Goal: Transaction & Acquisition: Purchase product/service

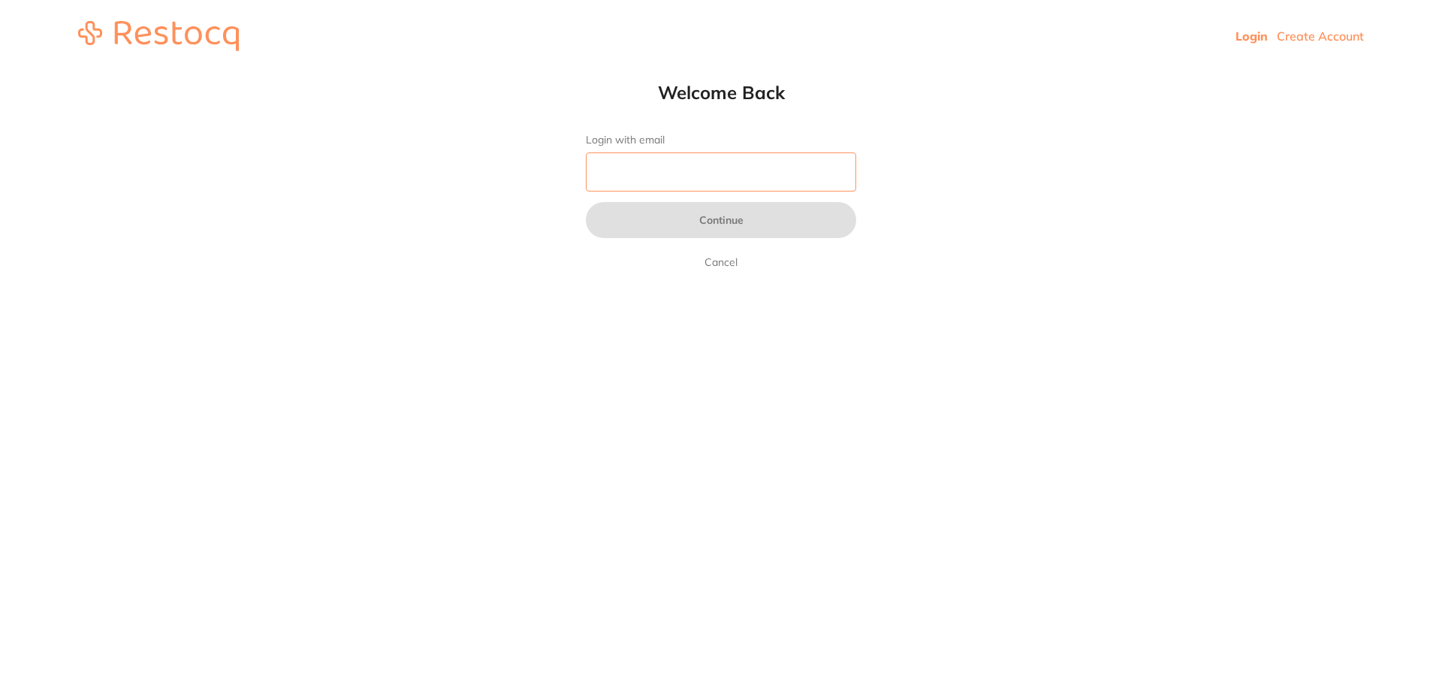
click at [607, 164] on input "Login with email" at bounding box center [721, 171] width 270 height 39
type input "[EMAIL_ADDRESS][DOMAIN_NAME]"
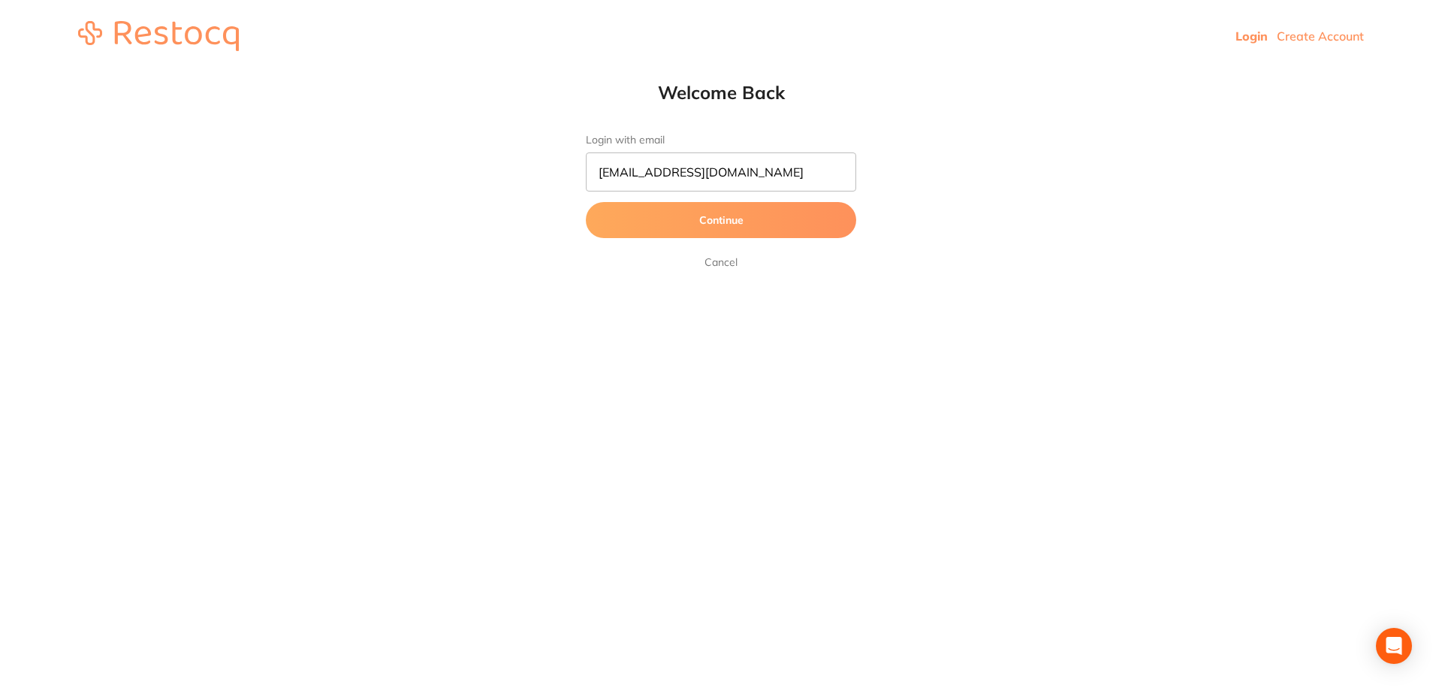
click at [707, 221] on button "Continue" at bounding box center [721, 220] width 270 height 36
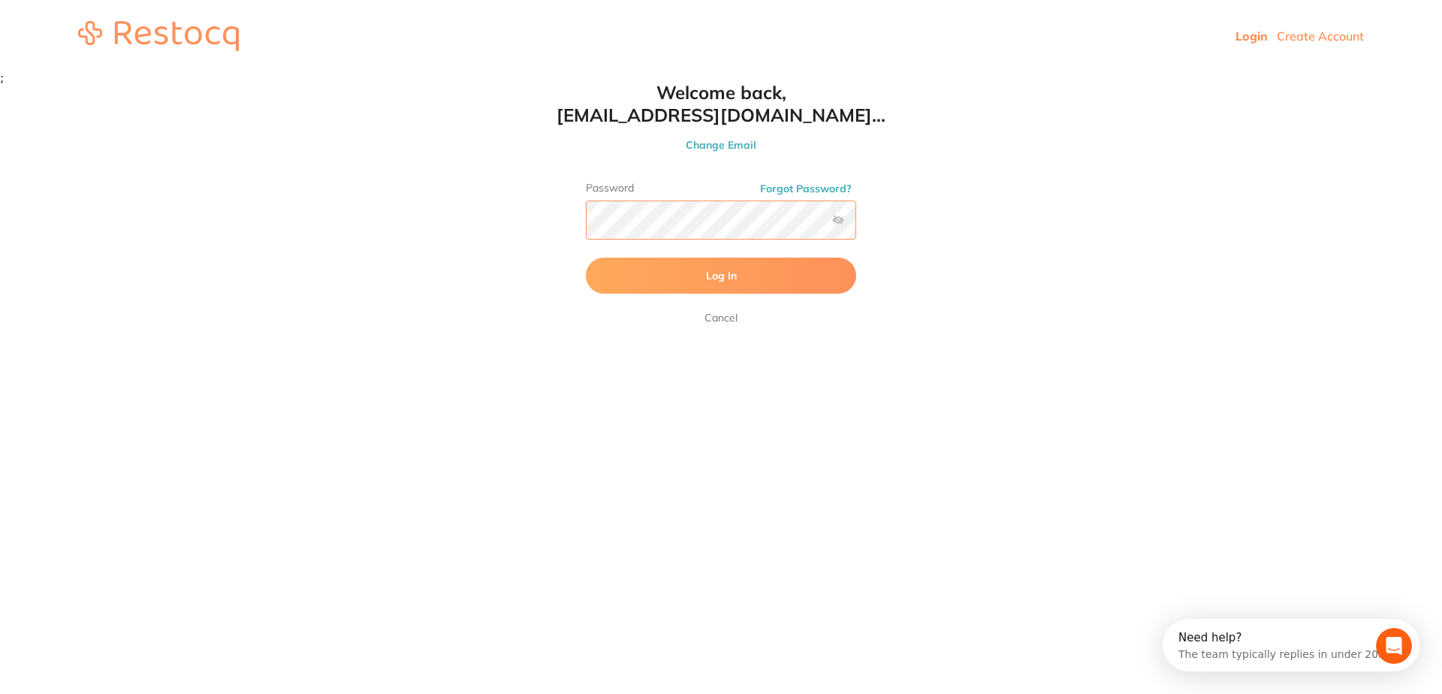
click at [586, 258] on button "Log In" at bounding box center [721, 276] width 270 height 36
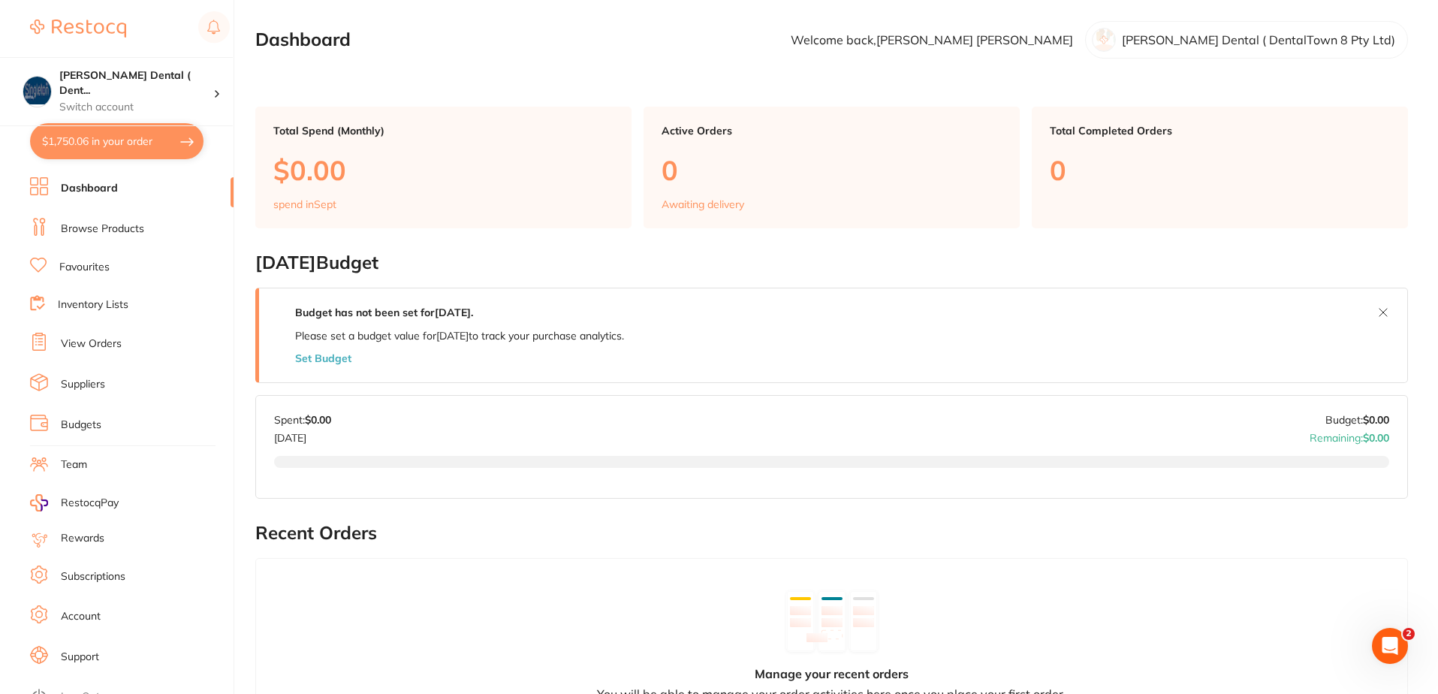
click at [127, 229] on link "Browse Products" at bounding box center [102, 229] width 83 height 15
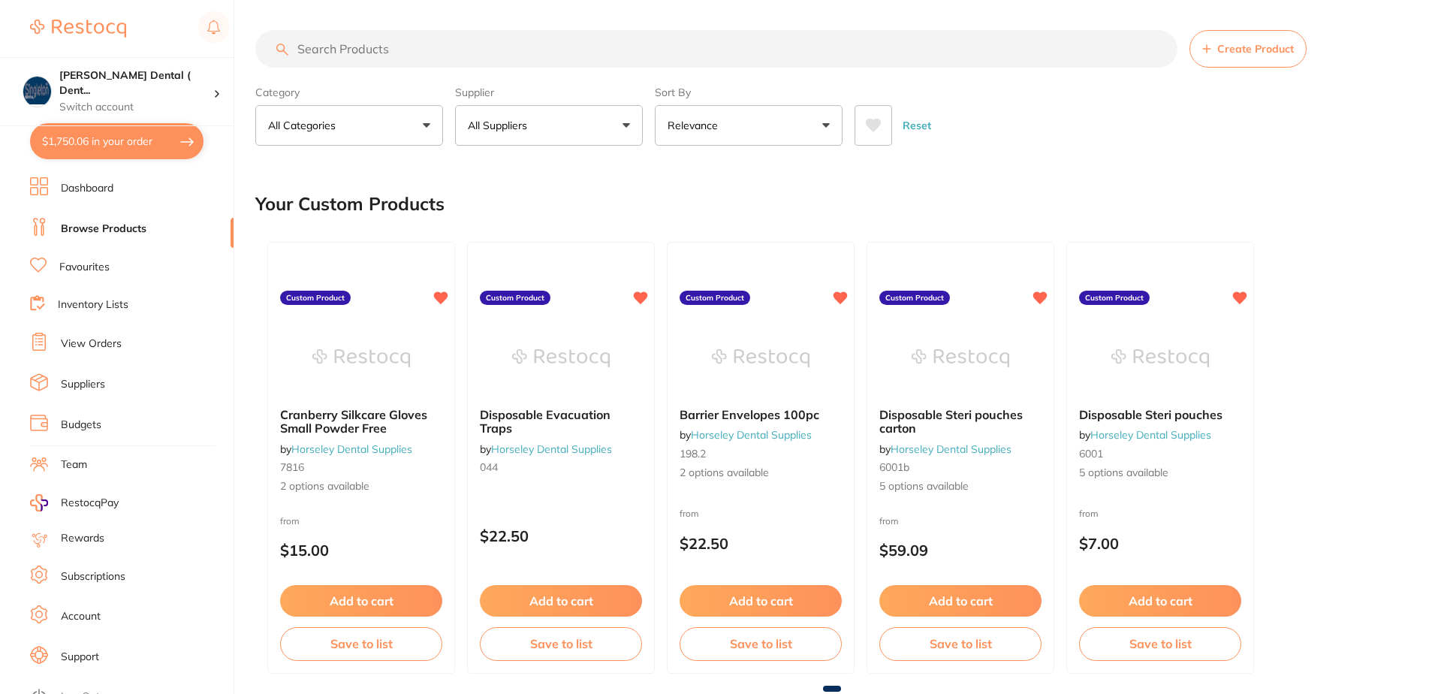
click at [628, 127] on button "All Suppliers" at bounding box center [549, 125] width 188 height 41
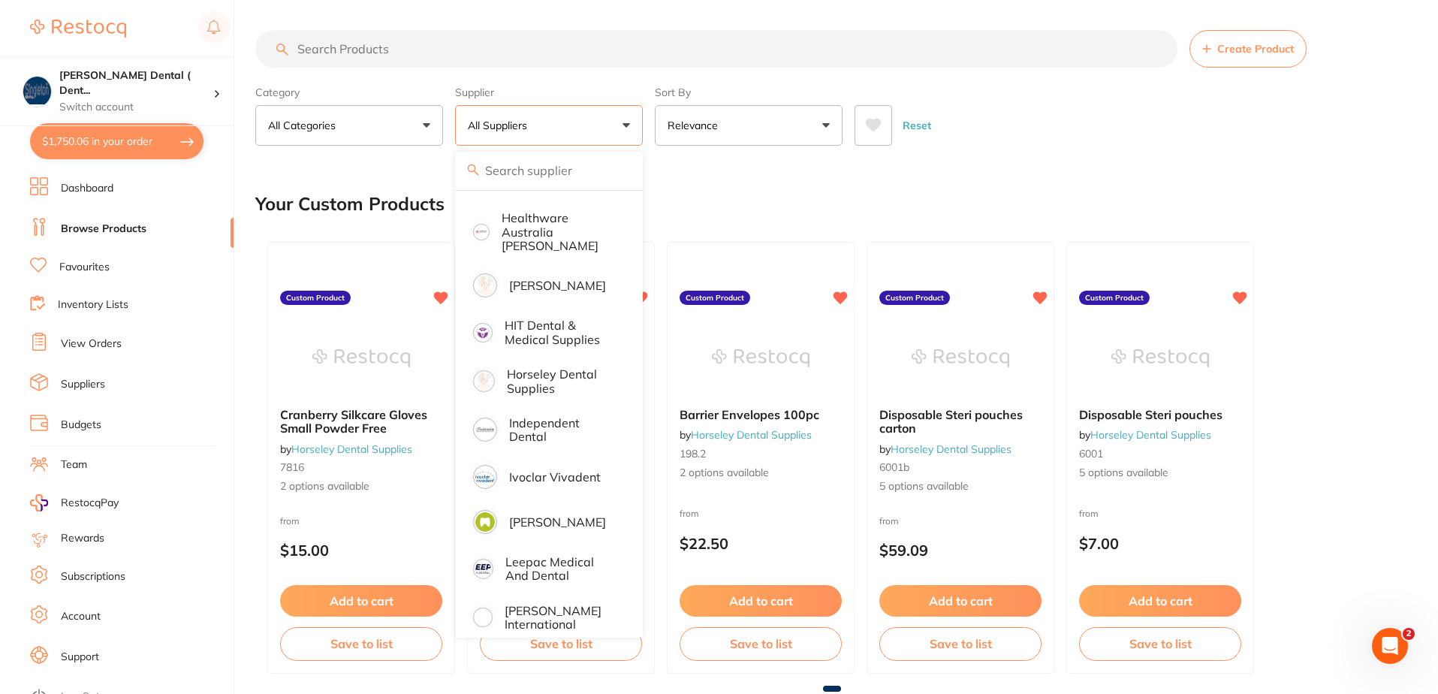
scroll to position [751, 0]
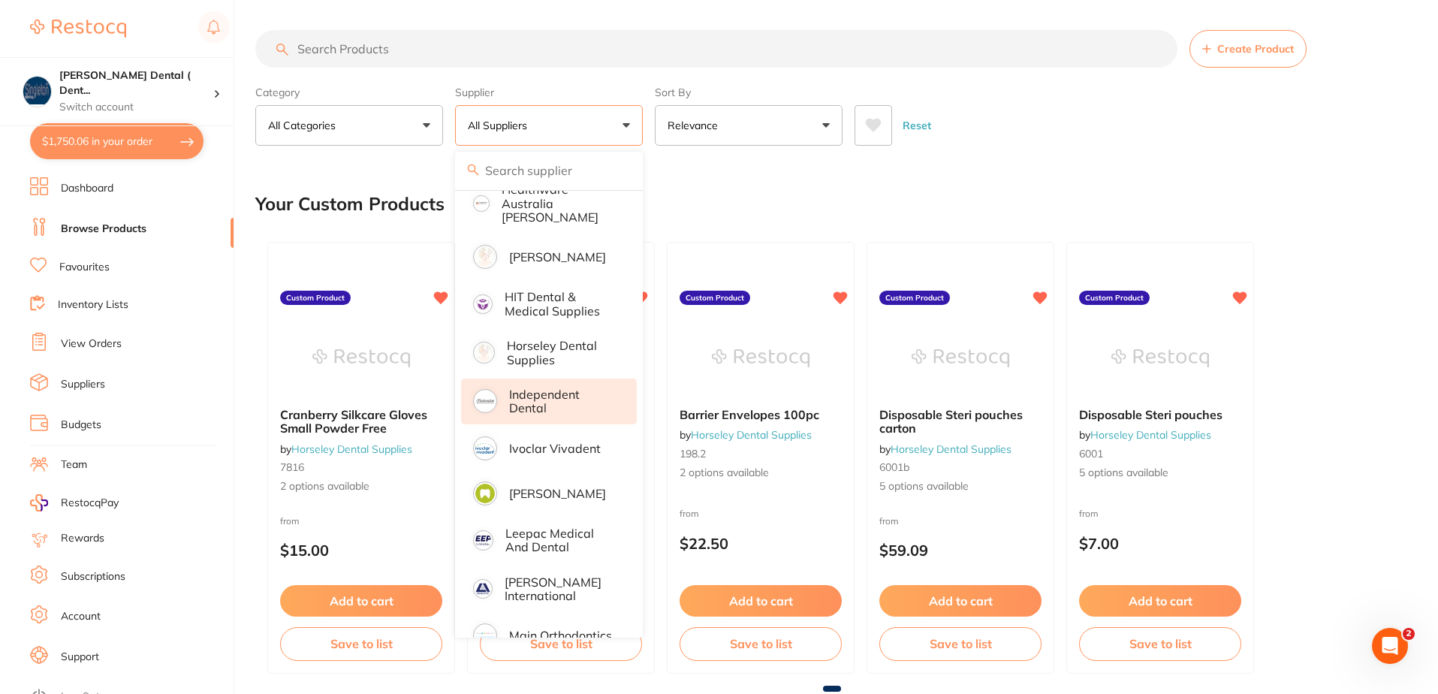
click at [523, 388] on p "Independent Dental" at bounding box center [562, 402] width 107 height 28
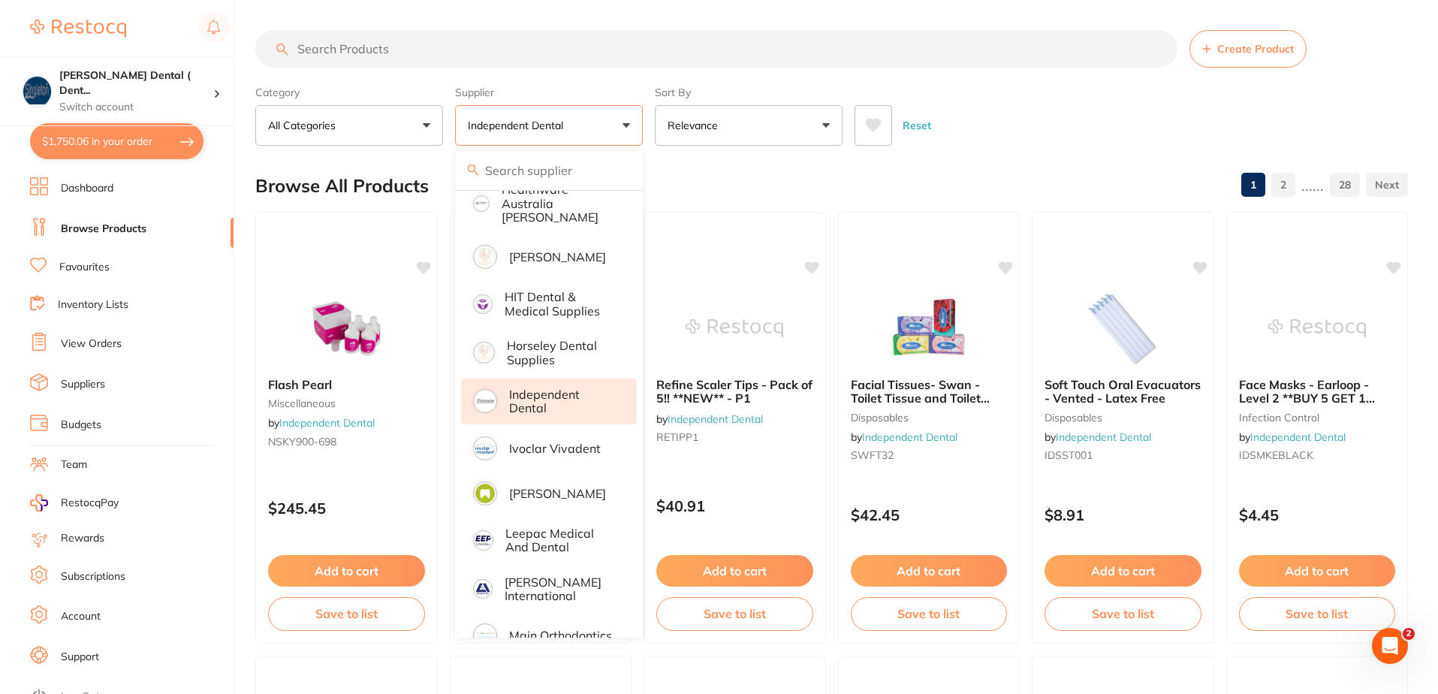
scroll to position [0, 0]
click at [428, 49] on input "search" at bounding box center [716, 49] width 922 height 38
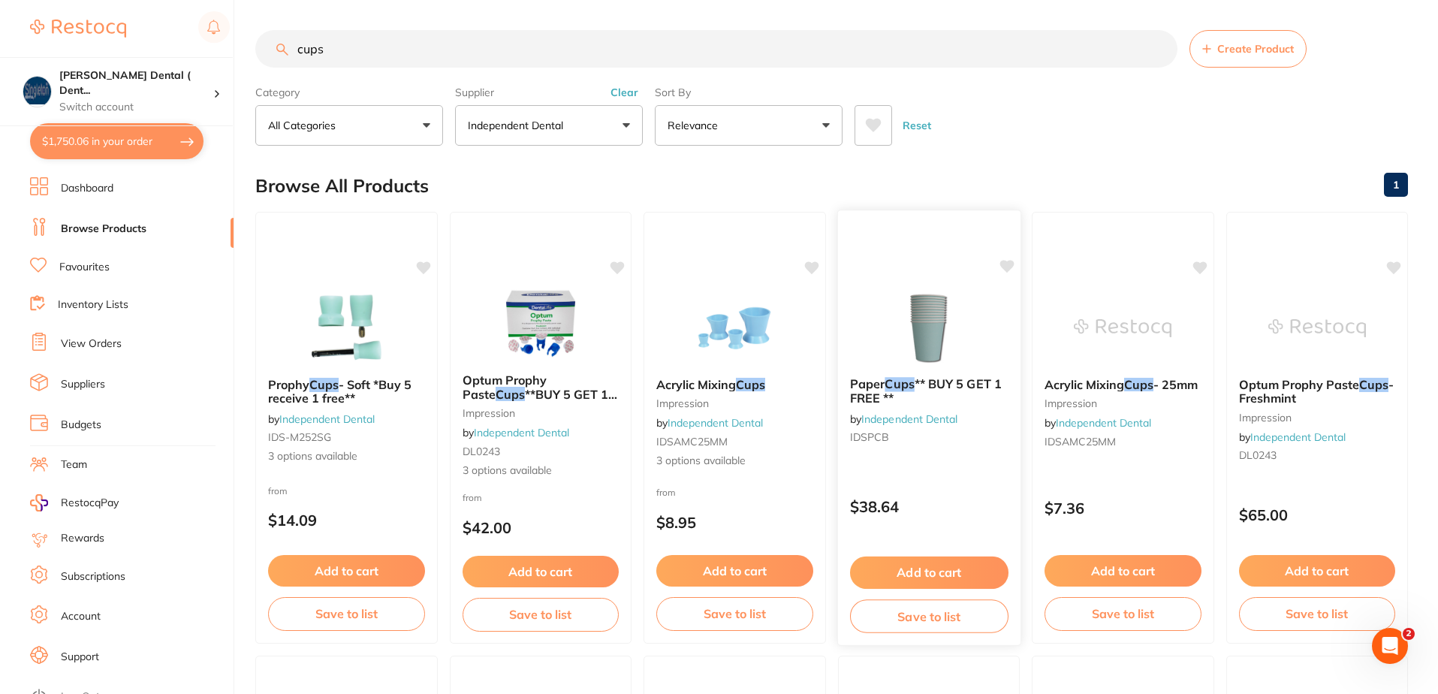
type input "cups"
click at [1006, 262] on icon at bounding box center [1007, 266] width 14 height 13
click at [934, 573] on button "Add to cart" at bounding box center [928, 572] width 158 height 32
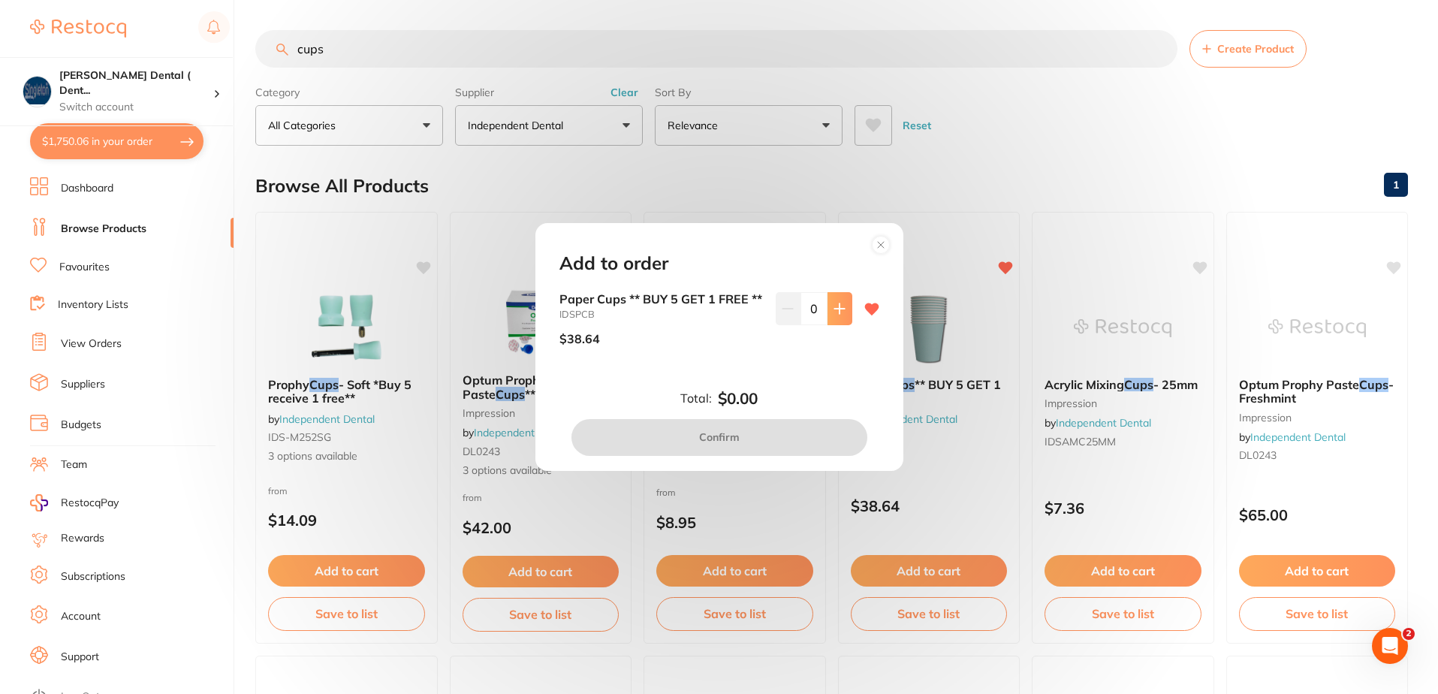
click at [836, 304] on icon at bounding box center [839, 309] width 10 height 10
type input "1"
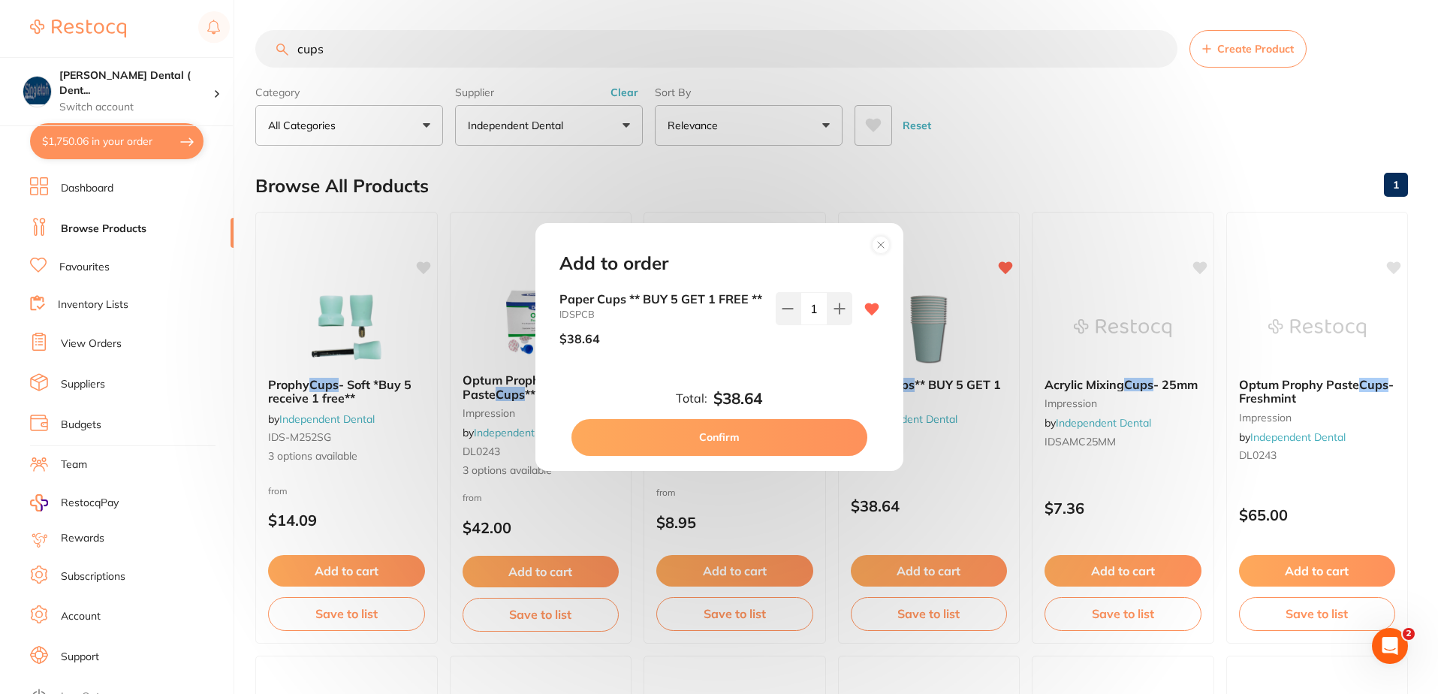
click at [729, 447] on button "Confirm" at bounding box center [720, 437] width 296 height 36
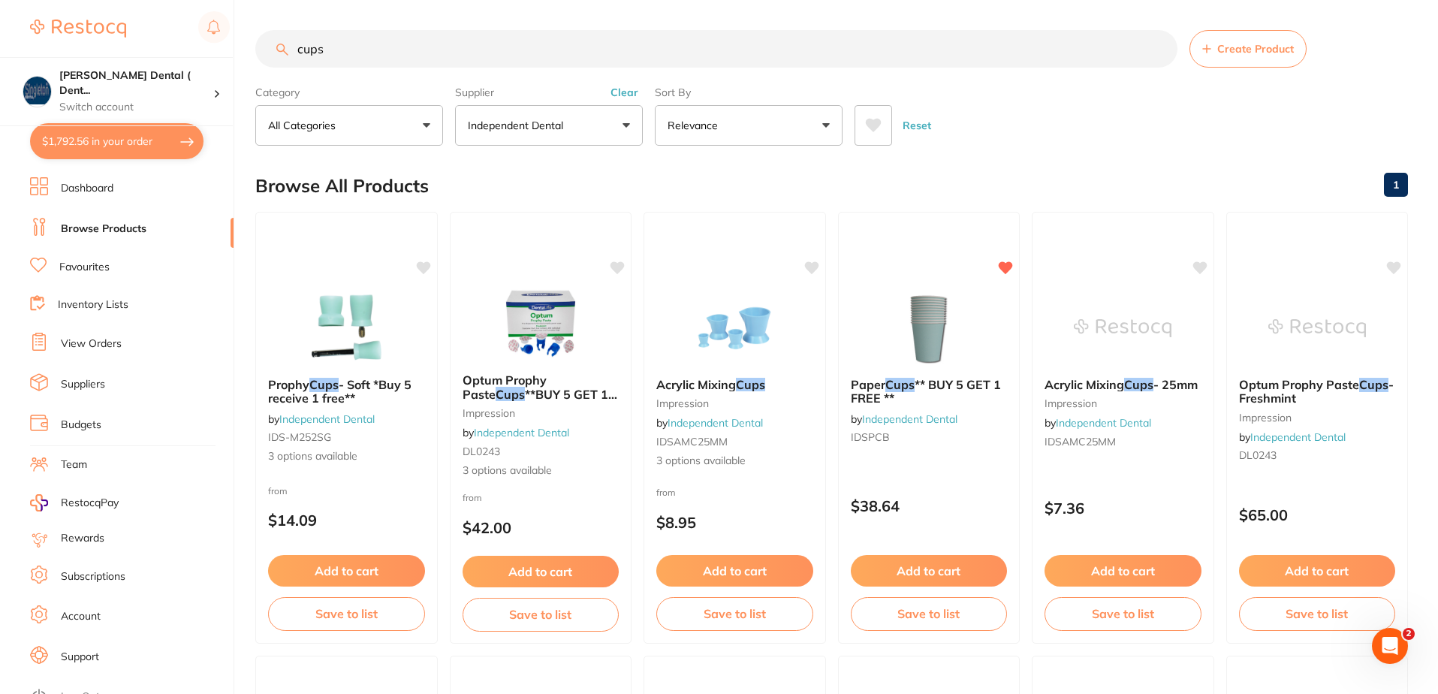
drag, startPoint x: 336, startPoint y: 53, endPoint x: 293, endPoint y: 55, distance: 43.6
click at [293, 55] on input "cups" at bounding box center [716, 49] width 922 height 38
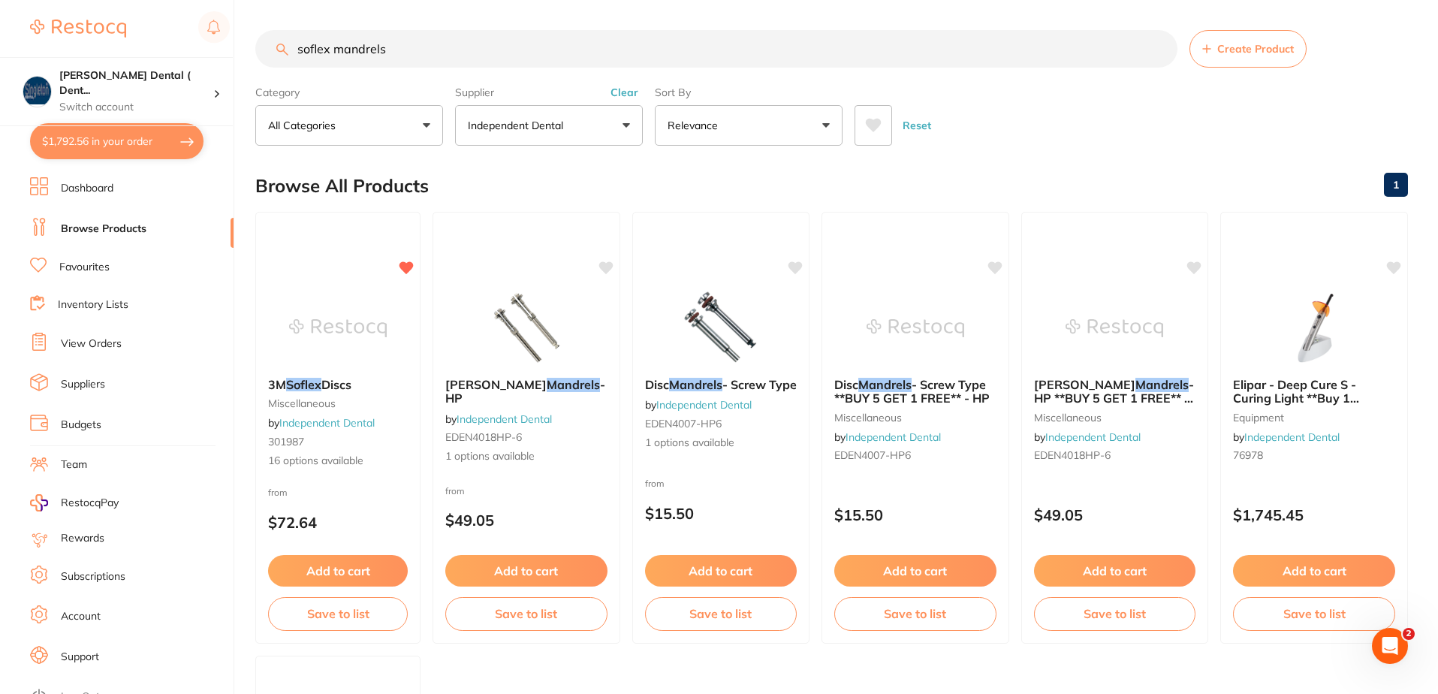
drag, startPoint x: 330, startPoint y: 51, endPoint x: 243, endPoint y: 51, distance: 87.1
click at [243, 51] on div "$1,792.56 Singleton Dental ( Dent... Switch account Singleton Dental ( DentalTo…" at bounding box center [719, 347] width 1438 height 694
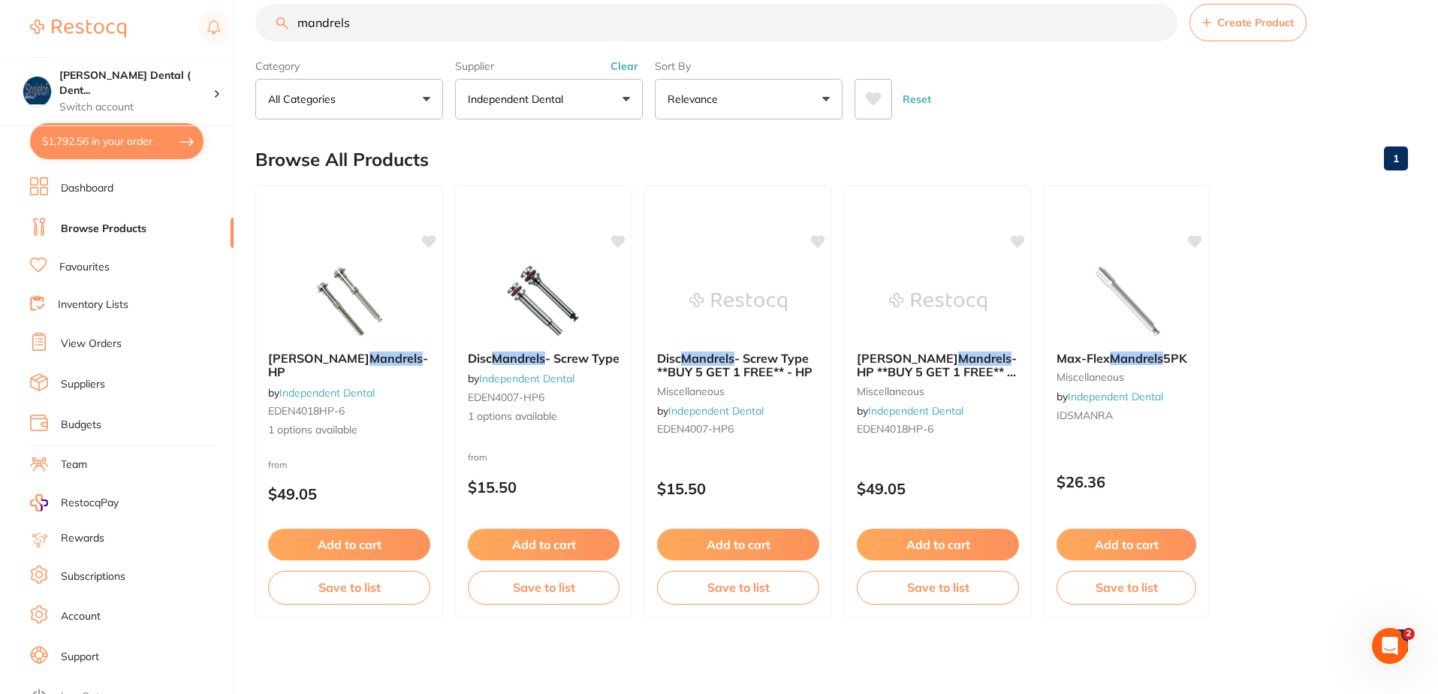
scroll to position [28, 0]
type input "mandrels"
click at [716, 309] on img at bounding box center [738, 299] width 98 height 76
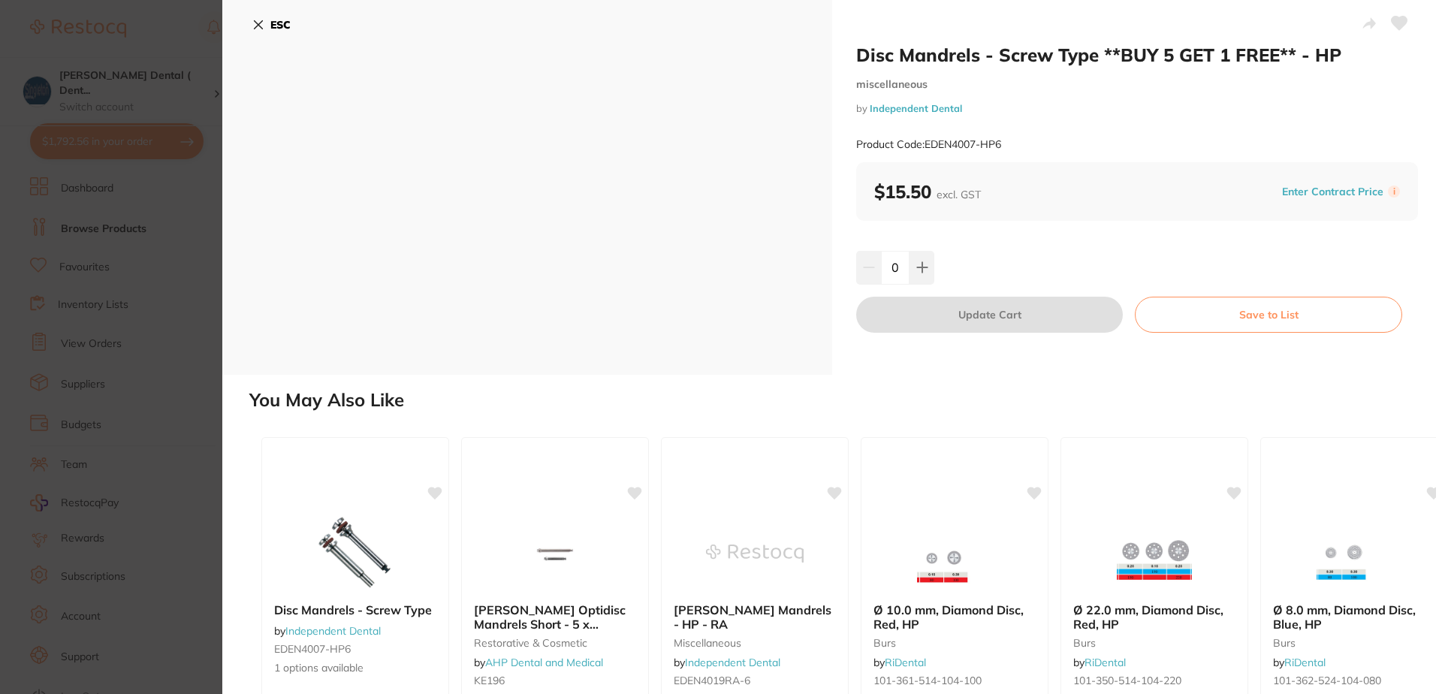
click at [260, 21] on icon at bounding box center [258, 25] width 12 height 12
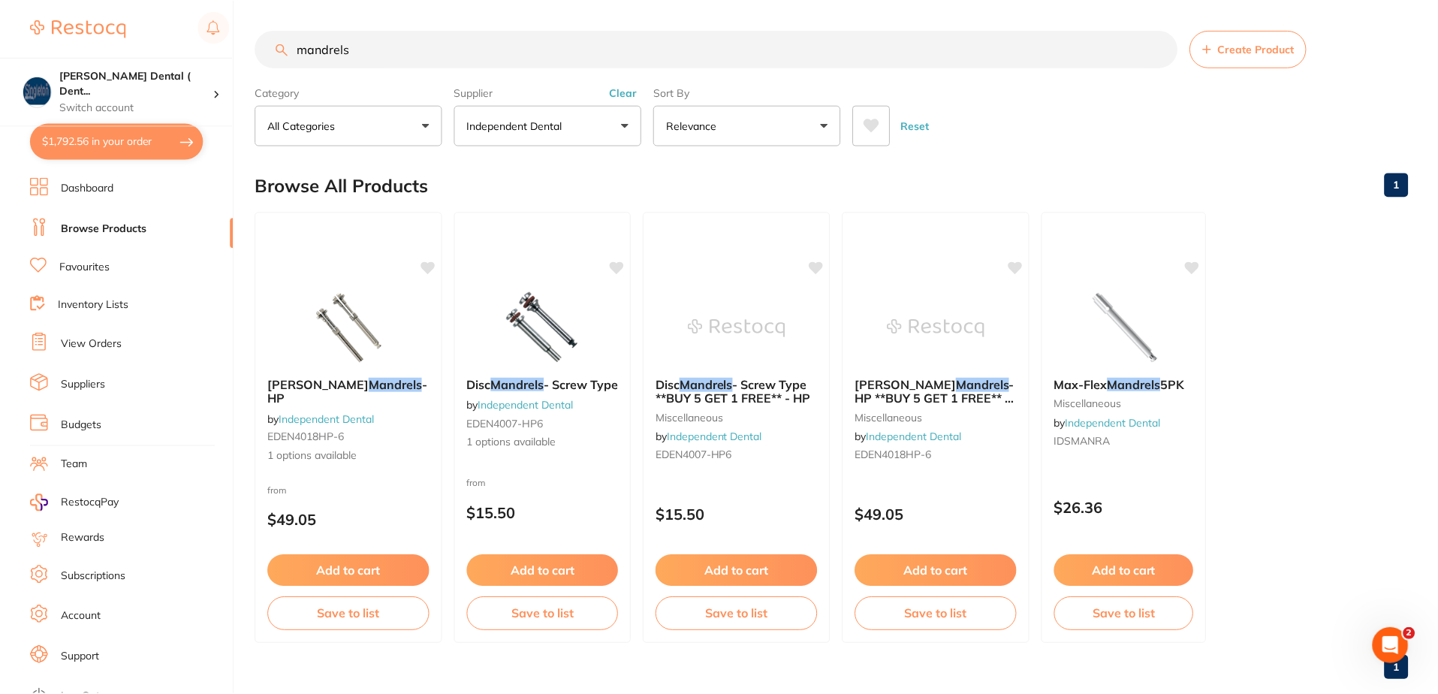
scroll to position [28, 0]
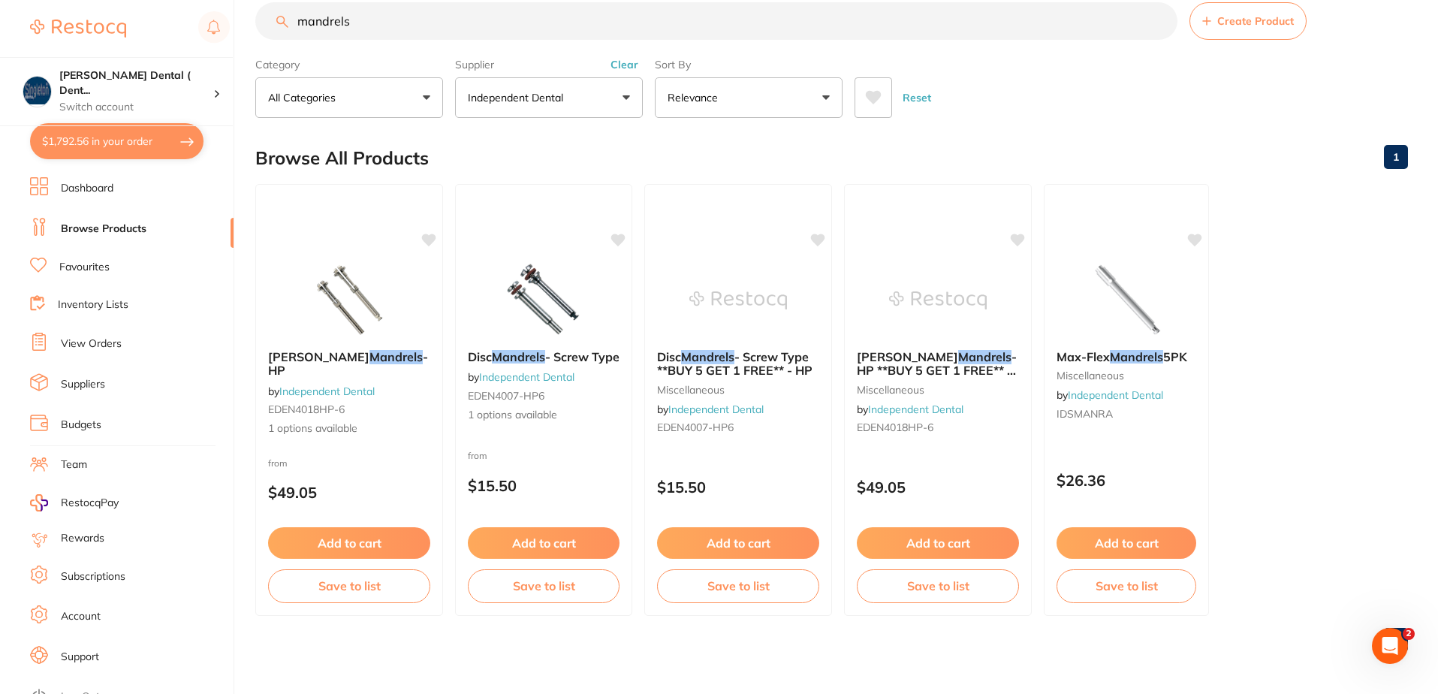
click at [119, 139] on button "$1,792.56 in your order" at bounding box center [116, 141] width 173 height 36
checkbox input "true"
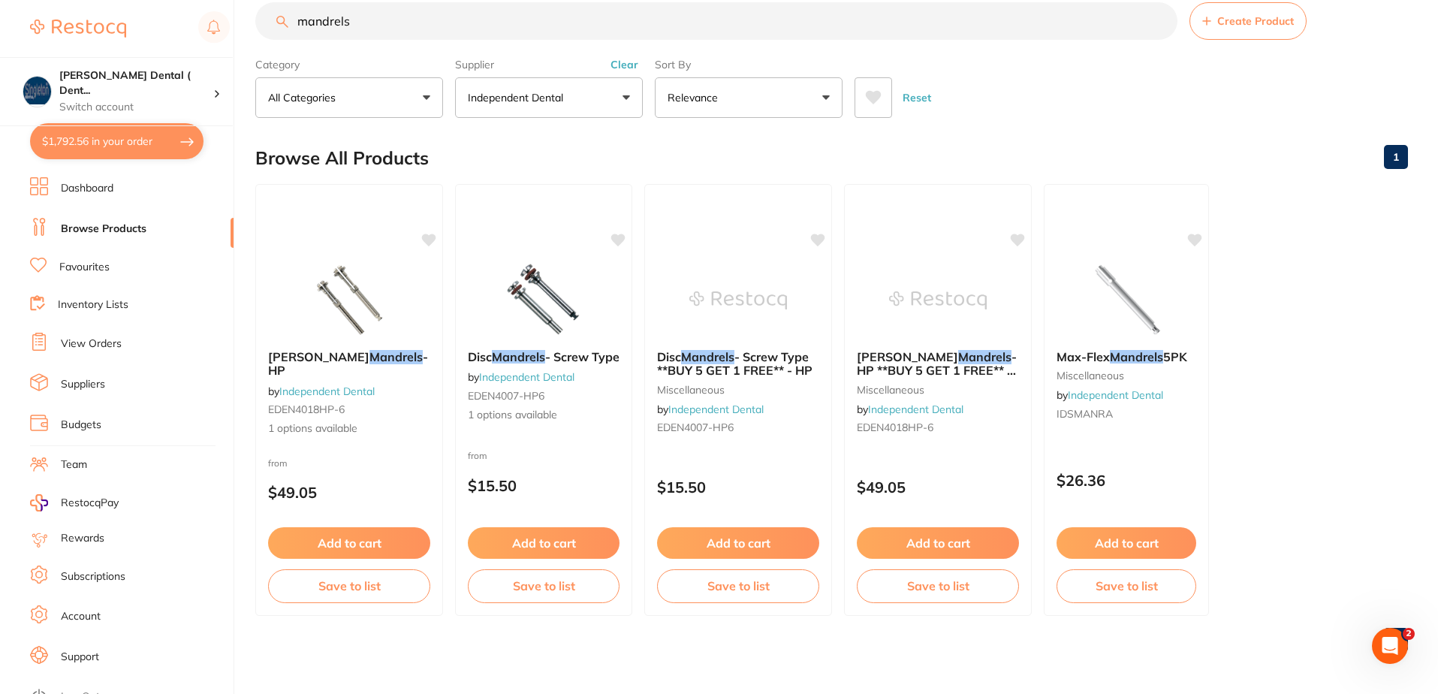
checkbox input "true"
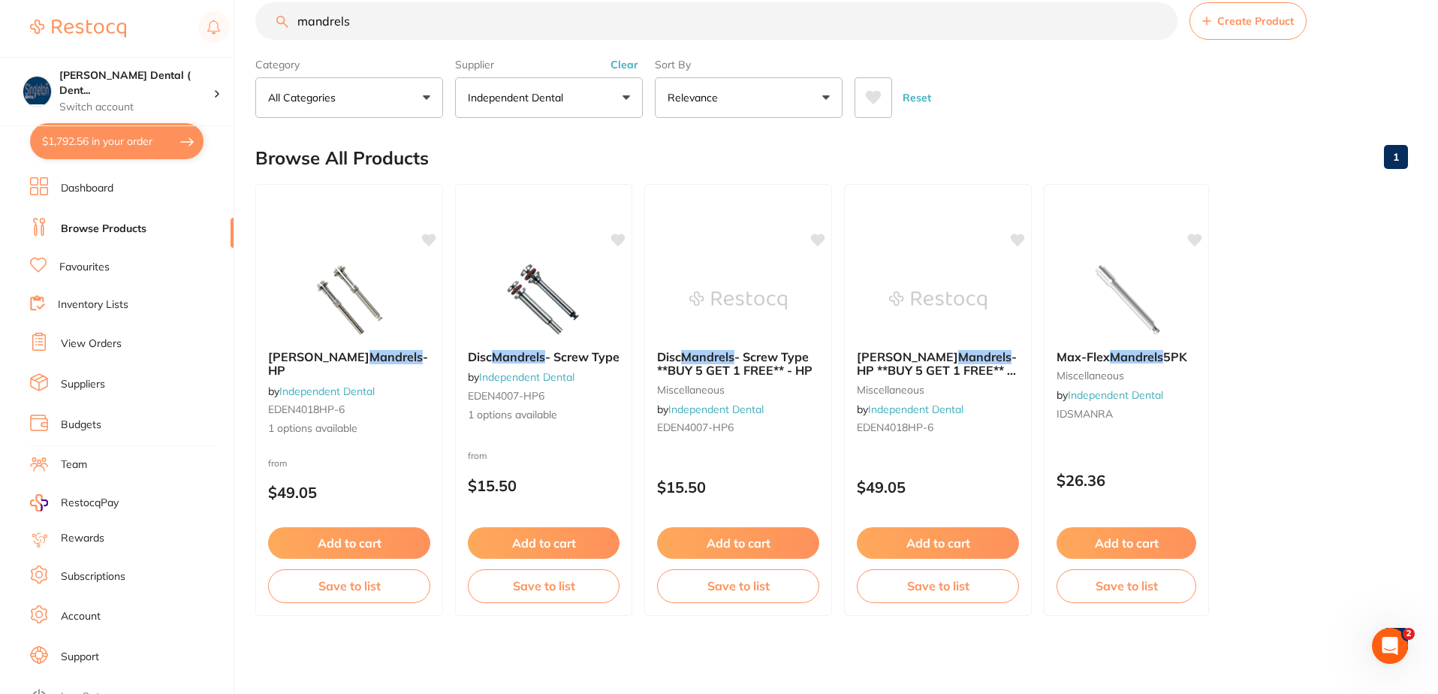
checkbox input "true"
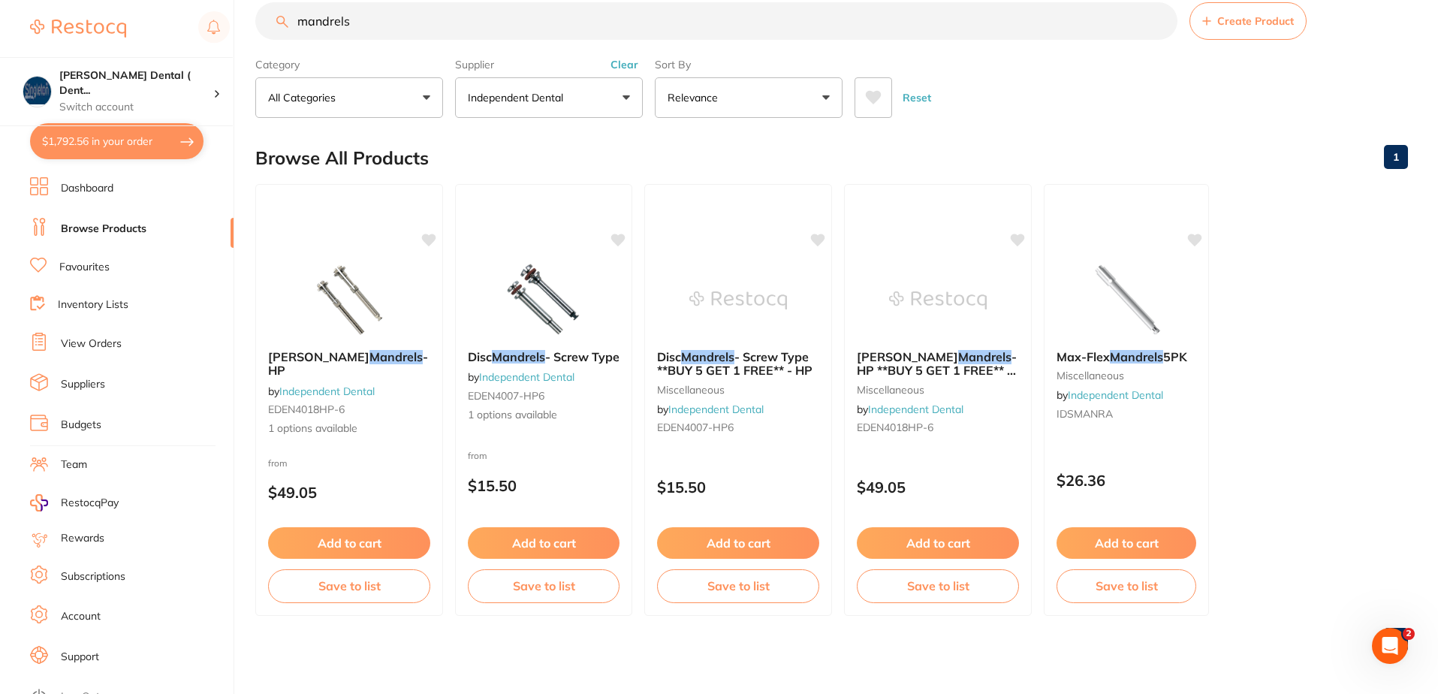
checkbox input "true"
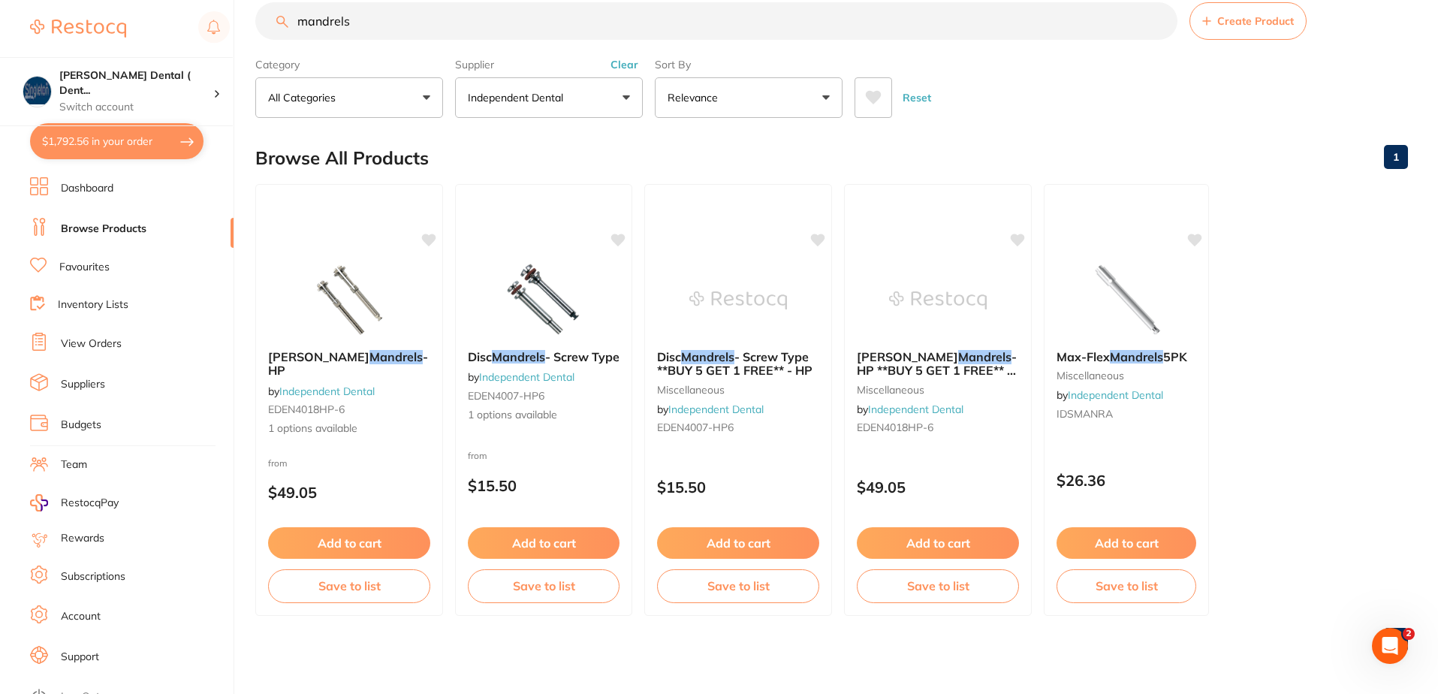
checkbox input "true"
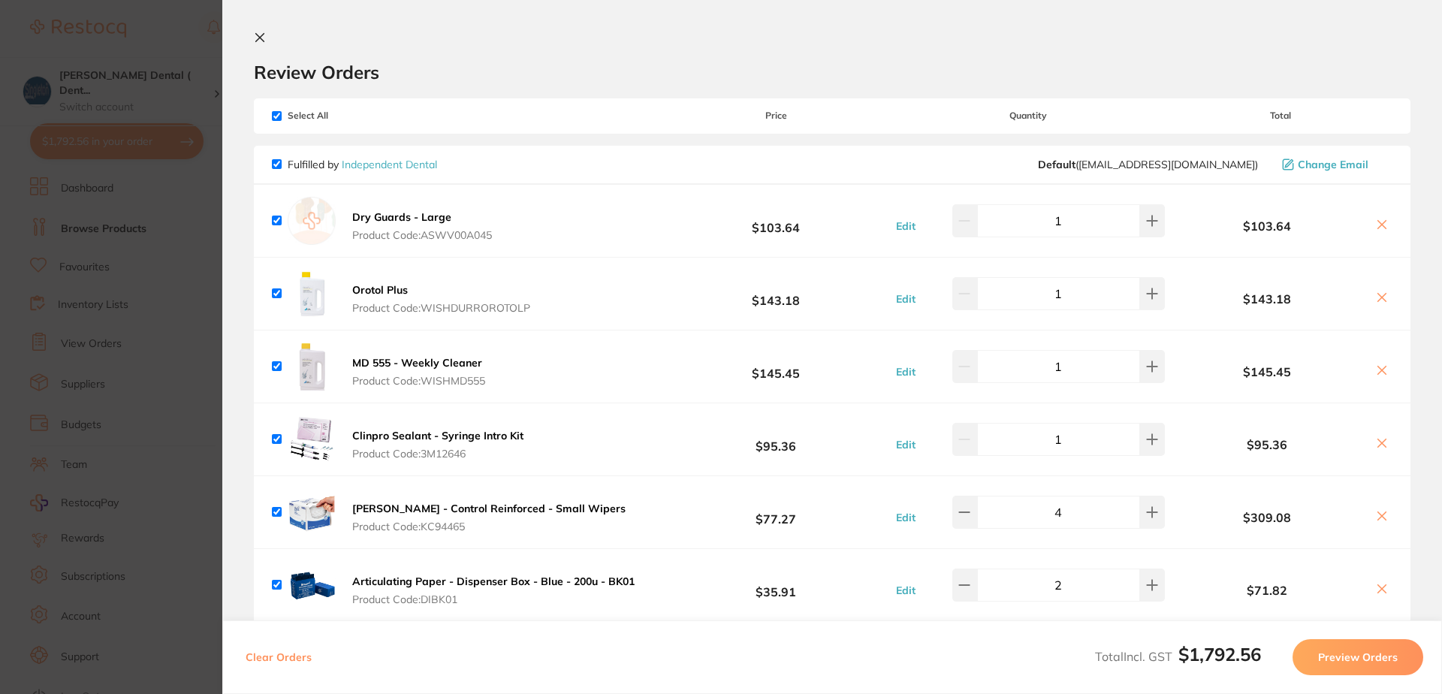
click at [258, 39] on icon at bounding box center [260, 38] width 8 height 8
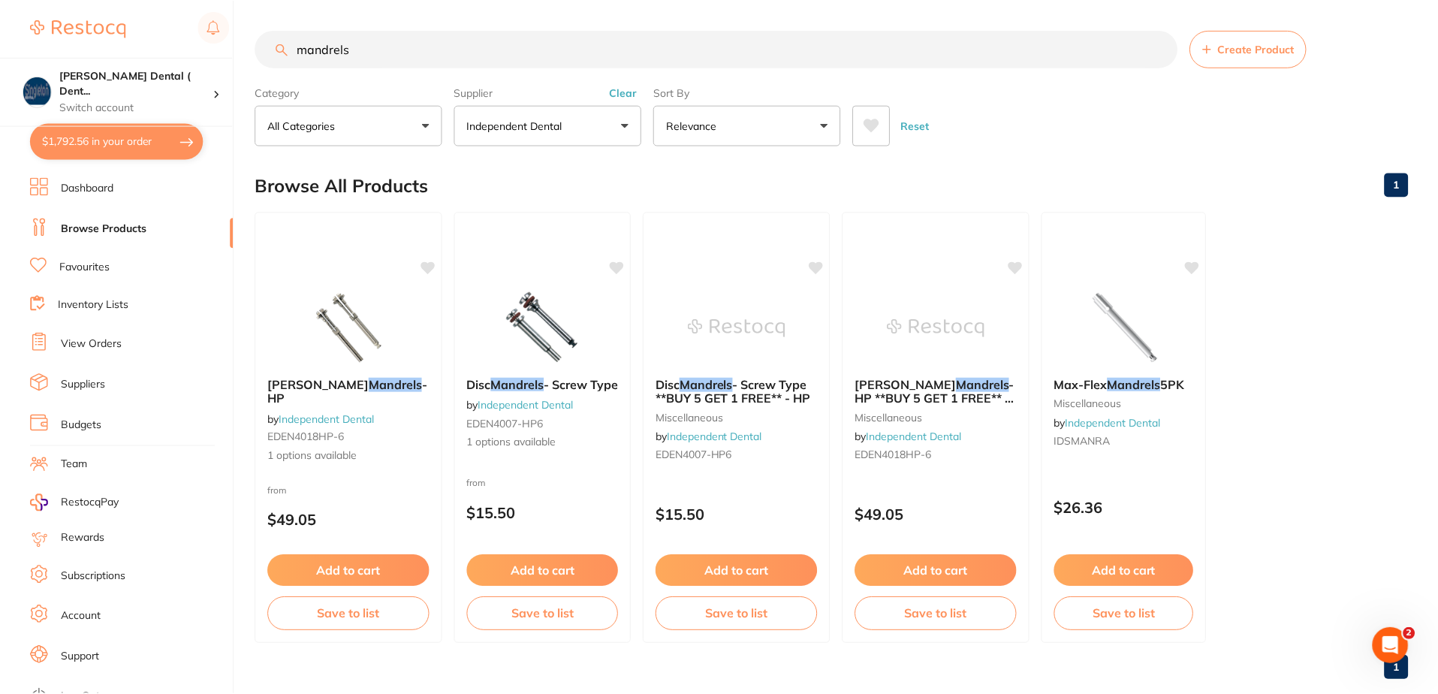
scroll to position [28, 0]
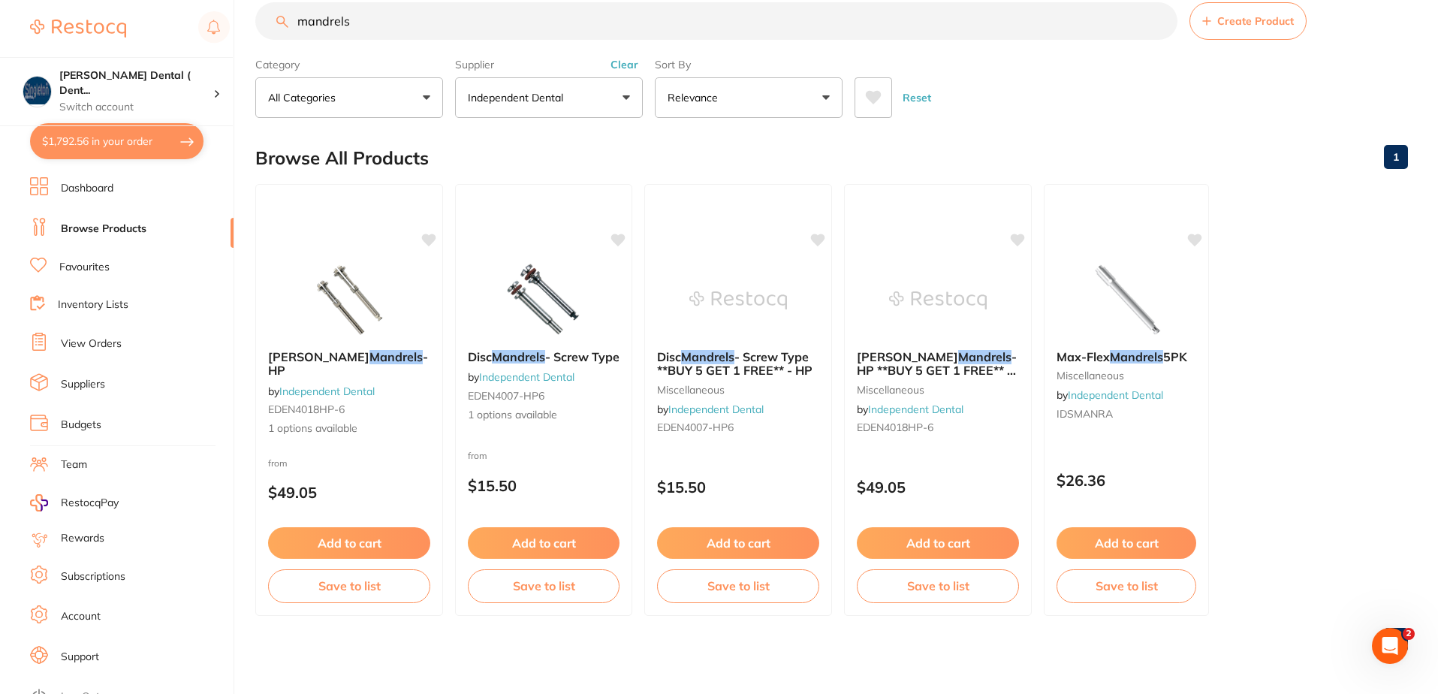
click at [623, 99] on button "Independent Dental" at bounding box center [549, 97] width 188 height 41
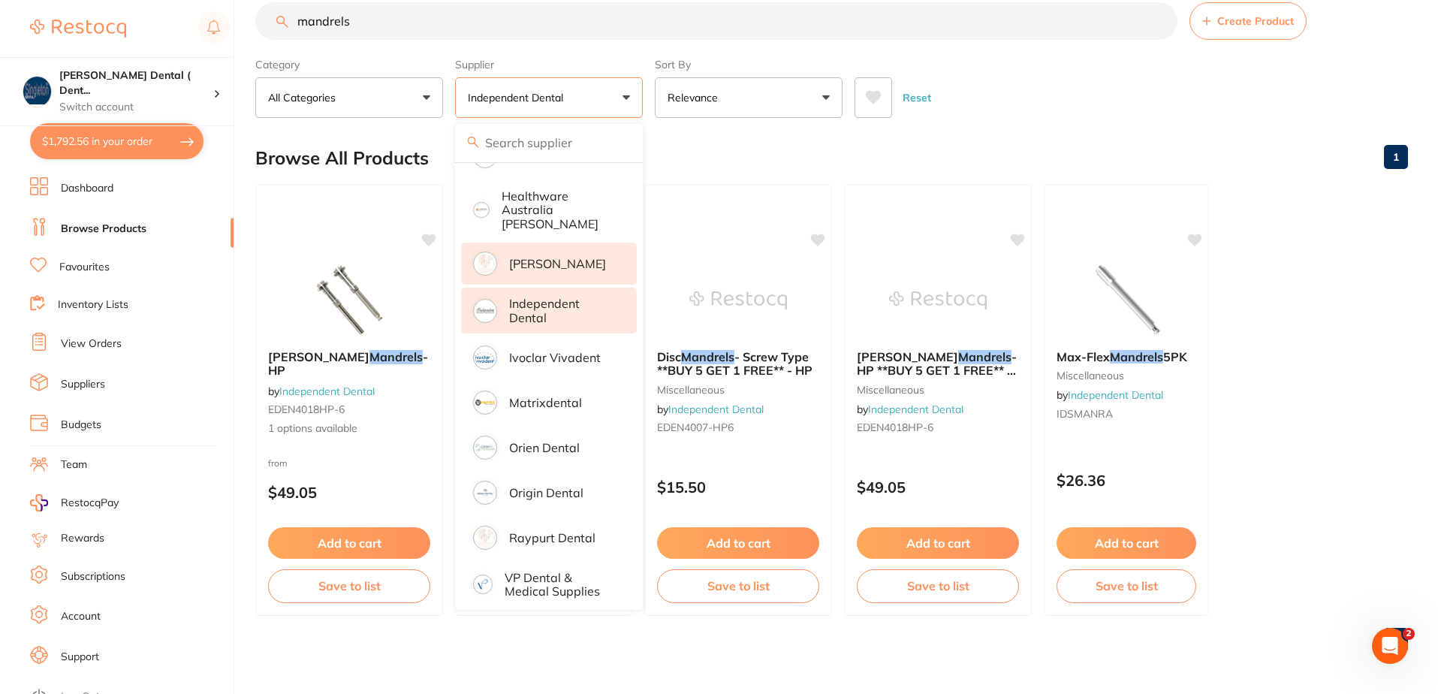
click at [544, 257] on p "[PERSON_NAME]" at bounding box center [557, 264] width 97 height 14
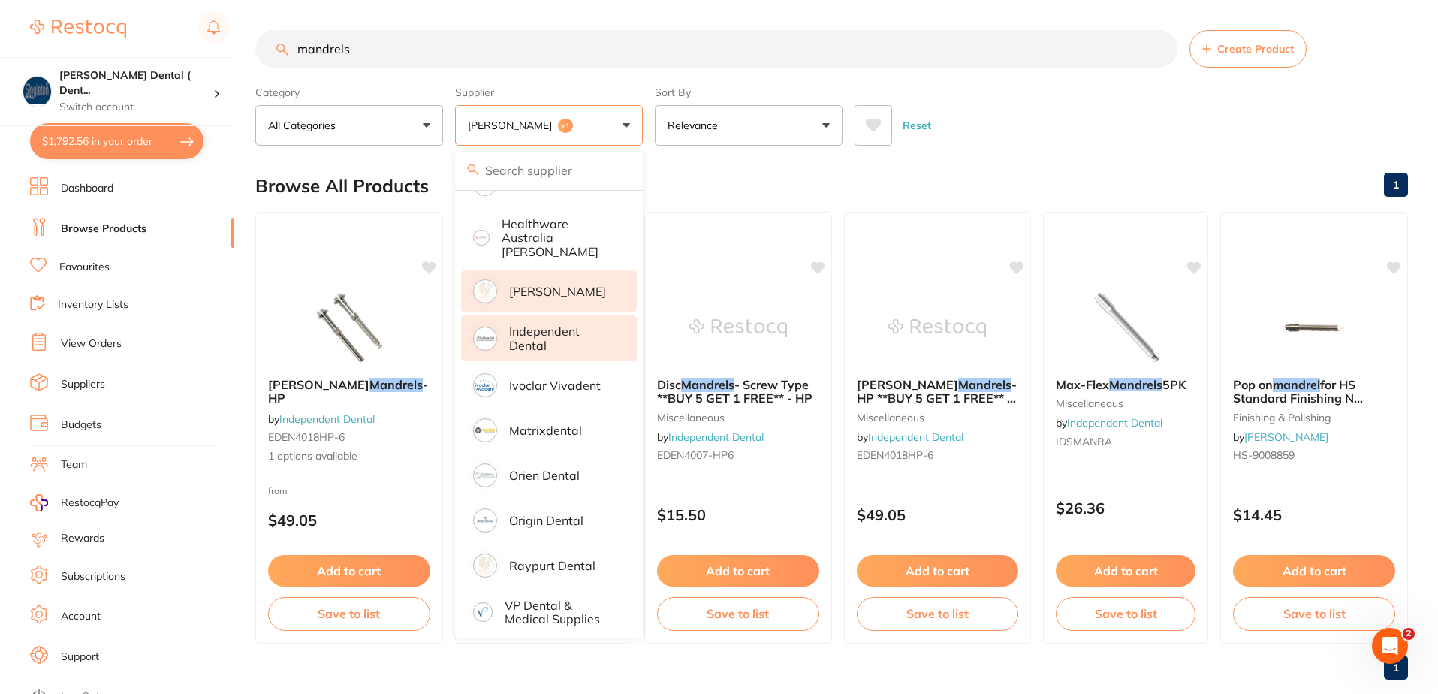
scroll to position [0, 0]
click at [567, 285] on p "[PERSON_NAME]" at bounding box center [557, 292] width 97 height 14
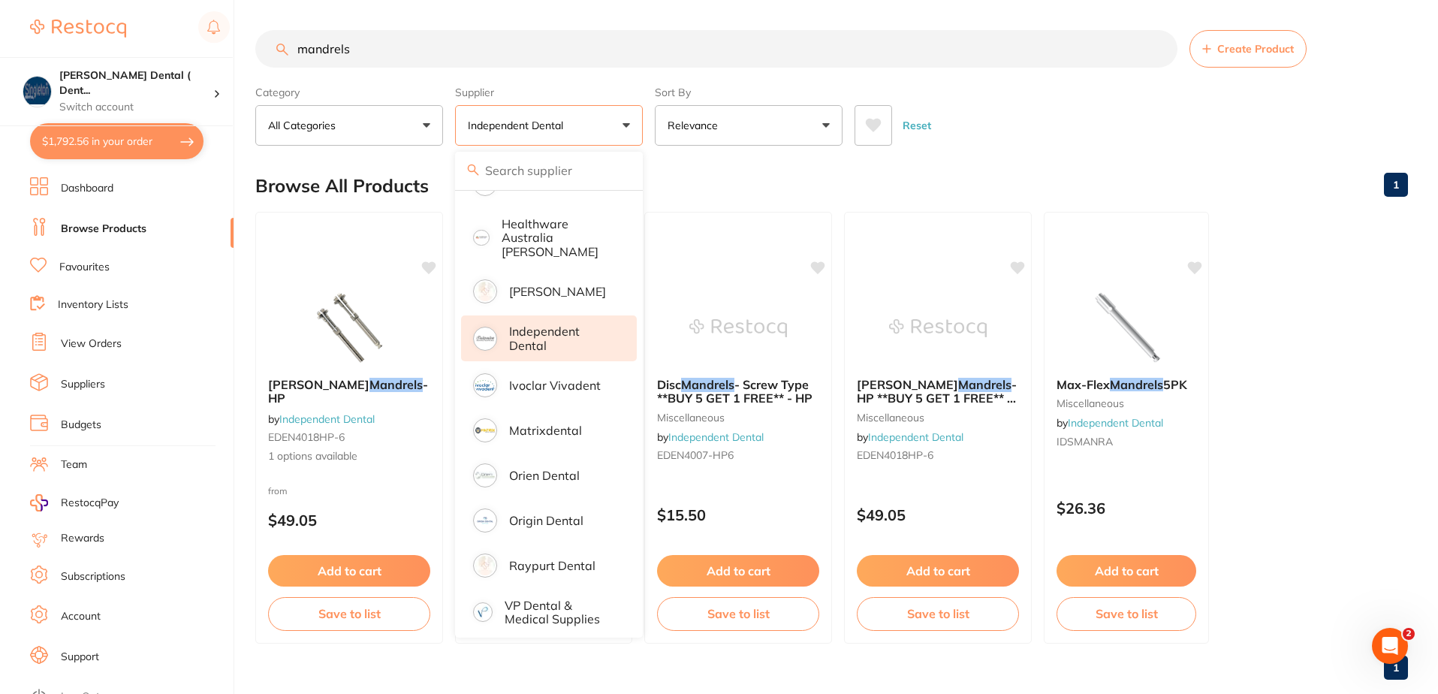
click at [629, 126] on button "Independent Dental" at bounding box center [549, 125] width 188 height 41
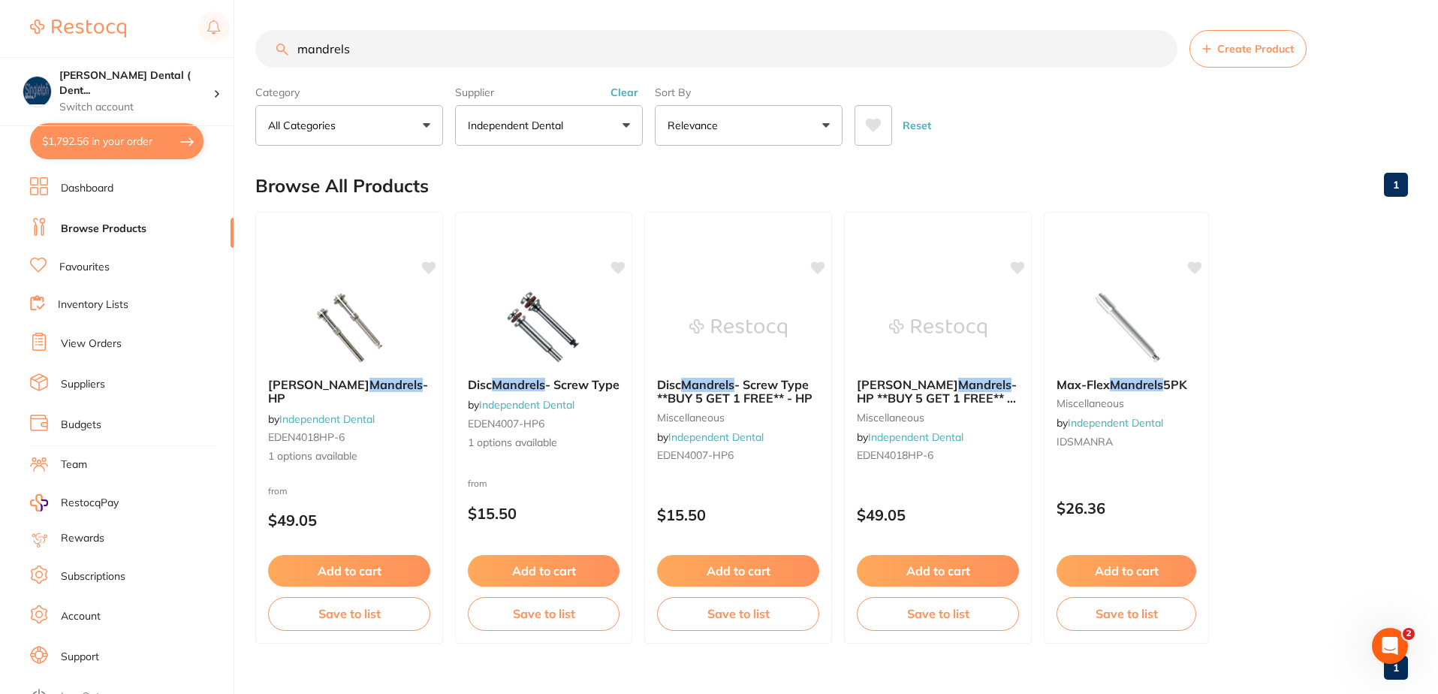
click at [622, 126] on button "Independent Dental" at bounding box center [549, 125] width 188 height 41
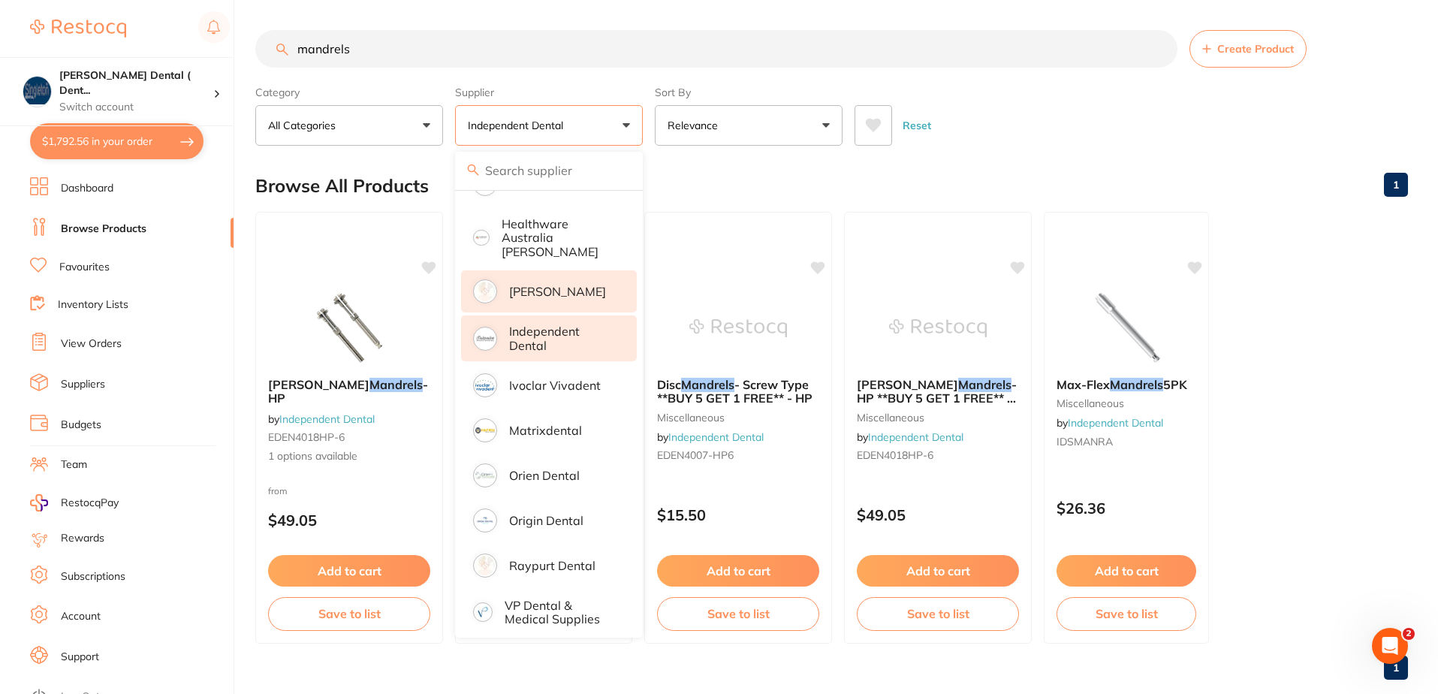
click at [540, 285] on p "[PERSON_NAME]" at bounding box center [557, 292] width 97 height 14
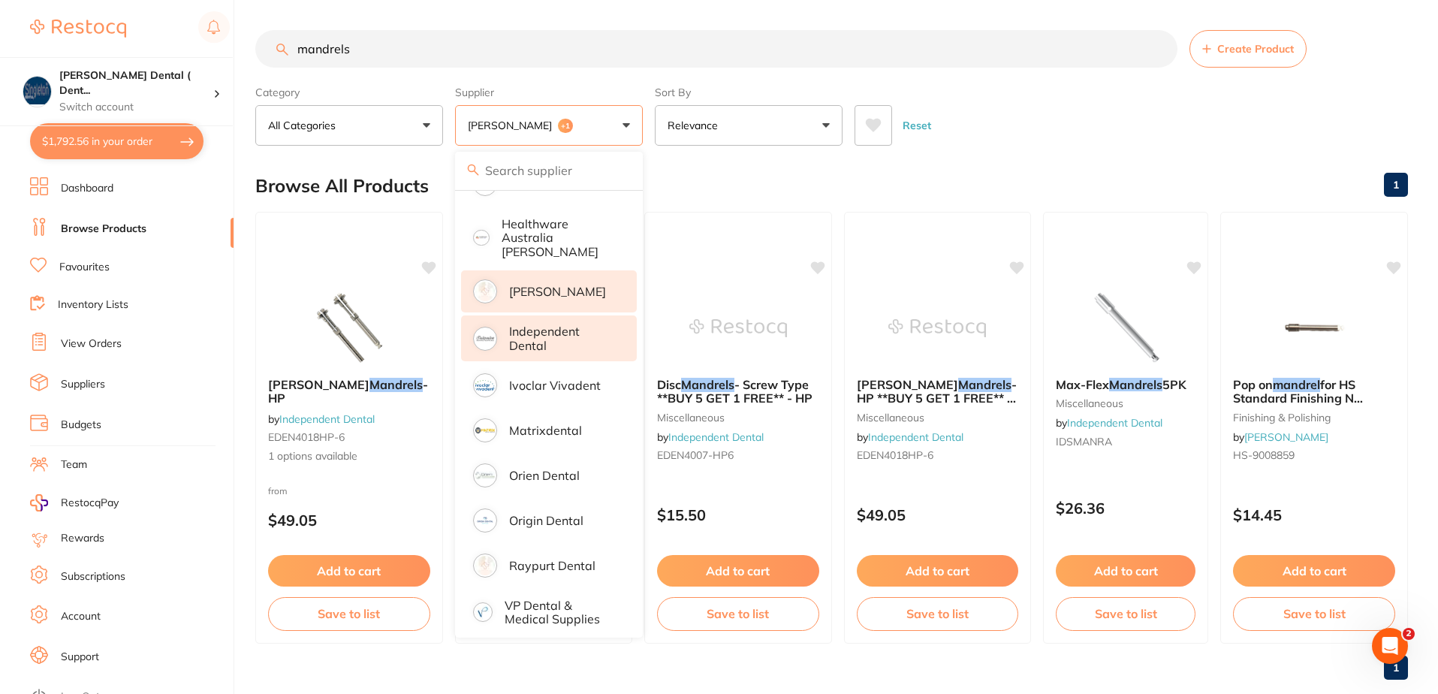
click at [991, 121] on div "Reset" at bounding box center [1125, 119] width 541 height 53
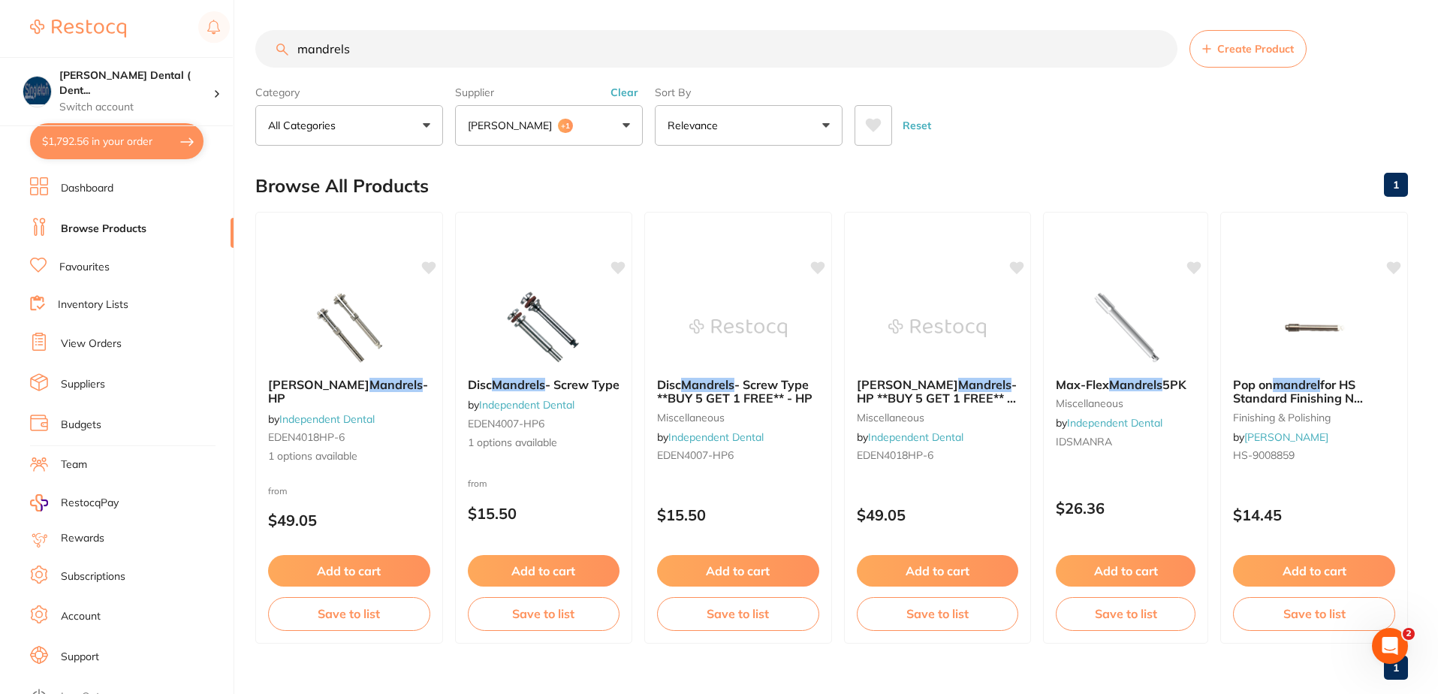
click at [626, 125] on button "Henry Schein Halas +1" at bounding box center [549, 125] width 188 height 41
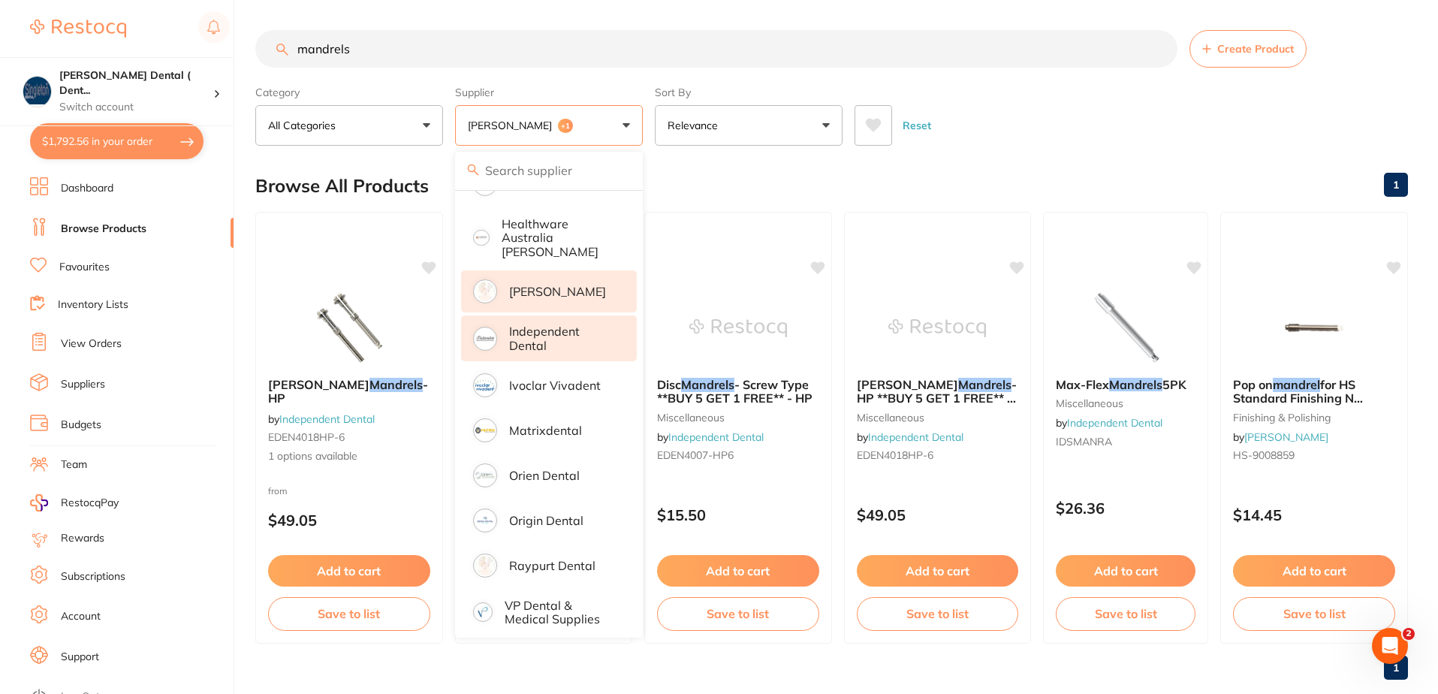
click at [554, 324] on p "Independent Dental" at bounding box center [562, 338] width 107 height 28
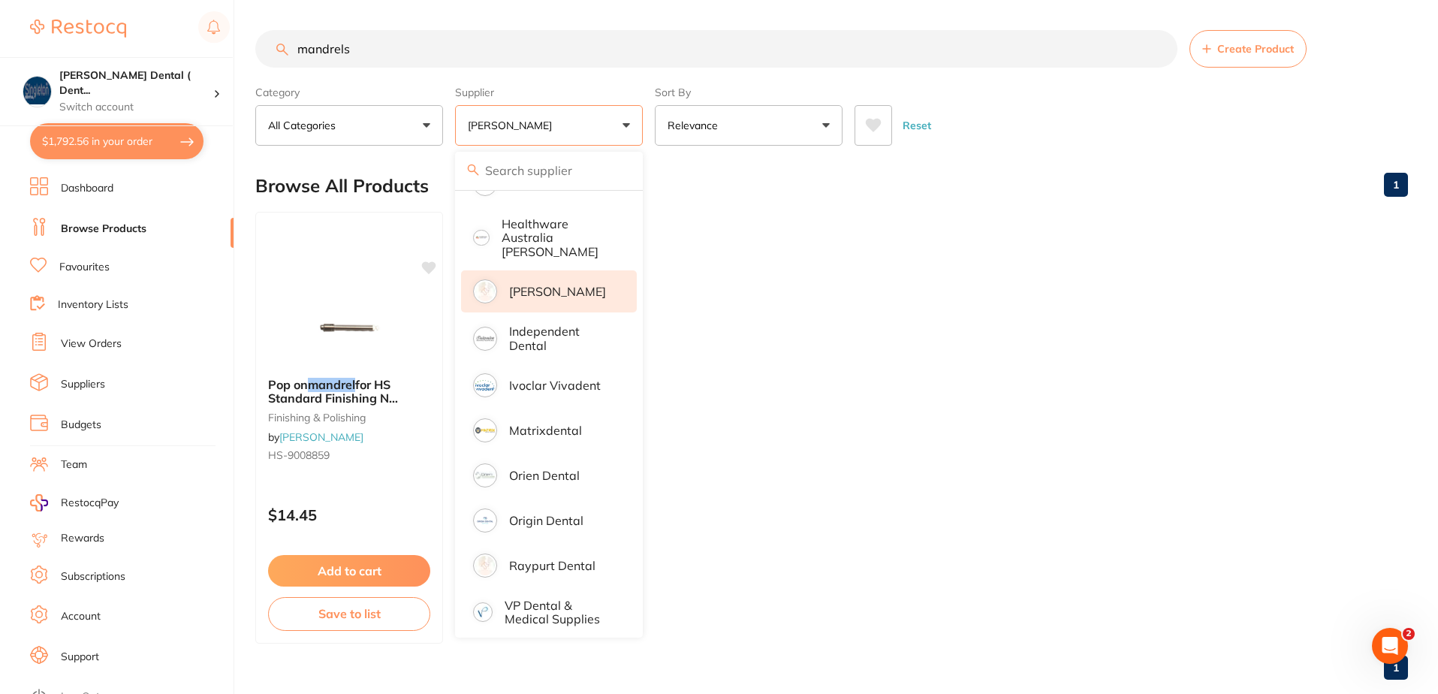
click at [949, 86] on div "Category All Categories All Categories finishing & polishing Clear Category fal…" at bounding box center [831, 113] width 1153 height 66
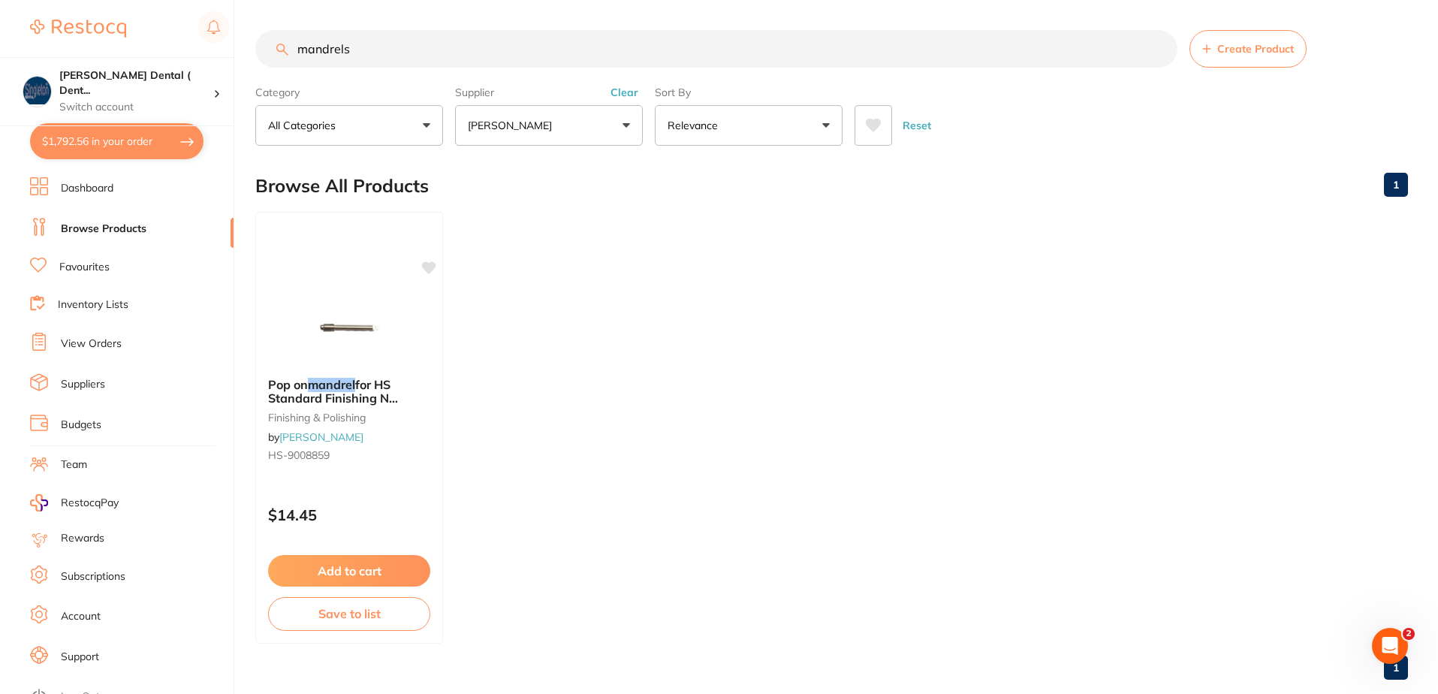
drag, startPoint x: 356, startPoint y: 52, endPoint x: 258, endPoint y: 54, distance: 98.4
click at [258, 54] on input "mandrels" at bounding box center [716, 49] width 922 height 38
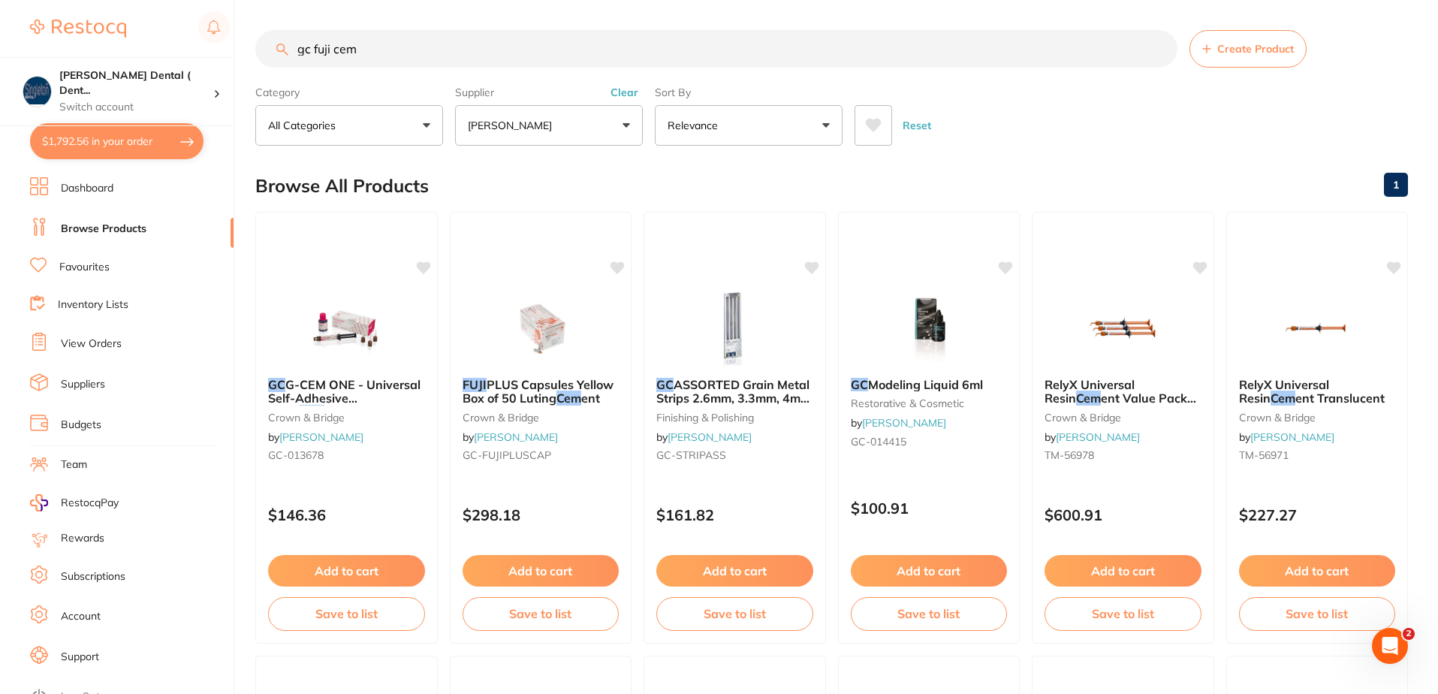
drag, startPoint x: 377, startPoint y: 47, endPoint x: 266, endPoint y: 50, distance: 111.2
click at [266, 50] on input "gc fuji cem" at bounding box center [716, 49] width 922 height 38
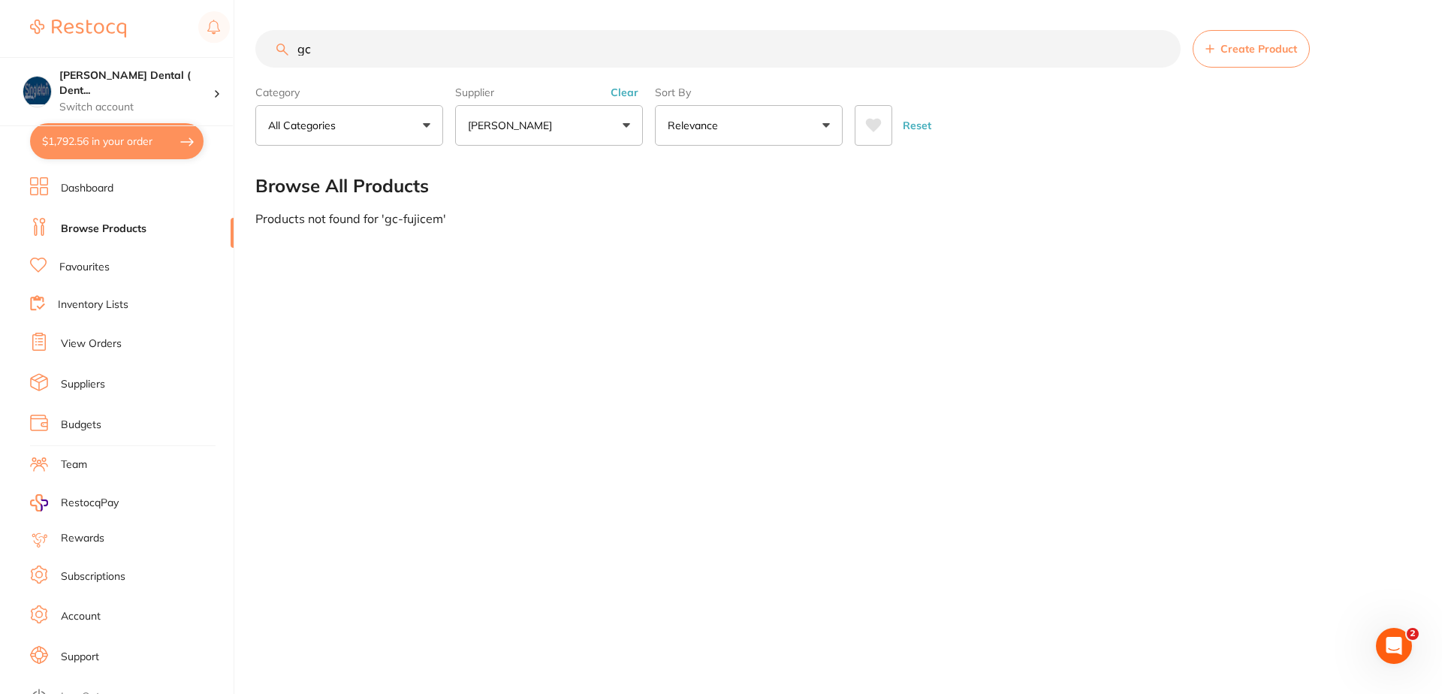
type input "g"
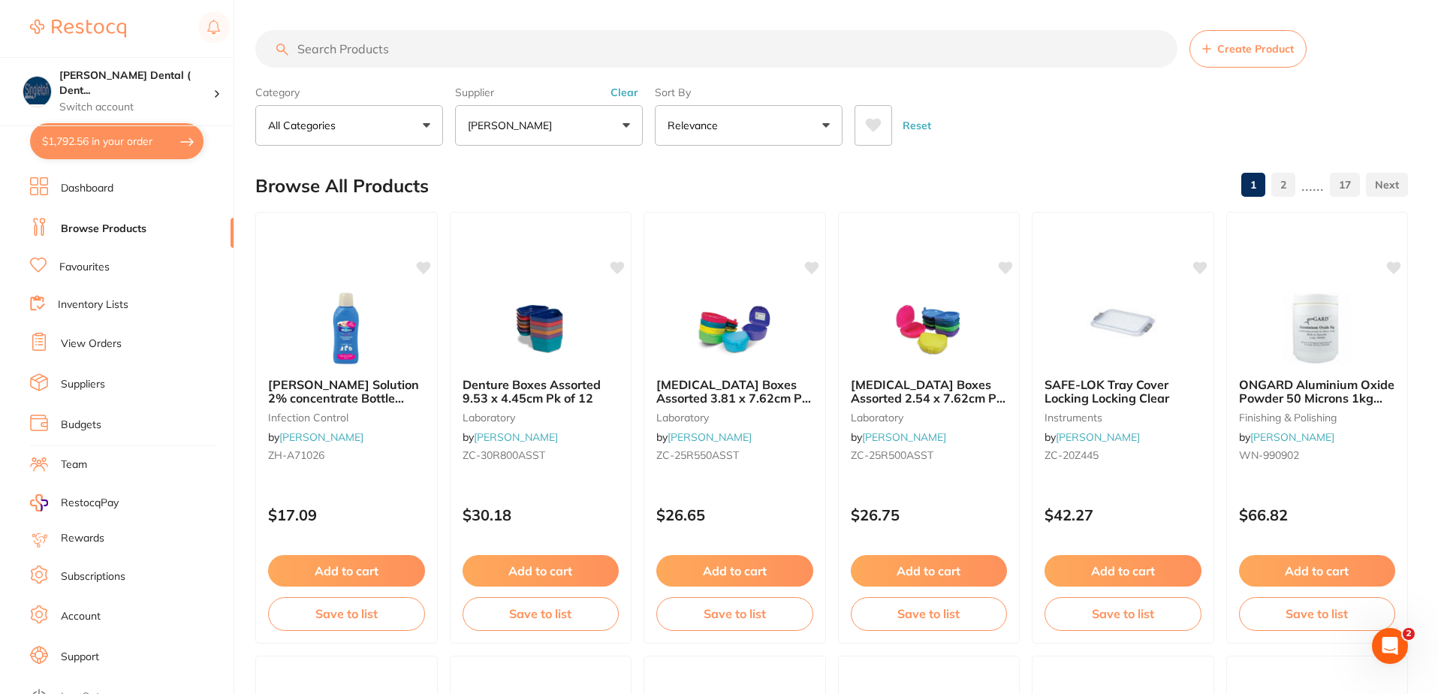
click at [427, 53] on input "search" at bounding box center [716, 49] width 922 height 38
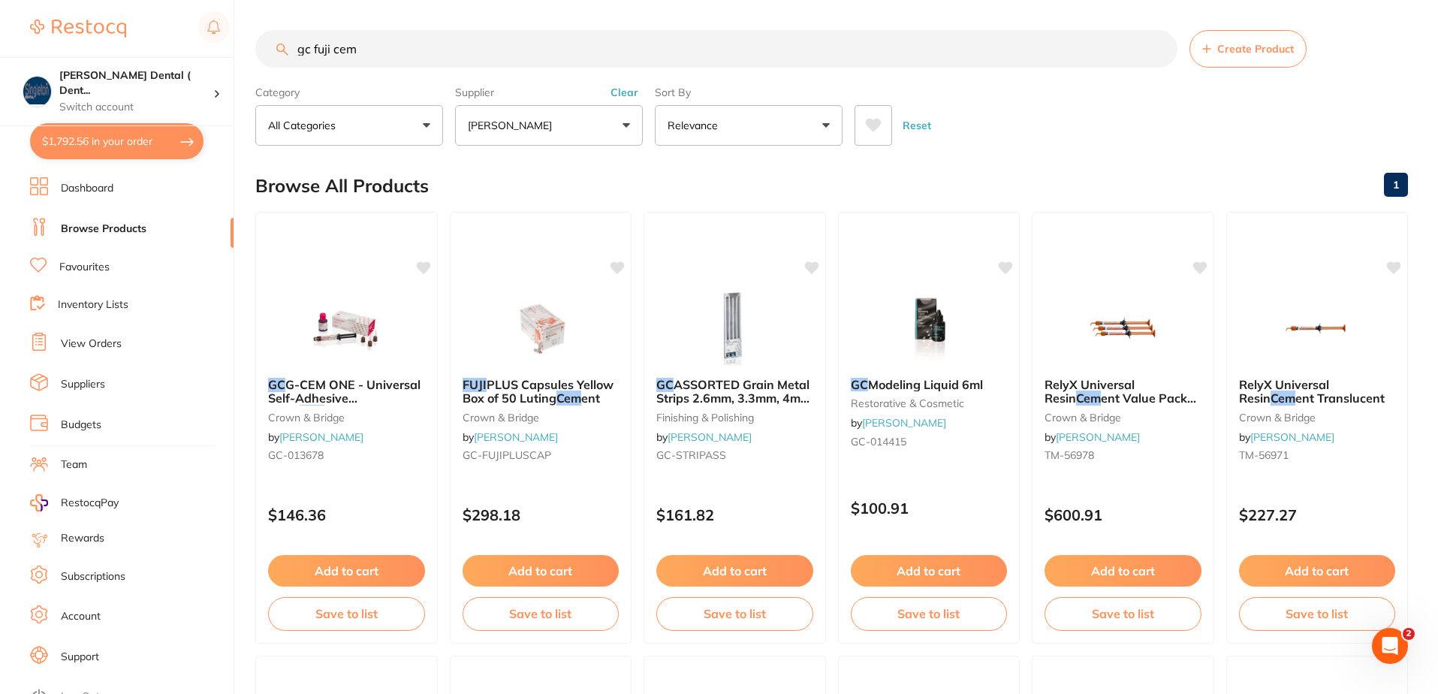
drag, startPoint x: 366, startPoint y: 53, endPoint x: 274, endPoint y: 52, distance: 92.4
click at [278, 53] on div "gc fuji cem Create Product" at bounding box center [831, 49] width 1153 height 38
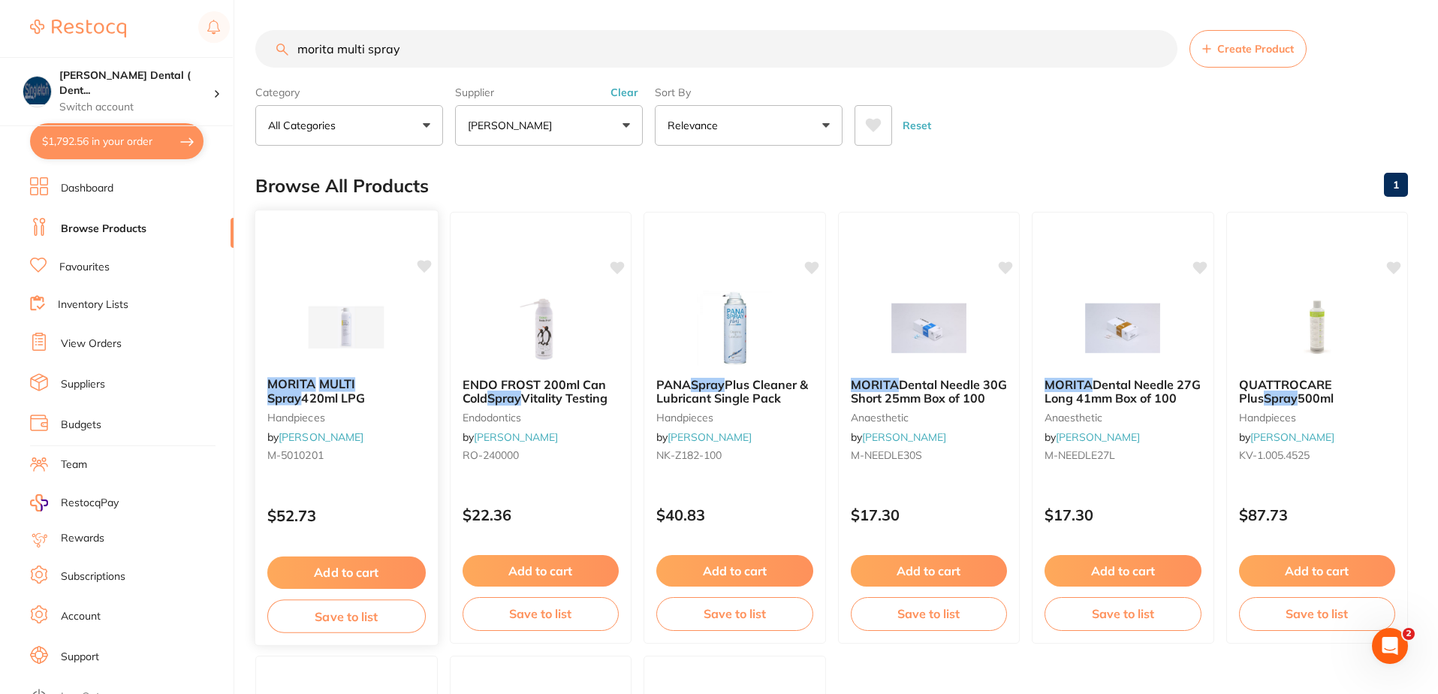
type input "morita multi spray"
click at [349, 487] on div "MORITA MULTI Spray 420ml LPG handpieces by Henry Schein Halas M-5010201 $52.73 …" at bounding box center [347, 428] width 184 height 436
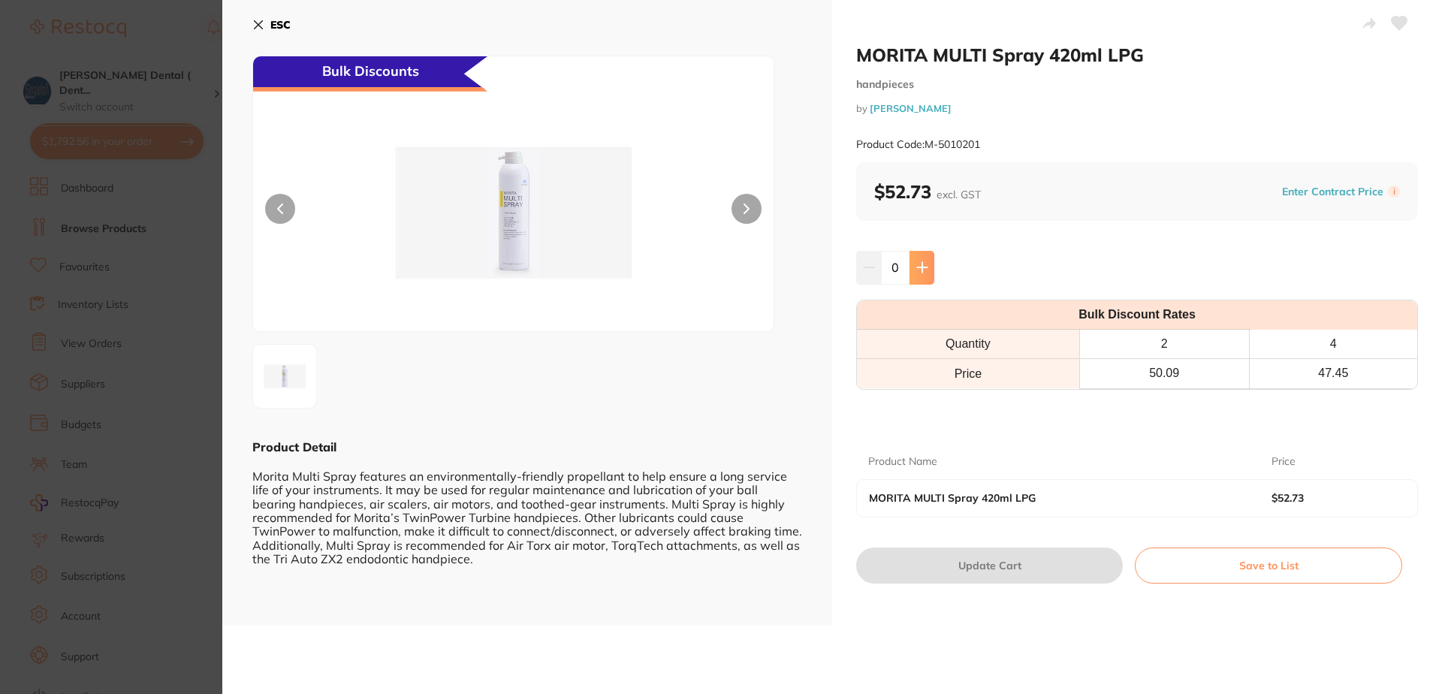
click at [919, 267] on icon at bounding box center [922, 268] width 10 height 10
type input "2"
click at [1398, 18] on icon at bounding box center [1400, 24] width 16 height 14
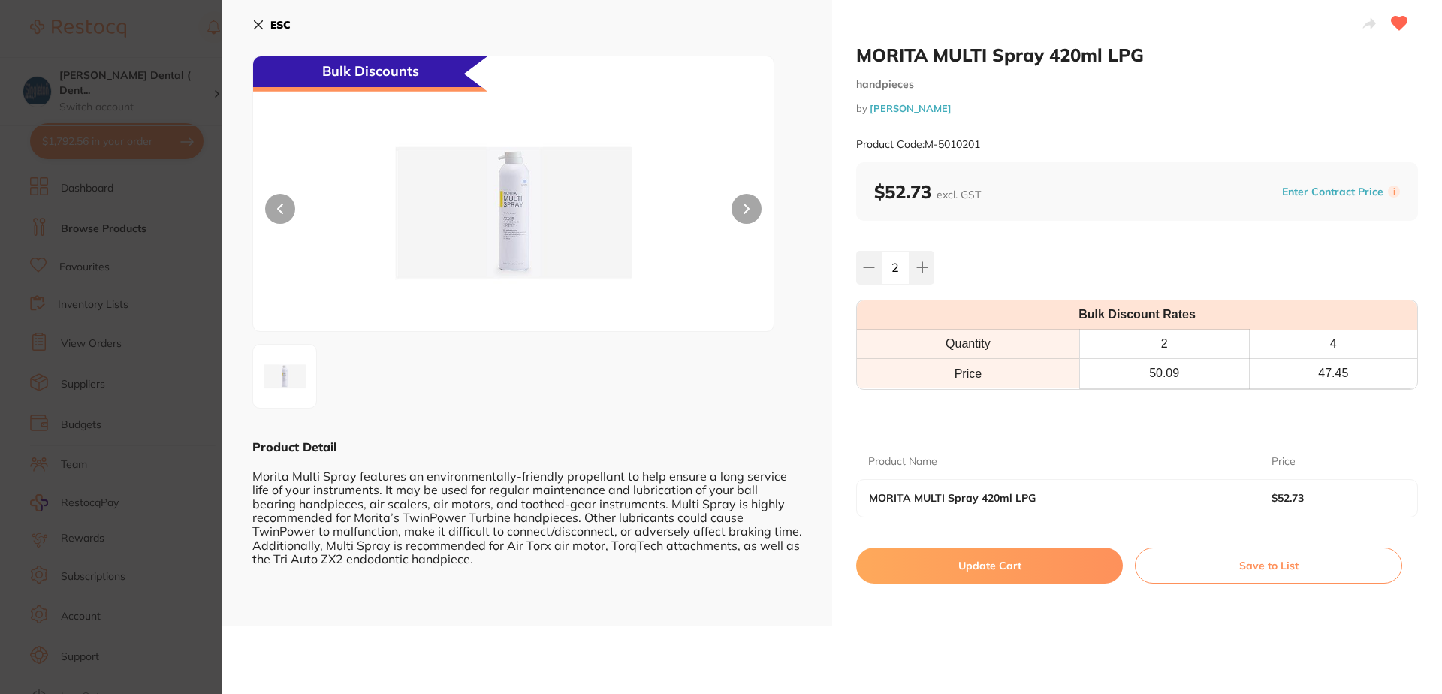
click at [1016, 563] on button "Update Cart" at bounding box center [989, 565] width 267 height 36
checkbox input "false"
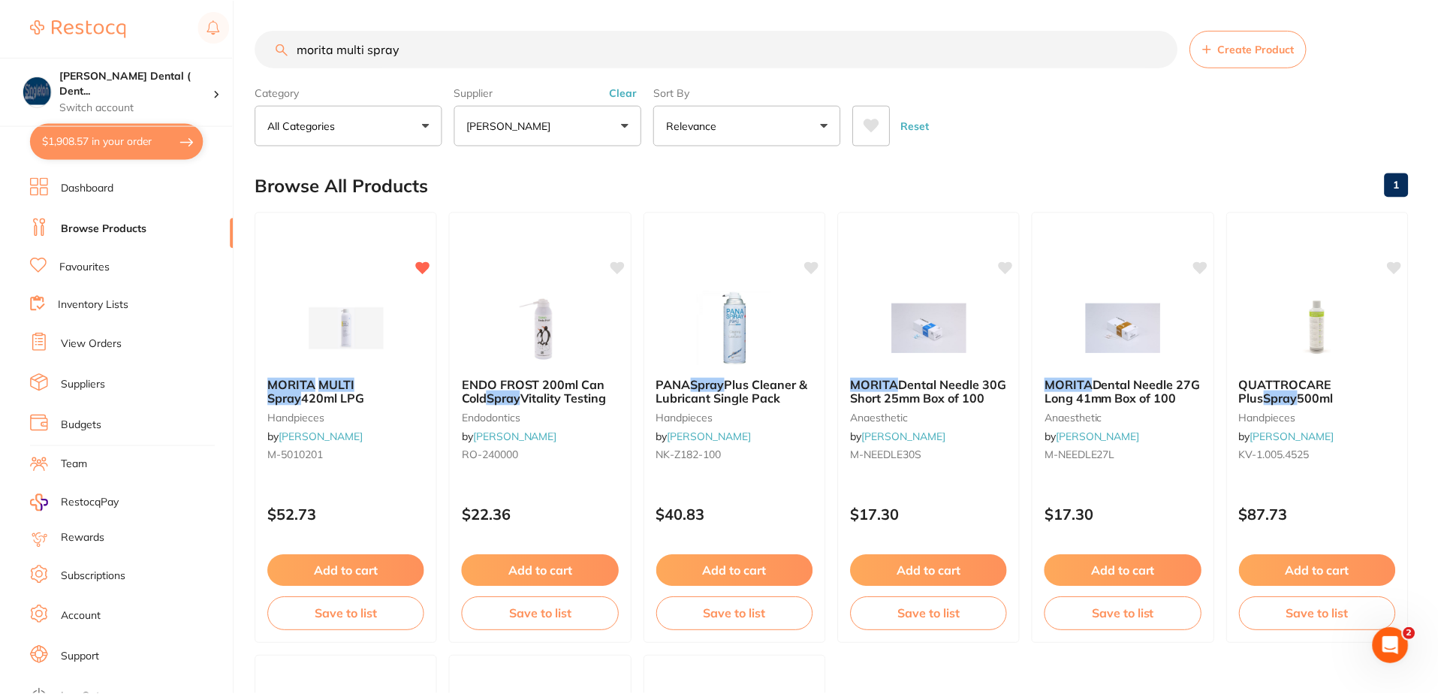
scroll to position [3, 0]
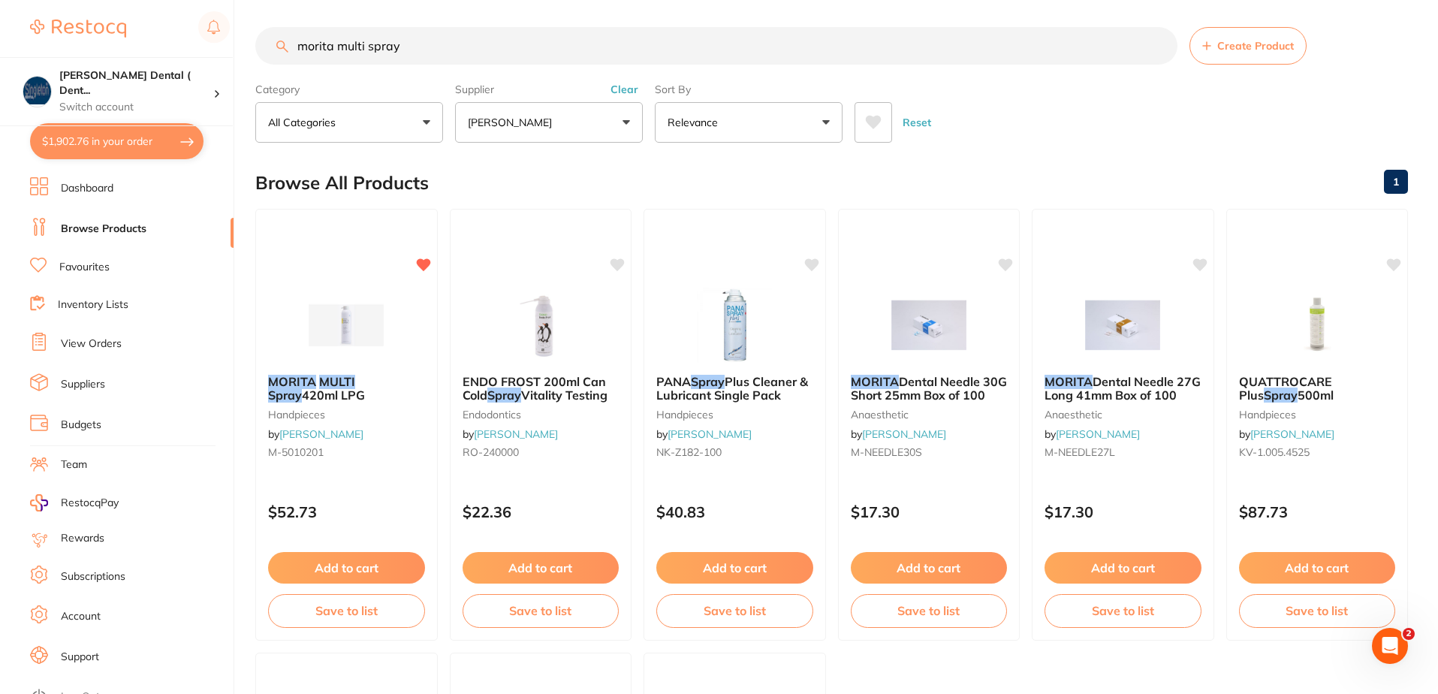
drag, startPoint x: 406, startPoint y: 44, endPoint x: 282, endPoint y: 44, distance: 123.9
click at [282, 44] on div "morita multi spray Create Product" at bounding box center [831, 46] width 1153 height 38
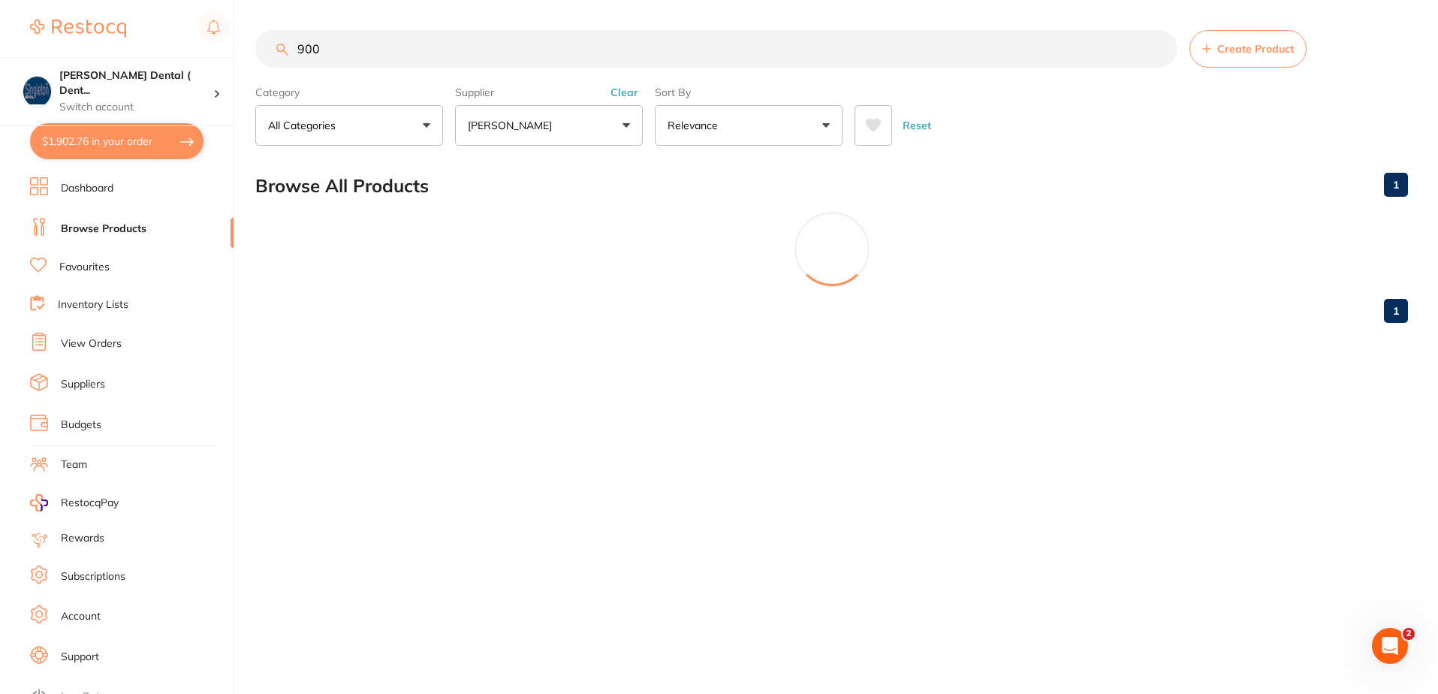
scroll to position [0, 0]
type input "9"
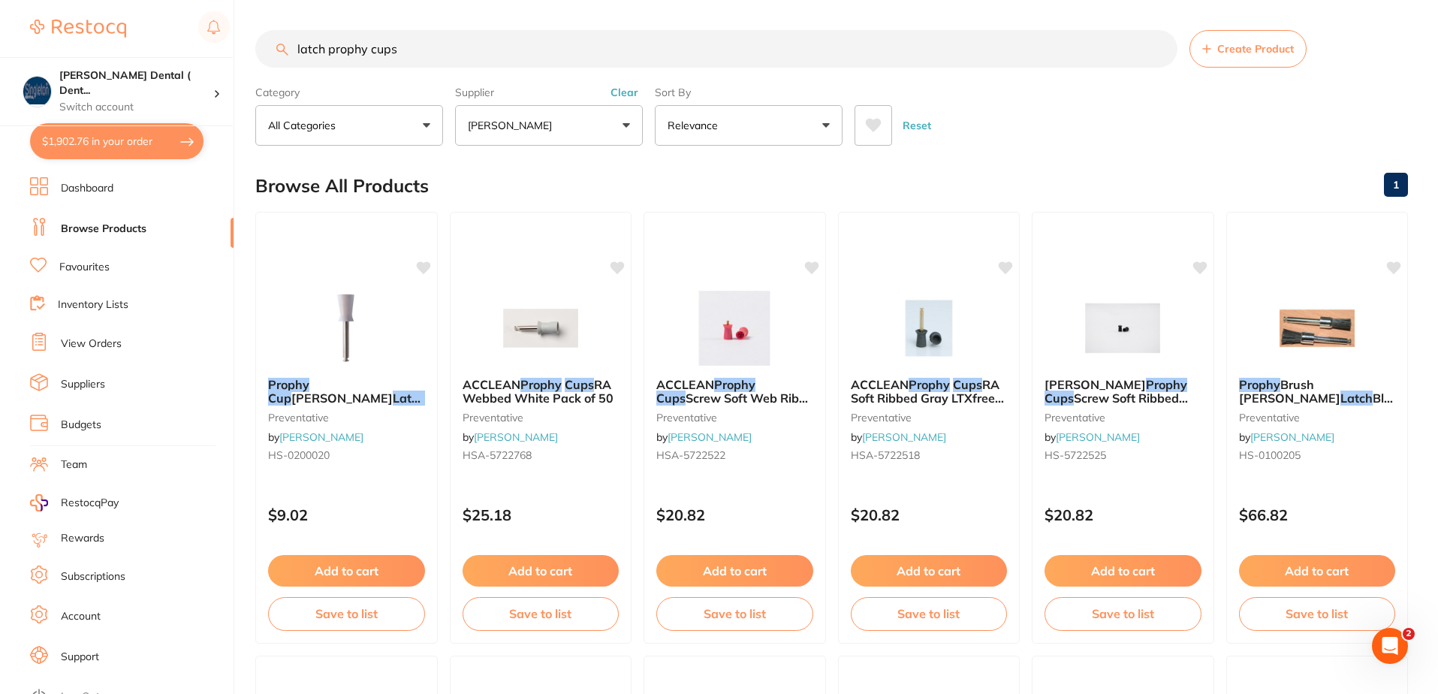
drag, startPoint x: 411, startPoint y: 41, endPoint x: 262, endPoint y: 46, distance: 148.8
click at [265, 47] on input "latch prophy cups" at bounding box center [716, 49] width 922 height 38
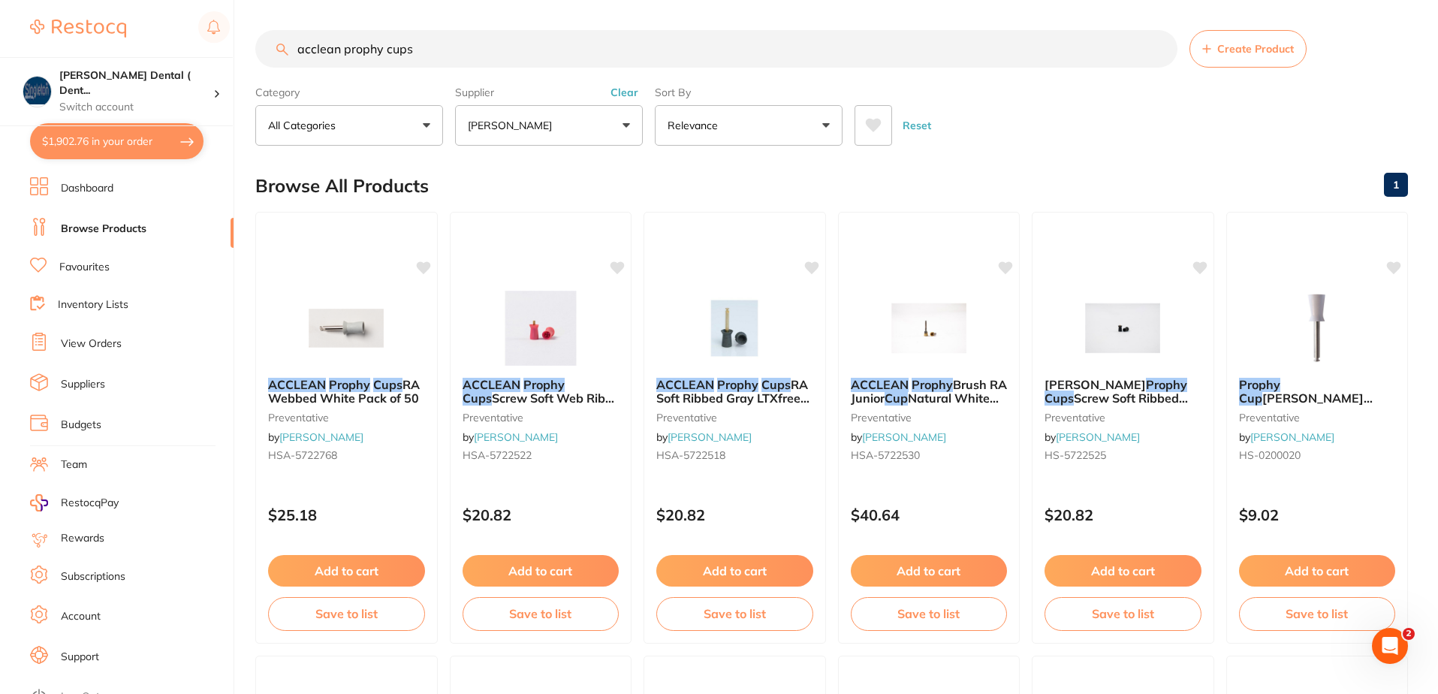
drag, startPoint x: 427, startPoint y: 54, endPoint x: 281, endPoint y: 52, distance: 146.5
click at [282, 52] on div "acclean prophy cups Create Product" at bounding box center [831, 49] width 1153 height 38
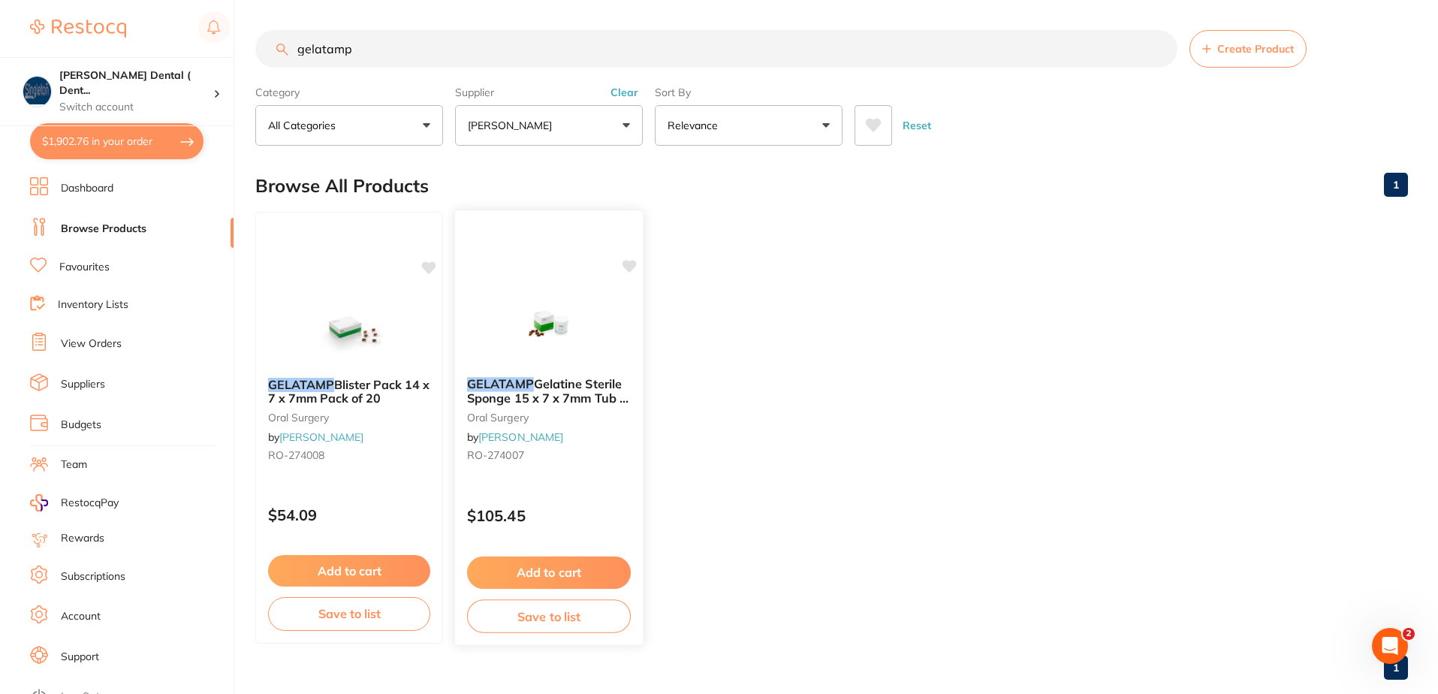
type input "gelatamp"
click at [624, 268] on icon at bounding box center [629, 266] width 15 height 15
click at [514, 573] on button "Add to cart" at bounding box center [549, 572] width 164 height 32
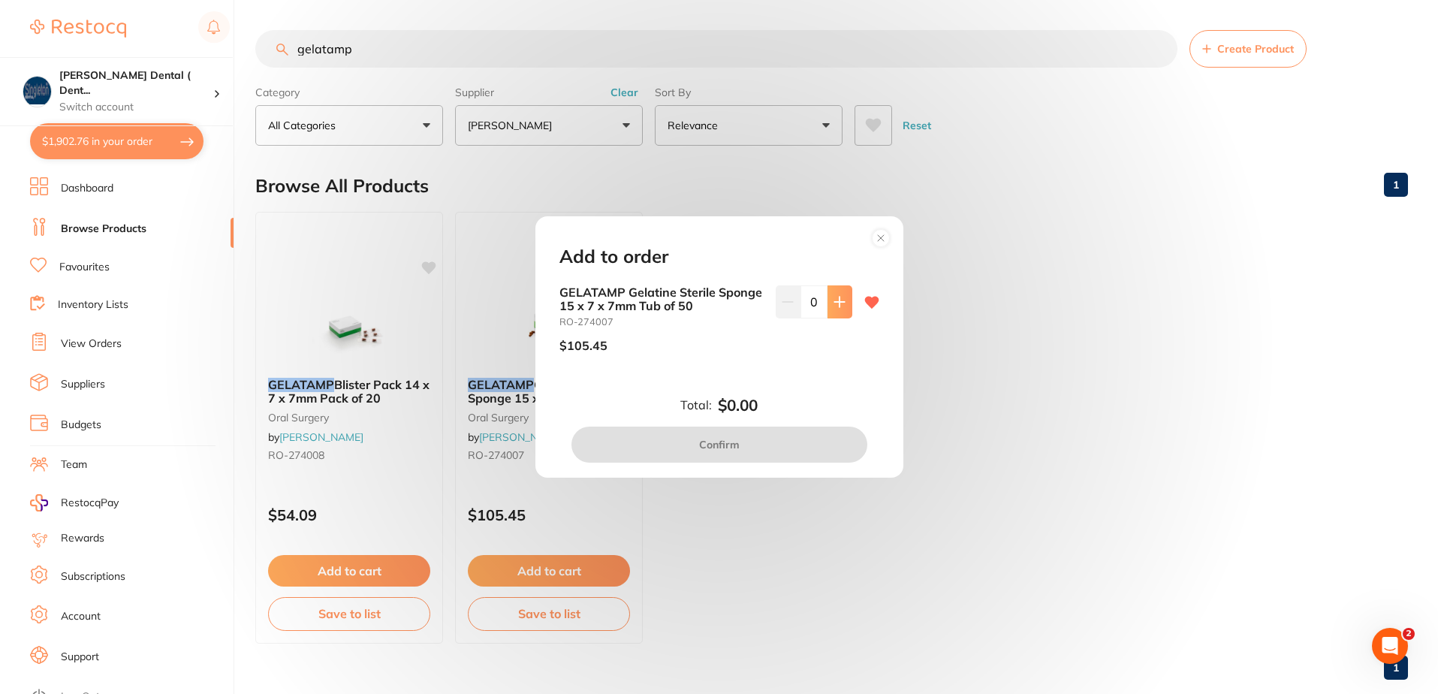
click at [834, 303] on icon at bounding box center [840, 302] width 12 height 12
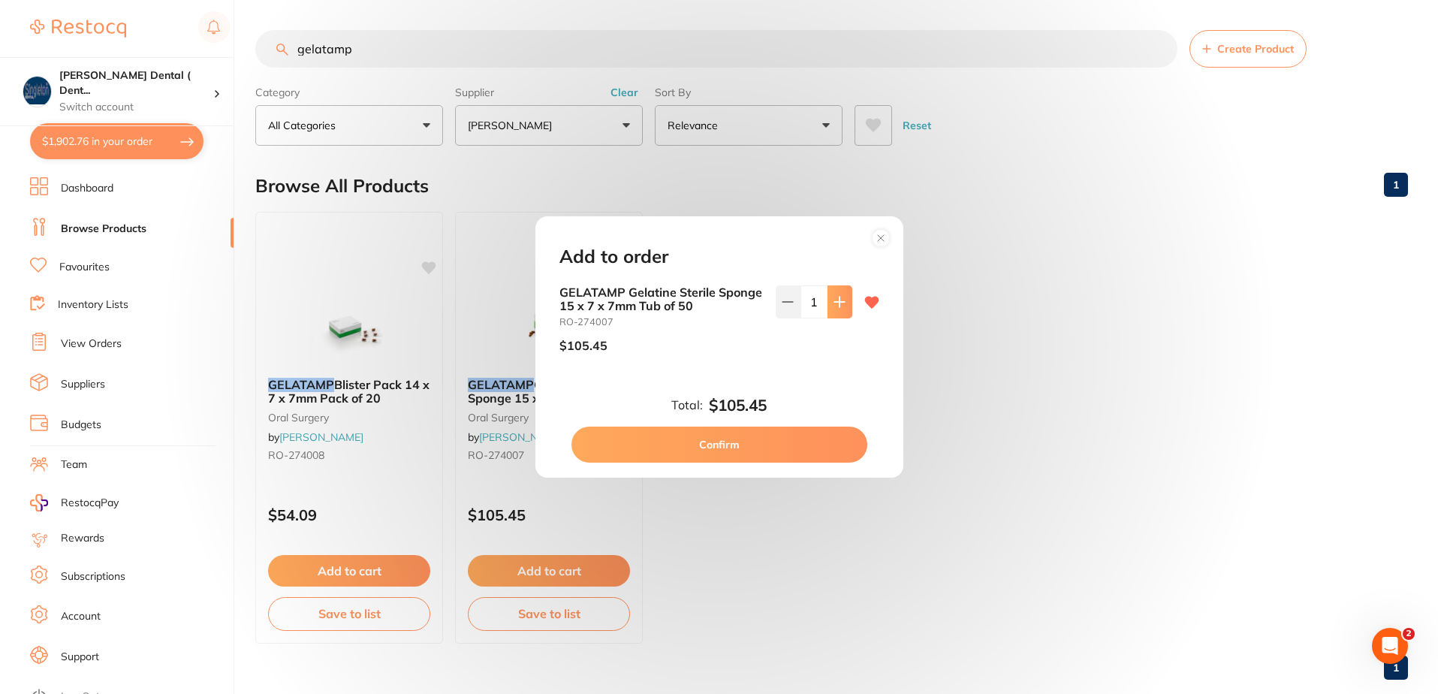
click at [835, 300] on icon at bounding box center [839, 302] width 10 height 10
type input "2"
click at [736, 442] on button "Confirm" at bounding box center [720, 445] width 296 height 36
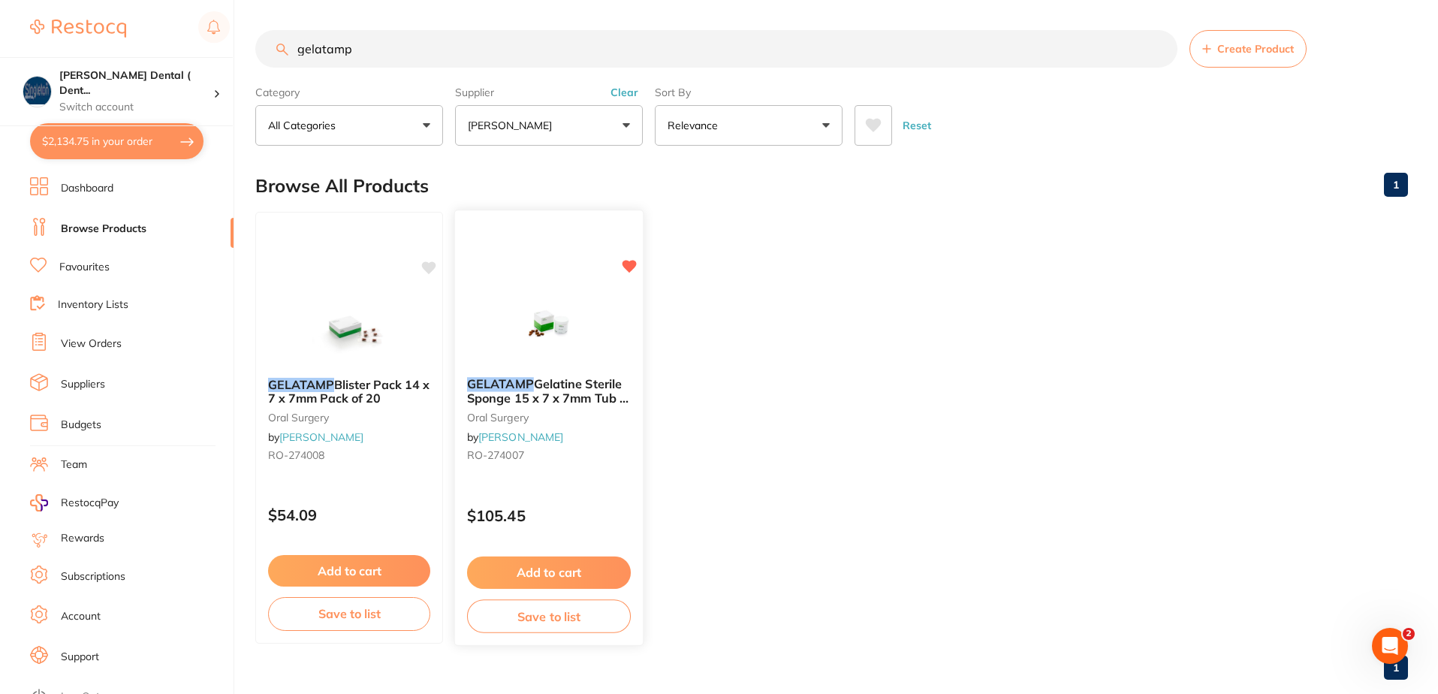
click at [590, 566] on button "Add to cart" at bounding box center [549, 572] width 164 height 32
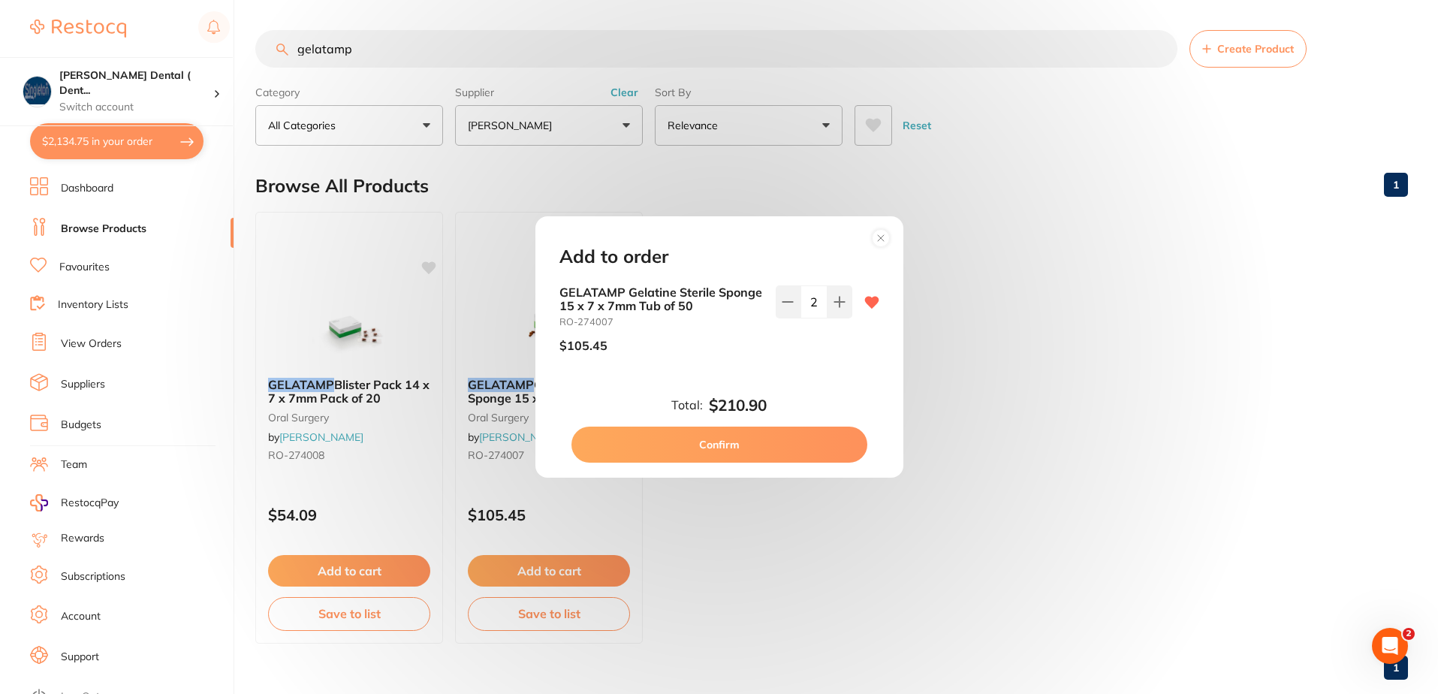
click at [722, 438] on button "Confirm" at bounding box center [720, 445] width 296 height 36
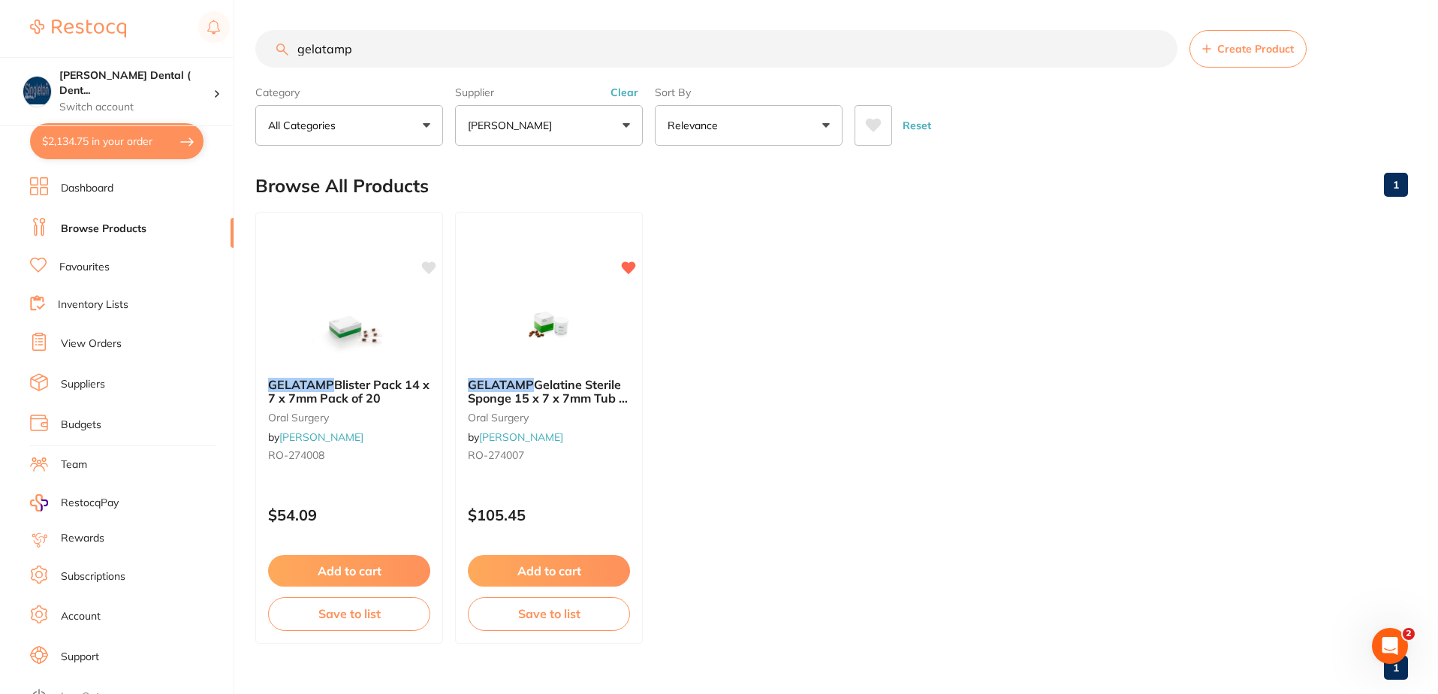
drag, startPoint x: 375, startPoint y: 56, endPoint x: 228, endPoint y: 47, distance: 147.5
click at [229, 47] on div "$2,134.75 Singleton Dental ( Dent... Switch account Singleton Dental ( DentalTo…" at bounding box center [719, 347] width 1438 height 694
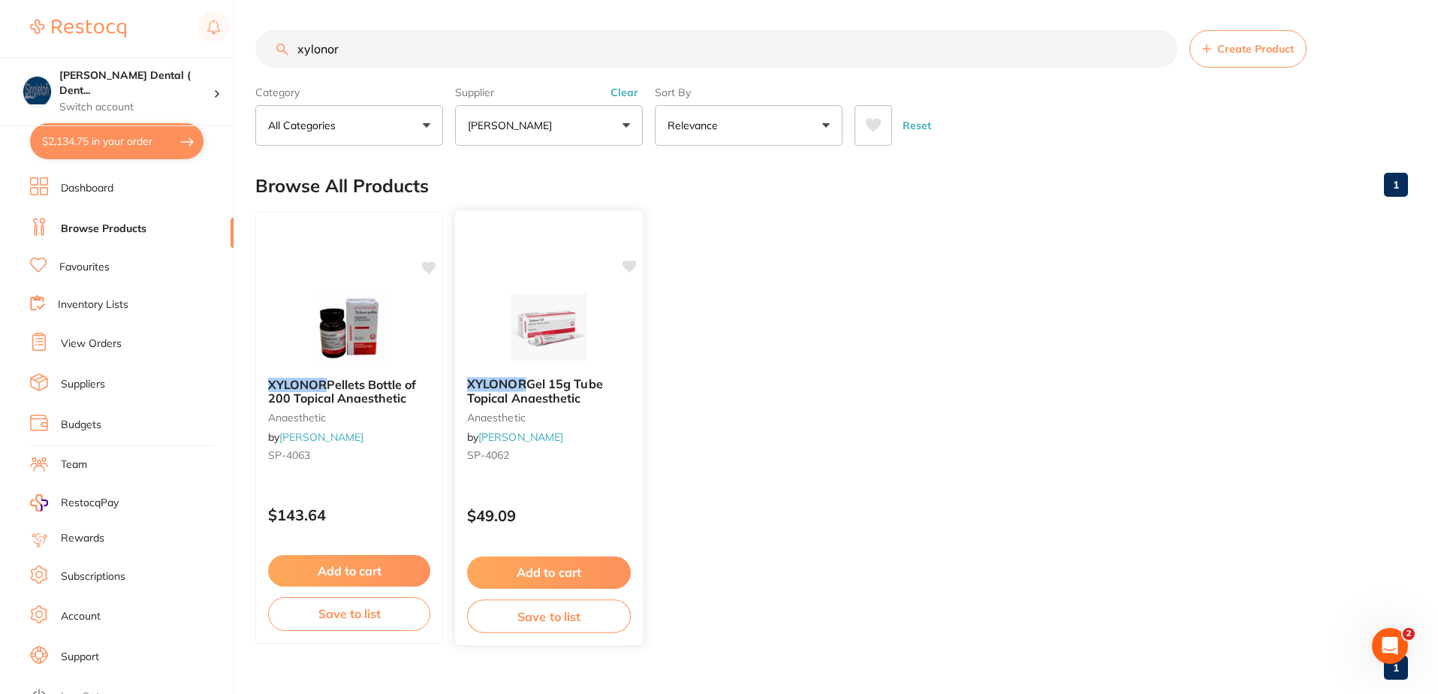
type input "xylonor"
click at [541, 571] on button "Add to cart" at bounding box center [549, 572] width 164 height 32
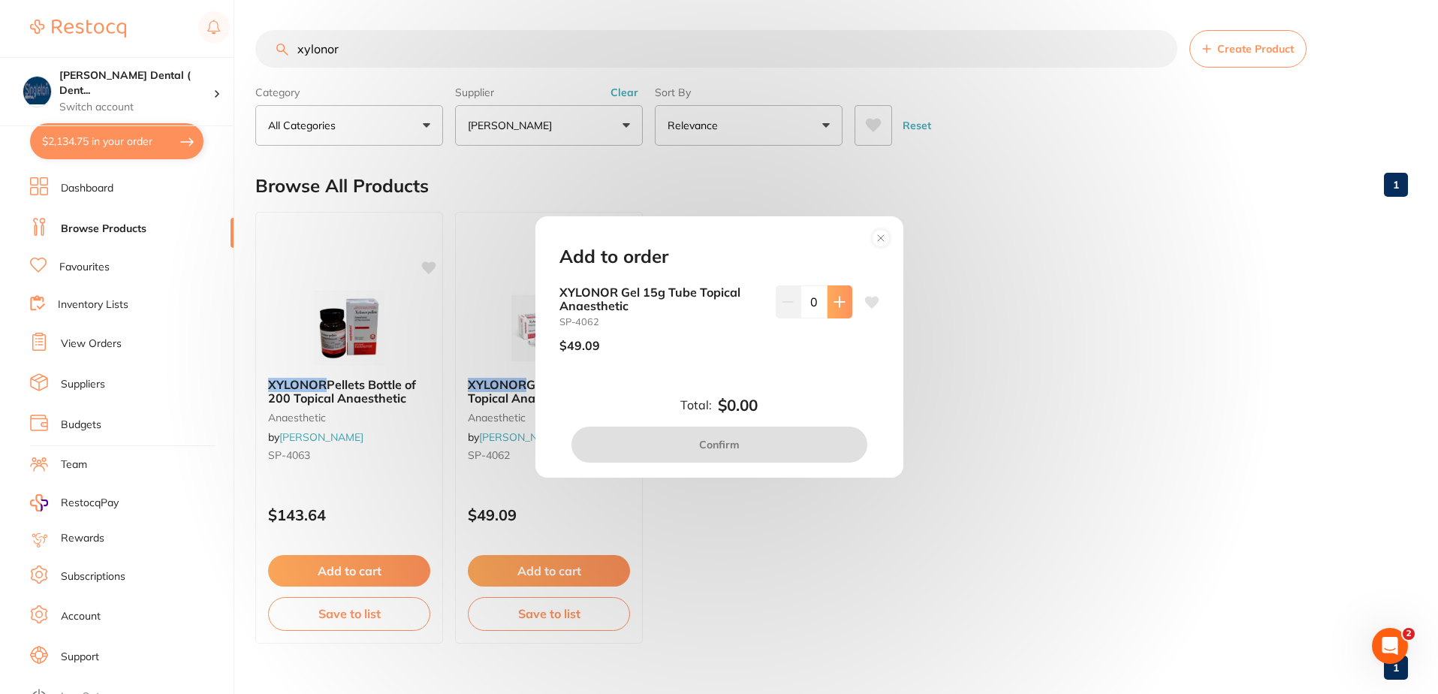
click at [835, 304] on icon at bounding box center [839, 302] width 10 height 10
type input "2"
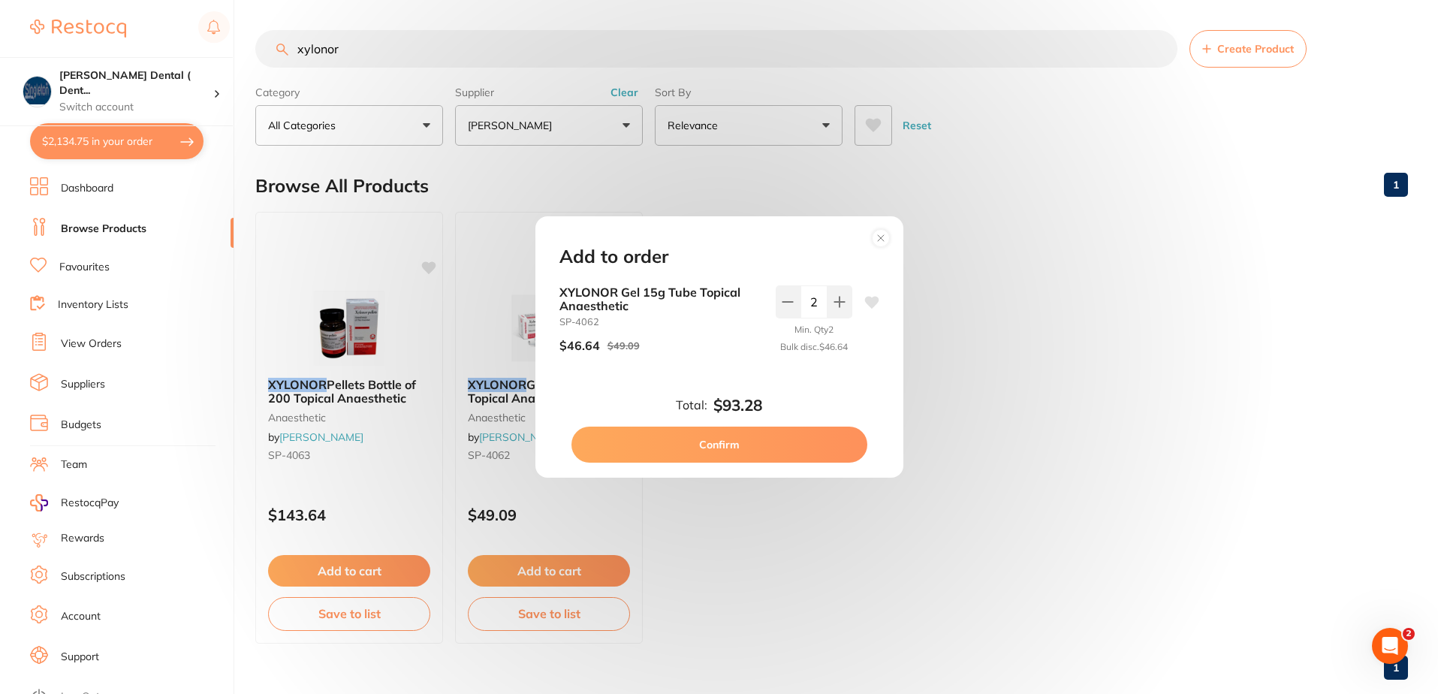
click at [864, 304] on icon at bounding box center [871, 302] width 14 height 12
click at [751, 438] on button "Confirm" at bounding box center [720, 445] width 296 height 36
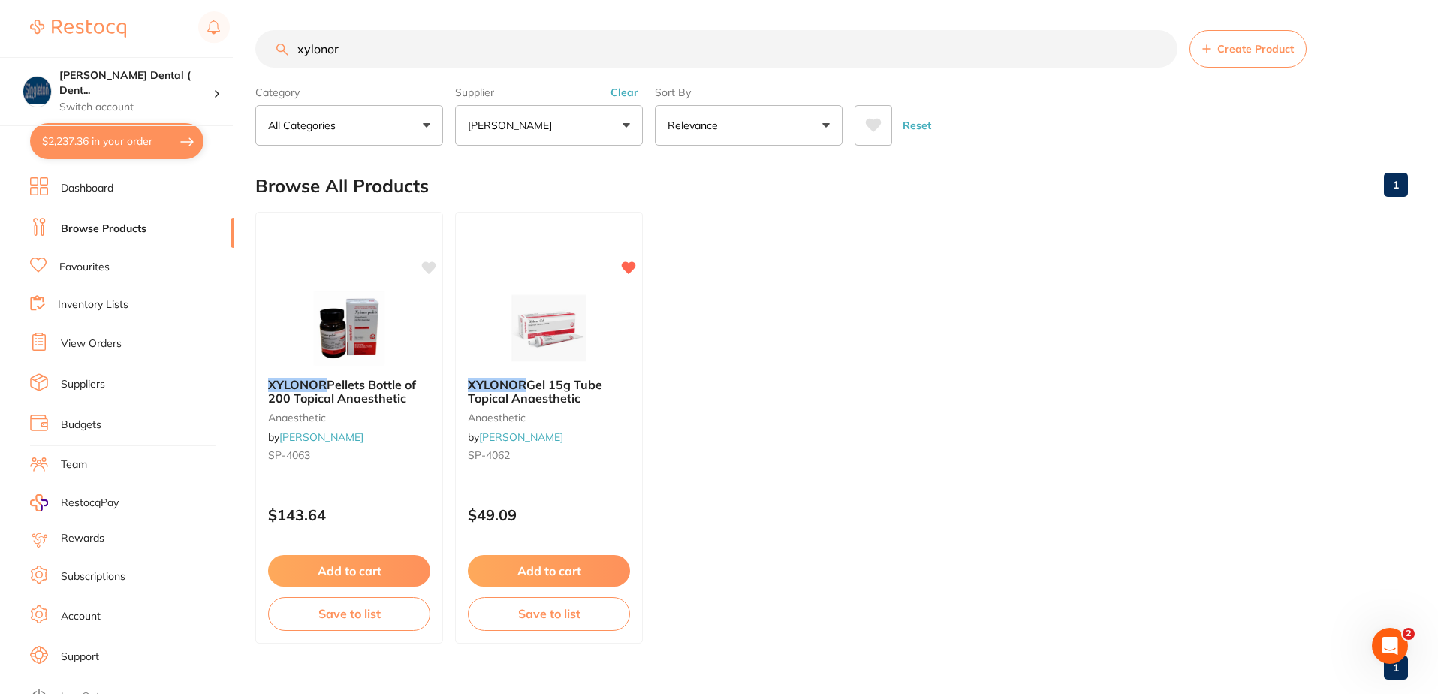
drag, startPoint x: 351, startPoint y: 45, endPoint x: 269, endPoint y: 50, distance: 82.7
click at [269, 50] on input "xylonor" at bounding box center [716, 49] width 922 height 38
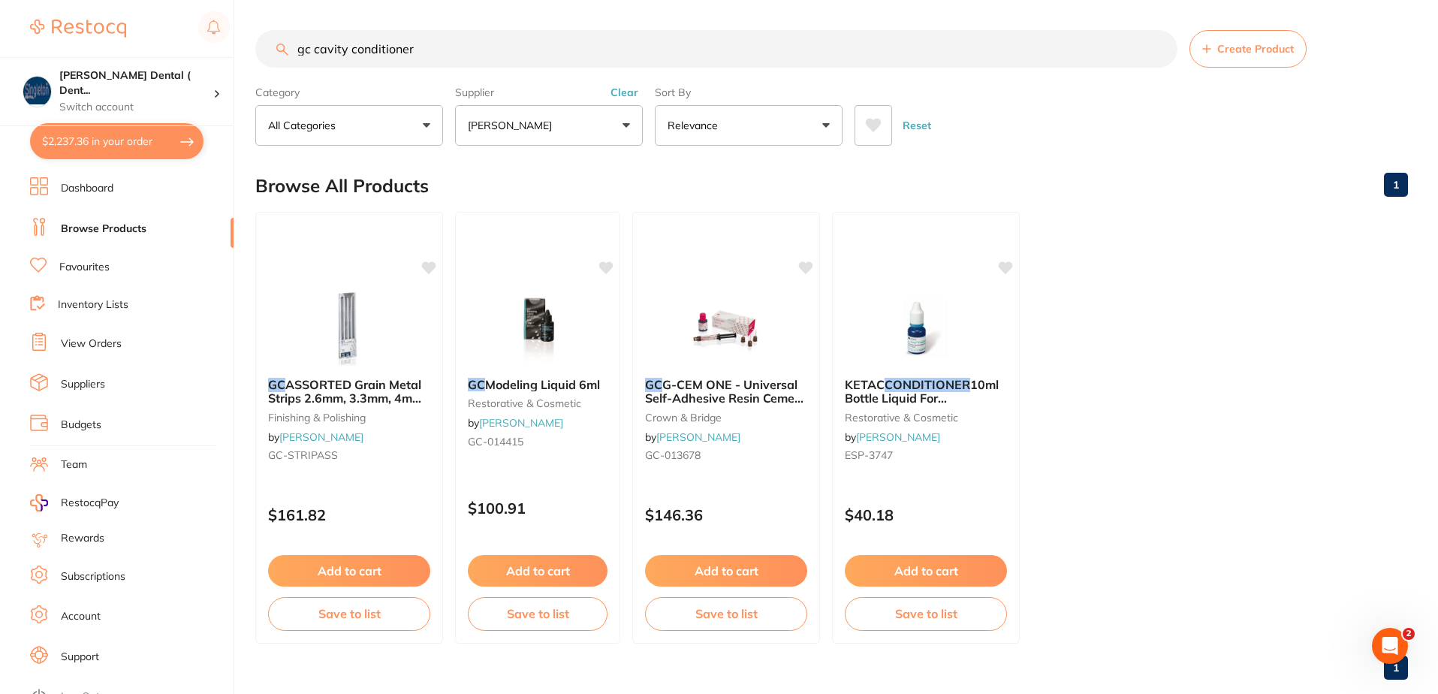
click at [313, 51] on input "gc cavity conditioner" at bounding box center [716, 49] width 922 height 38
drag, startPoint x: 297, startPoint y: 50, endPoint x: 289, endPoint y: 50, distance: 8.3
click at [287, 50] on div "gc cavity conditioner Create Product" at bounding box center [831, 49] width 1153 height 38
drag, startPoint x: 308, startPoint y: 47, endPoint x: 295, endPoint y: 47, distance: 12.8
click at [295, 47] on input "gc cavity conditioner" at bounding box center [716, 49] width 922 height 38
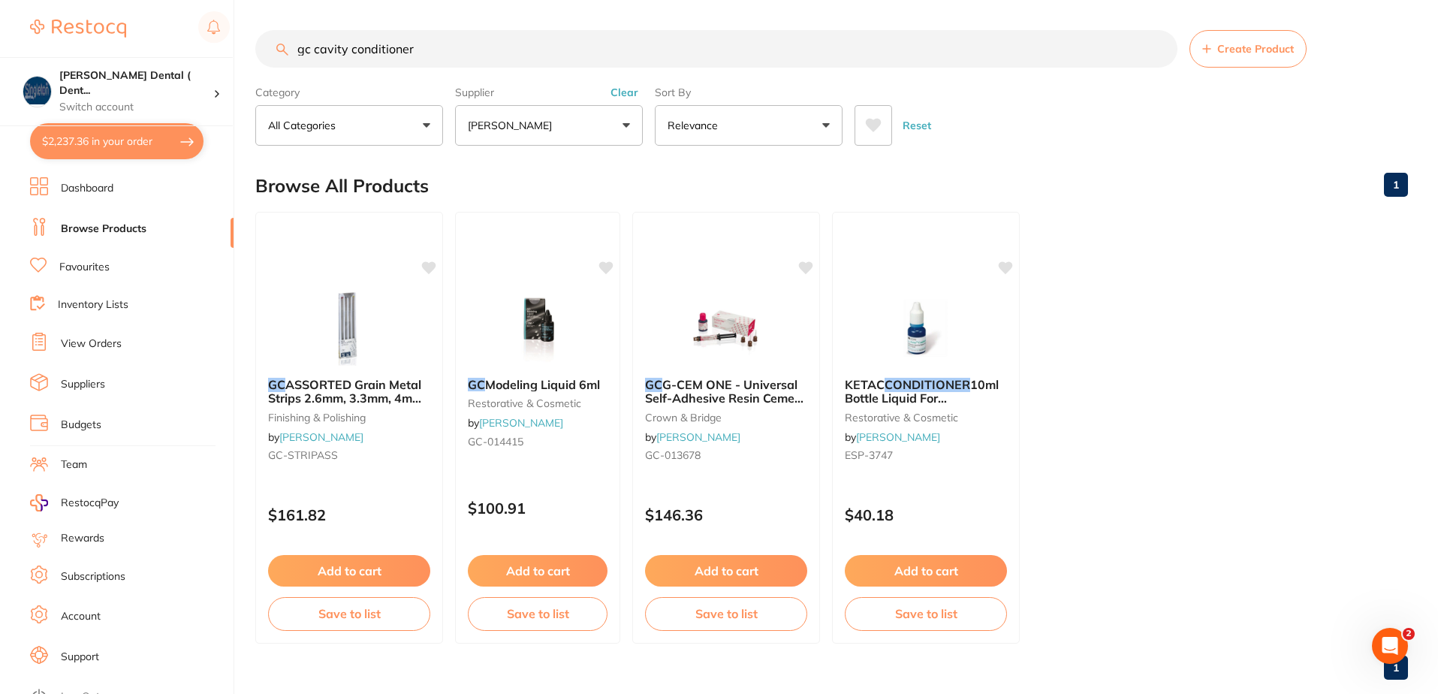
drag, startPoint x: 309, startPoint y: 50, endPoint x: 294, endPoint y: 52, distance: 14.4
click at [294, 52] on input "gc cavity conditioner" at bounding box center [716, 49] width 922 height 38
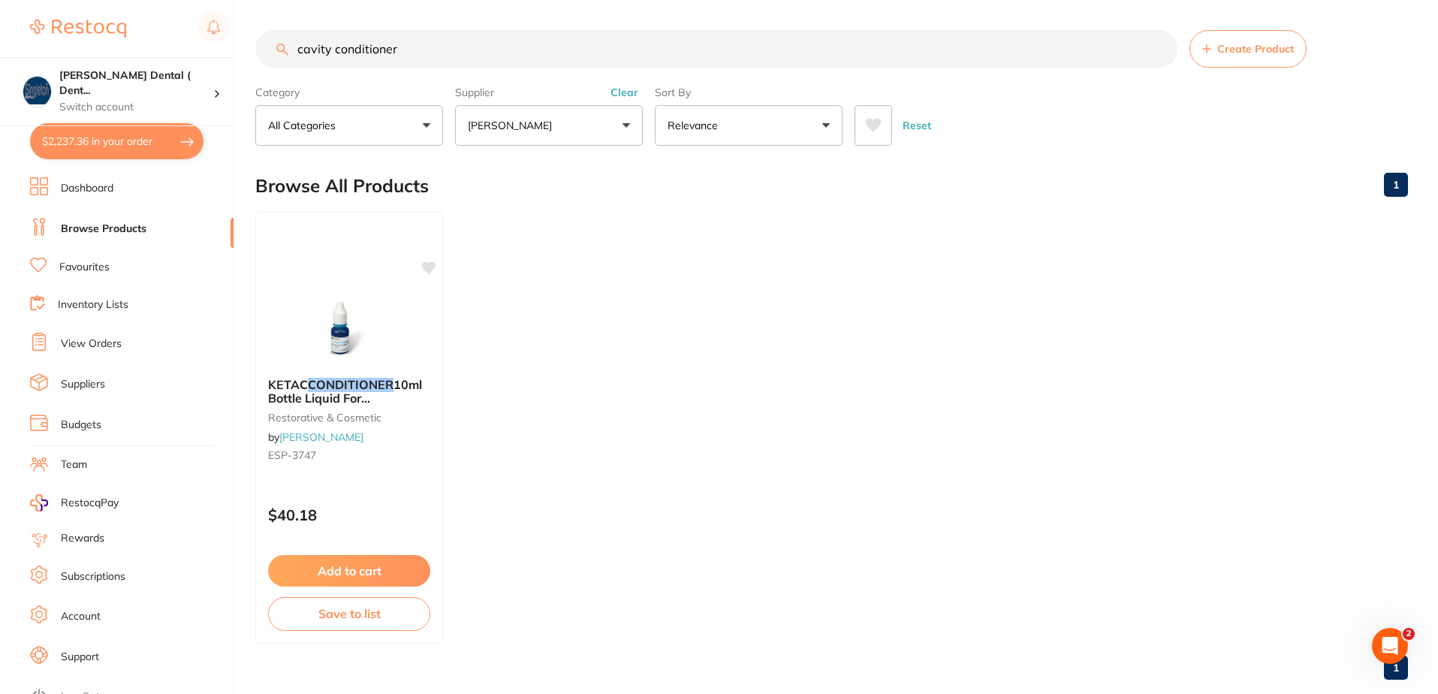
drag, startPoint x: 403, startPoint y: 50, endPoint x: 281, endPoint y: 50, distance: 121.7
click at [281, 50] on div "cavity conditioner Create Product" at bounding box center [831, 49] width 1153 height 38
click at [443, 46] on input "cavity conditioner" at bounding box center [716, 49] width 922 height 38
click at [299, 48] on input "cavity conditioner" at bounding box center [716, 49] width 922 height 38
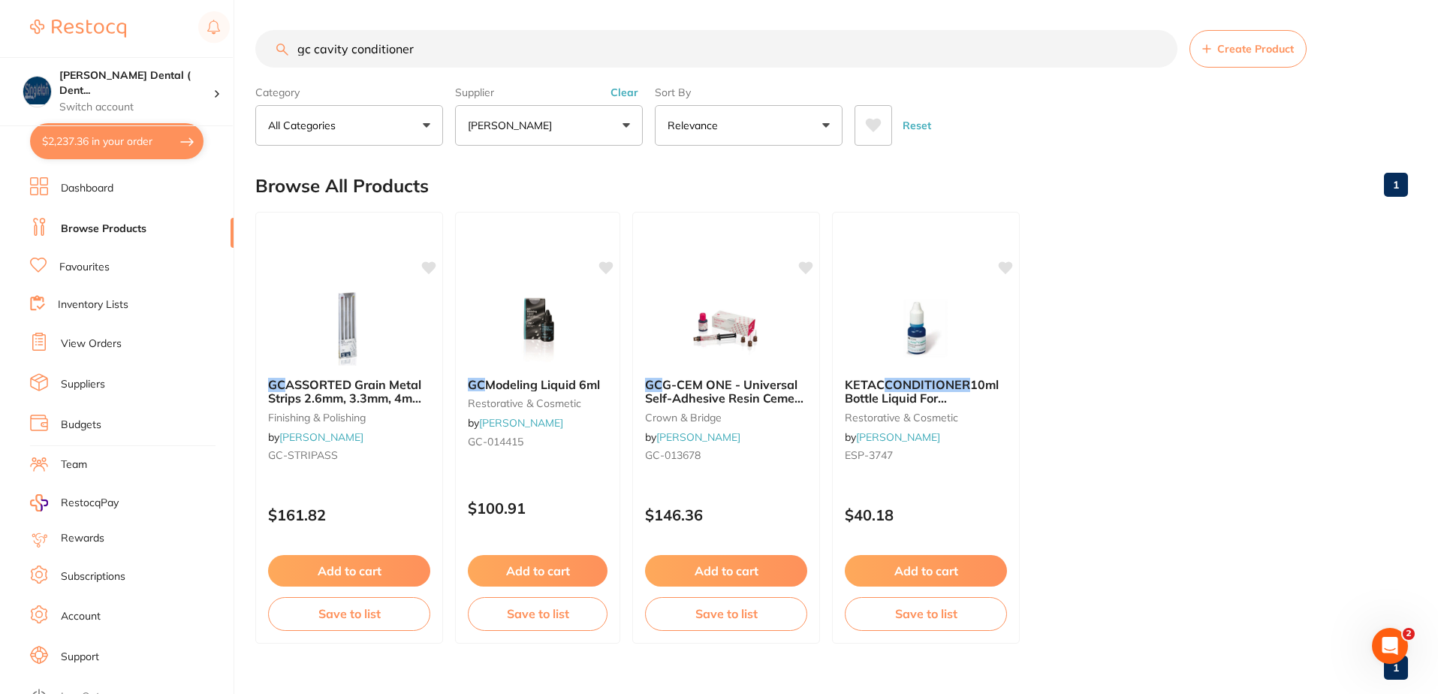
scroll to position [1, 0]
drag, startPoint x: 422, startPoint y: 48, endPoint x: 258, endPoint y: 74, distance: 166.4
click at [258, 73] on section "gc cavity conditioner Create Product Category All Categories All Categories cro…" at bounding box center [831, 88] width 1153 height 116
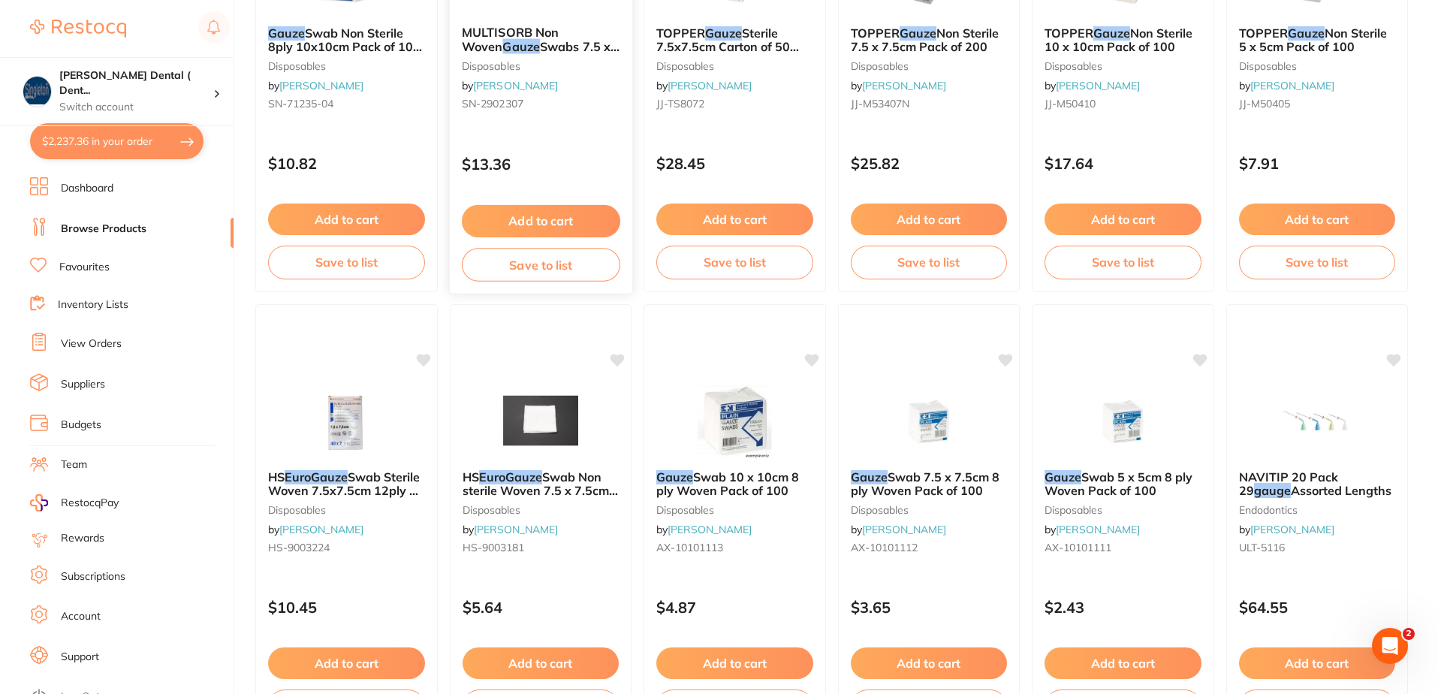
scroll to position [376, 0]
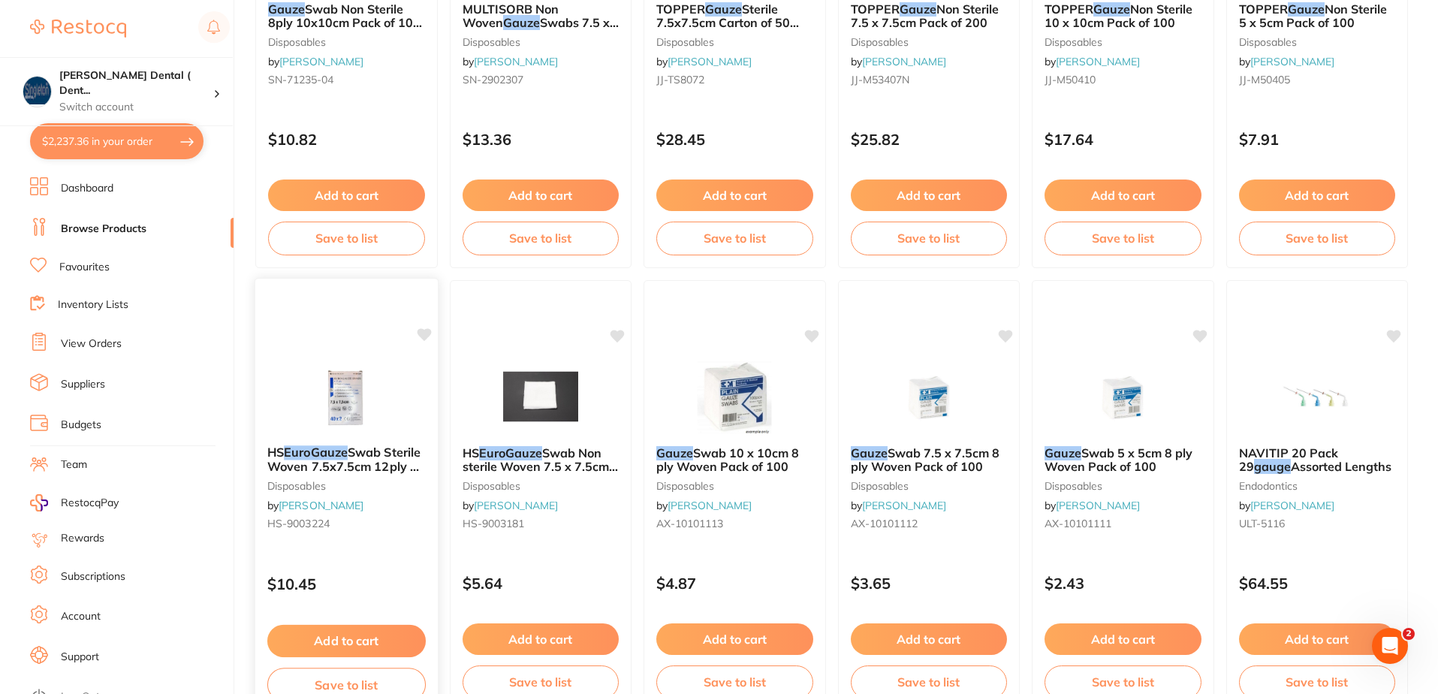
type input "euro gauze"
click at [356, 379] on img at bounding box center [346, 395] width 98 height 76
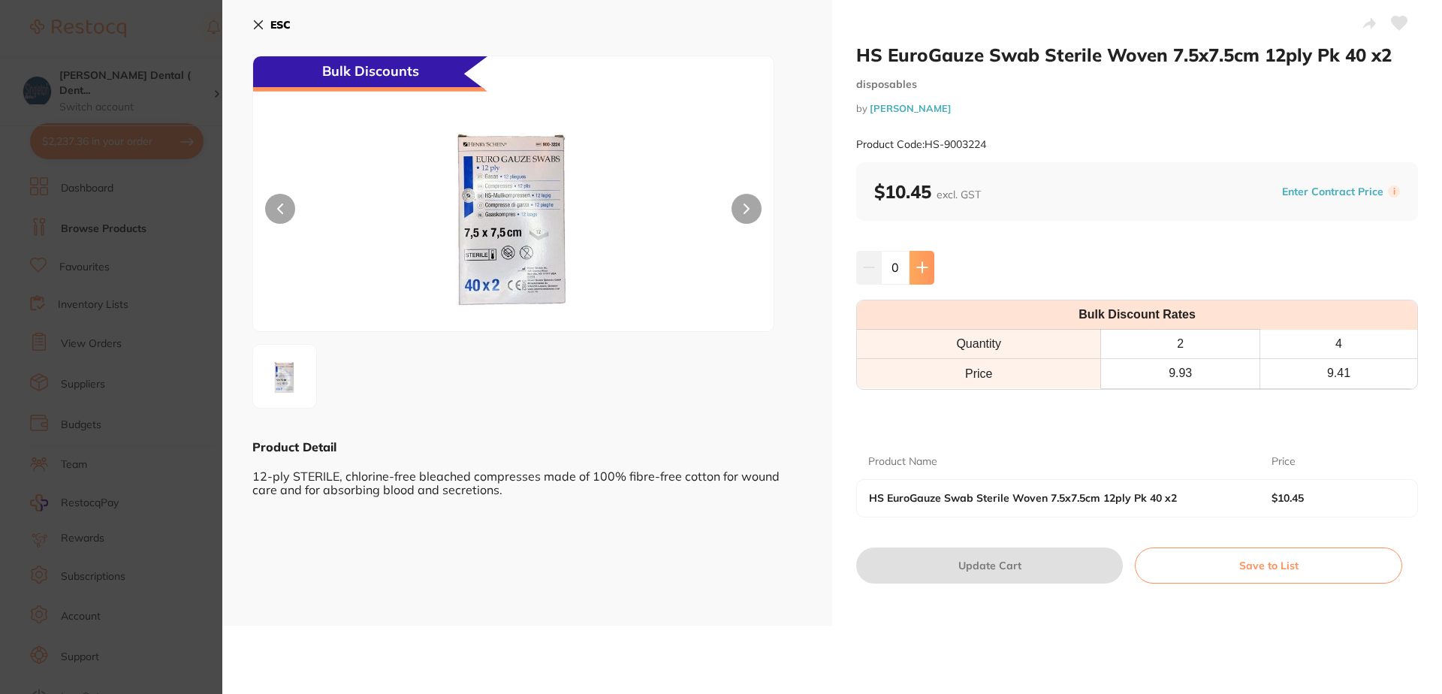
click at [923, 267] on icon at bounding box center [922, 268] width 10 height 10
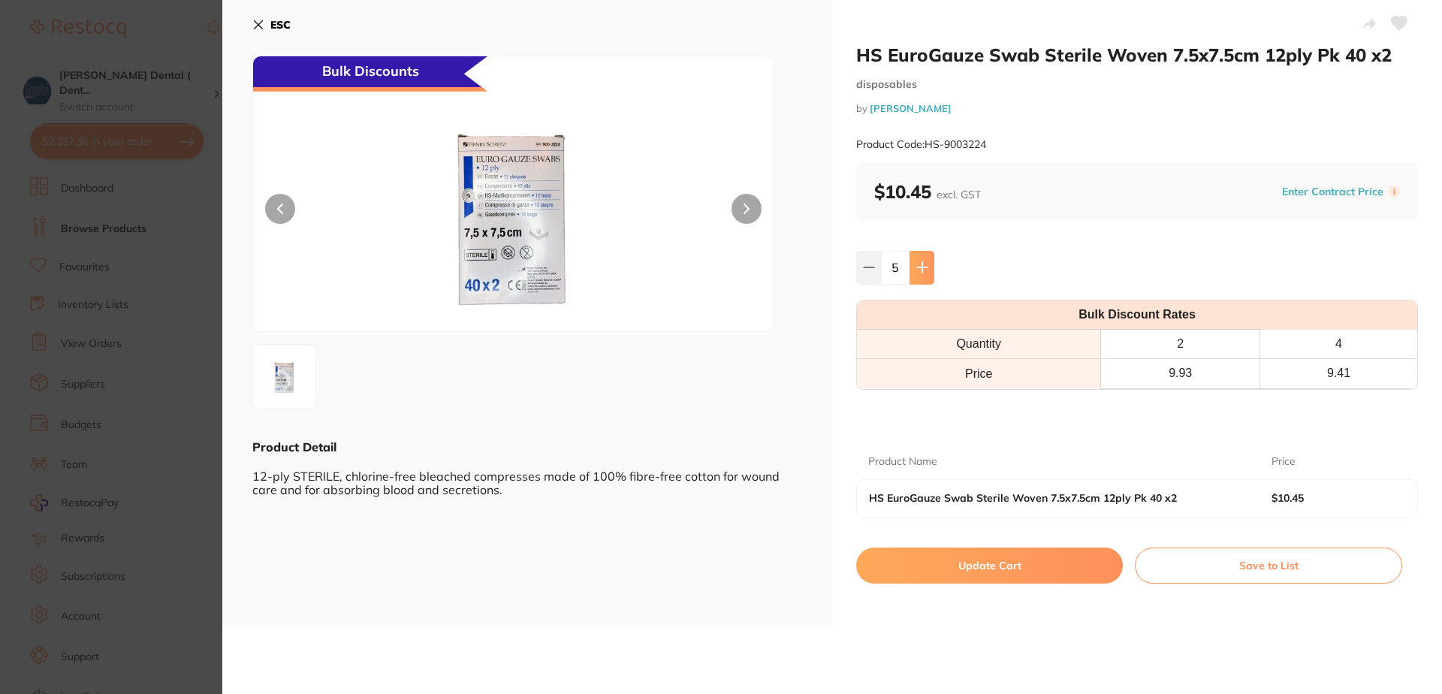
click at [923, 267] on icon at bounding box center [922, 268] width 10 height 10
type input "6"
click at [1400, 22] on icon at bounding box center [1400, 24] width 16 height 14
click at [1022, 563] on button "Update Cart" at bounding box center [989, 565] width 267 height 36
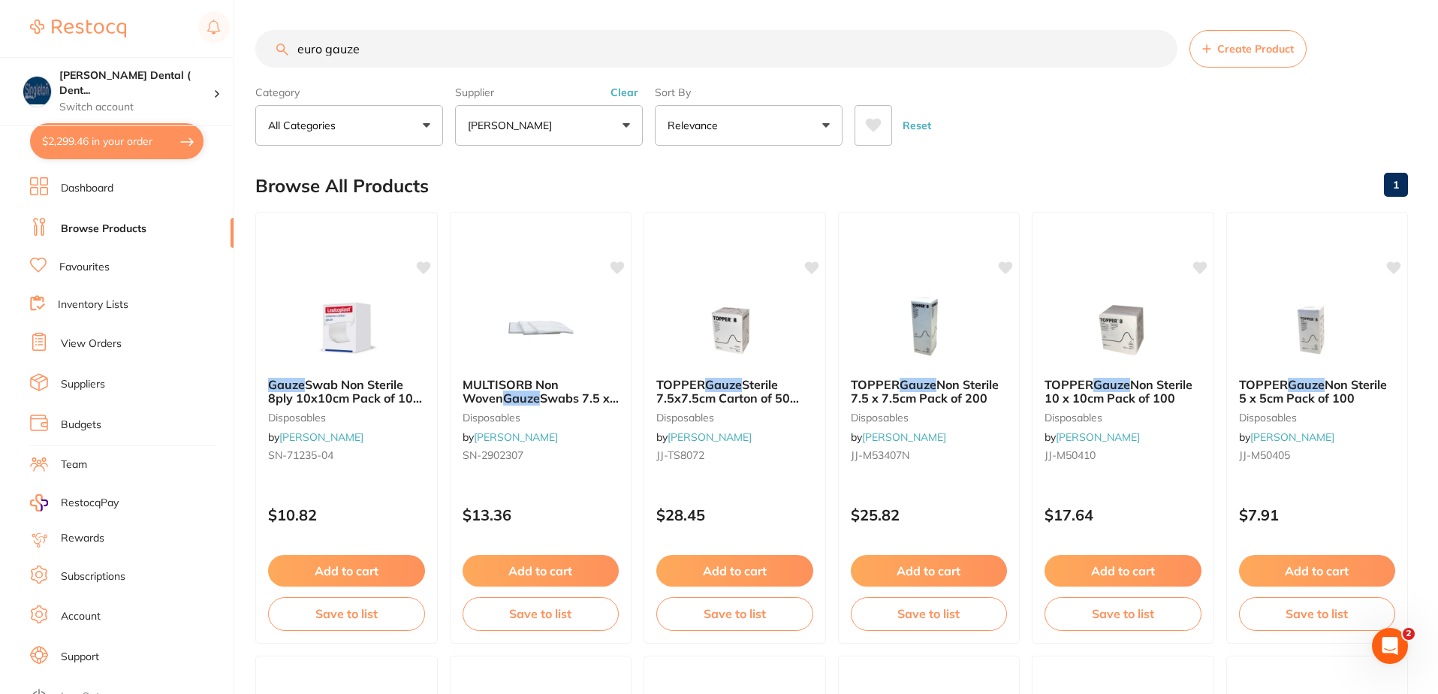
drag, startPoint x: 384, startPoint y: 56, endPoint x: 282, endPoint y: 59, distance: 101.4
click at [284, 59] on input "euro gauze" at bounding box center [716, 49] width 922 height 38
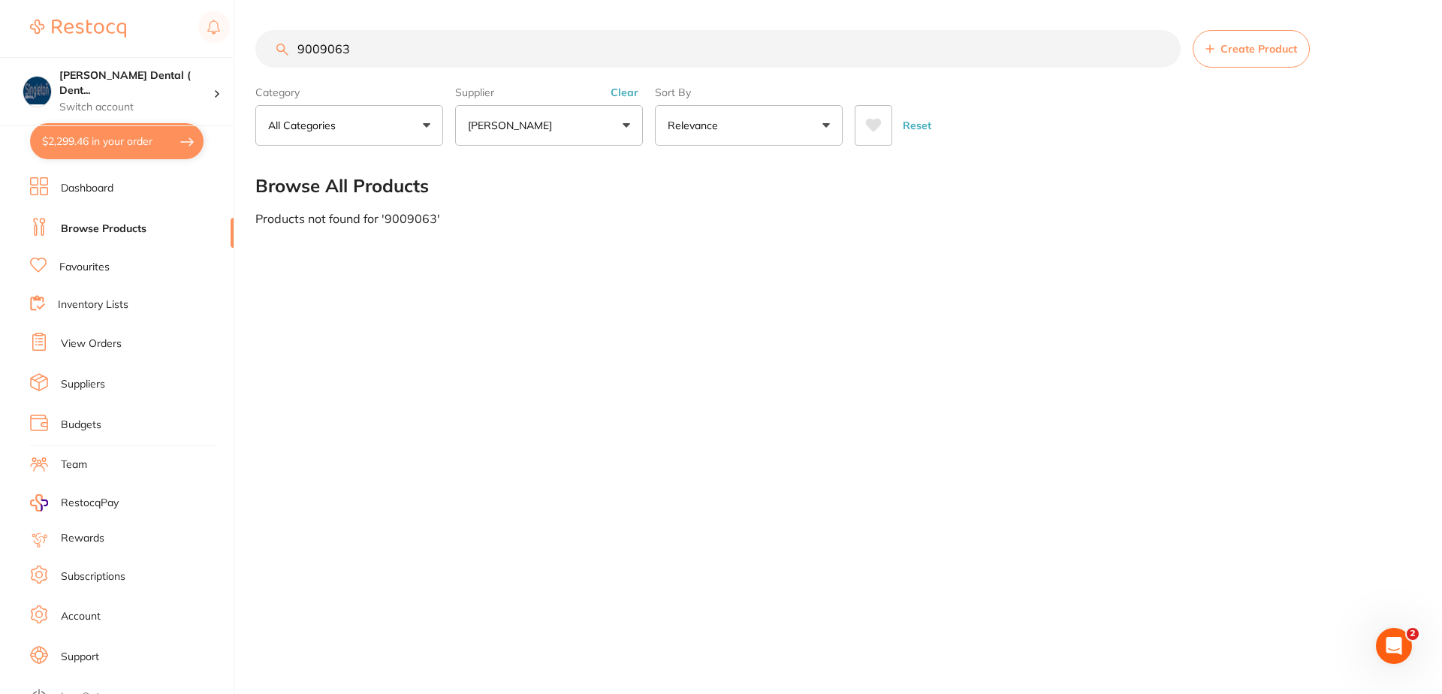
drag, startPoint x: 350, startPoint y: 46, endPoint x: 268, endPoint y: 44, distance: 81.9
click at [270, 44] on input "9009063" at bounding box center [717, 49] width 925 height 38
type input "m"
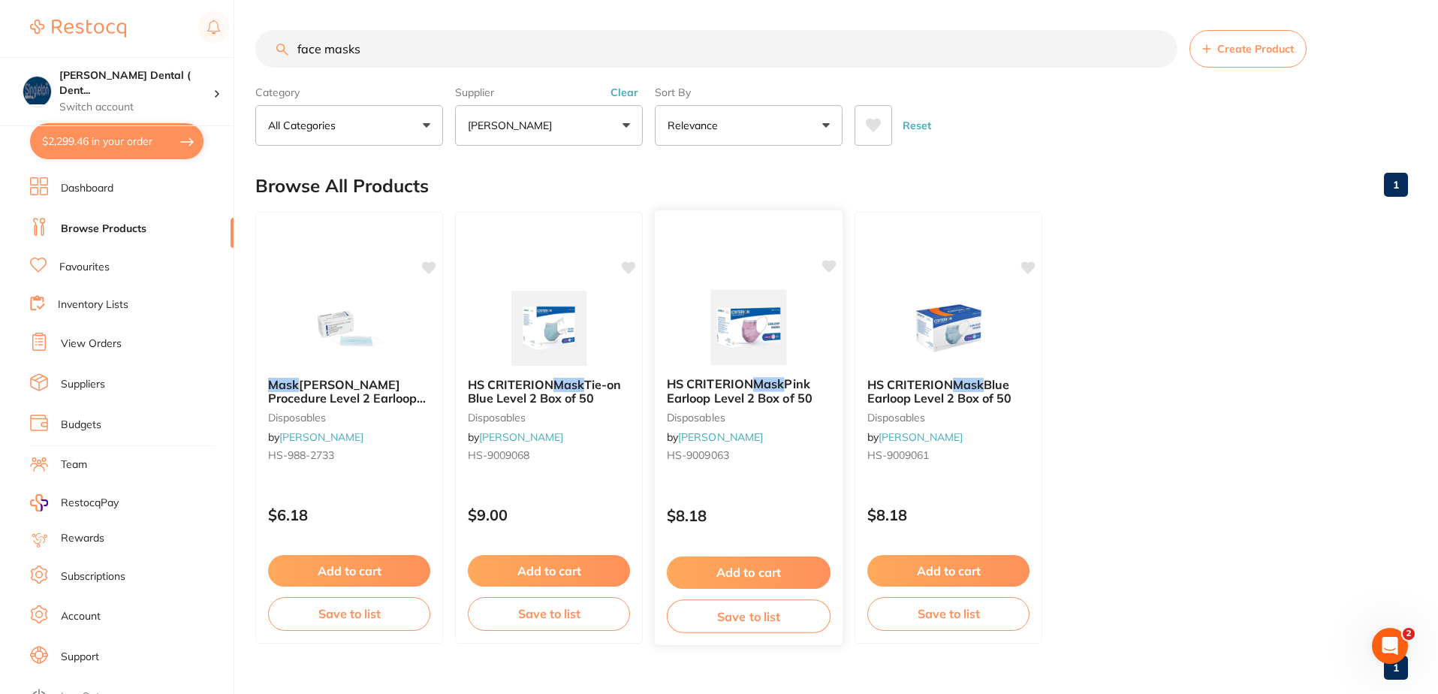
type input "face masks"
click at [774, 382] on em "Mask" at bounding box center [768, 383] width 31 height 15
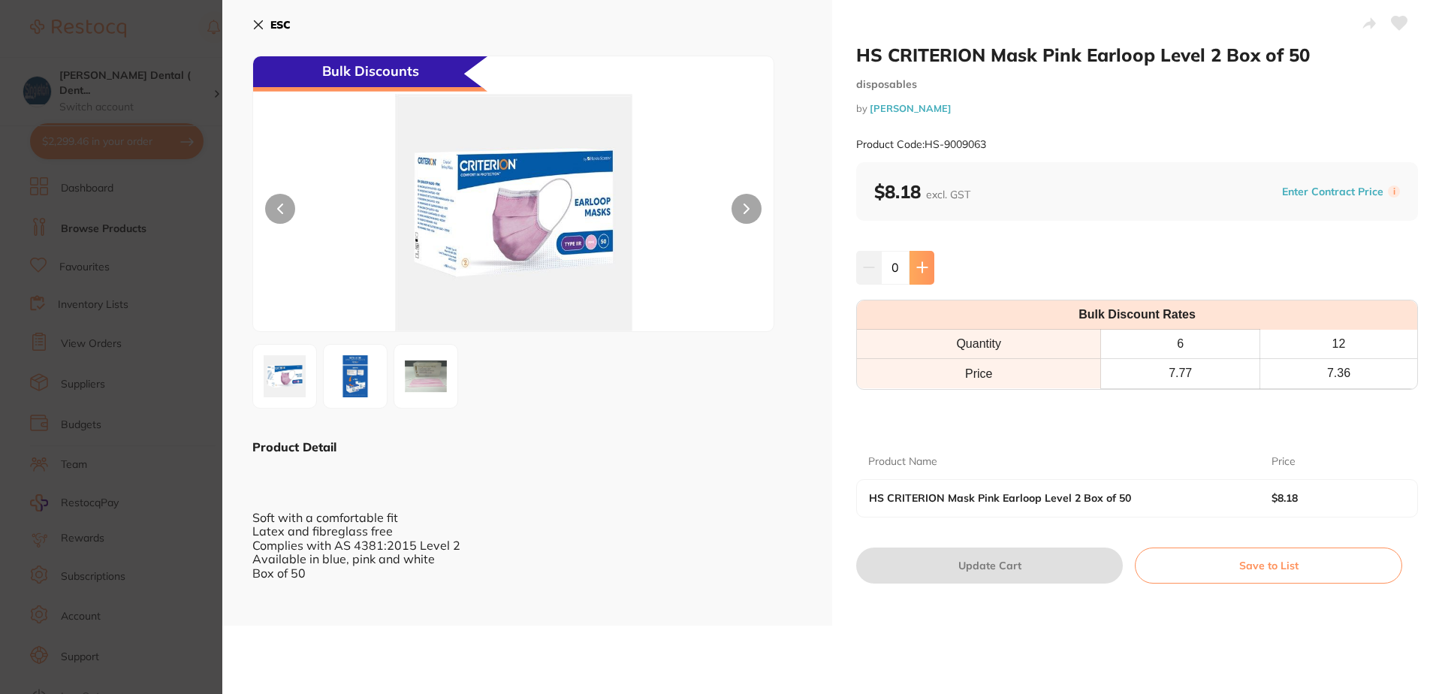
click at [922, 270] on icon at bounding box center [922, 267] width 12 height 12
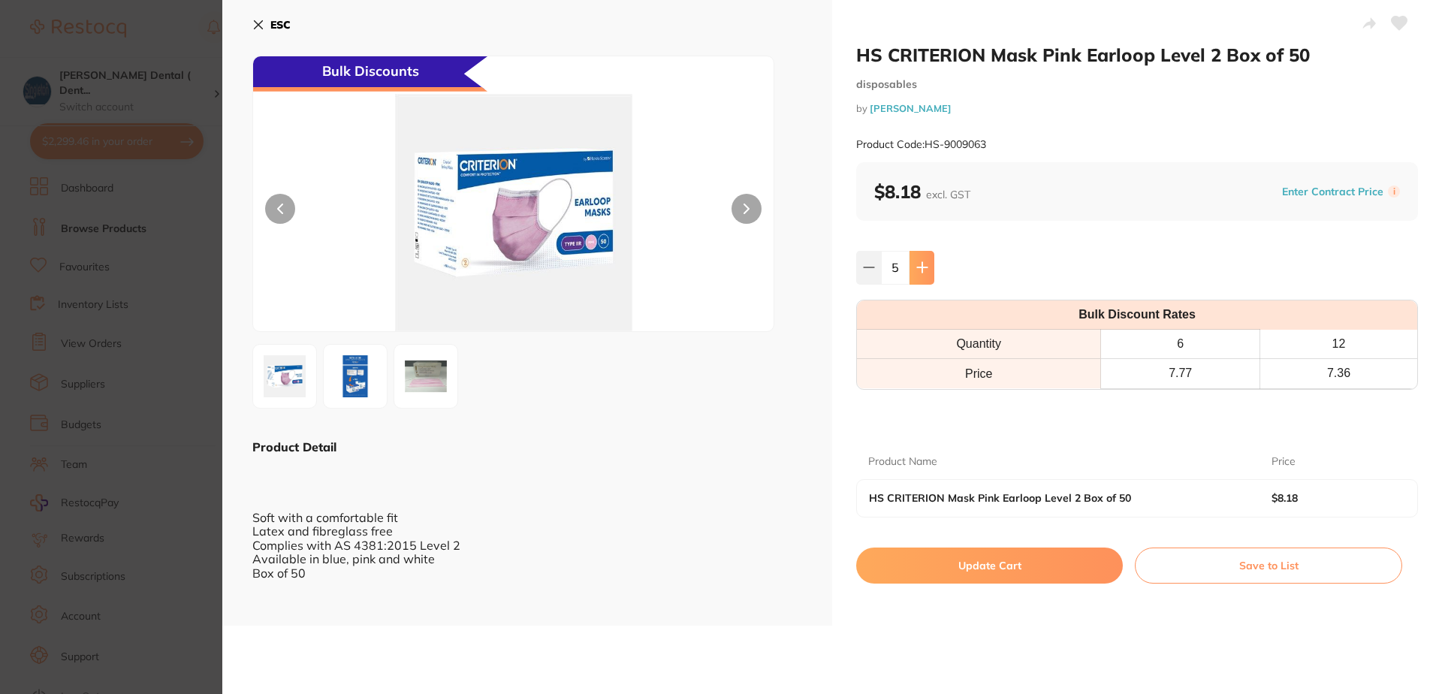
click at [922, 270] on icon at bounding box center [922, 267] width 12 height 12
type input "6"
click at [1397, 22] on icon at bounding box center [1400, 24] width 16 height 14
click at [1014, 563] on button "Update Cart" at bounding box center [989, 565] width 267 height 36
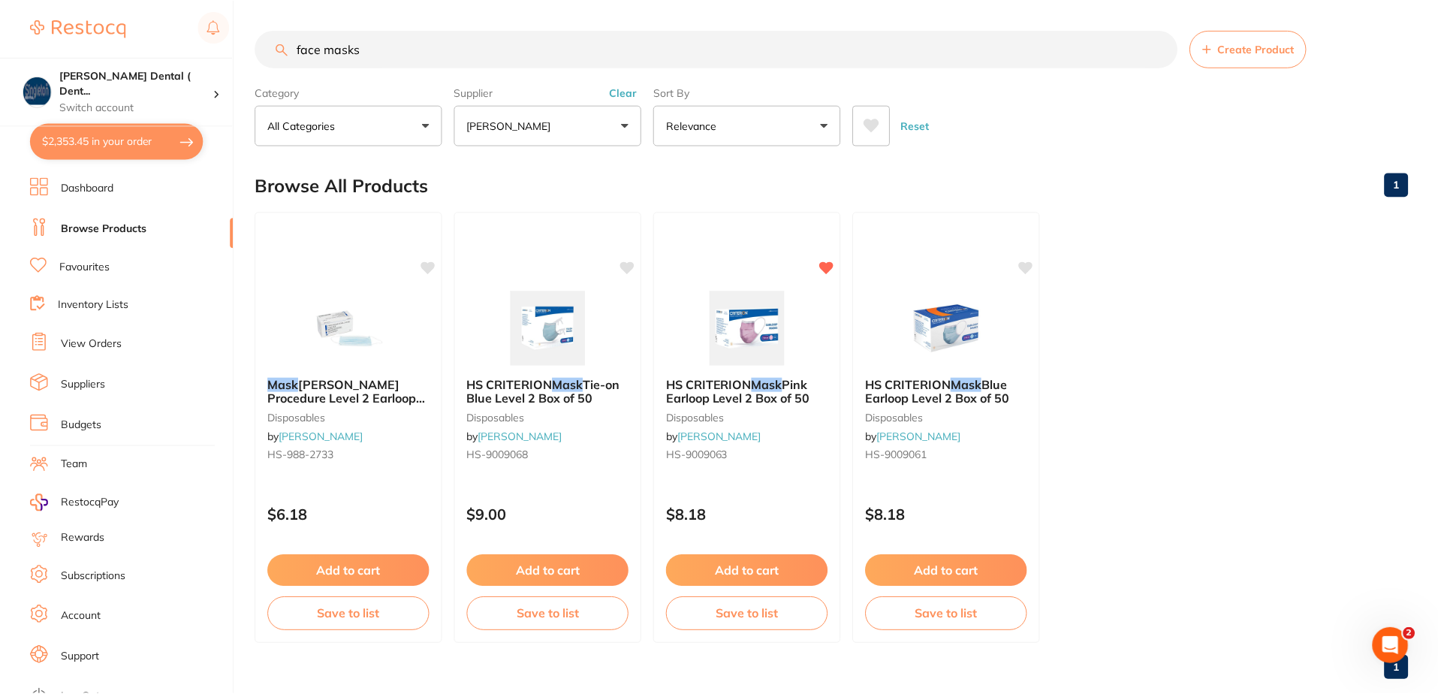
scroll to position [18, 0]
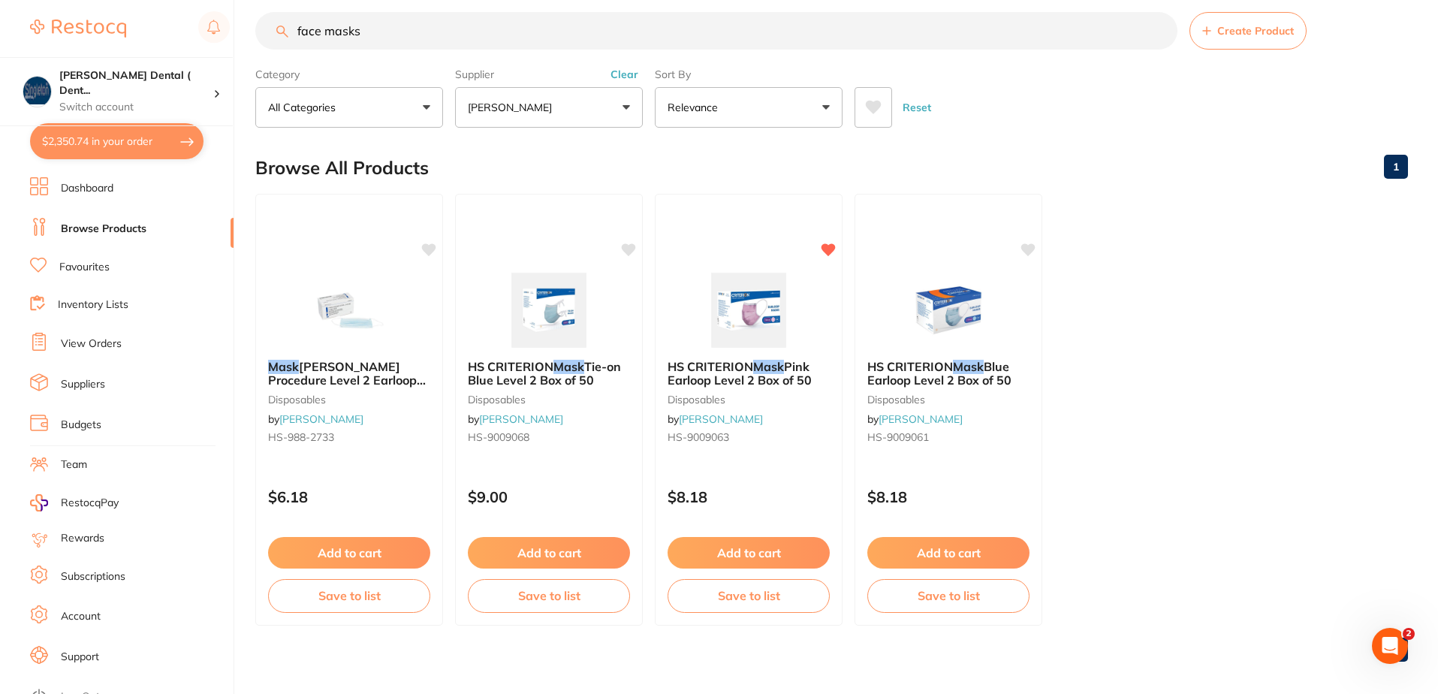
drag, startPoint x: 360, startPoint y: 30, endPoint x: 288, endPoint y: 36, distance: 73.1
click at [288, 36] on div "face masks Create Product" at bounding box center [831, 31] width 1153 height 38
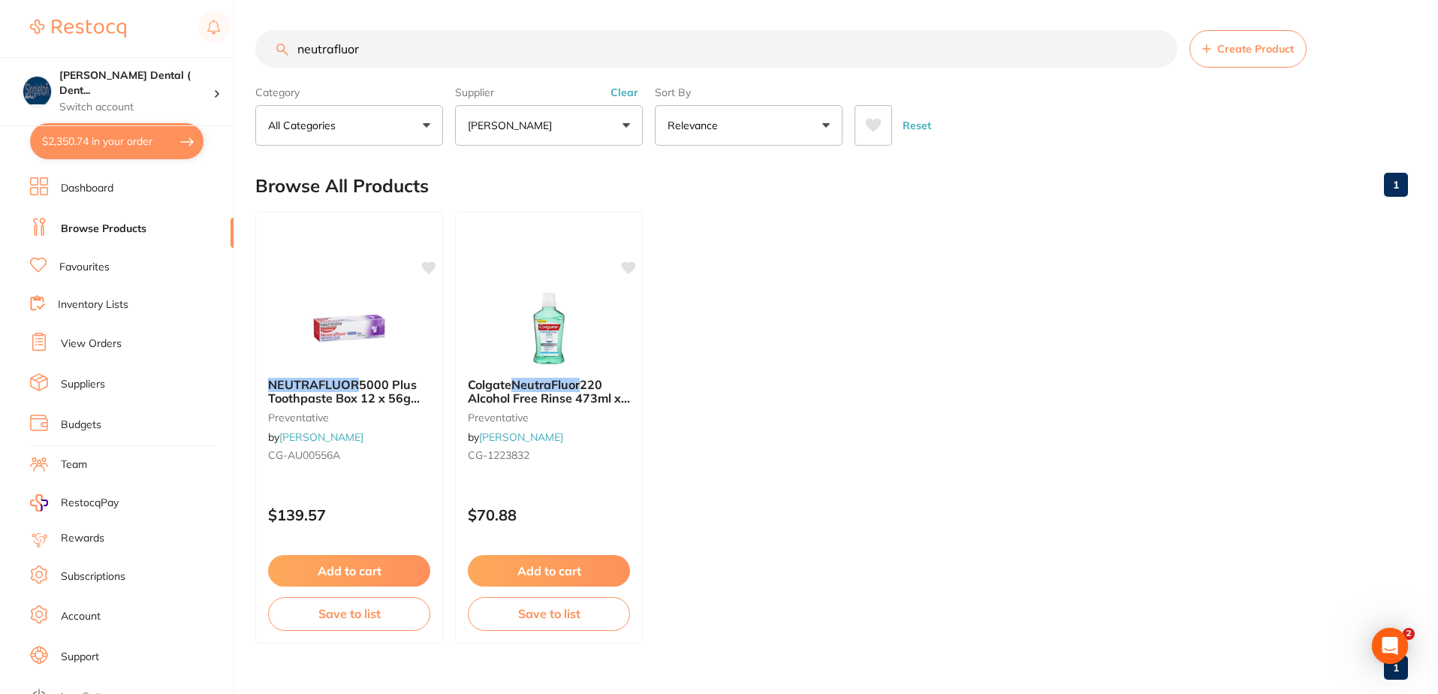
scroll to position [0, 0]
type input "neutrafluor"
click at [428, 267] on icon at bounding box center [430, 266] width 14 height 13
click at [368, 569] on button "Add to cart" at bounding box center [349, 572] width 164 height 32
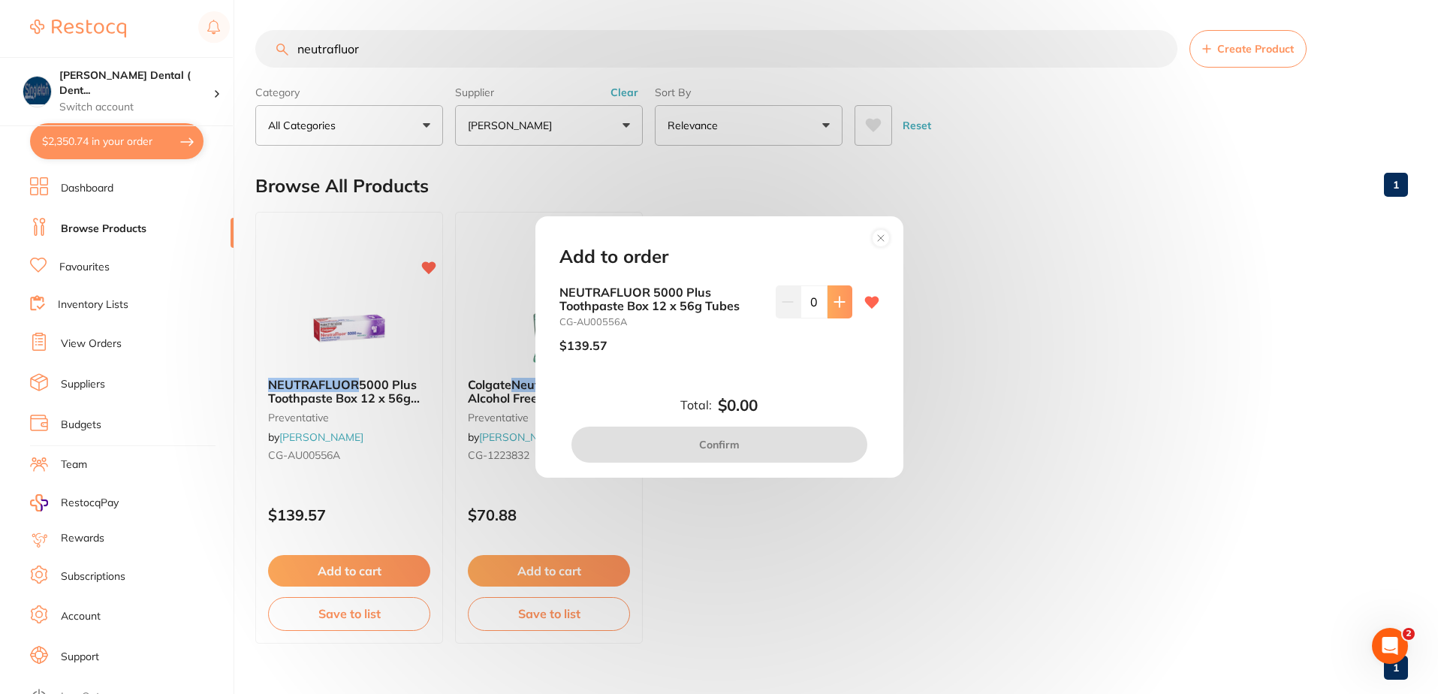
click at [834, 303] on icon at bounding box center [839, 302] width 10 height 10
type input "1"
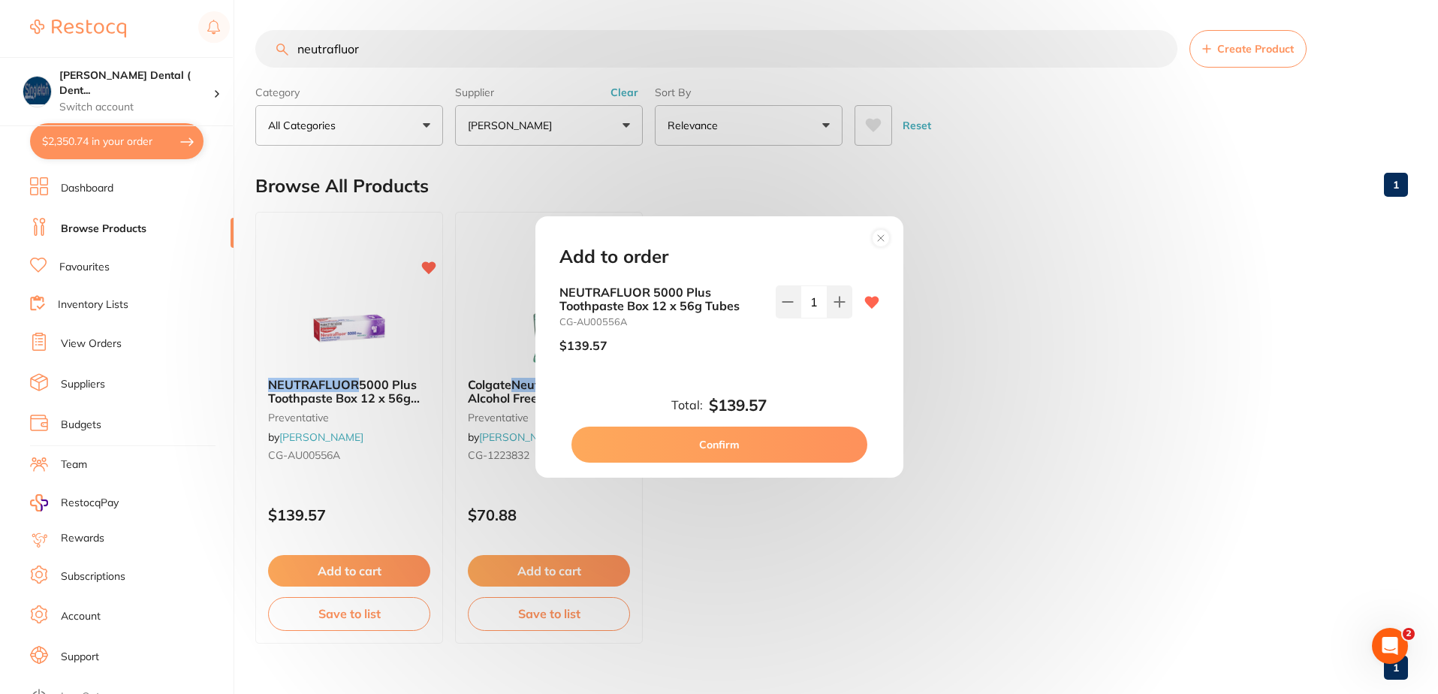
click at [799, 442] on button "Confirm" at bounding box center [720, 445] width 296 height 36
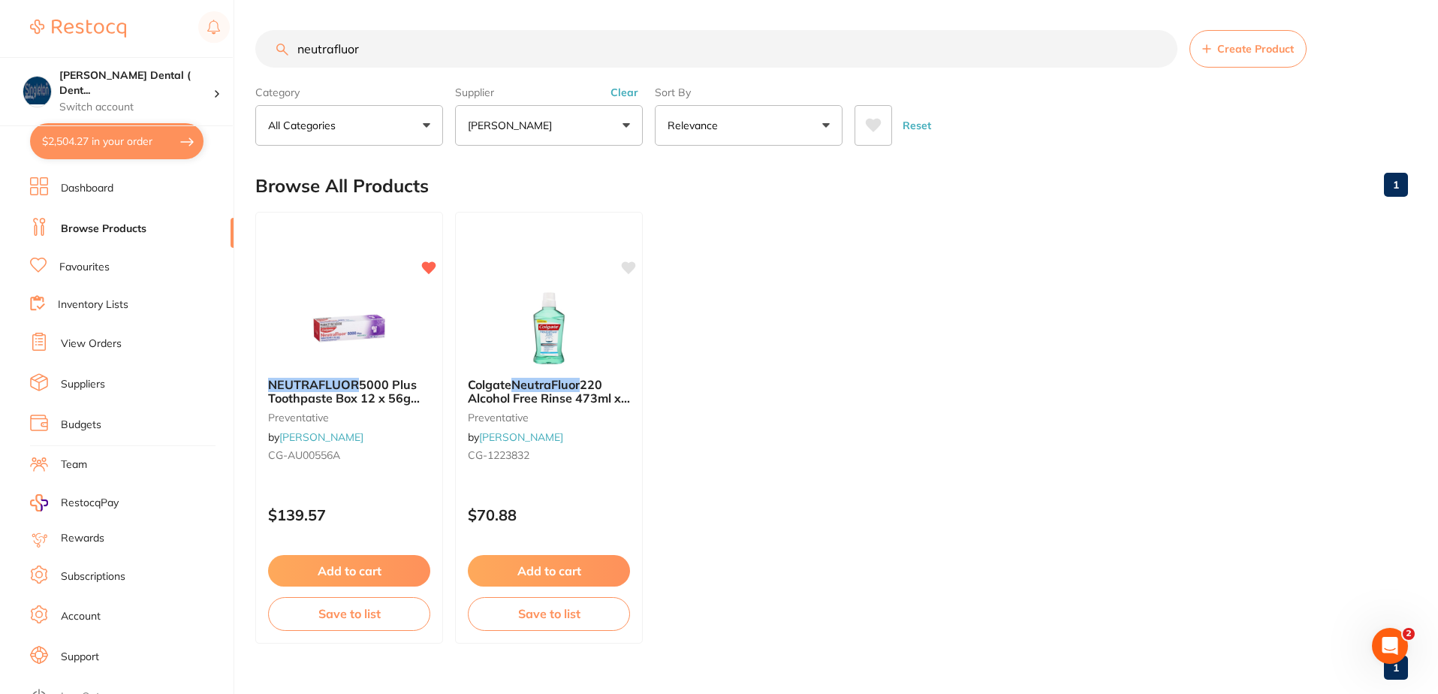
scroll to position [1, 0]
drag, startPoint x: 372, startPoint y: 56, endPoint x: 210, endPoint y: 73, distance: 163.1
click at [226, 74] on div "$2,504.27 Singleton Dental ( Dent... Switch account Singleton Dental ( DentalTo…" at bounding box center [719, 347] width 1438 height 694
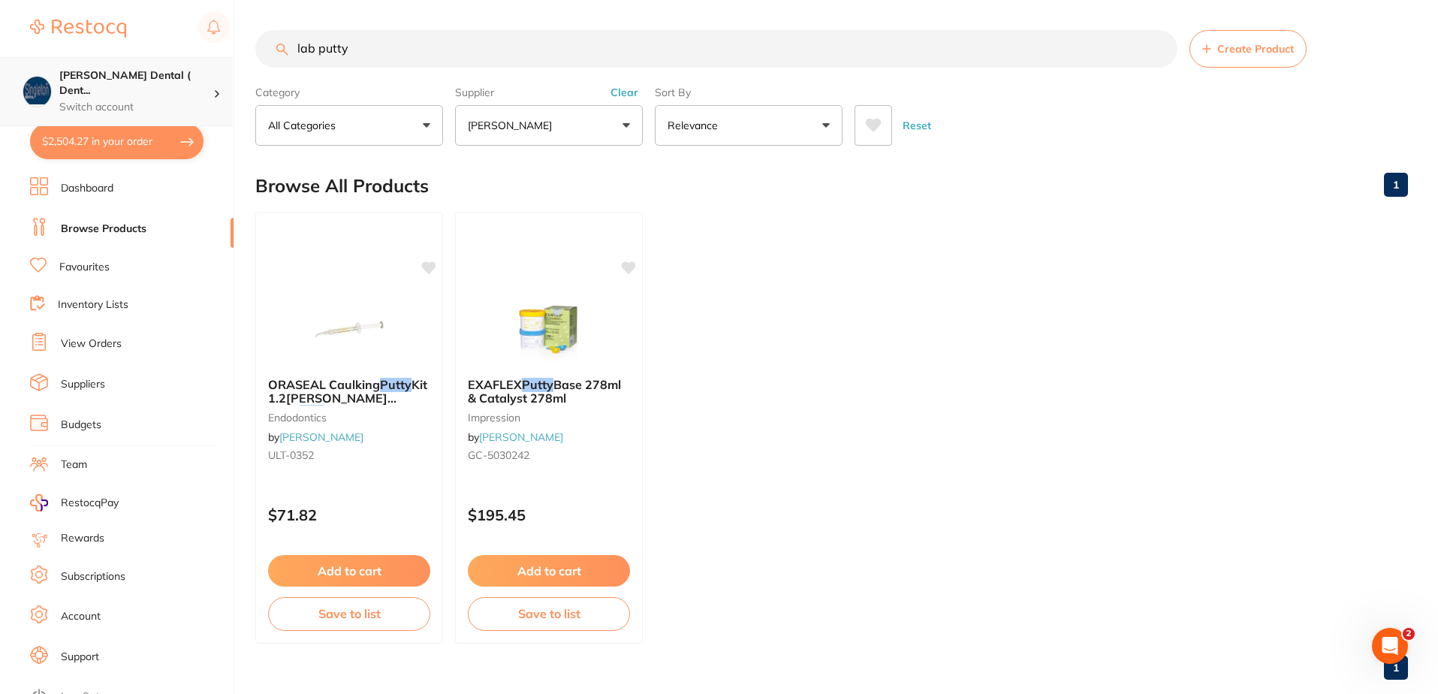
scroll to position [0, 0]
type input "lab putty"
click at [628, 124] on button "[PERSON_NAME]" at bounding box center [549, 125] width 188 height 41
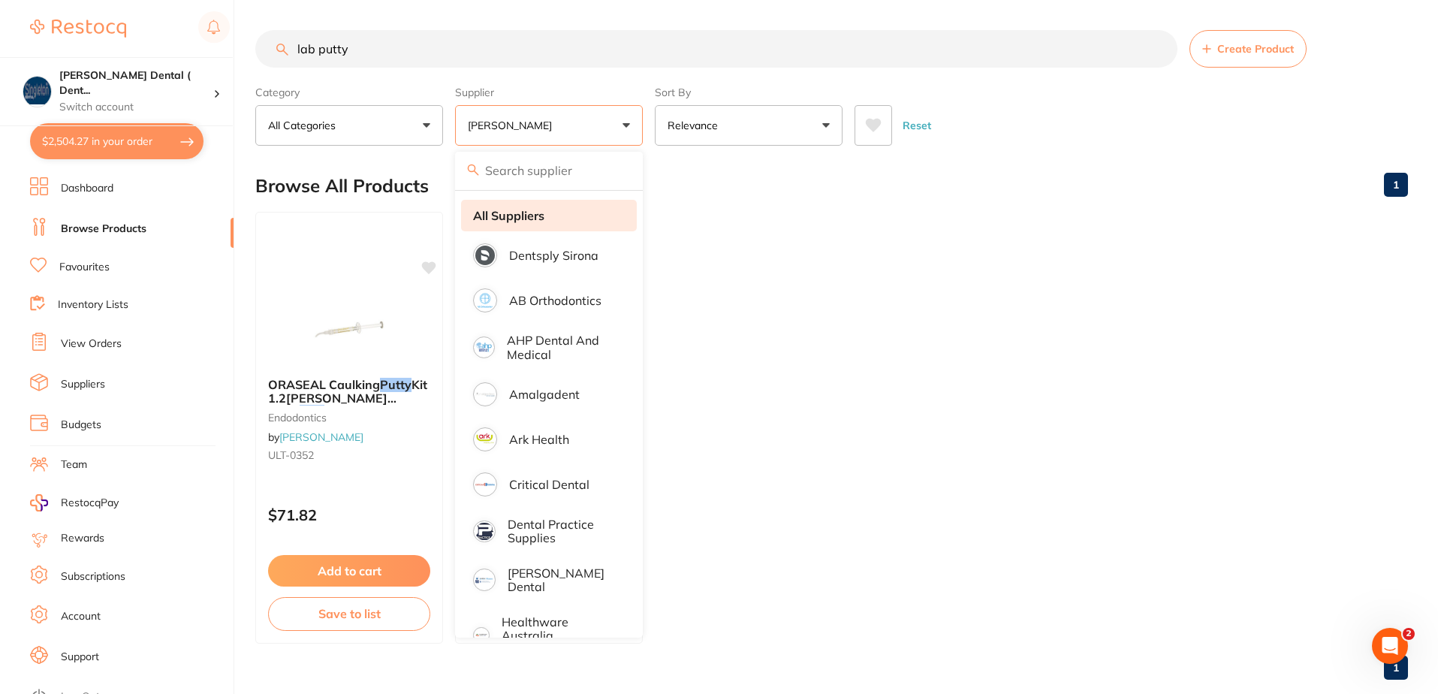
click at [529, 219] on strong "All Suppliers" at bounding box center [508, 216] width 71 height 14
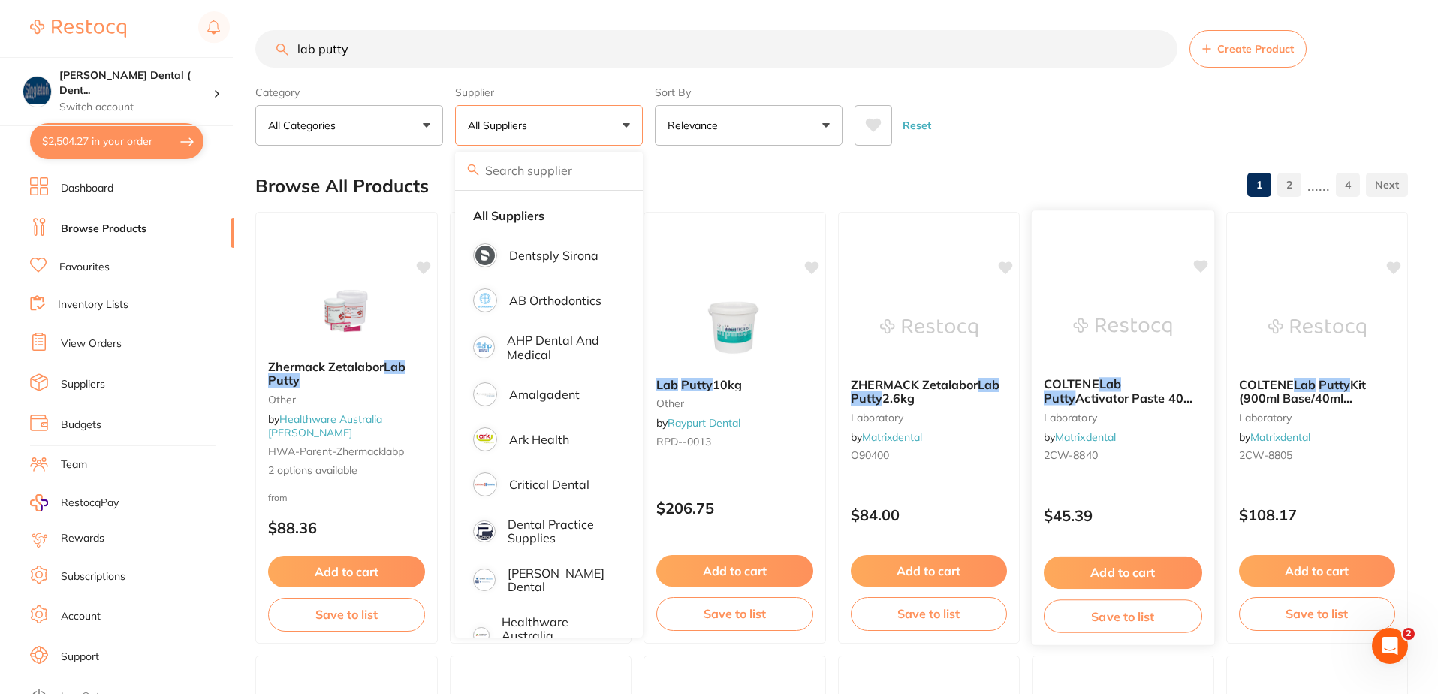
click at [1113, 338] on img at bounding box center [1123, 327] width 98 height 76
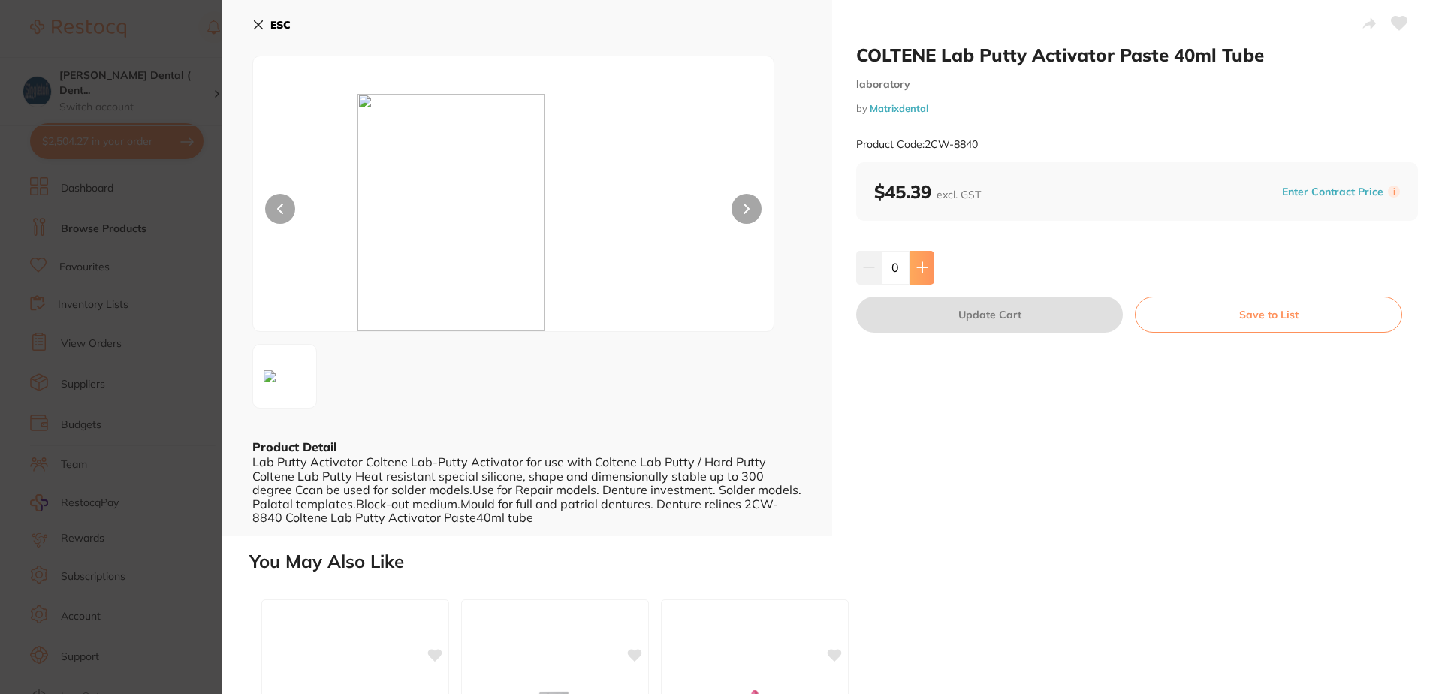
click at [920, 266] on icon at bounding box center [922, 268] width 10 height 10
type input "1"
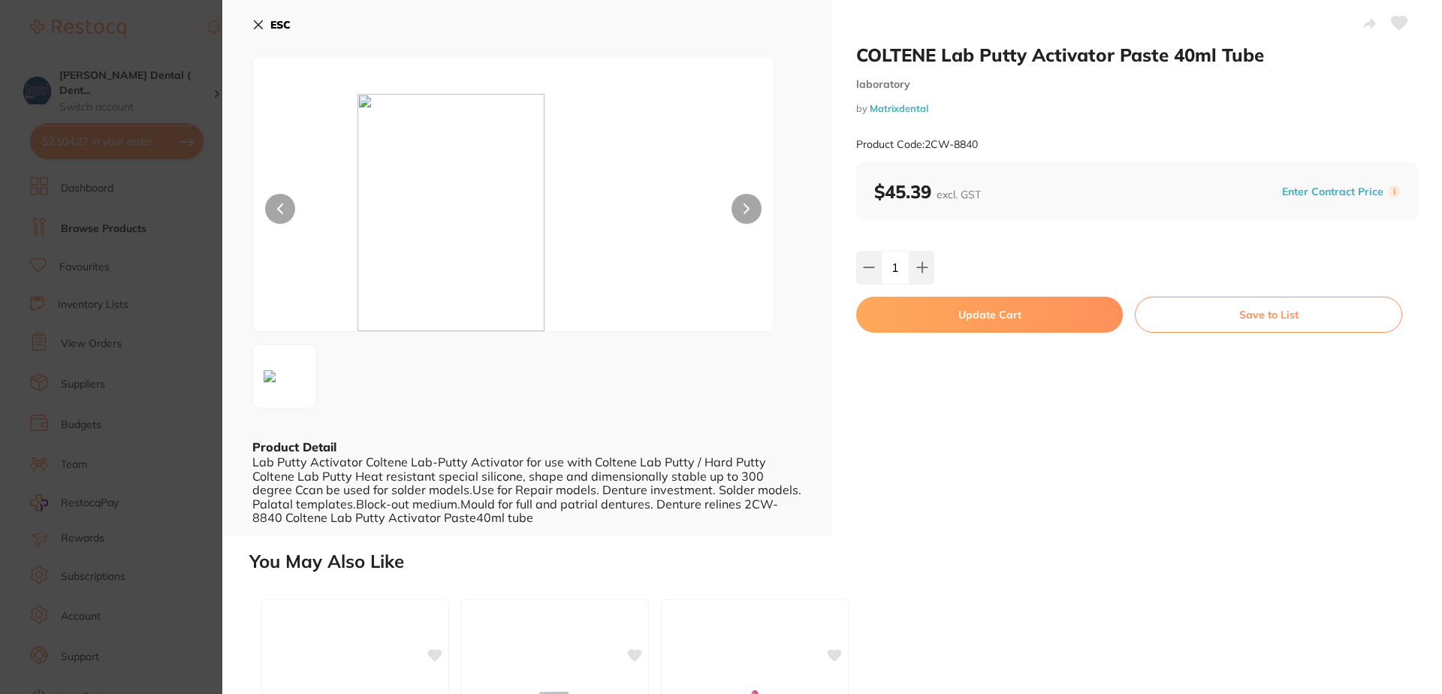
click at [1394, 23] on icon at bounding box center [1400, 24] width 16 height 14
click at [1006, 315] on button "Update Cart" at bounding box center [989, 315] width 267 height 36
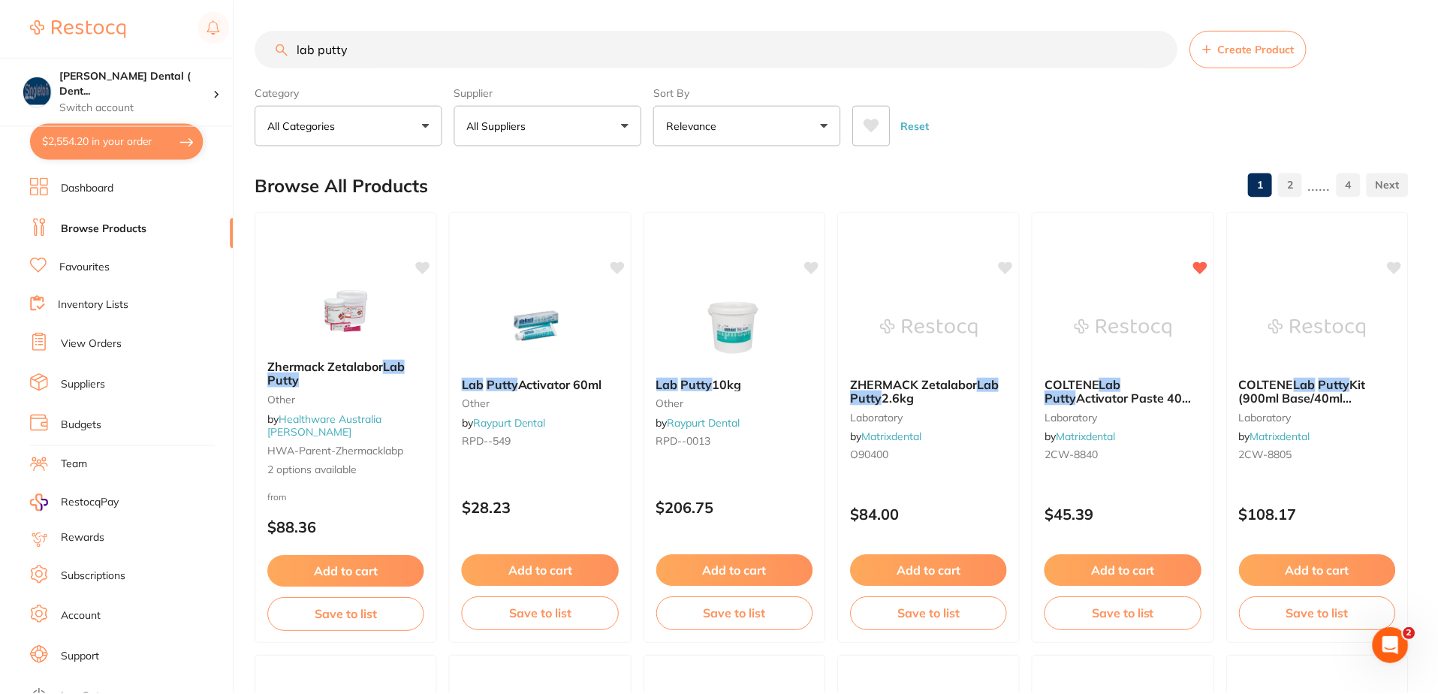
scroll to position [18, 0]
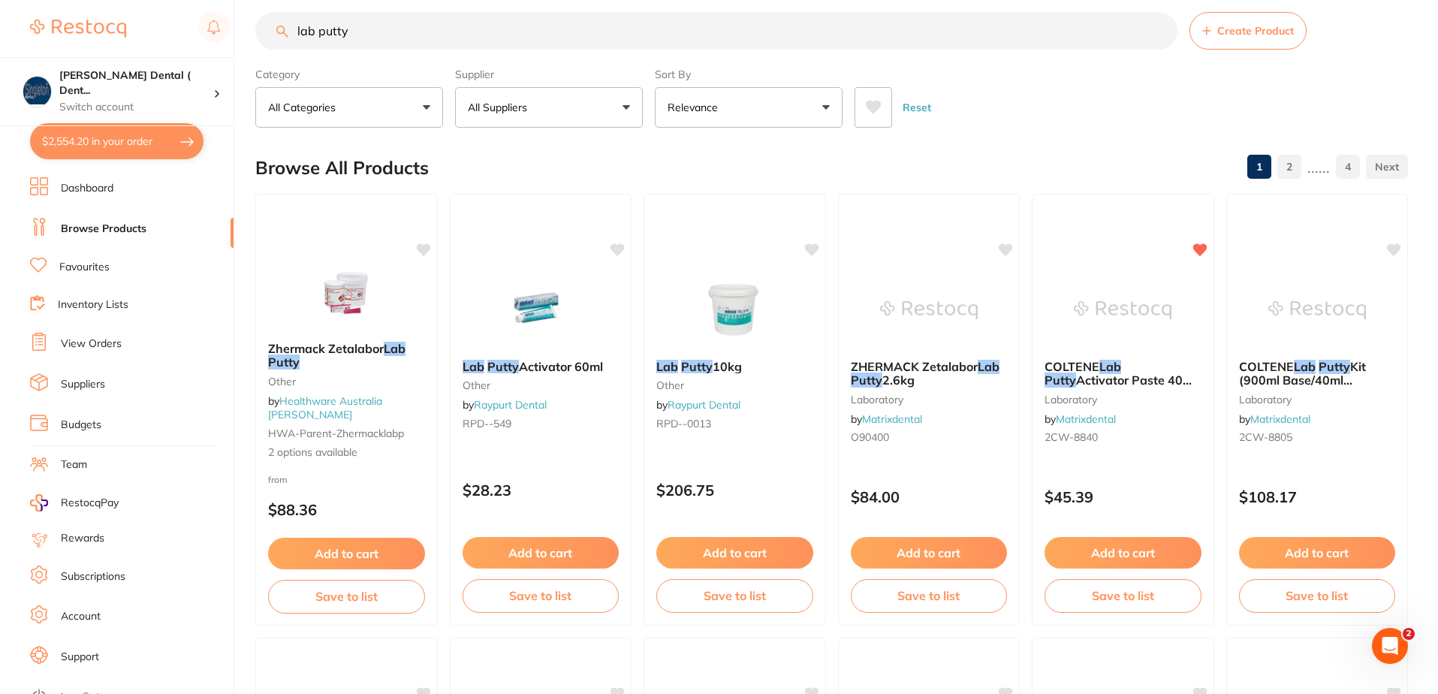
click at [625, 105] on button "All Suppliers" at bounding box center [549, 107] width 188 height 41
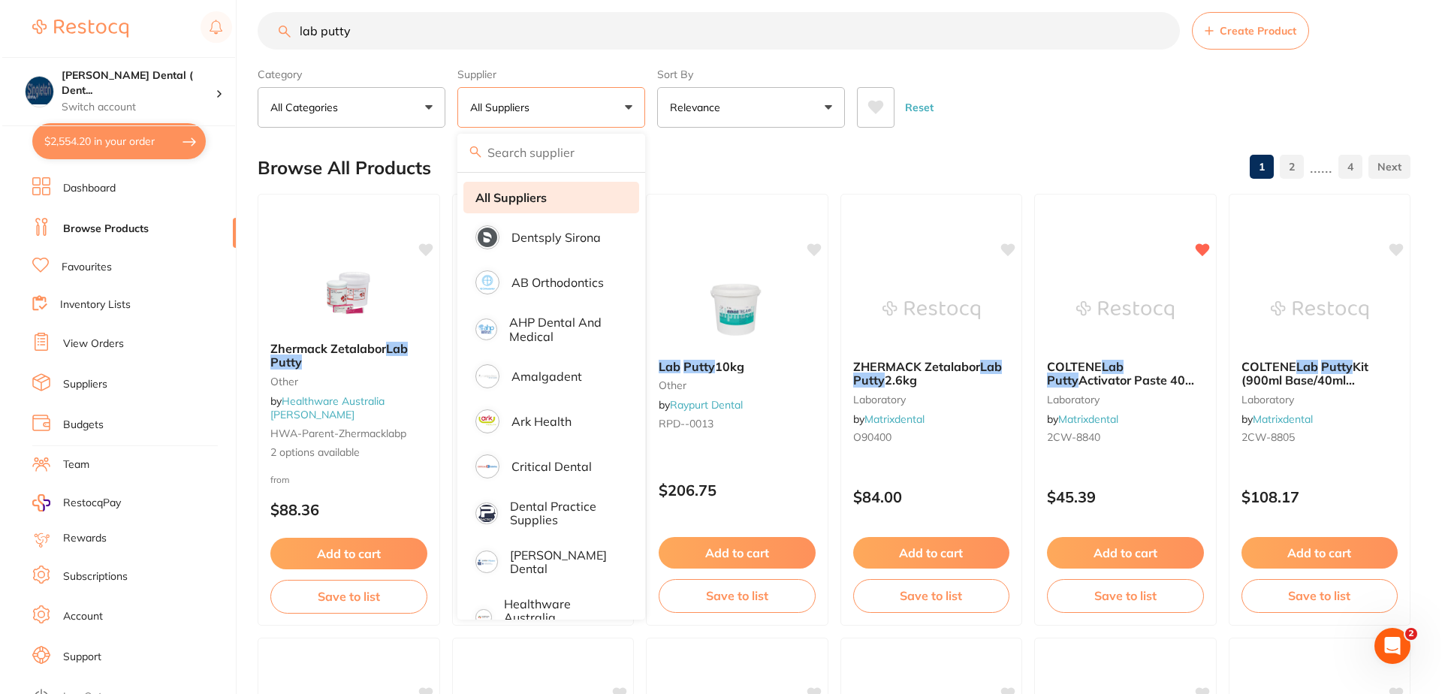
scroll to position [0, 0]
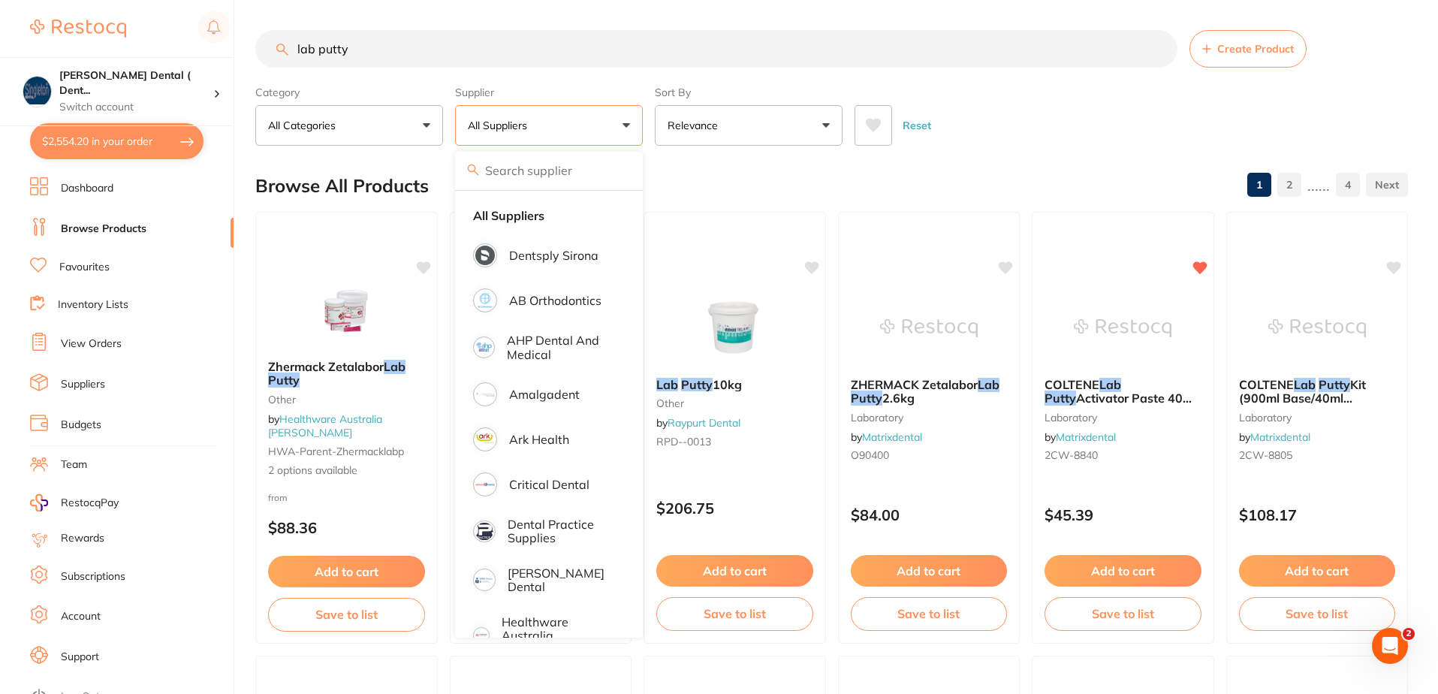
click at [161, 140] on button "$2,554.20 in your order" at bounding box center [116, 141] width 173 height 36
checkbox input "true"
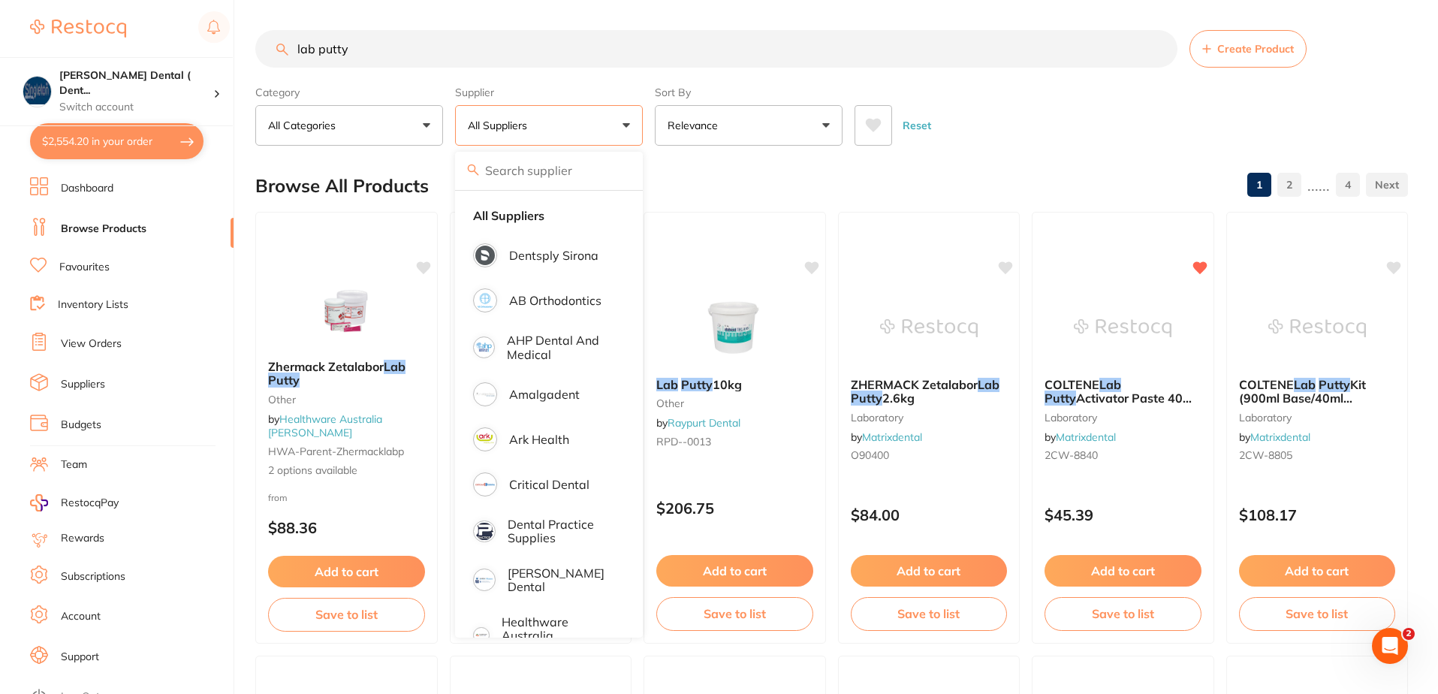
checkbox input "true"
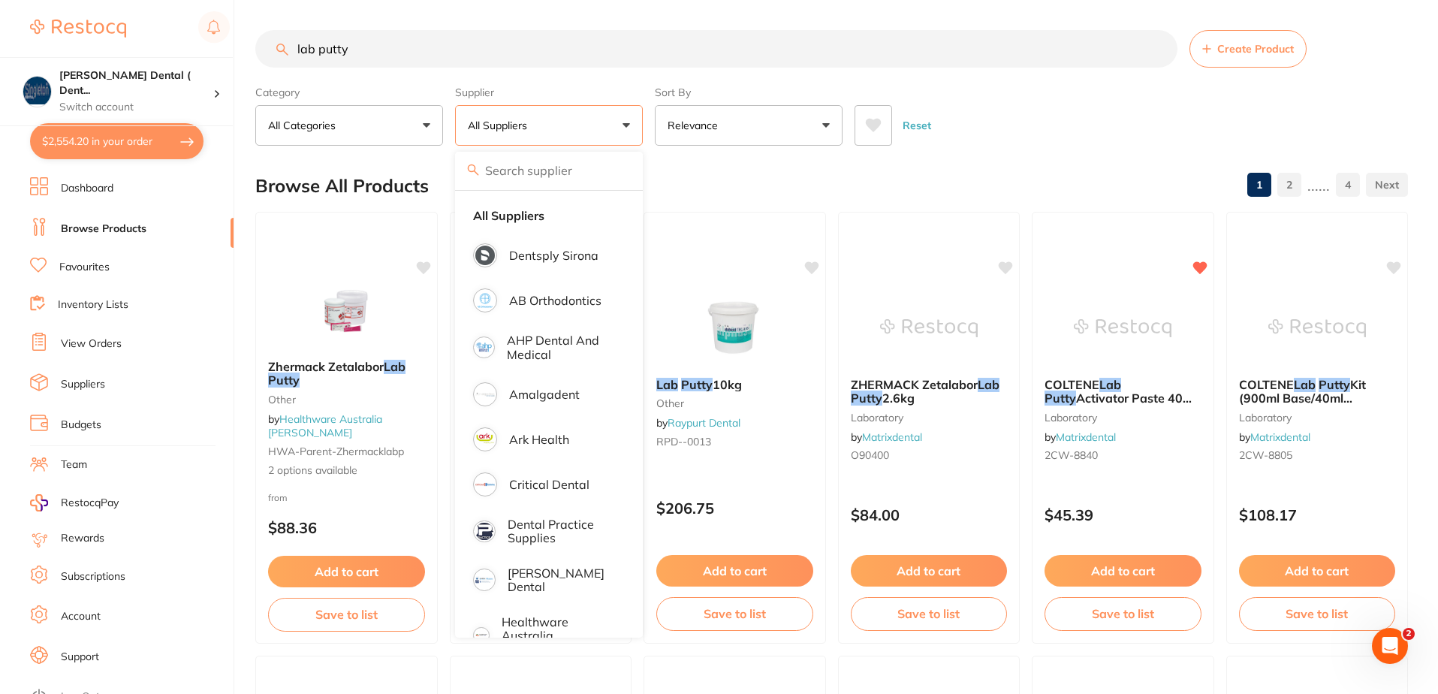
checkbox input "true"
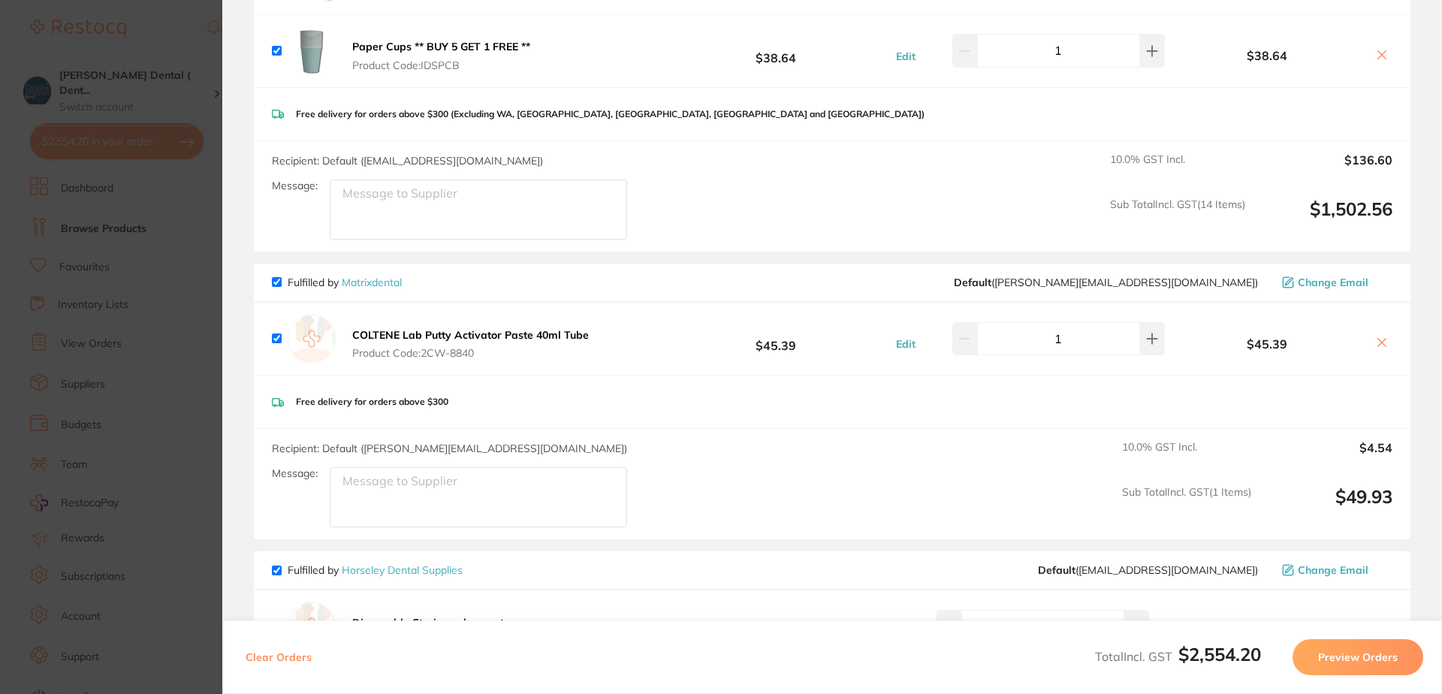
scroll to position [1878, 0]
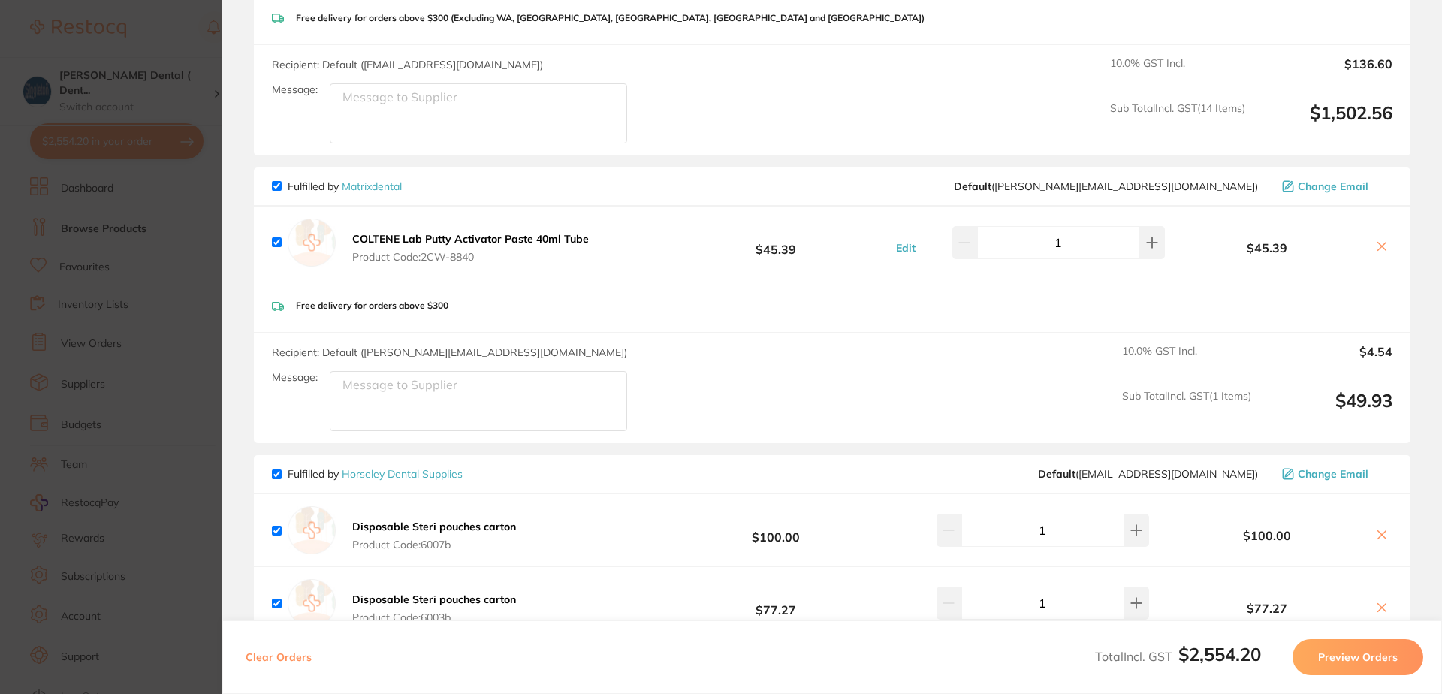
click at [1379, 249] on icon at bounding box center [1382, 246] width 12 height 12
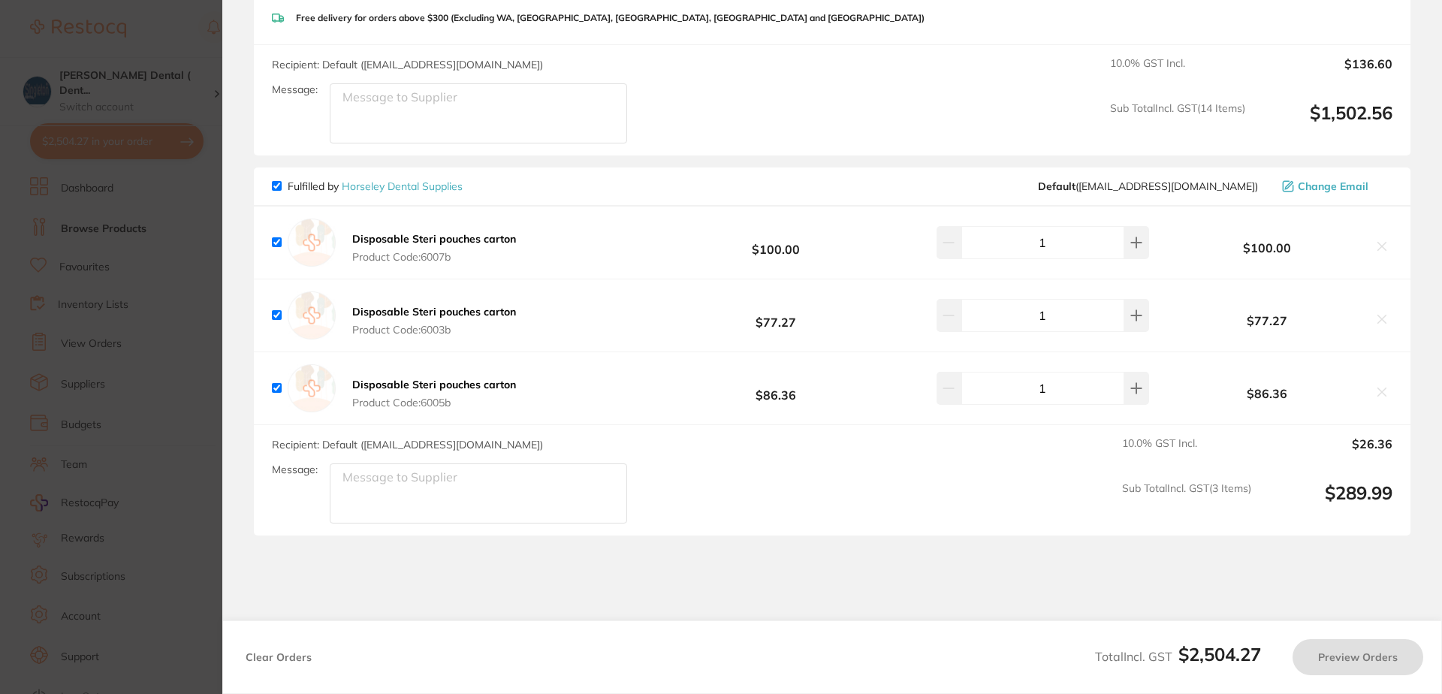
checkbox input "true"
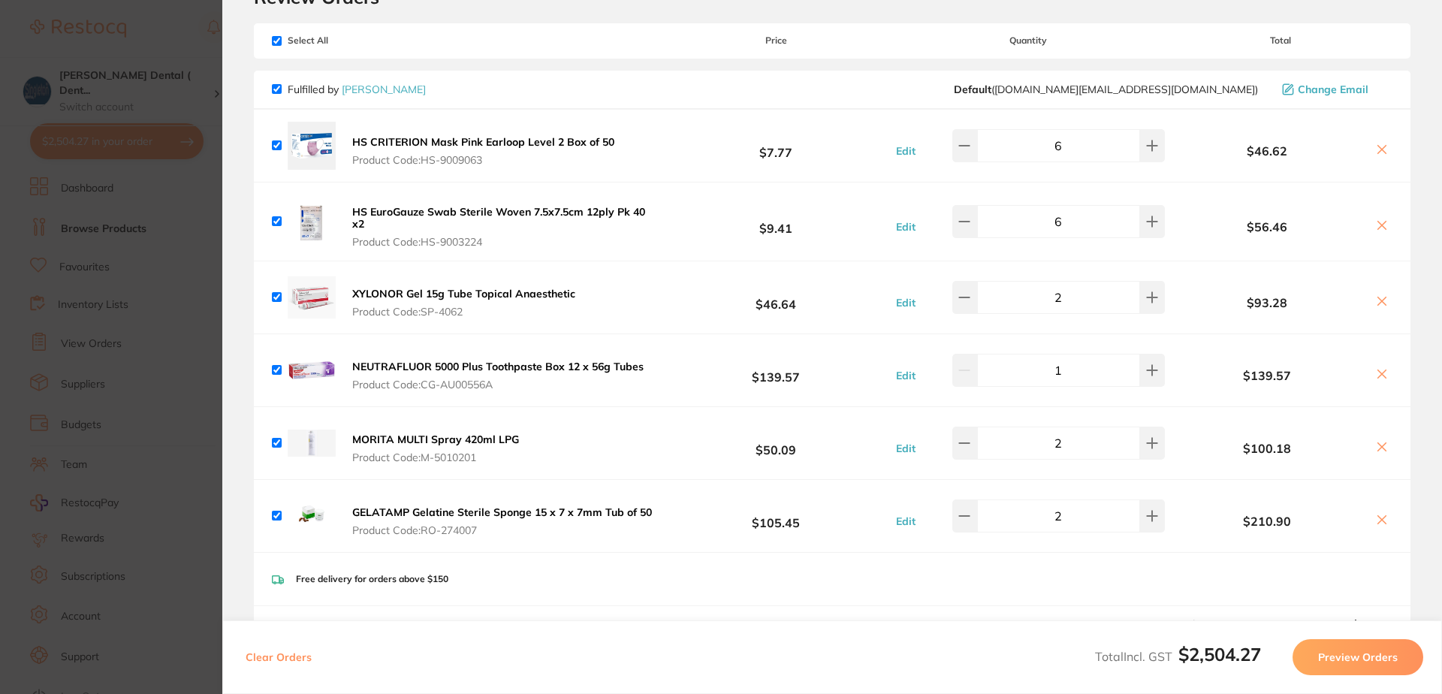
scroll to position [0, 0]
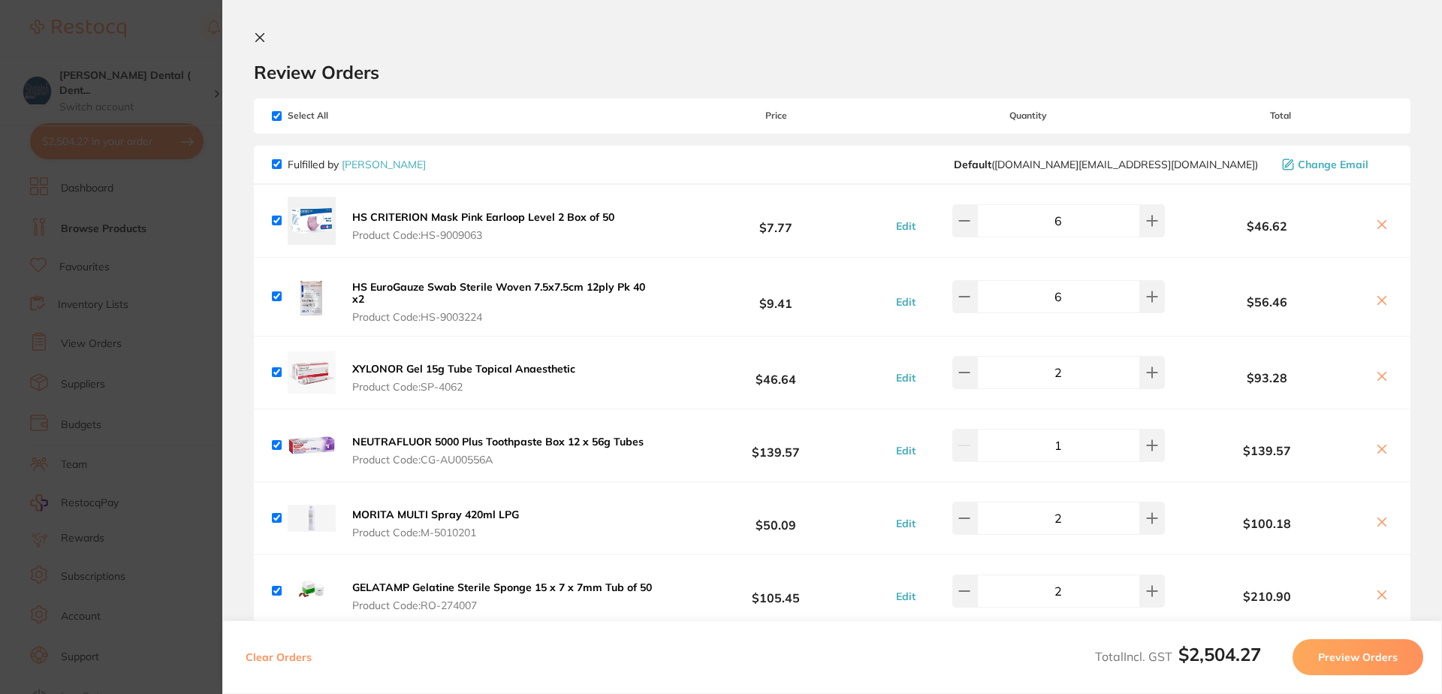
click at [256, 34] on icon at bounding box center [260, 38] width 8 height 8
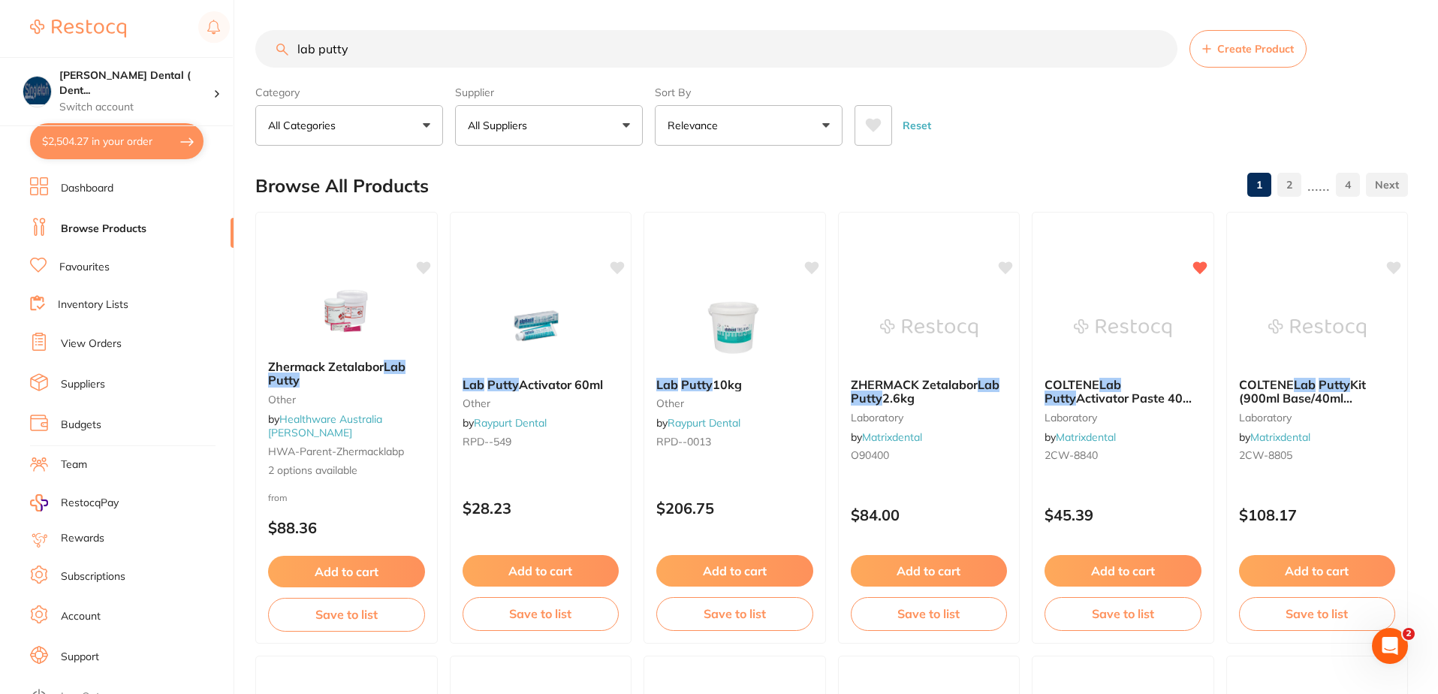
click at [626, 125] on button "All Suppliers" at bounding box center [549, 125] width 188 height 41
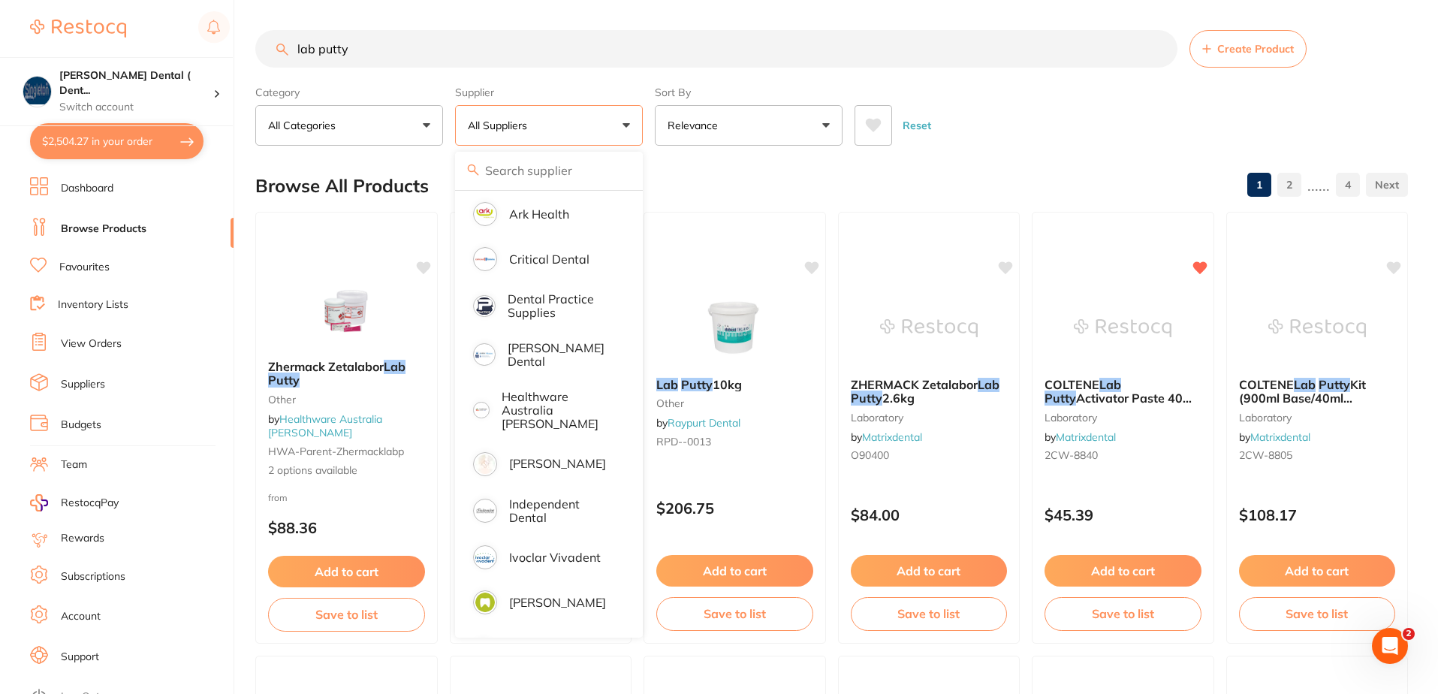
scroll to position [300, 0]
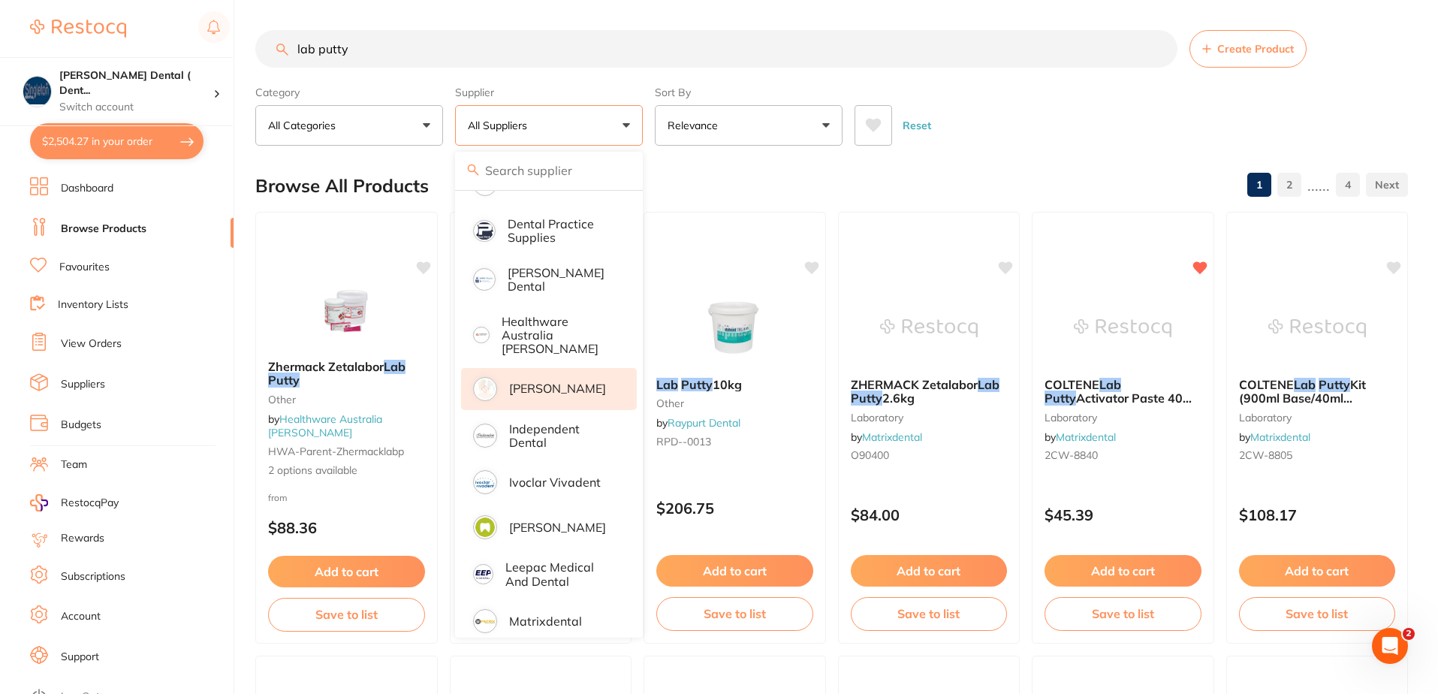
click at [521, 382] on p "[PERSON_NAME]" at bounding box center [557, 389] width 97 height 14
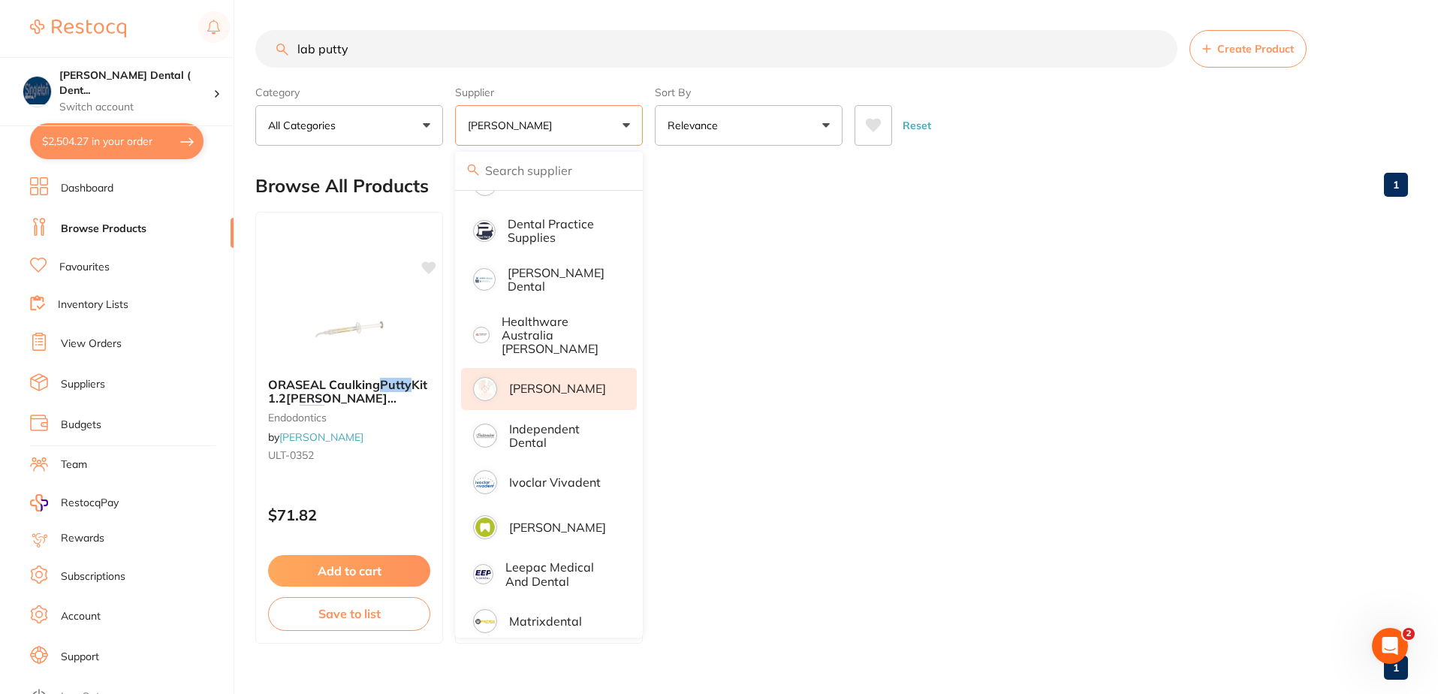
scroll to position [0, 0]
click at [296, 48] on input "lab putty" at bounding box center [716, 49] width 922 height 38
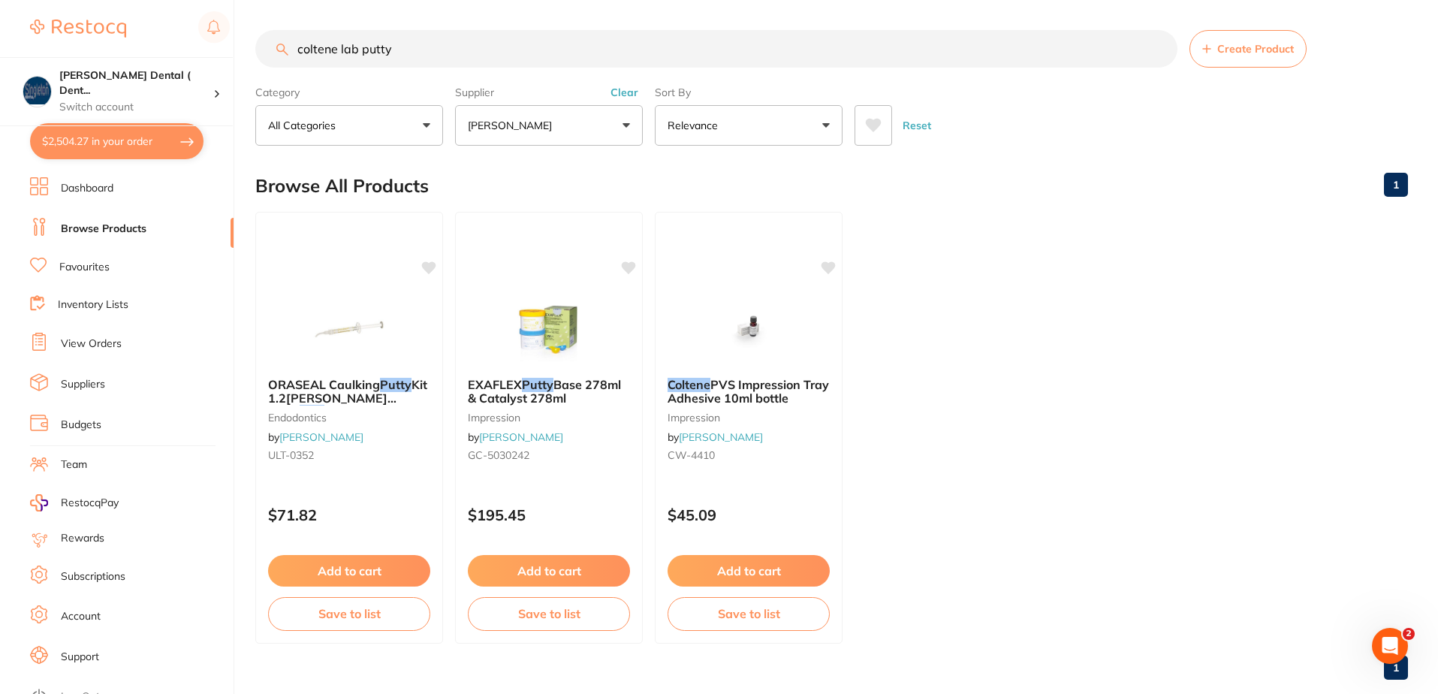
click at [630, 125] on button "[PERSON_NAME]" at bounding box center [549, 125] width 188 height 41
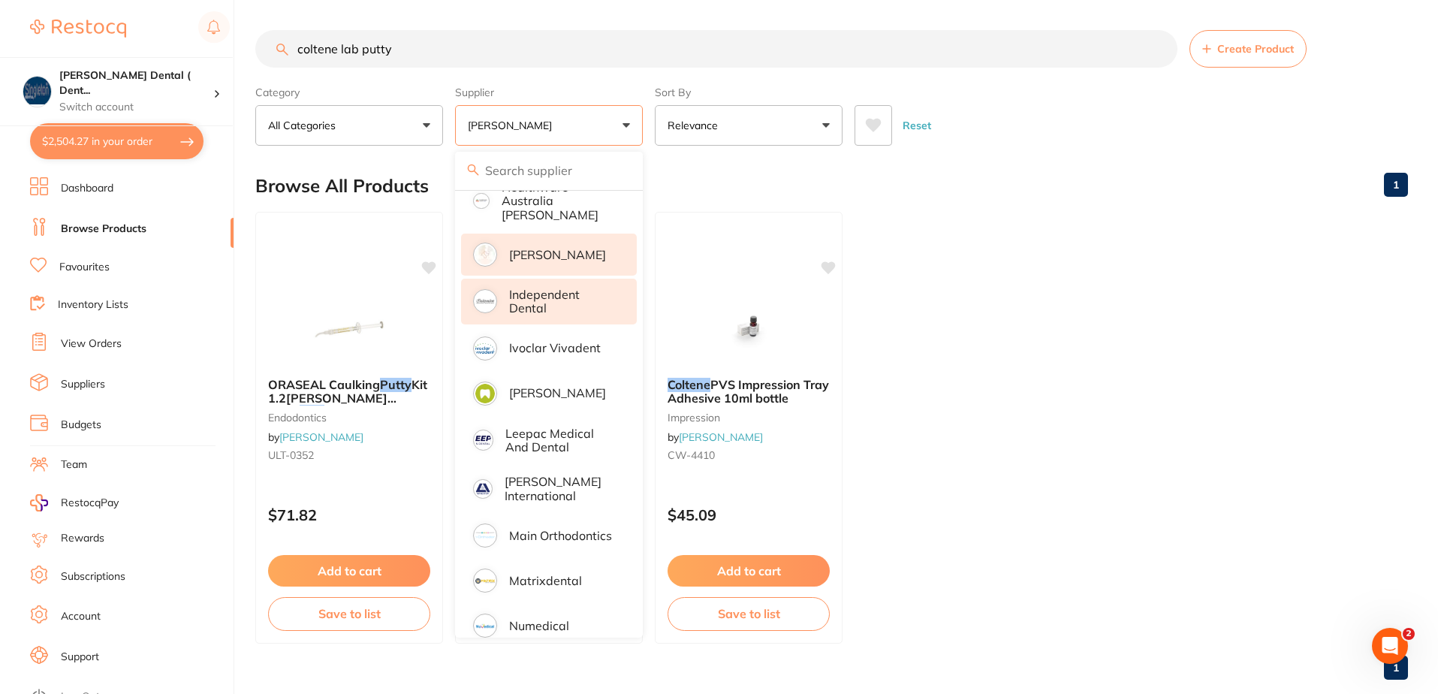
scroll to position [451, 0]
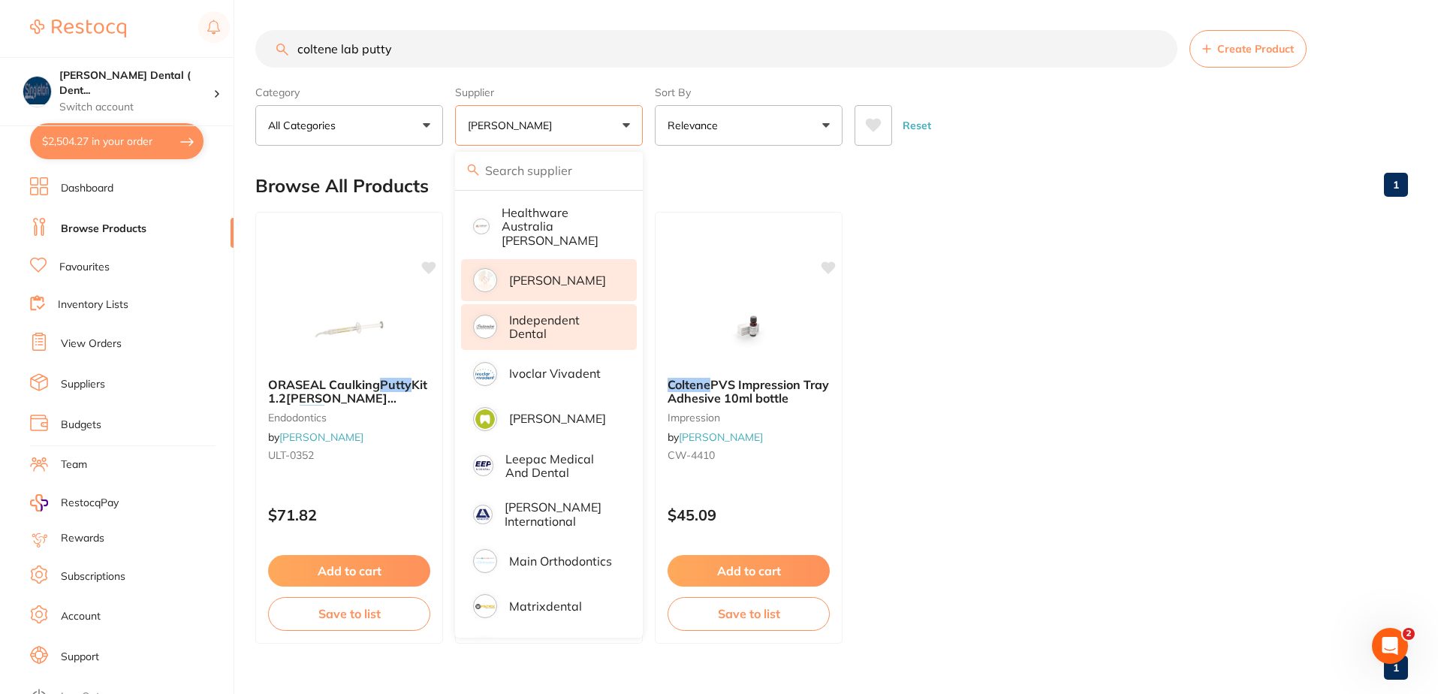
click at [522, 313] on p "Independent Dental" at bounding box center [562, 327] width 107 height 28
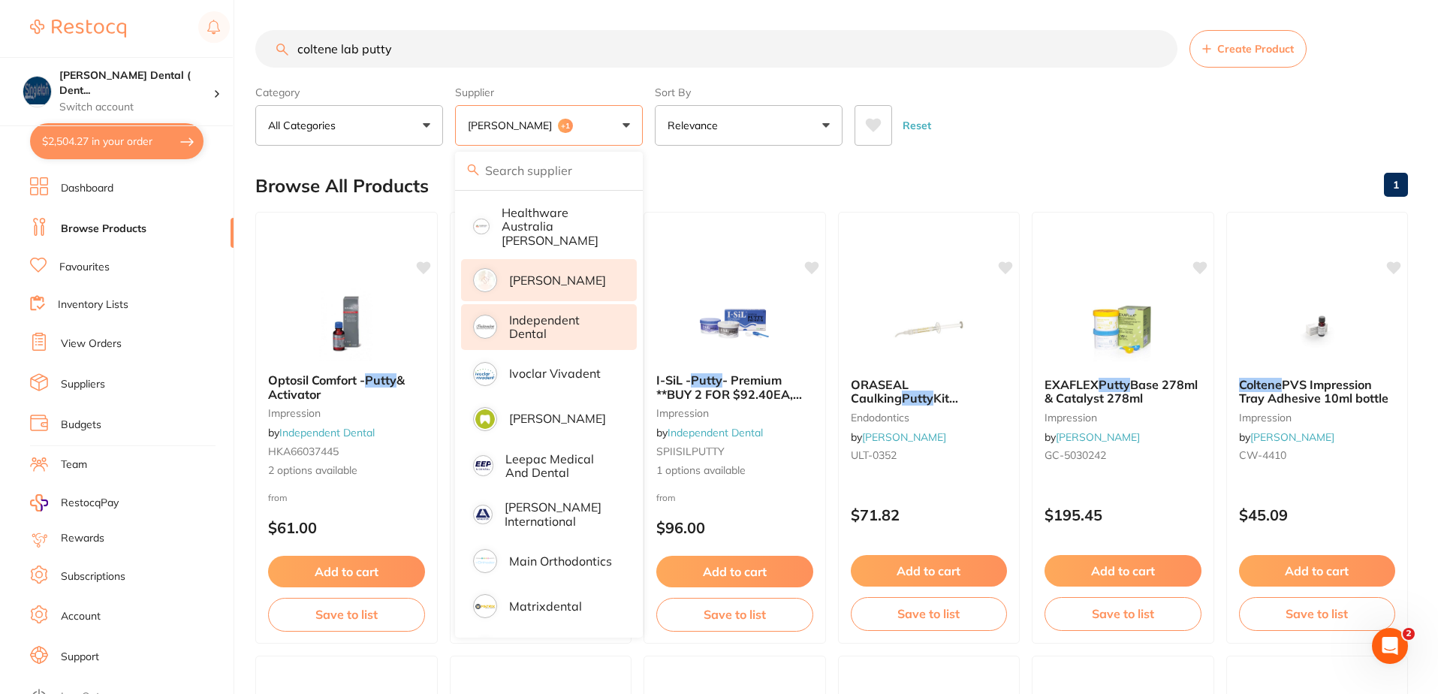
scroll to position [0, 0]
click at [522, 313] on p "Independent Dental" at bounding box center [562, 327] width 107 height 28
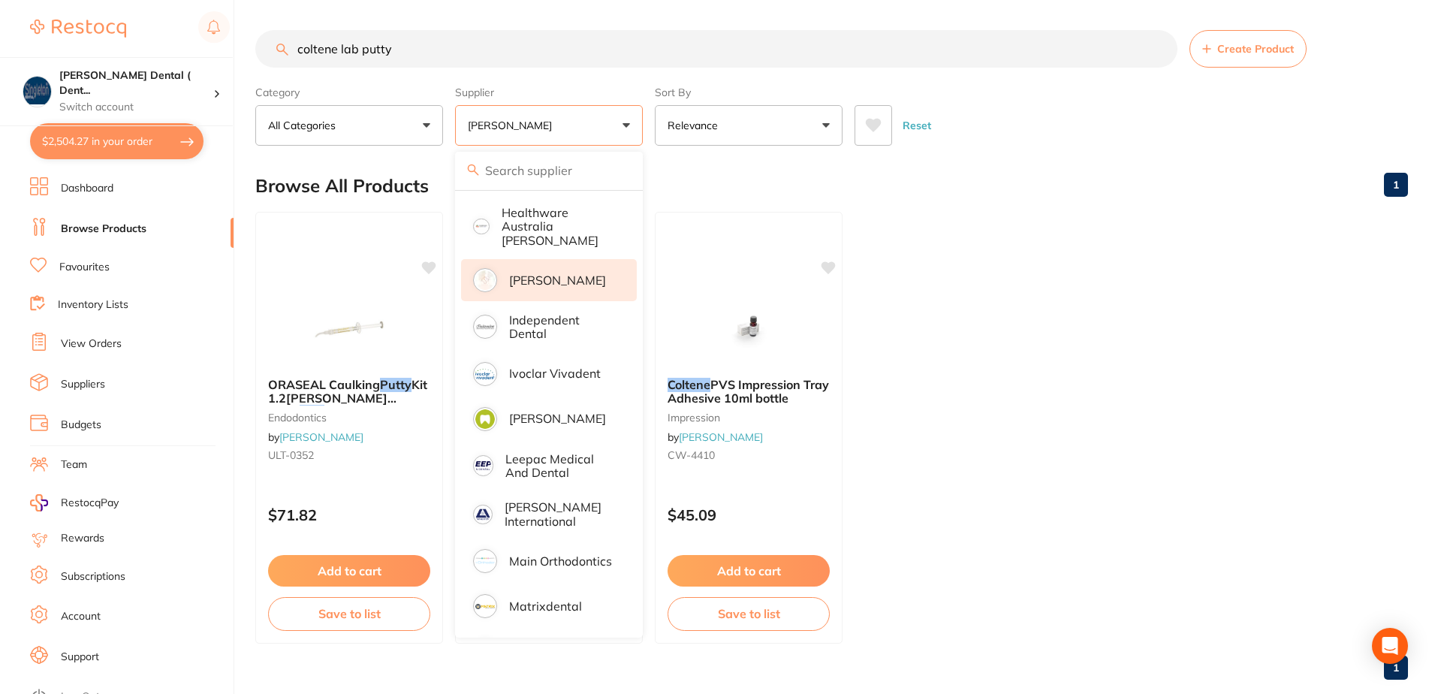
click at [566, 273] on p "[PERSON_NAME]" at bounding box center [557, 280] width 97 height 14
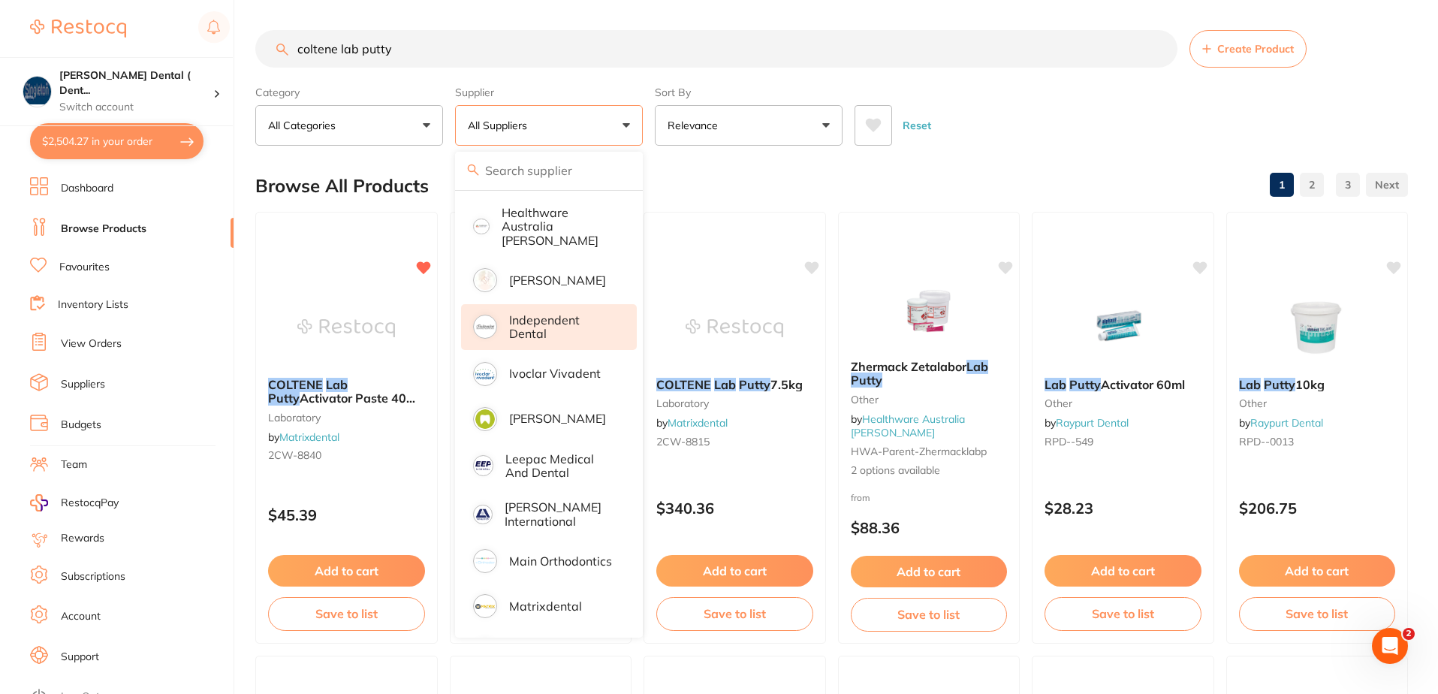
click at [533, 315] on p "Independent Dental" at bounding box center [562, 327] width 107 height 28
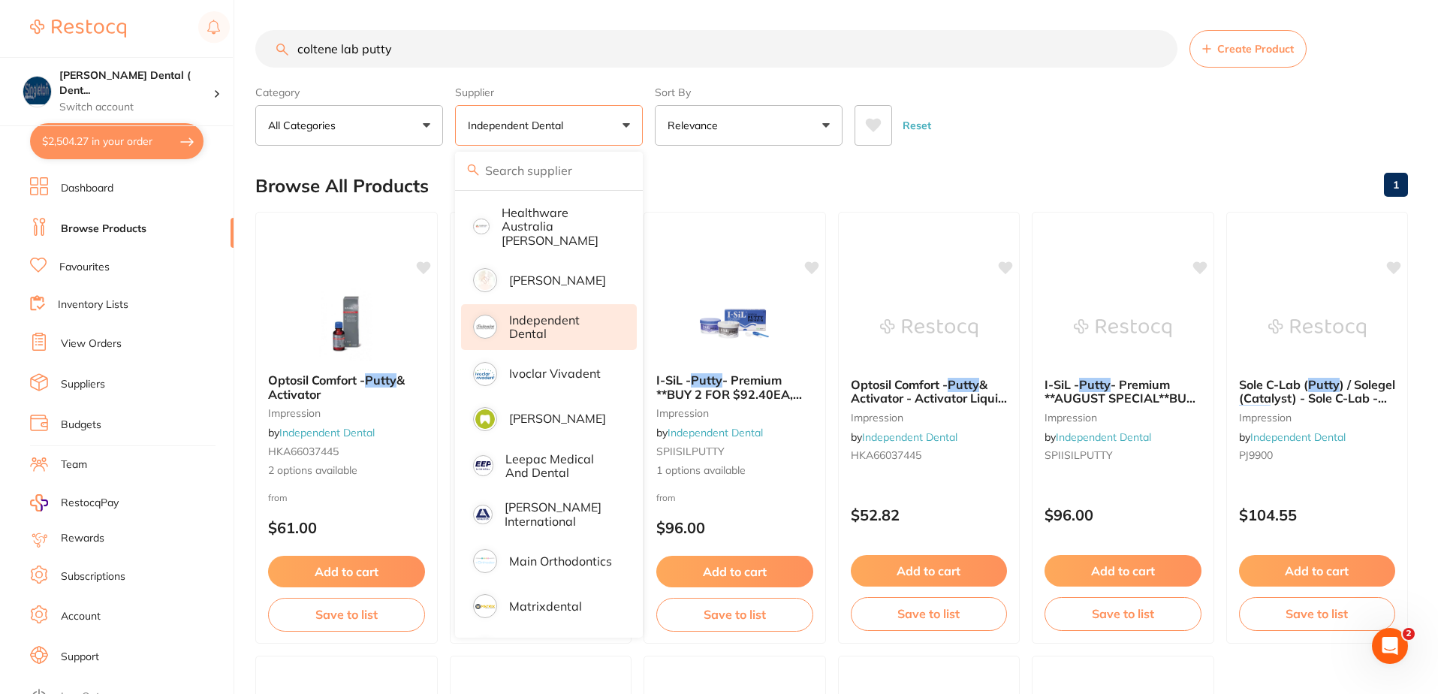
drag, startPoint x: 399, startPoint y: 47, endPoint x: 296, endPoint y: 38, distance: 103.3
click at [291, 44] on input "coltene lab putty" at bounding box center [716, 49] width 922 height 38
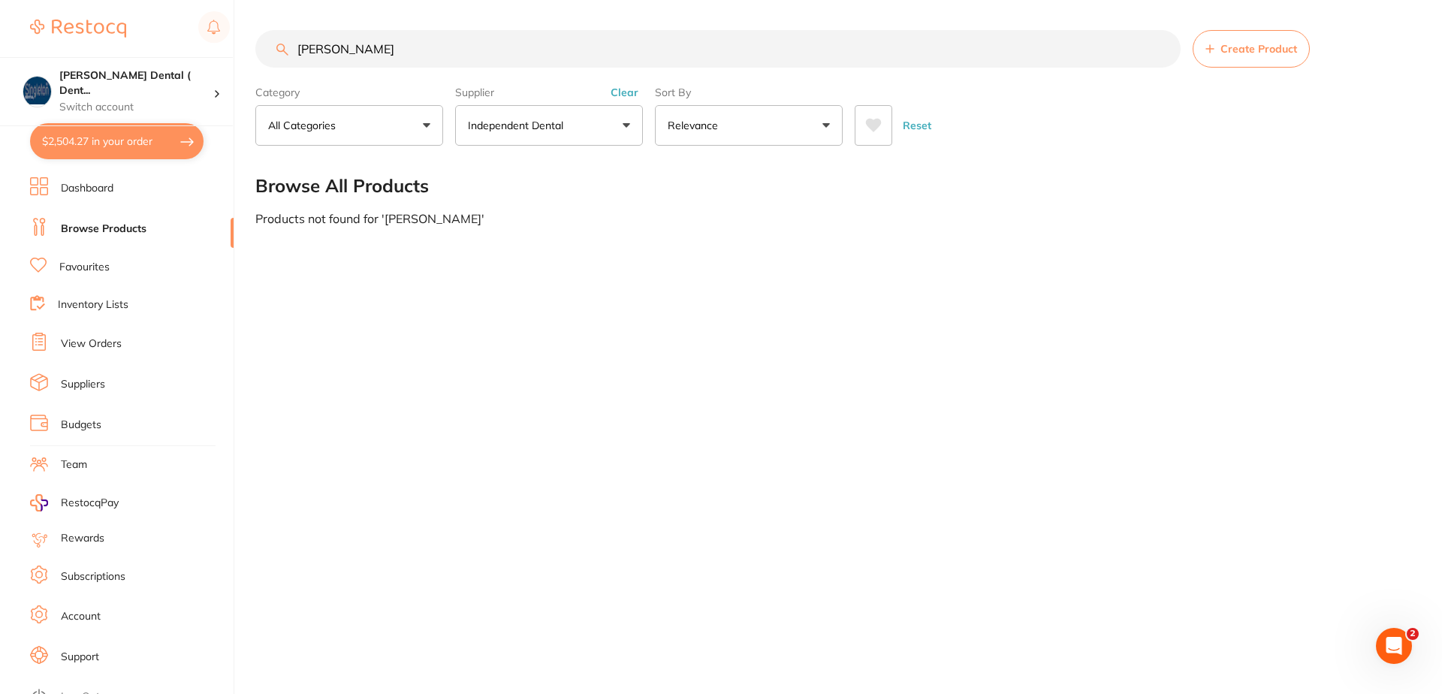
scroll to position [120, 0]
drag, startPoint x: 339, startPoint y: 50, endPoint x: 246, endPoint y: 50, distance: 93.1
click at [246, 50] on div "$2,504.27 Singleton Dental ( Dent... Switch account Singleton Dental ( DentalTo…" at bounding box center [721, 347] width 1442 height 694
click at [347, 58] on input "saline" at bounding box center [717, 49] width 925 height 38
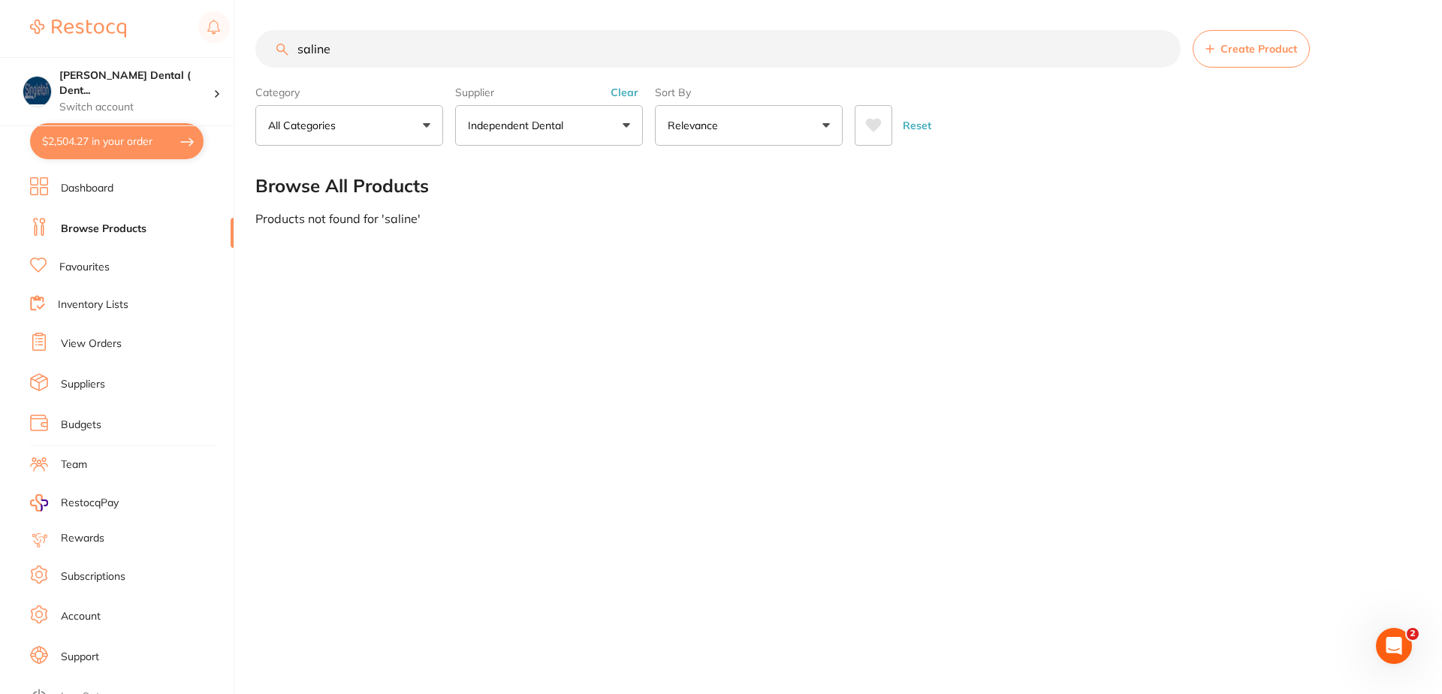
drag, startPoint x: 347, startPoint y: 58, endPoint x: 261, endPoint y: 44, distance: 86.7
click at [267, 47] on input "saline" at bounding box center [717, 49] width 925 height 38
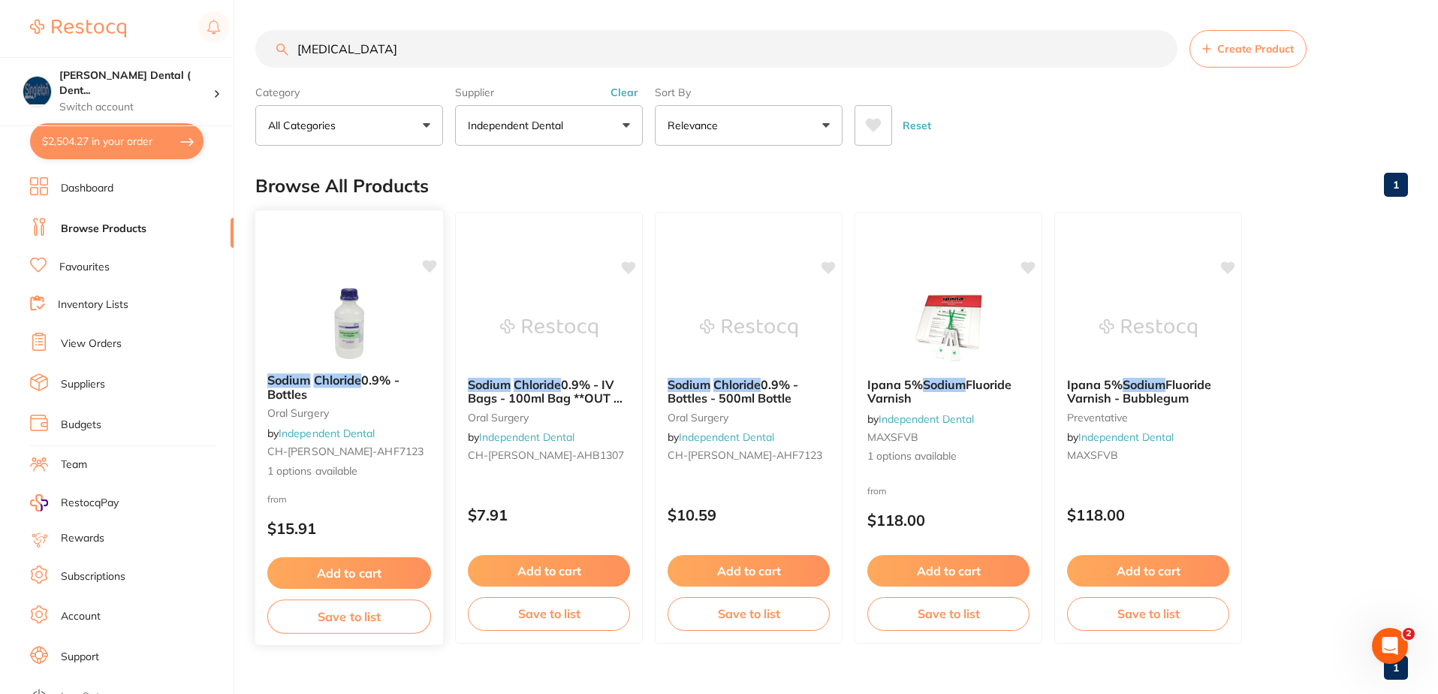
type input "sodium chloride"
click at [426, 268] on icon at bounding box center [430, 266] width 14 height 13
click at [368, 575] on button "Add to cart" at bounding box center [349, 573] width 164 height 32
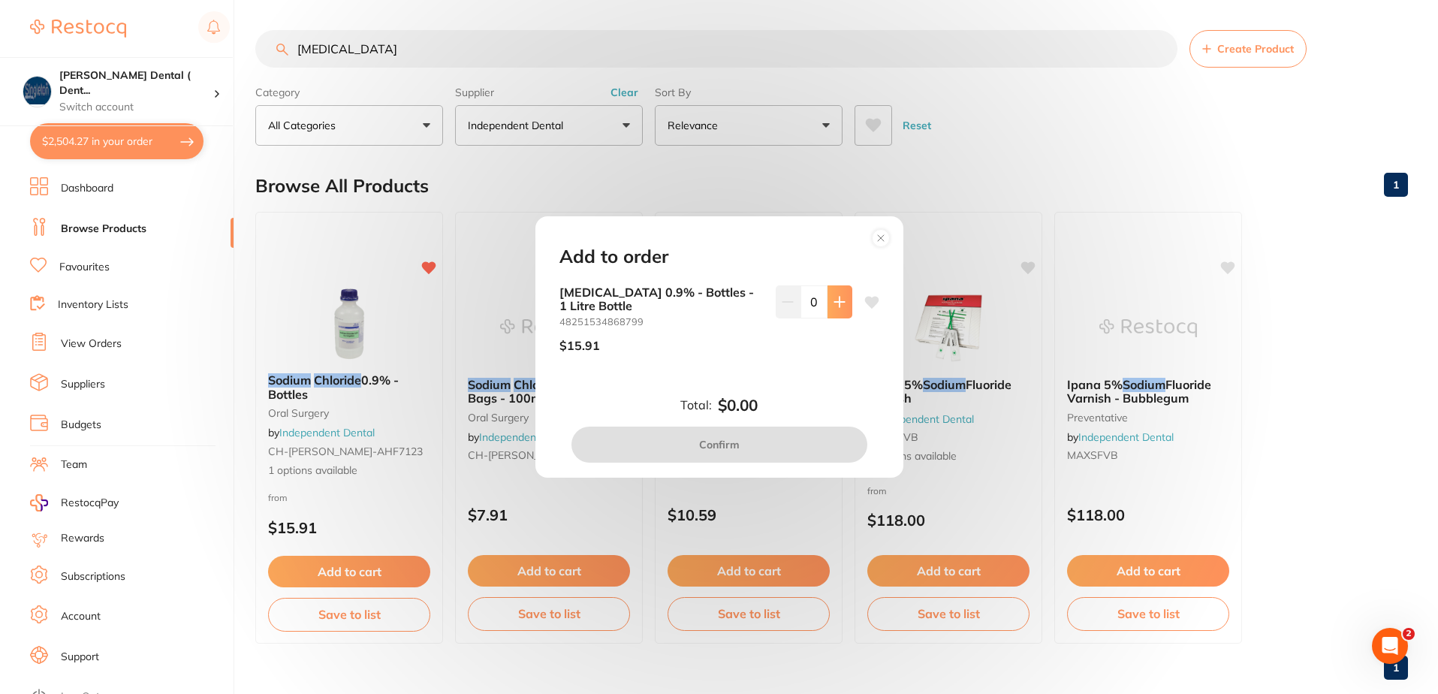
click at [834, 303] on icon at bounding box center [839, 302] width 10 height 10
type input "3"
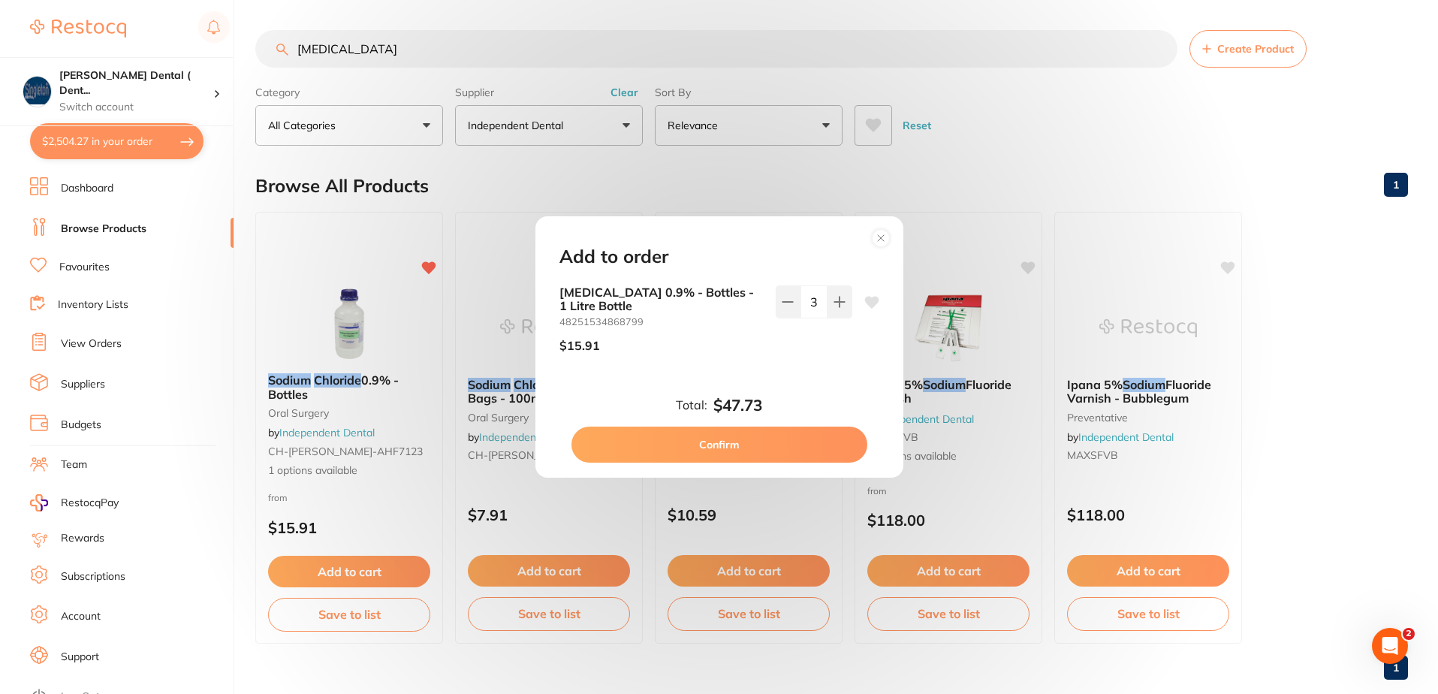
click at [737, 439] on button "Confirm" at bounding box center [720, 445] width 296 height 36
checkbox input "false"
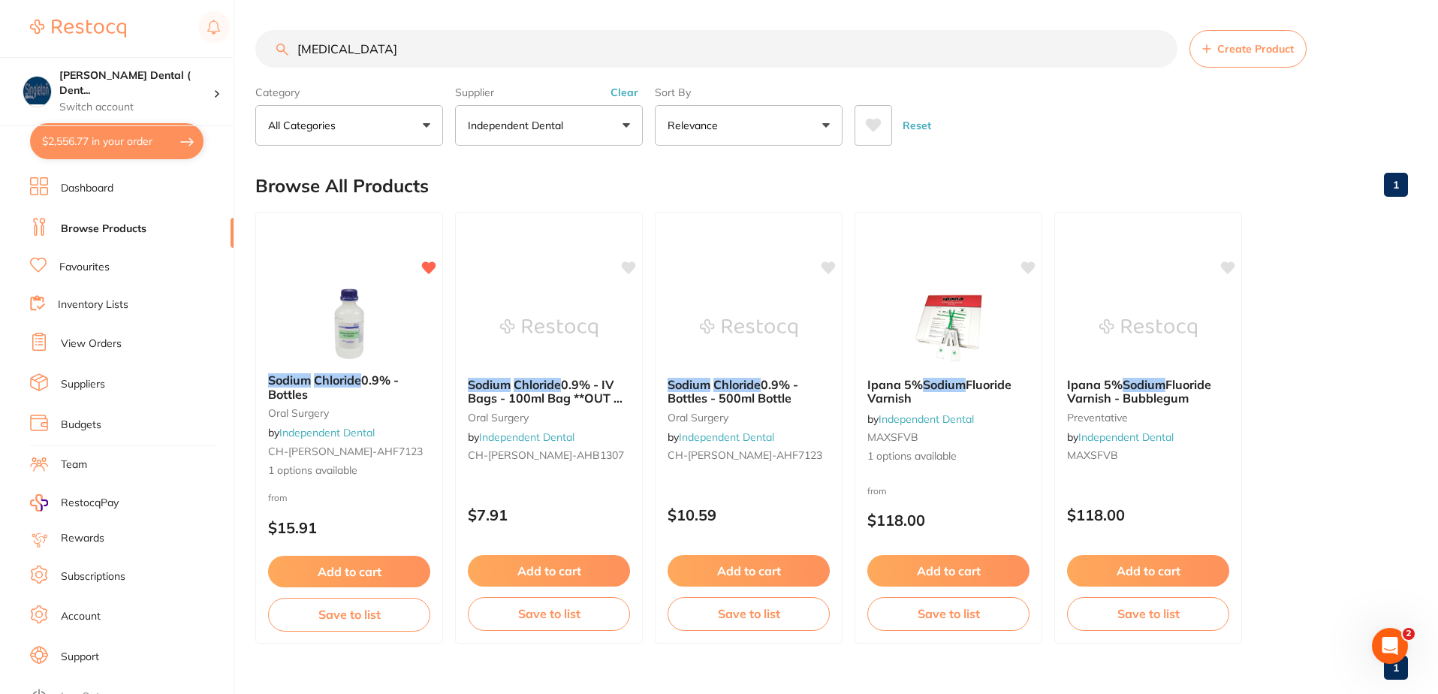
click at [626, 128] on button "Independent Dental" at bounding box center [549, 125] width 188 height 41
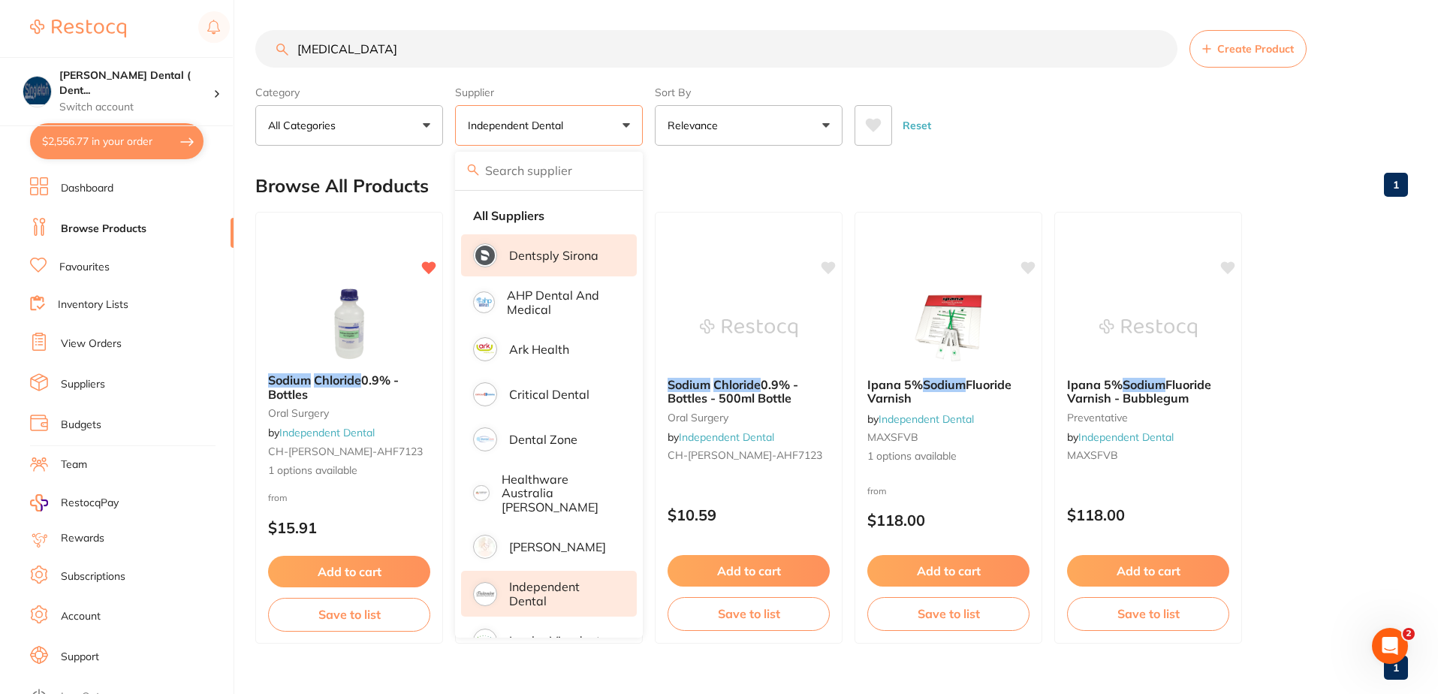
click at [549, 255] on p "Dentsply Sirona" at bounding box center [553, 256] width 89 height 14
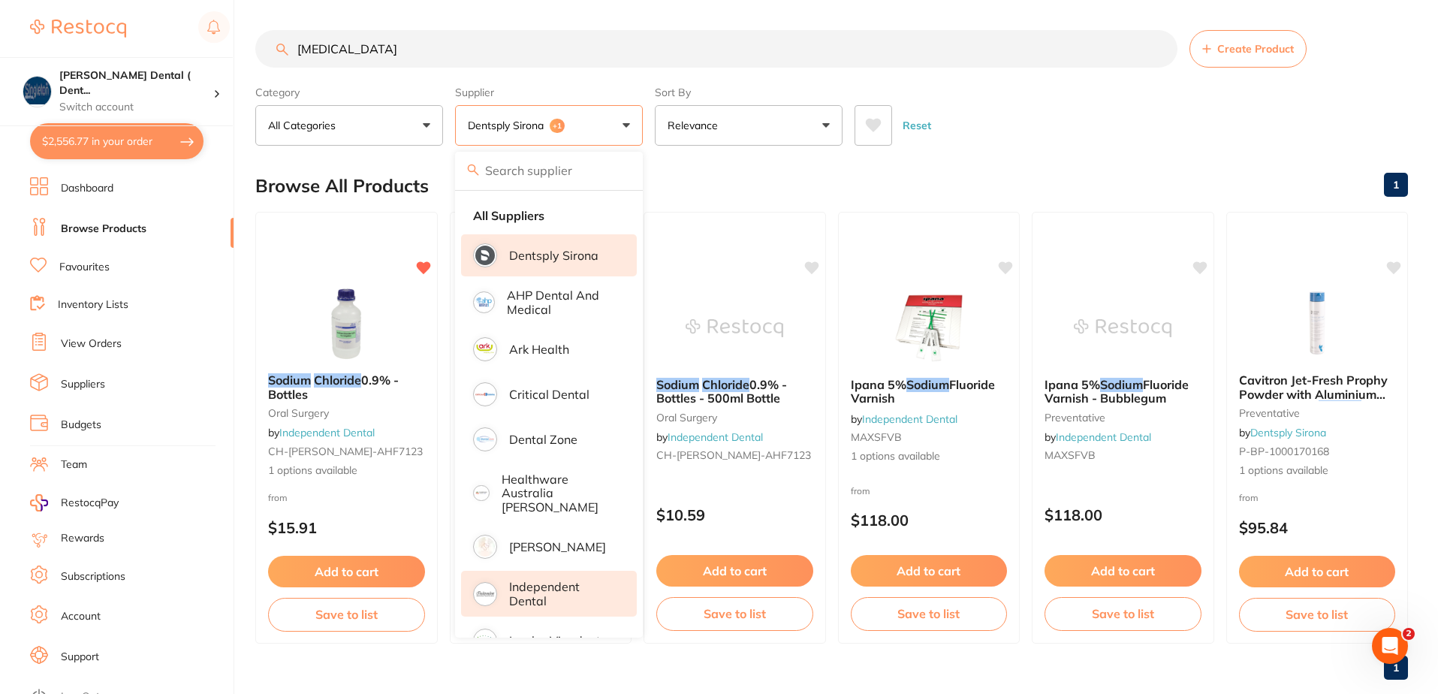
click at [555, 124] on span "+1" at bounding box center [557, 126] width 15 height 15
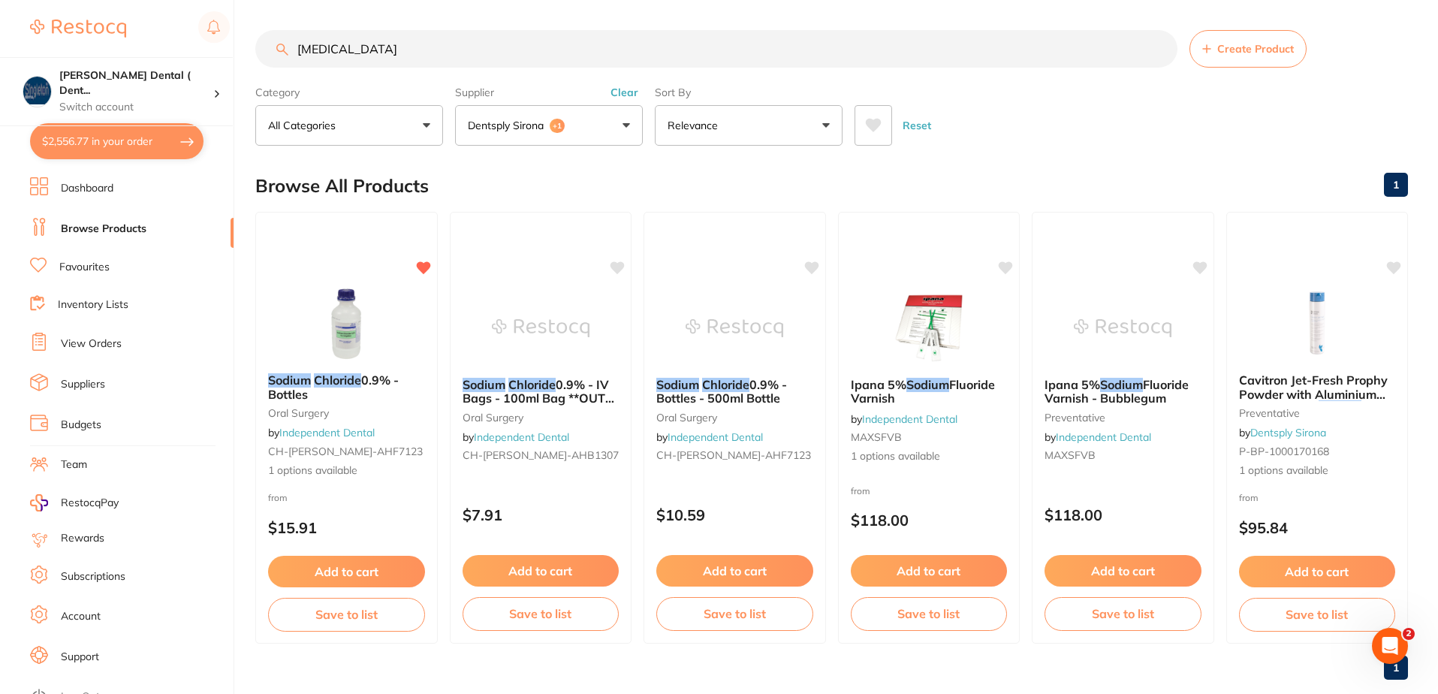
click at [554, 126] on span "+1" at bounding box center [557, 126] width 15 height 15
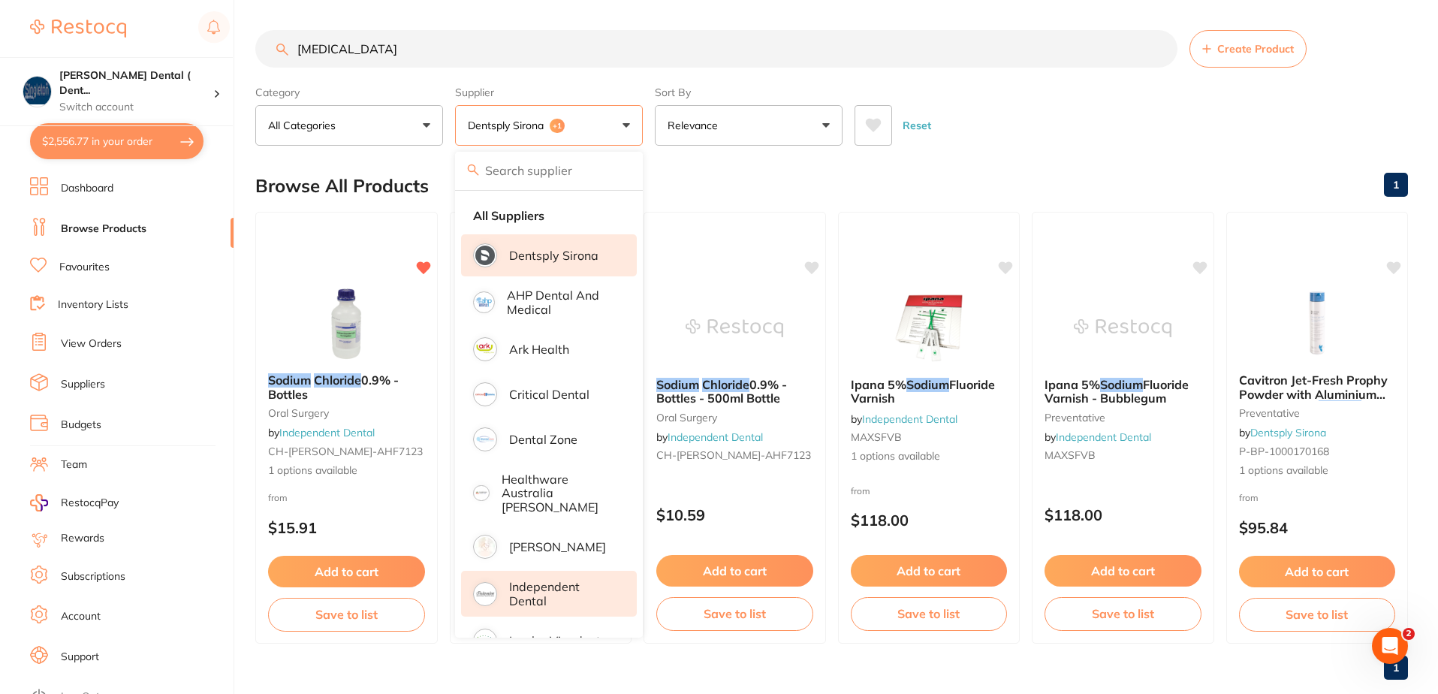
click at [549, 587] on p "Independent Dental" at bounding box center [562, 594] width 107 height 28
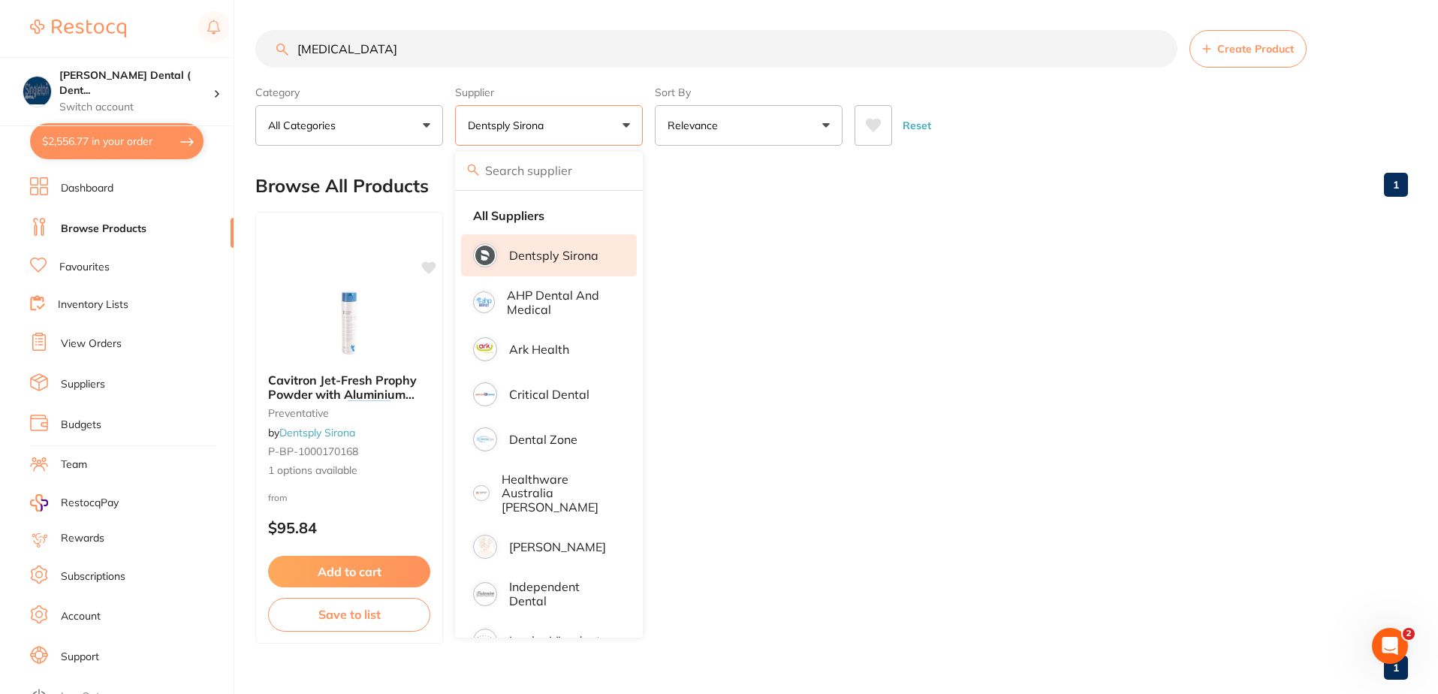
click at [915, 86] on div "Category All Categories All Categories preventative Clear Category false All Ca…" at bounding box center [831, 113] width 1153 height 66
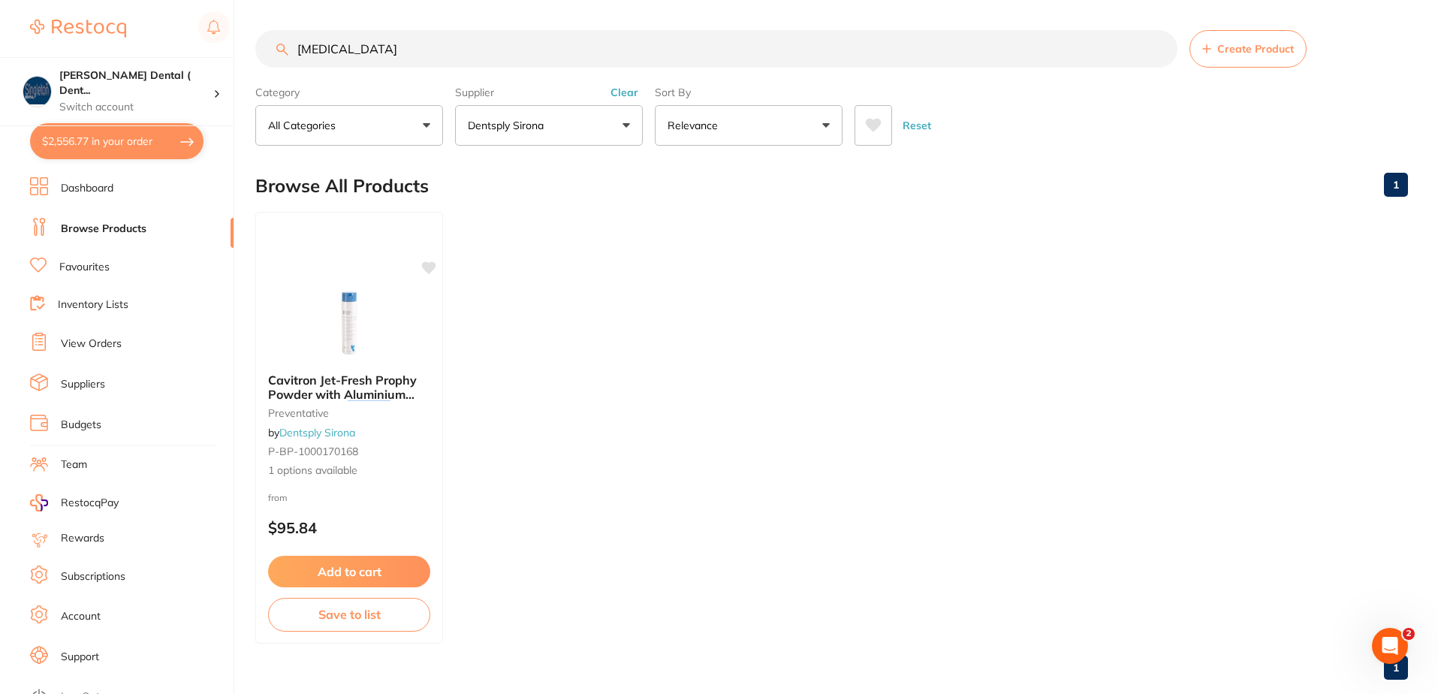
drag, startPoint x: 391, startPoint y: 53, endPoint x: 263, endPoint y: 54, distance: 127.7
click at [263, 54] on input "sodium chloride" at bounding box center [716, 49] width 922 height 38
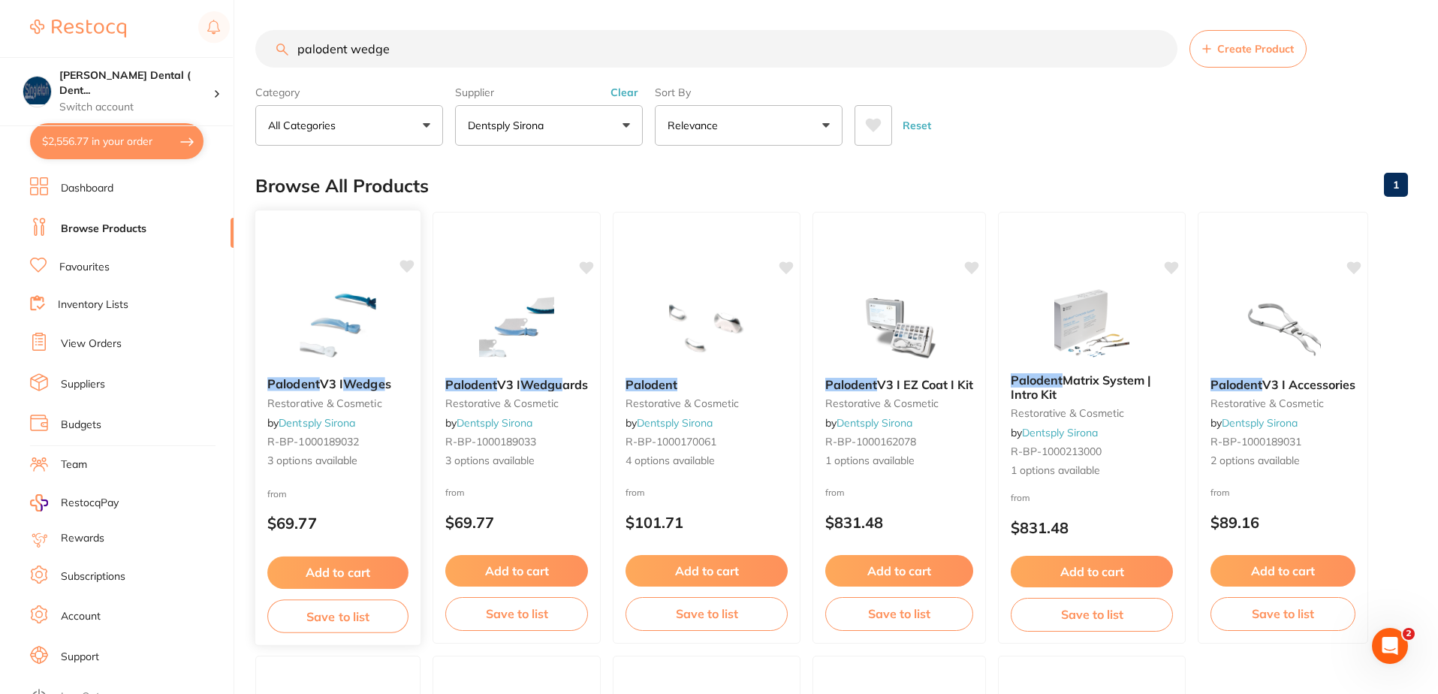
type input "palodent wedge"
click at [354, 436] on span "R-BP-1000189032" at bounding box center [313, 442] width 92 height 14
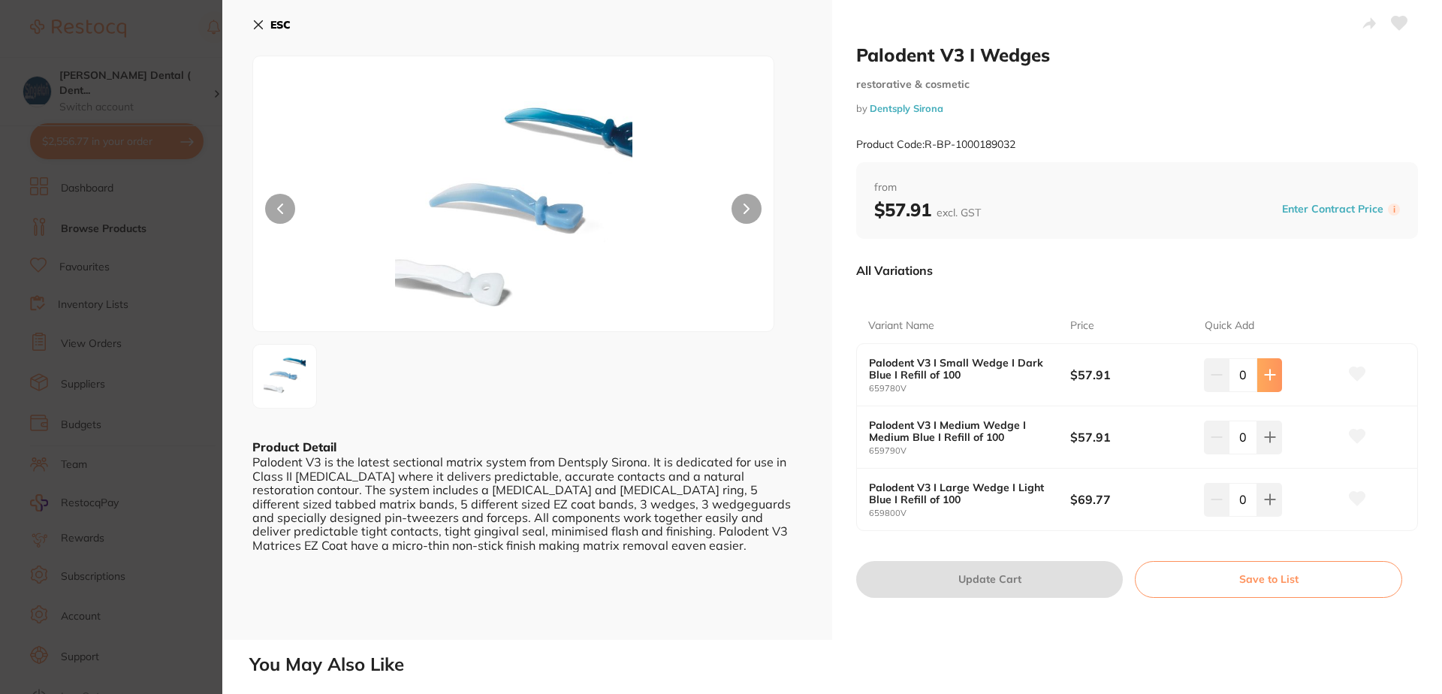
click at [1270, 373] on icon at bounding box center [1270, 375] width 12 height 12
type input "1"
click at [1350, 374] on icon at bounding box center [1358, 374] width 16 height 14
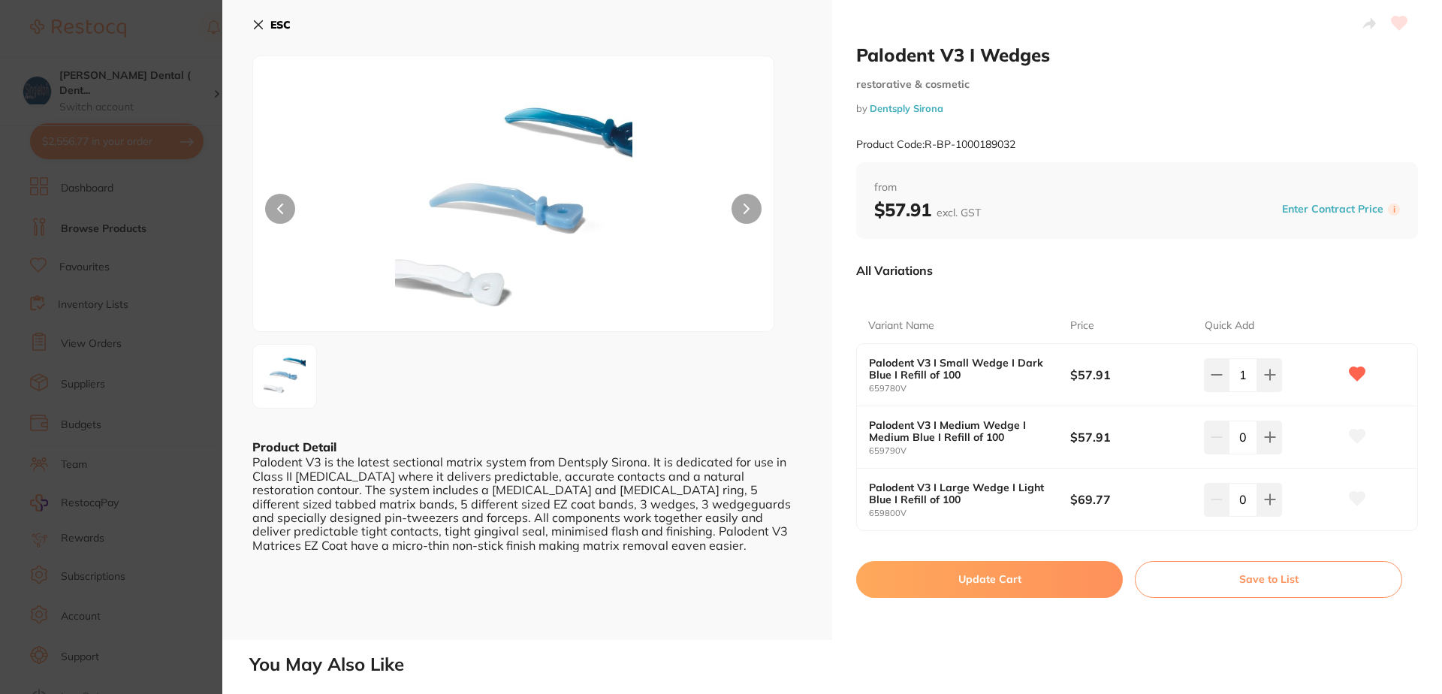
click at [1010, 577] on button "Update Cart" at bounding box center [989, 579] width 267 height 36
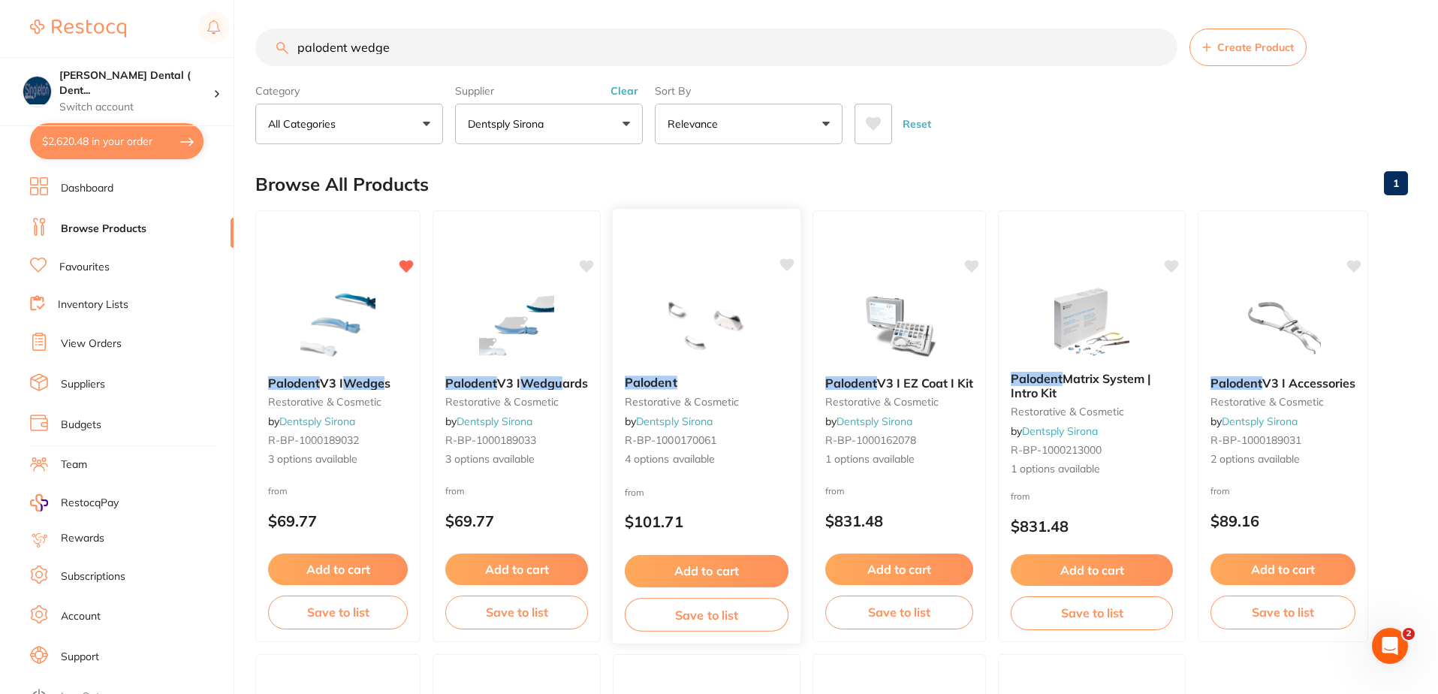
click at [724, 475] on div "Palodent restorative & cosmetic by Dentsply Sirona R-BP-1000170061 4 options av…" at bounding box center [707, 421] width 188 height 116
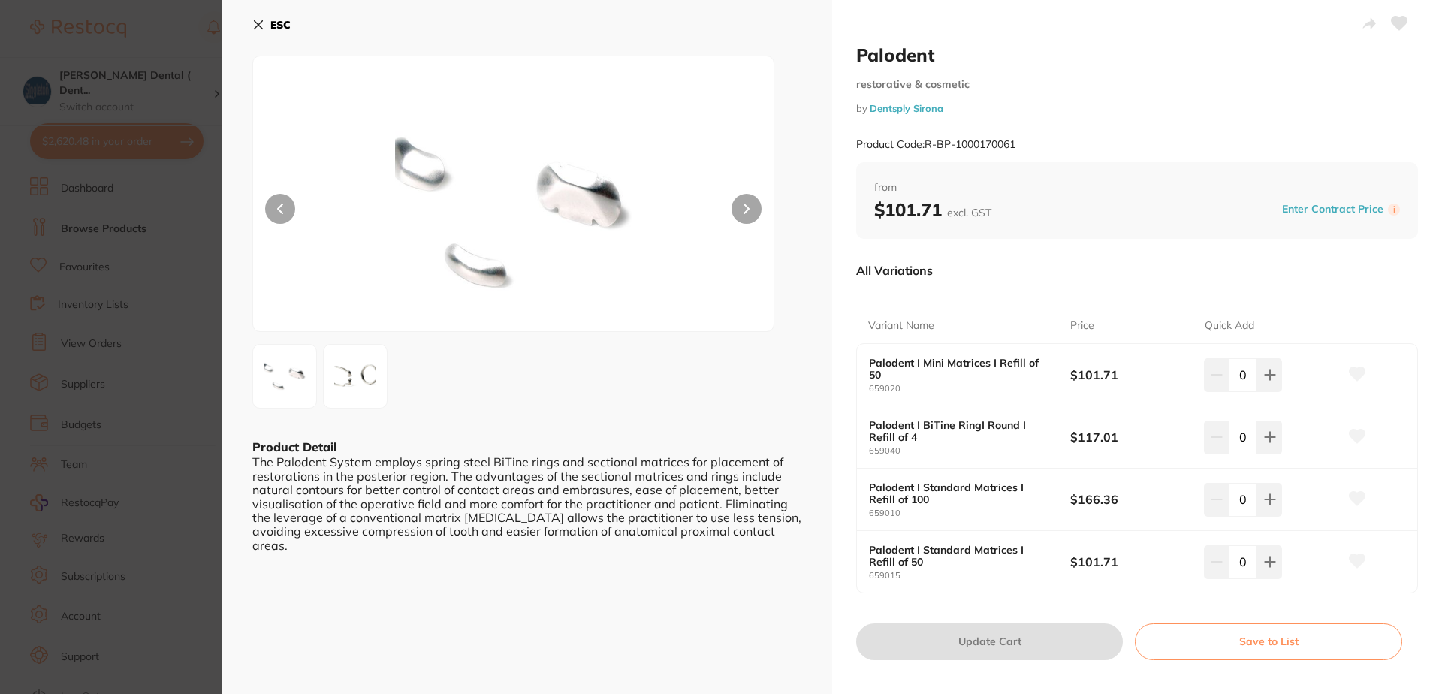
click at [258, 20] on icon at bounding box center [258, 25] width 12 height 12
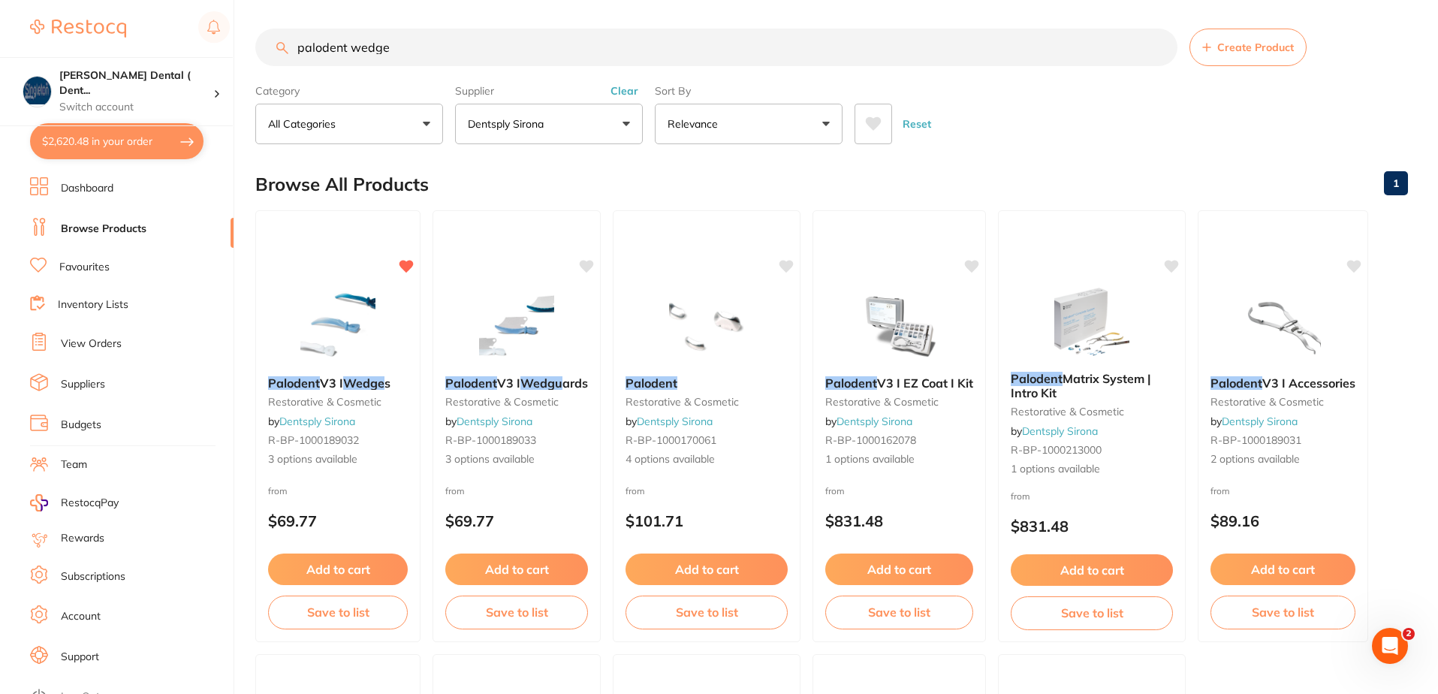
scroll to position [1, 0]
drag, startPoint x: 398, startPoint y: 51, endPoint x: 264, endPoint y: 62, distance: 134.8
click at [264, 62] on input "palodent wedge" at bounding box center [716, 48] width 922 height 38
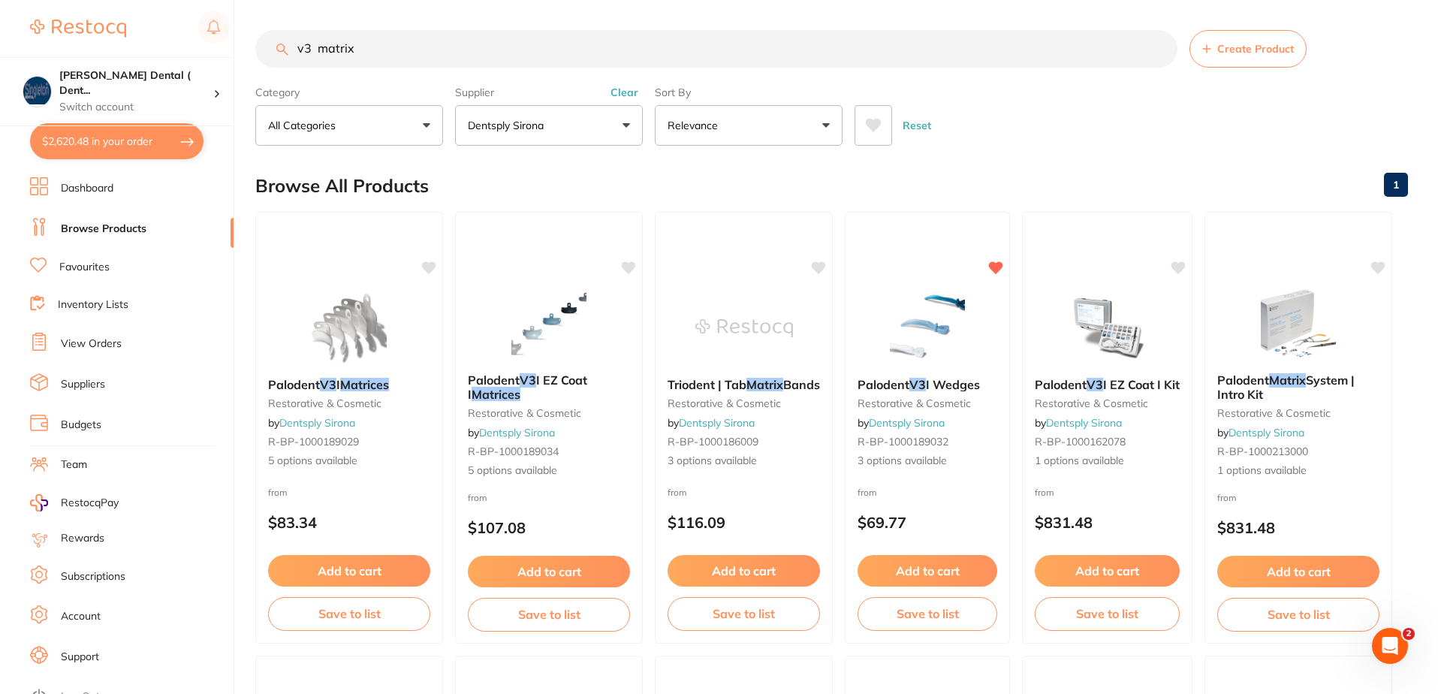
scroll to position [0, 0]
type input "v3 matrix"
click at [371, 425] on div "Palodent V3 I Matrices restorative & cosmetic by Dentsply Sirona R-BP-100018902…" at bounding box center [349, 423] width 188 height 116
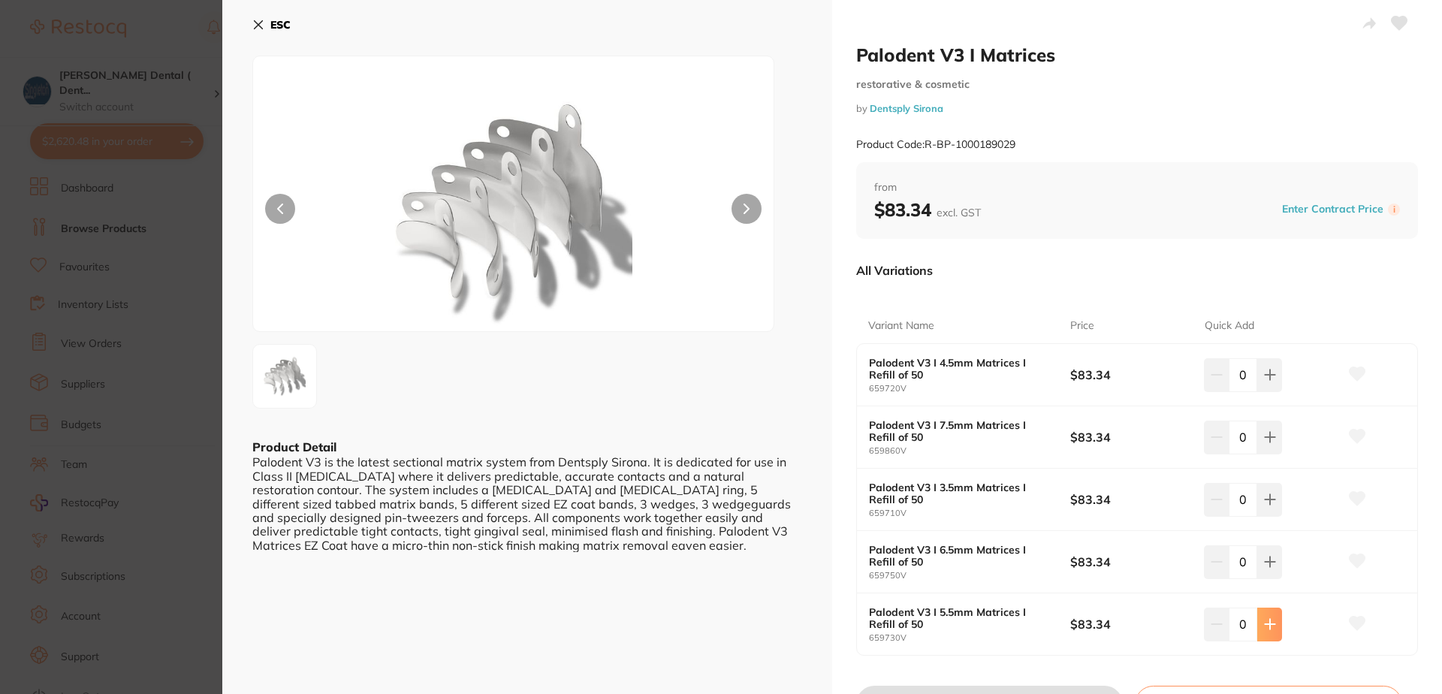
click at [1268, 626] on icon at bounding box center [1270, 624] width 12 height 12
type input "1"
click at [1353, 623] on icon at bounding box center [1358, 624] width 16 height 14
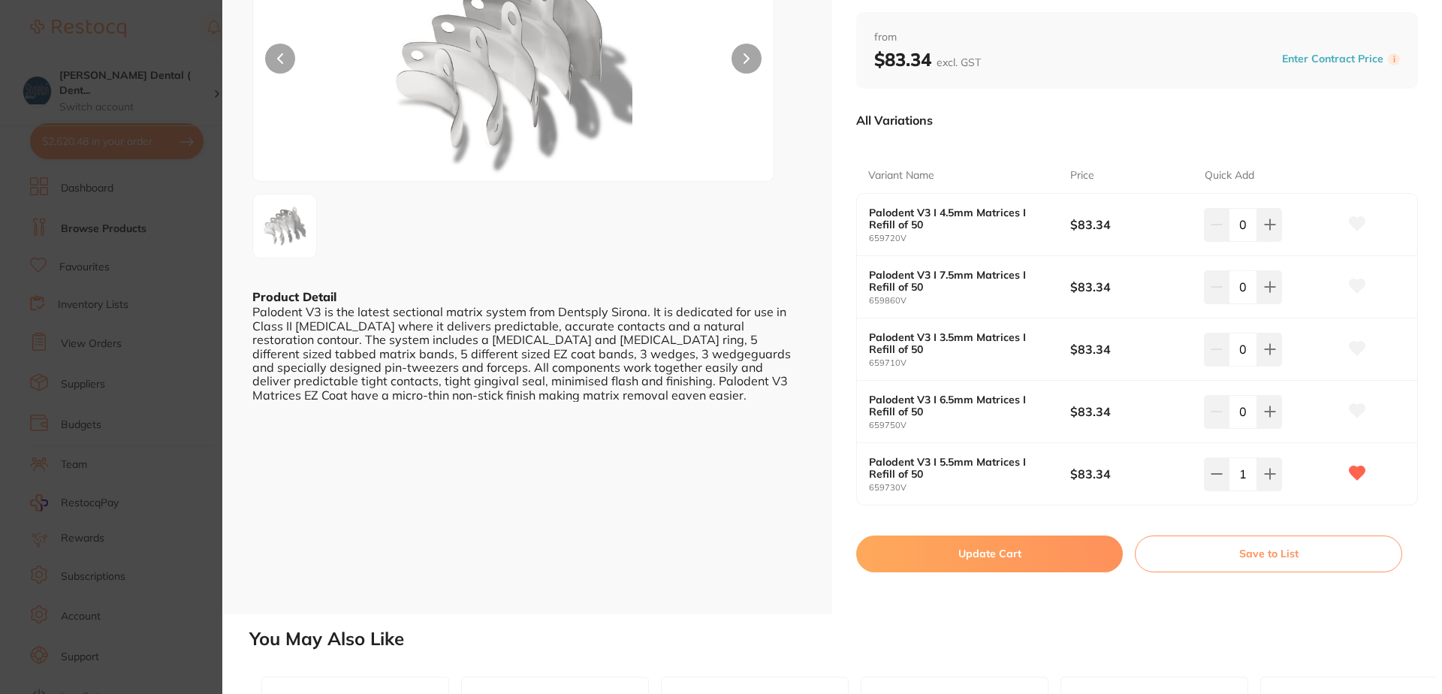
click at [1011, 553] on button "Update Cart" at bounding box center [989, 553] width 267 height 36
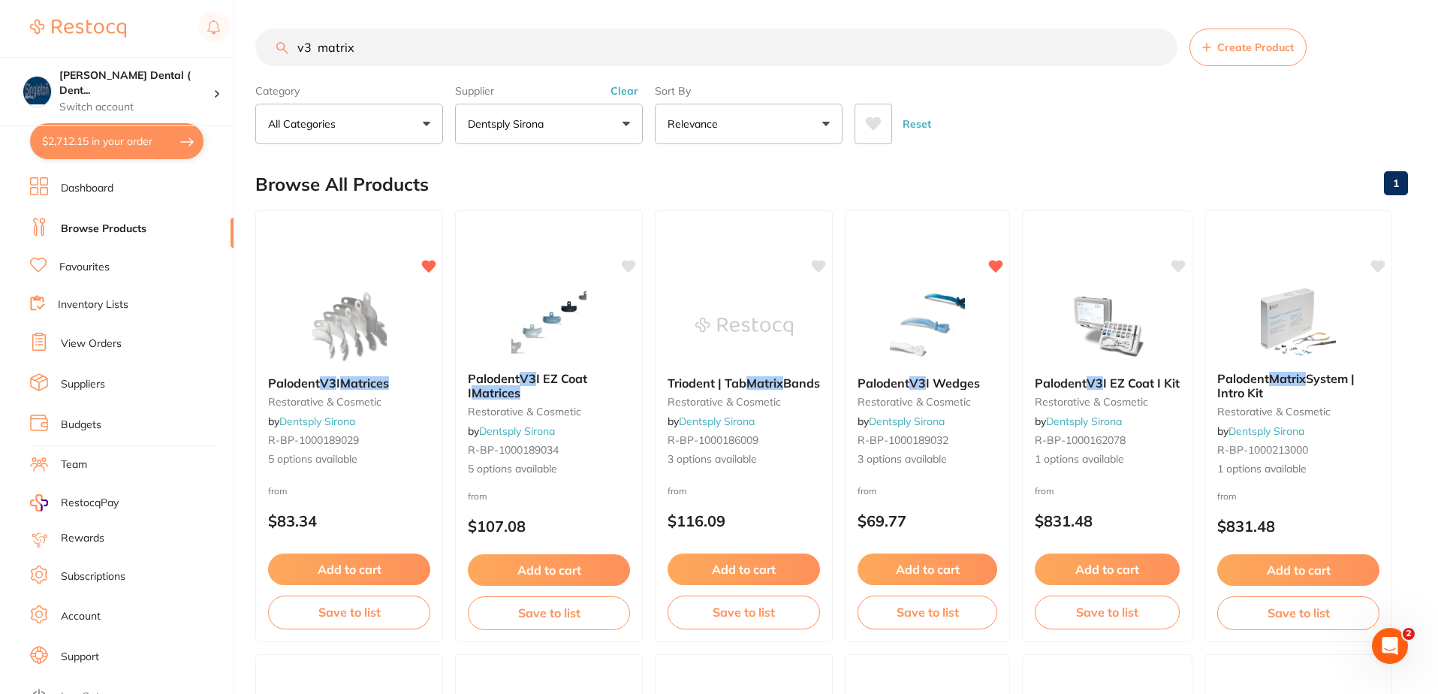
drag, startPoint x: 382, startPoint y: 49, endPoint x: 278, endPoint y: 45, distance: 103.7
click at [280, 44] on div "v3 matrix Create Product" at bounding box center [831, 48] width 1153 height 38
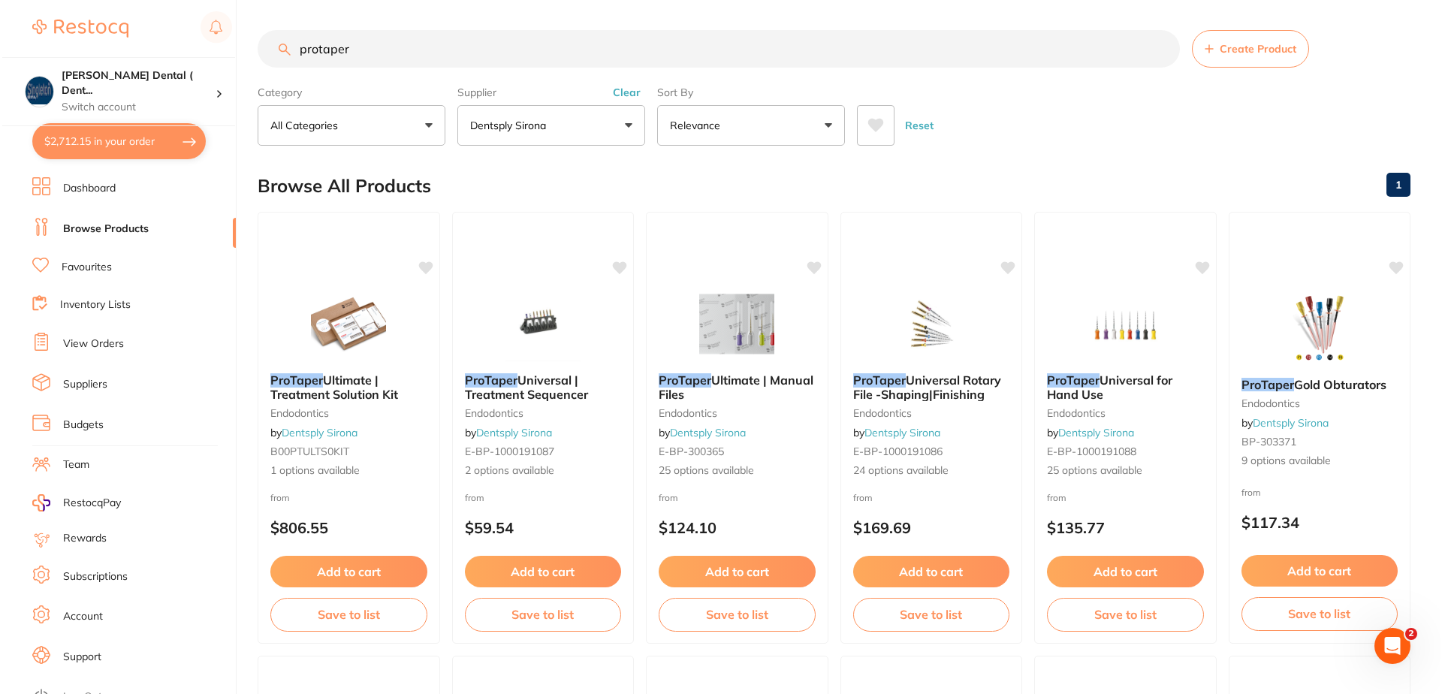
scroll to position [0, 0]
type input "protaper"
click at [962, 390] on span "Universal Rotary File -Shaping|Finishing" at bounding box center [923, 386] width 149 height 29
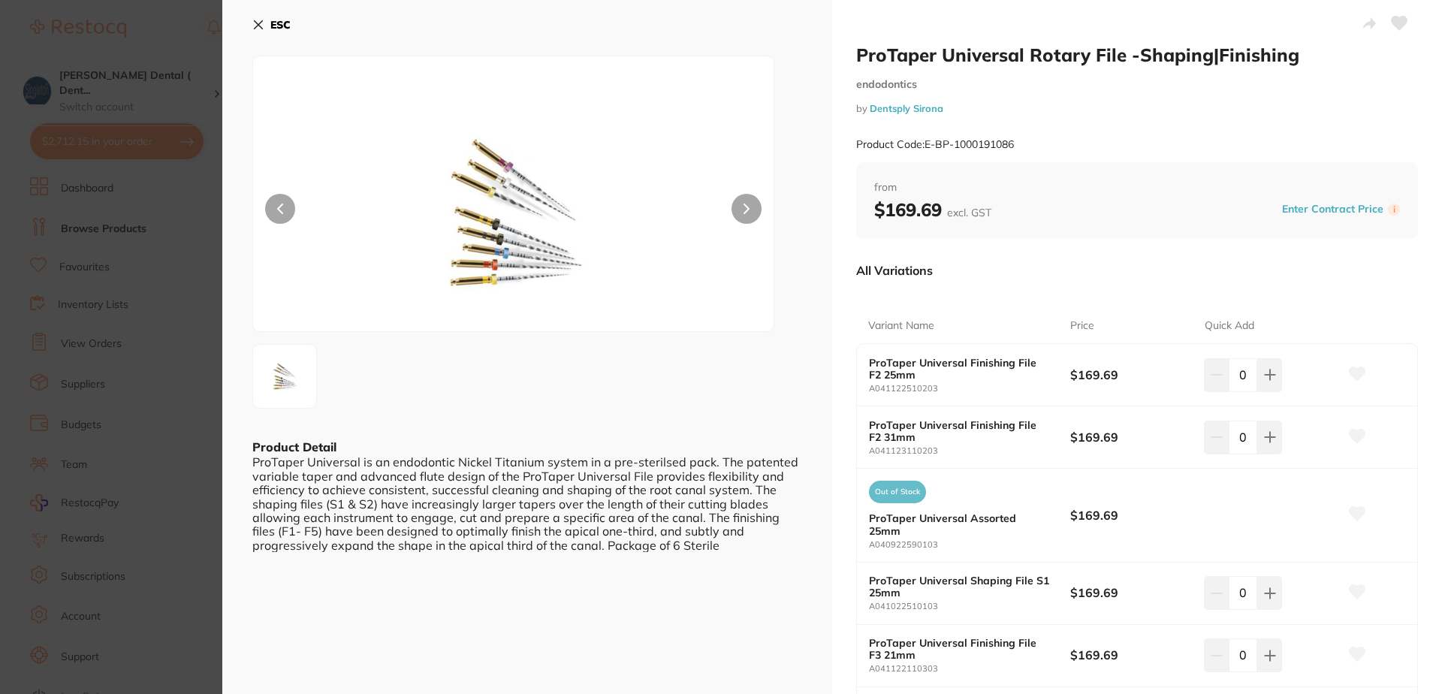
click at [253, 20] on icon at bounding box center [258, 25] width 12 height 12
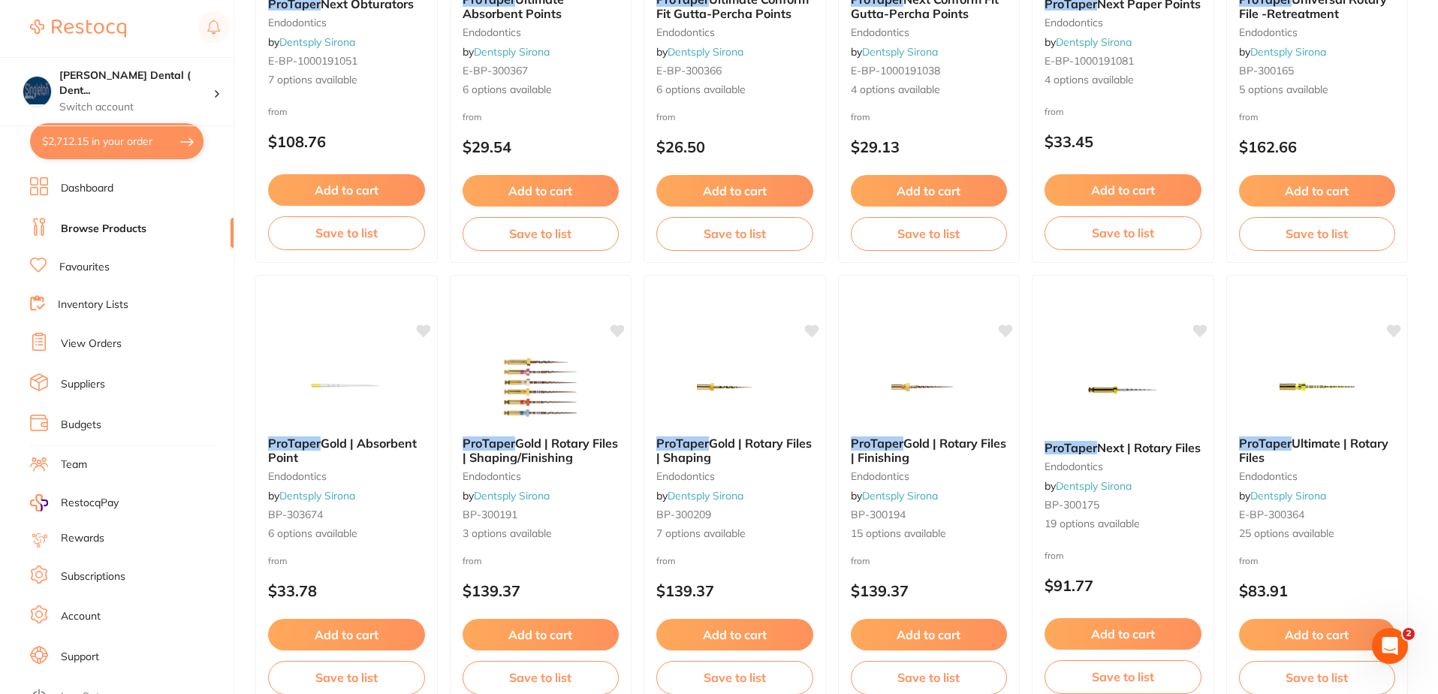
scroll to position [828, 0]
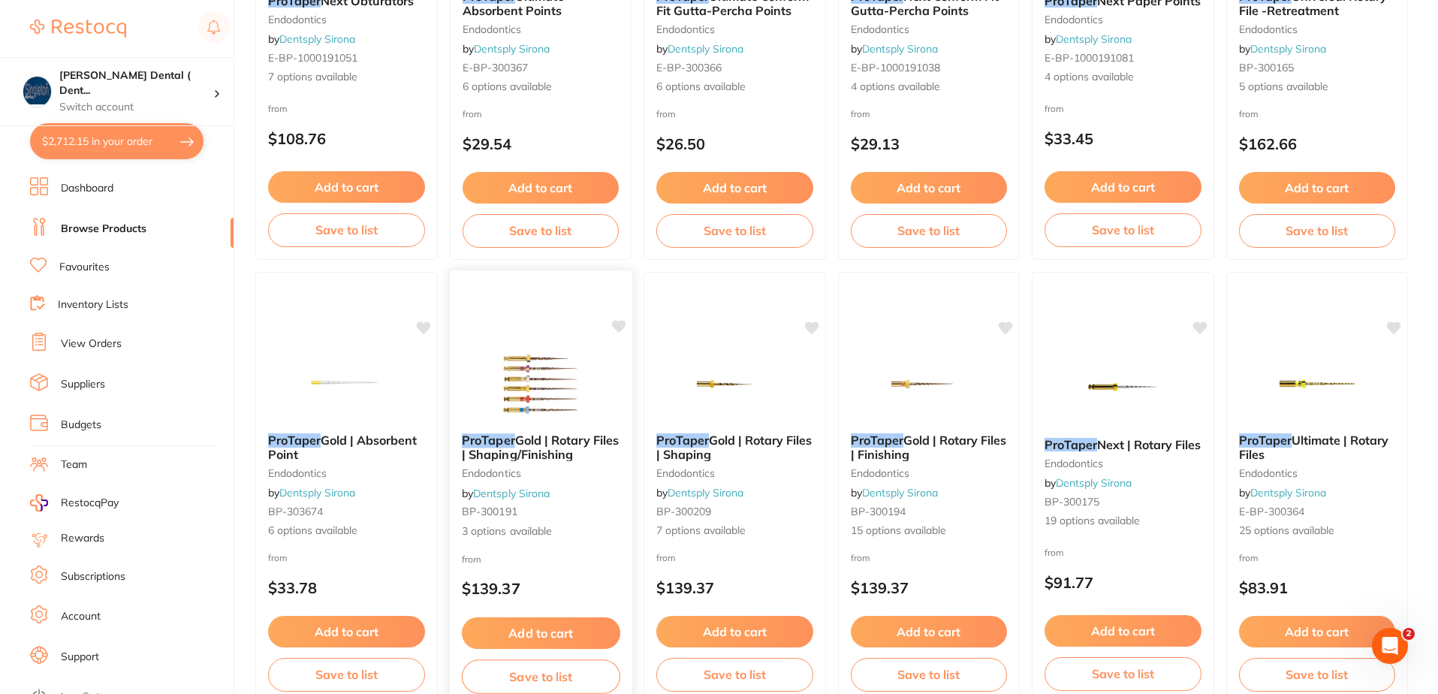
click at [538, 421] on div "ProTaper Gold | Rotary Files | Shaping/Finishing endodontics by Dentsply Sirona…" at bounding box center [540, 486] width 182 height 130
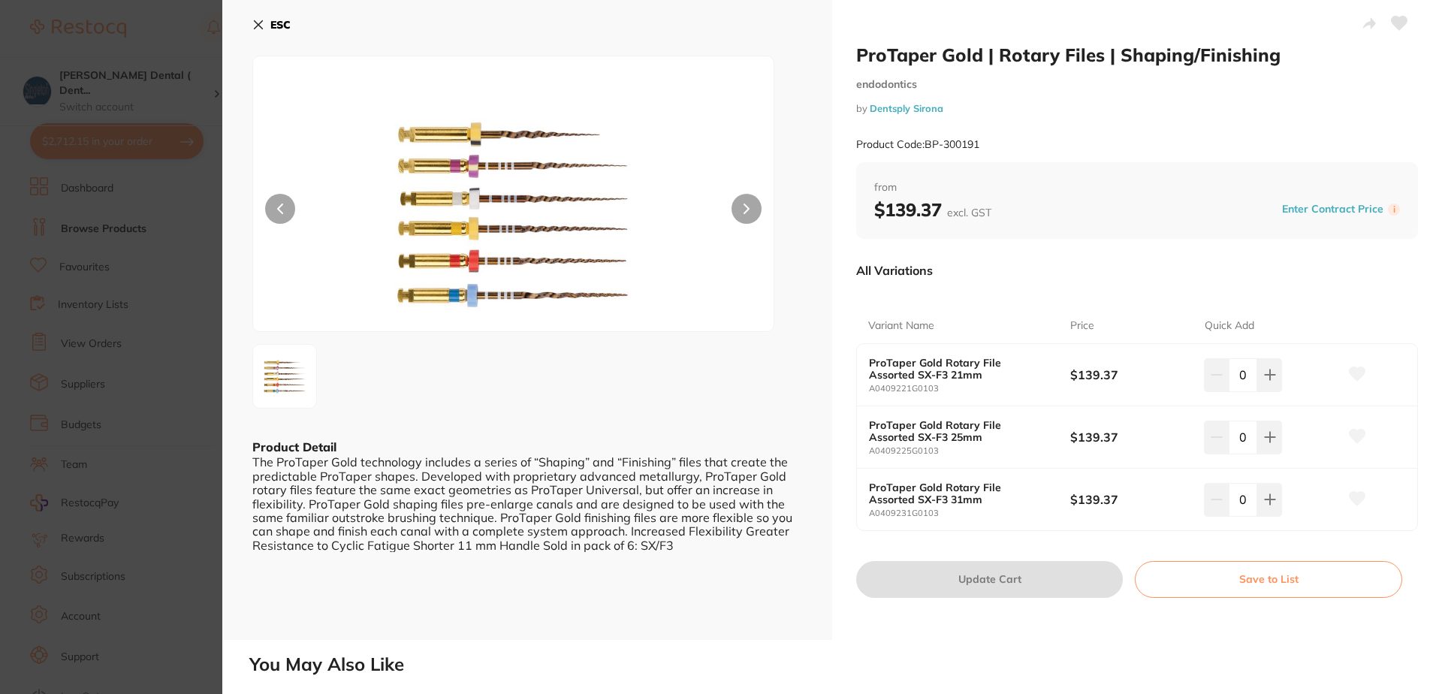
click at [261, 22] on icon at bounding box center [259, 25] width 8 height 8
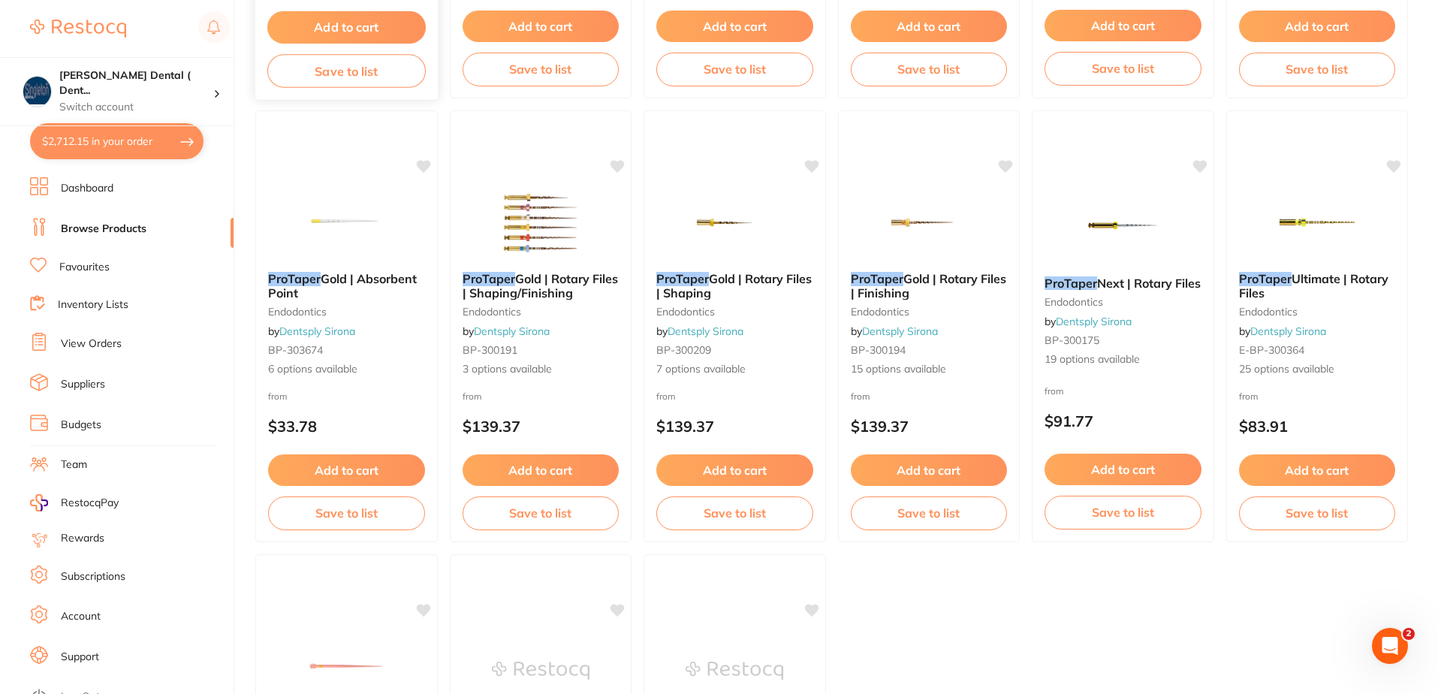
scroll to position [978, 0]
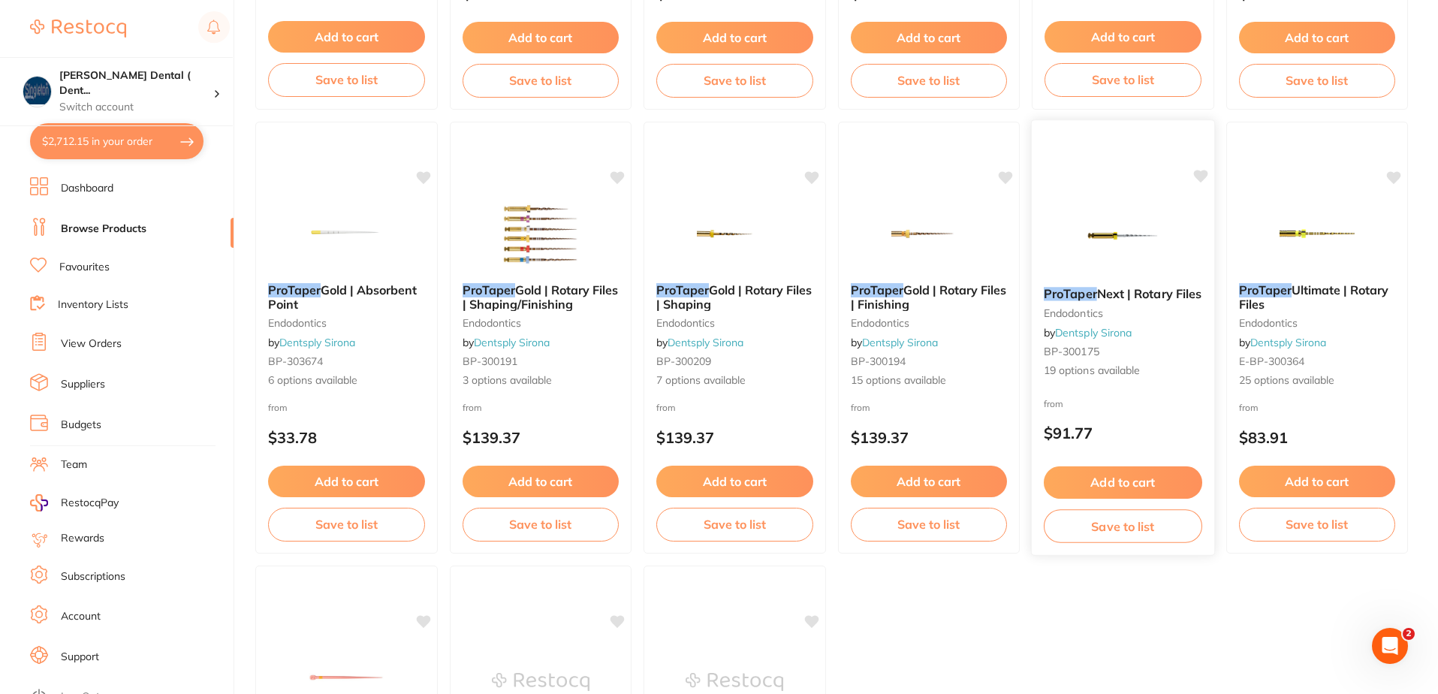
click at [1106, 339] on link "Dentsply Sirona" at bounding box center [1093, 333] width 77 height 14
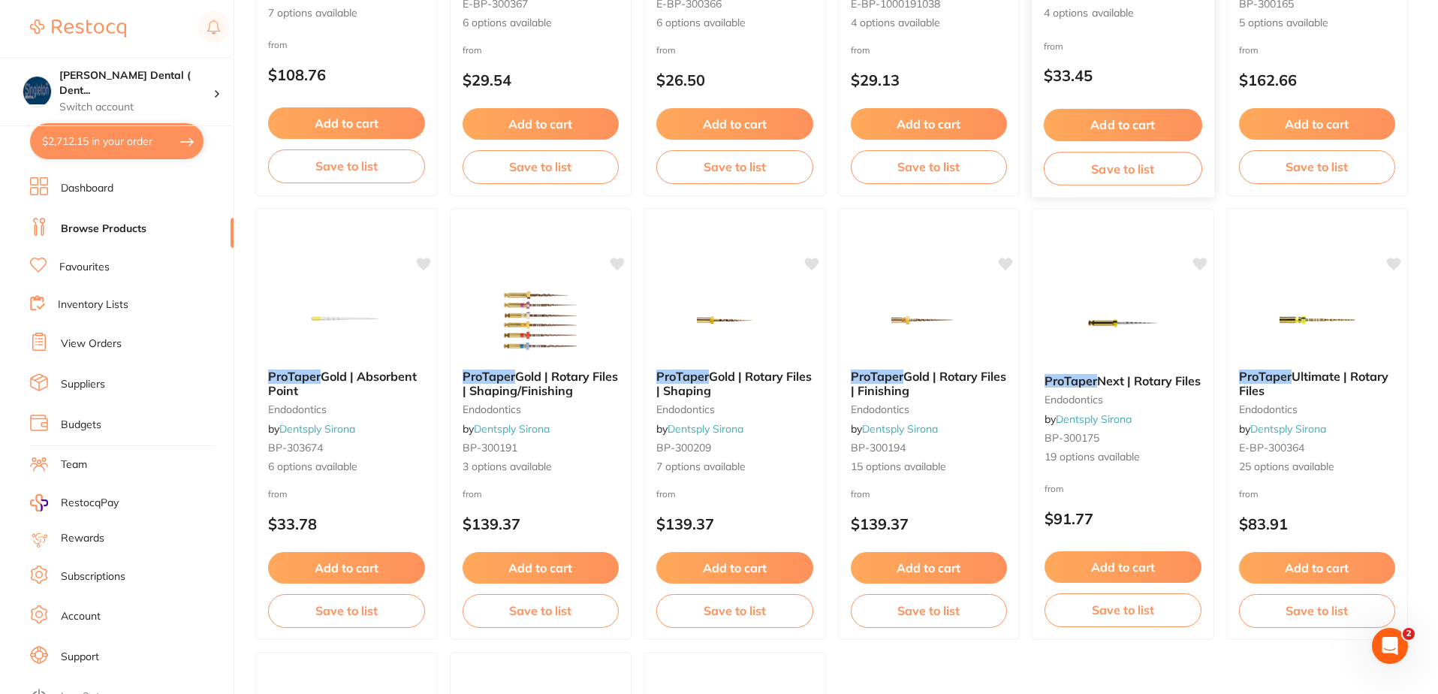
scroll to position [901, 0]
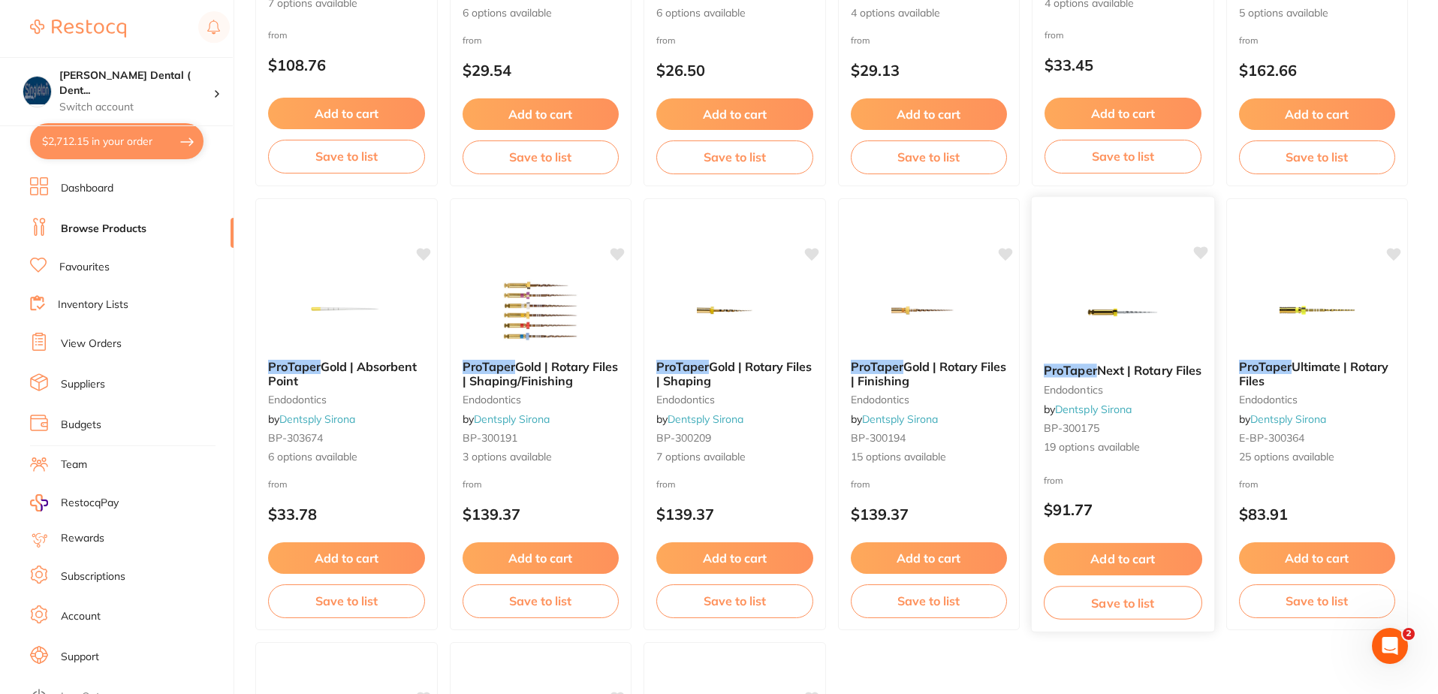
click at [1099, 435] on span "BP-300175" at bounding box center [1072, 428] width 56 height 14
click at [1118, 434] on small "BP-300175" at bounding box center [1123, 428] width 158 height 12
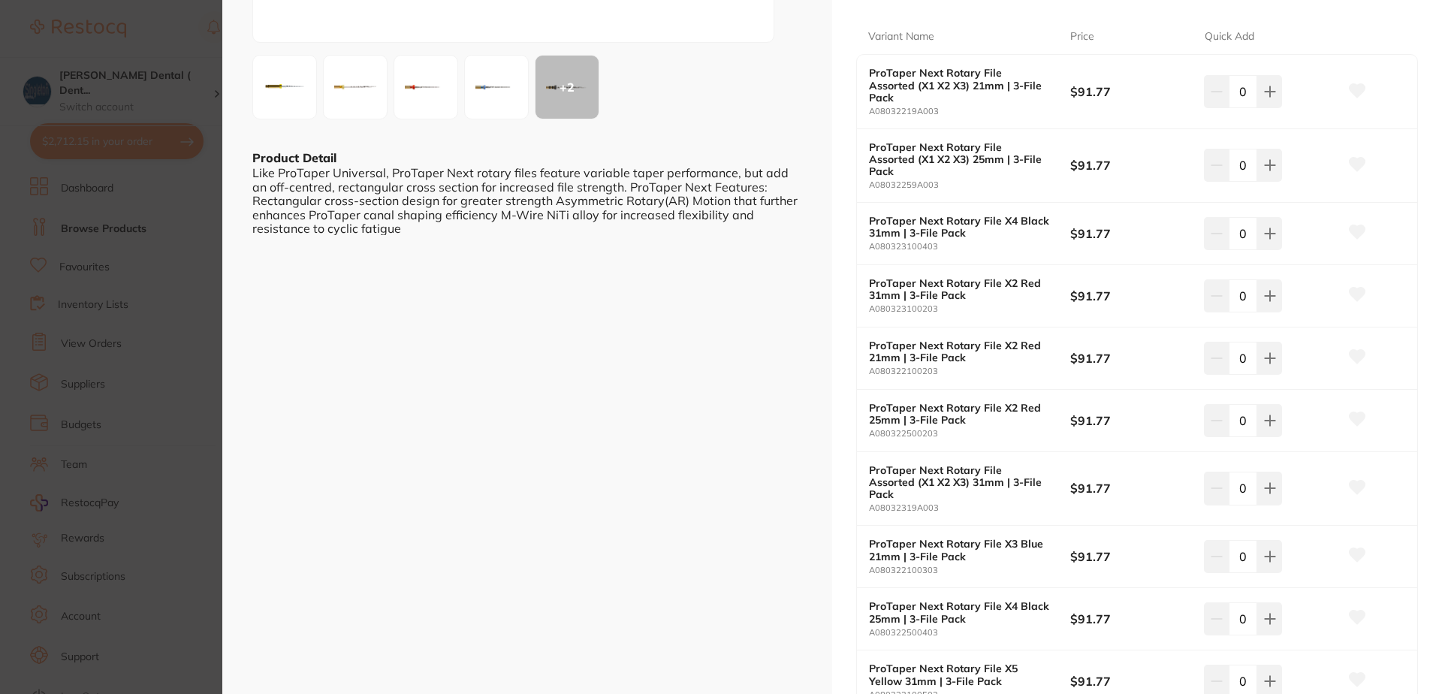
scroll to position [376, 0]
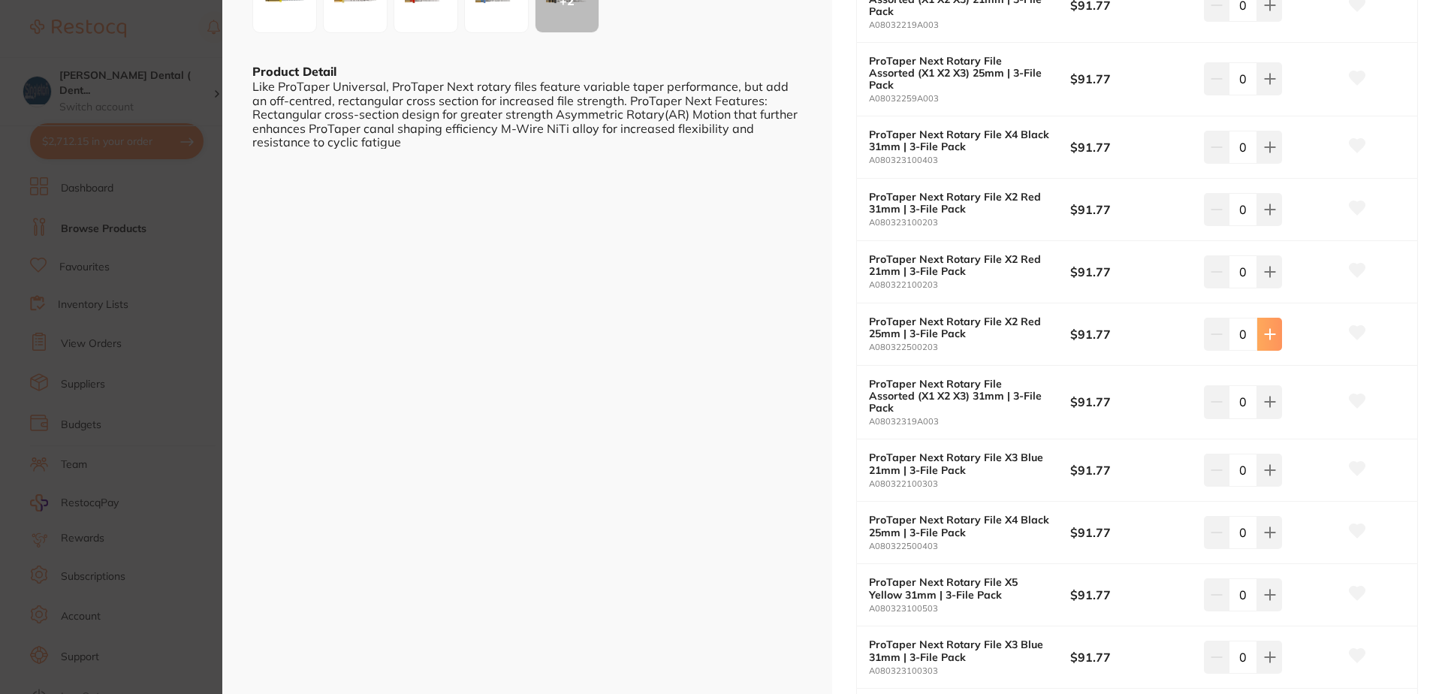
click at [1267, 335] on icon at bounding box center [1270, 334] width 10 height 10
type input "1"
click at [1352, 331] on icon at bounding box center [1358, 333] width 16 height 14
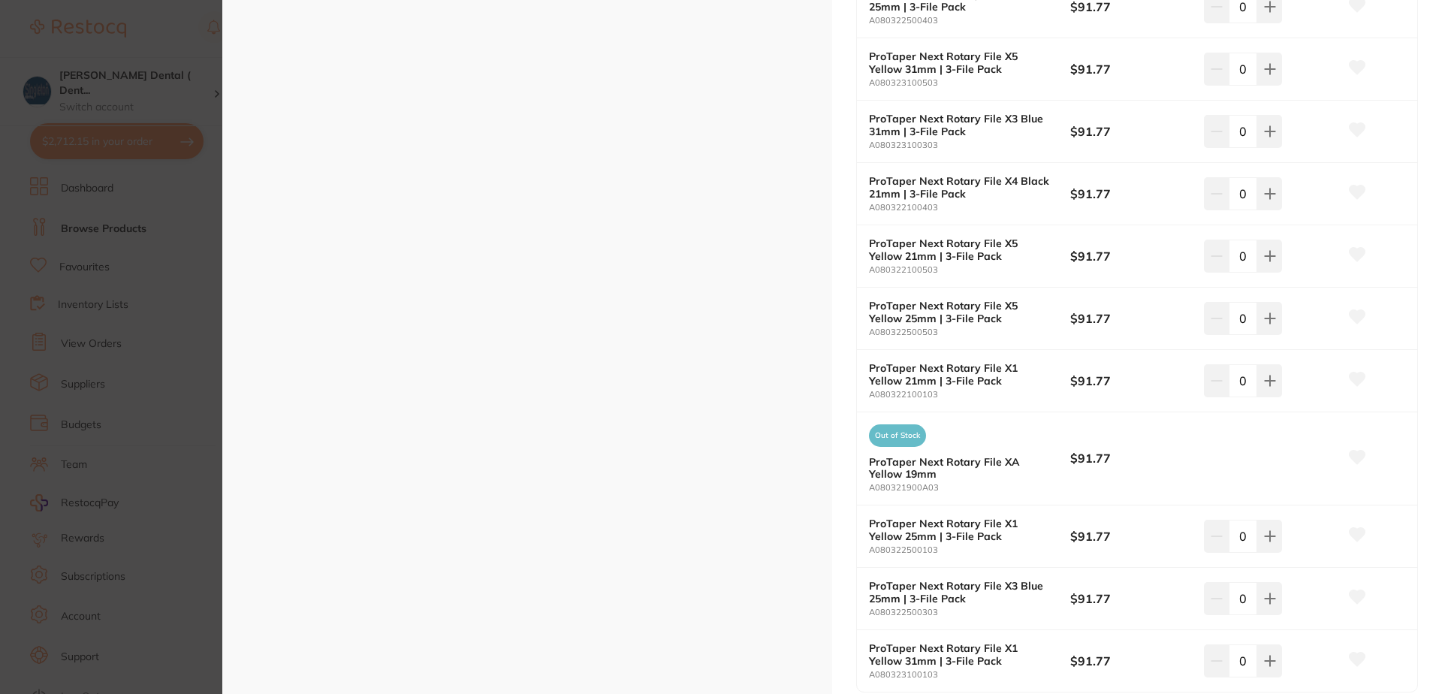
scroll to position [976, 0]
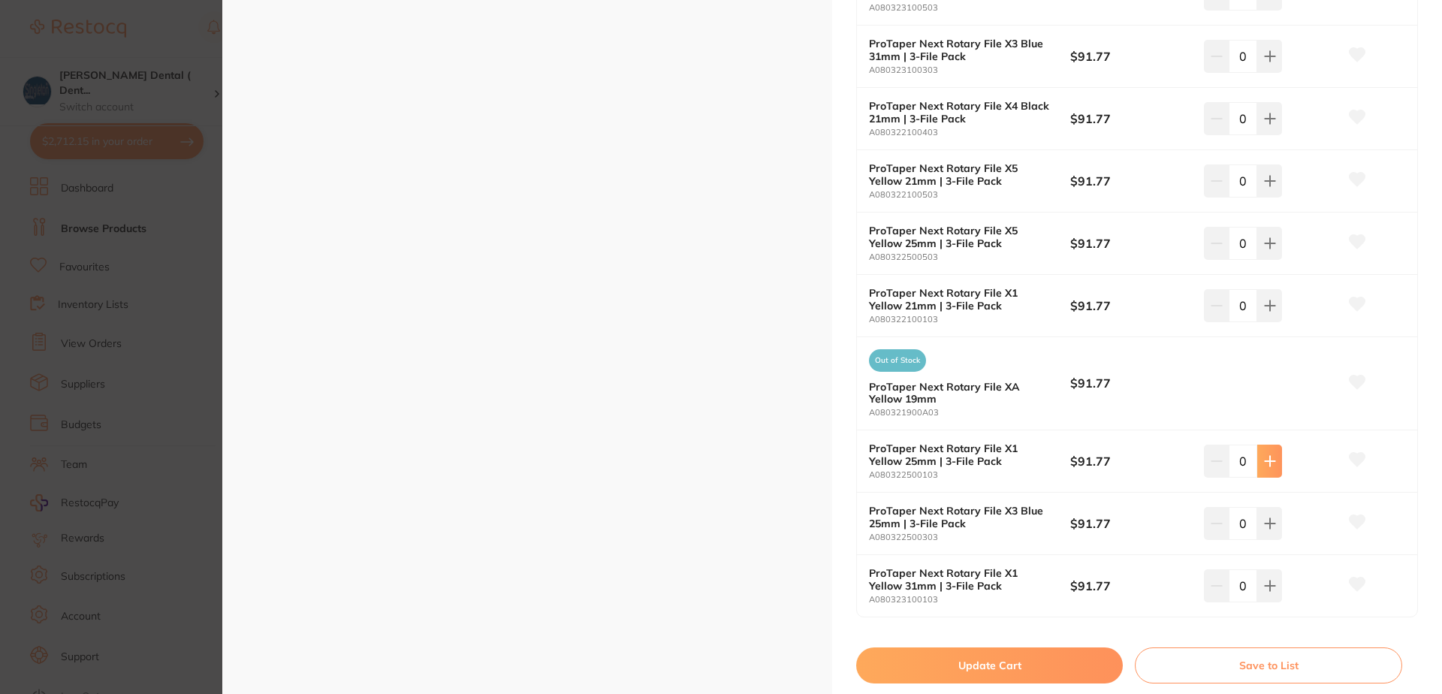
click at [1267, 463] on icon at bounding box center [1270, 461] width 10 height 10
type input "1"
click at [1351, 457] on icon at bounding box center [1358, 460] width 16 height 14
click at [1264, 520] on icon at bounding box center [1270, 523] width 12 height 12
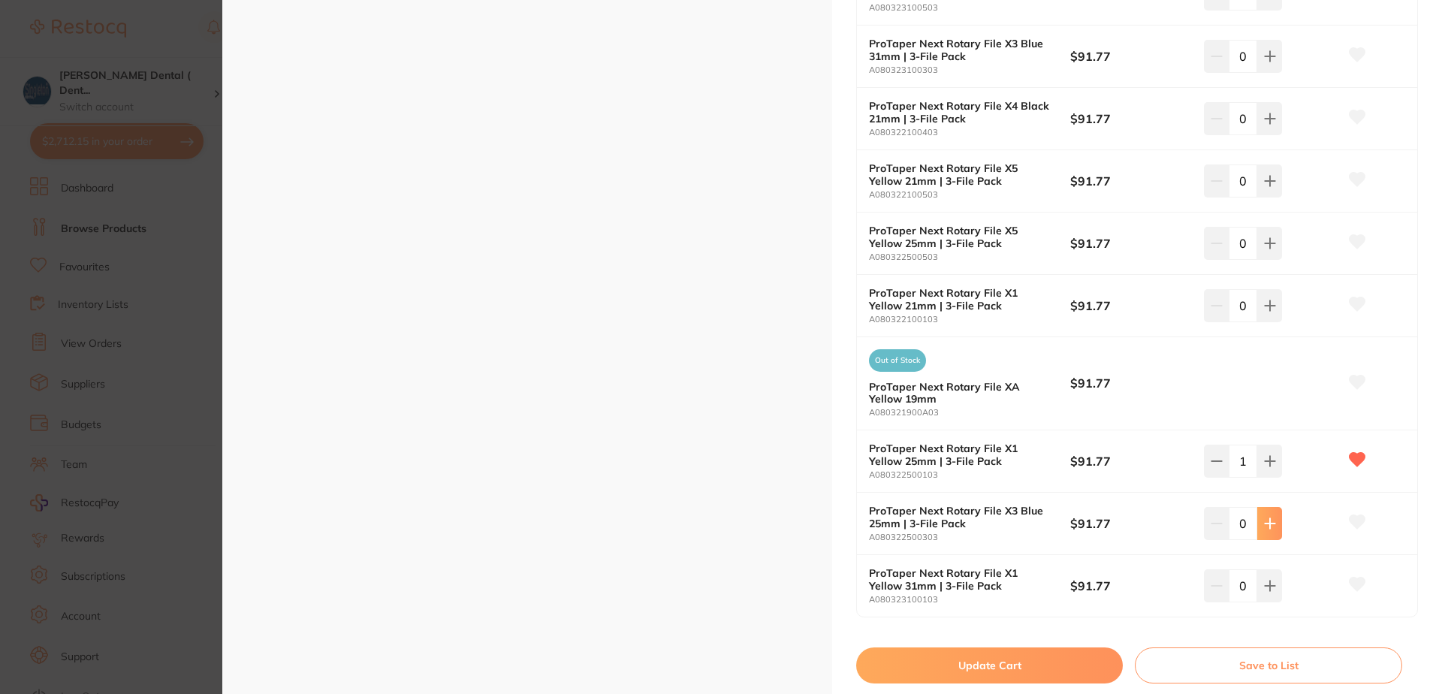
type input "1"
click at [1350, 517] on icon at bounding box center [1358, 522] width 16 height 14
click at [1005, 657] on button "Update Cart" at bounding box center [989, 665] width 267 height 36
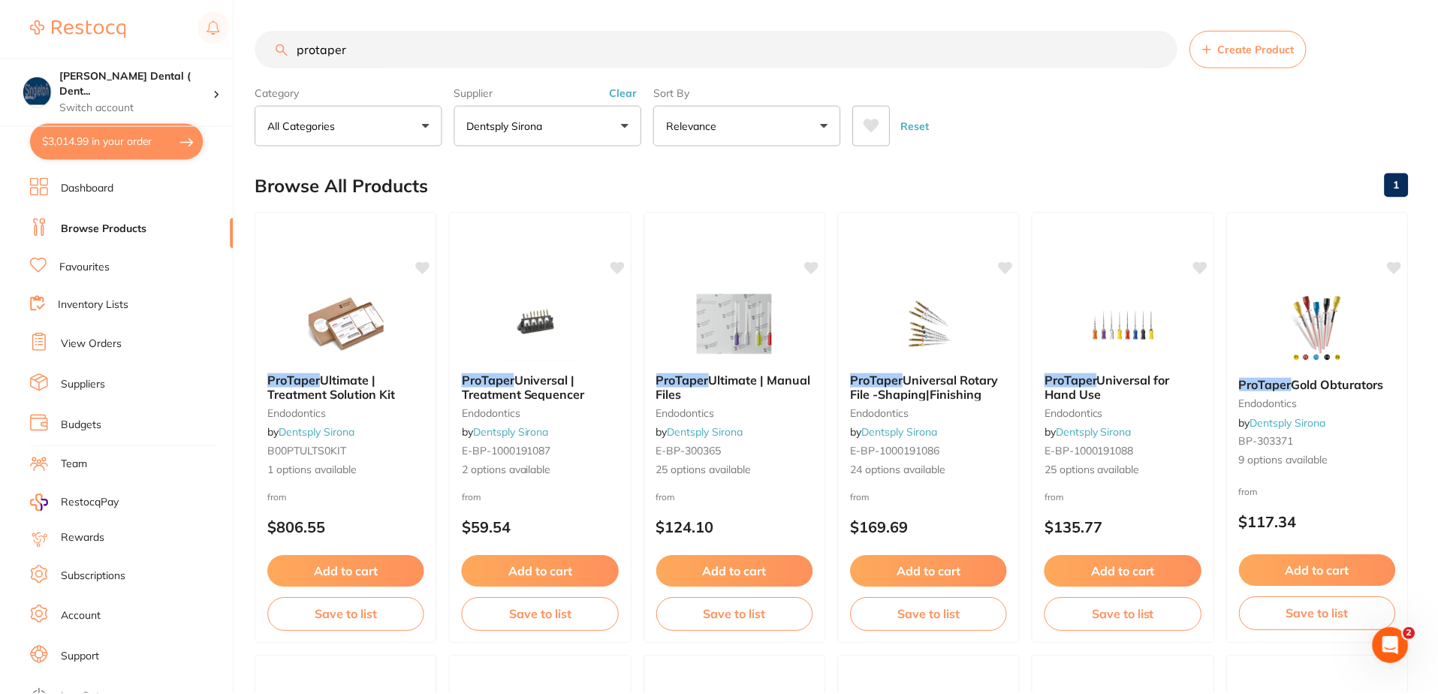
scroll to position [901, 0]
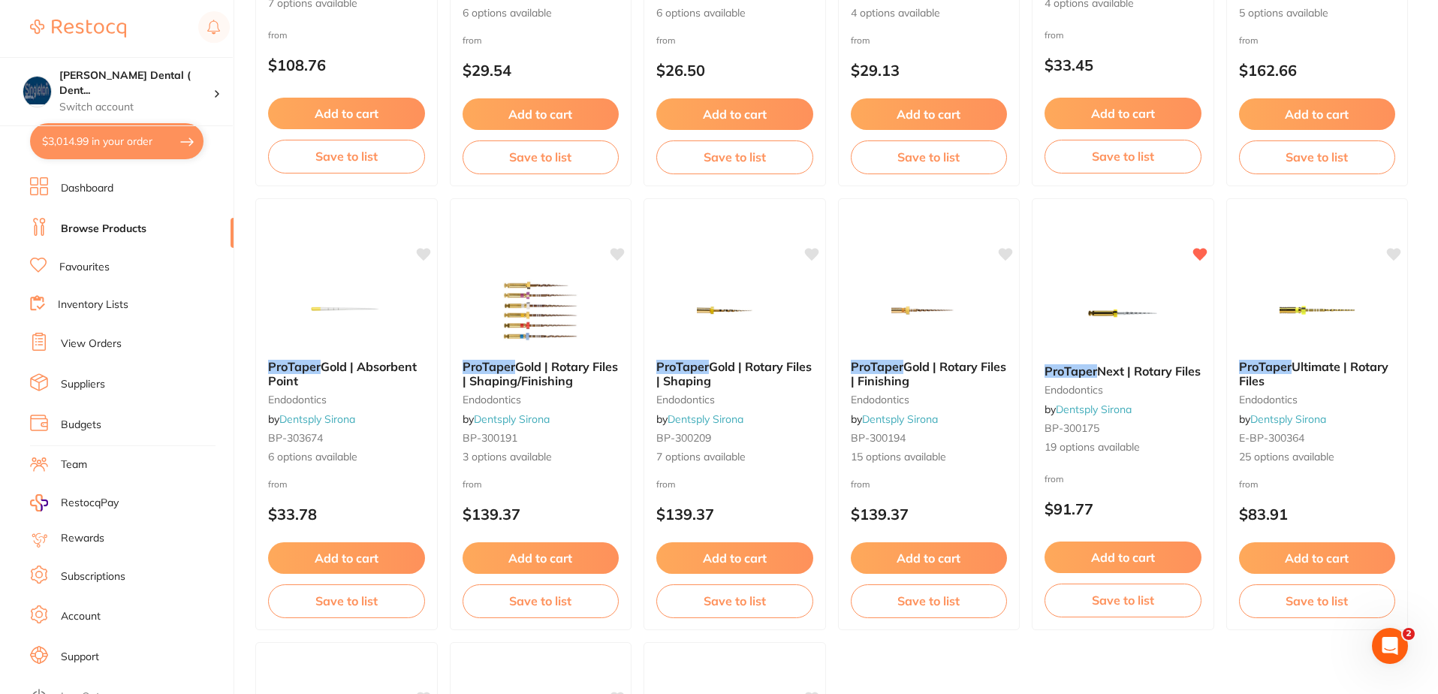
click at [161, 139] on button "$3,014.99 in your order" at bounding box center [116, 141] width 173 height 36
checkbox input "true"
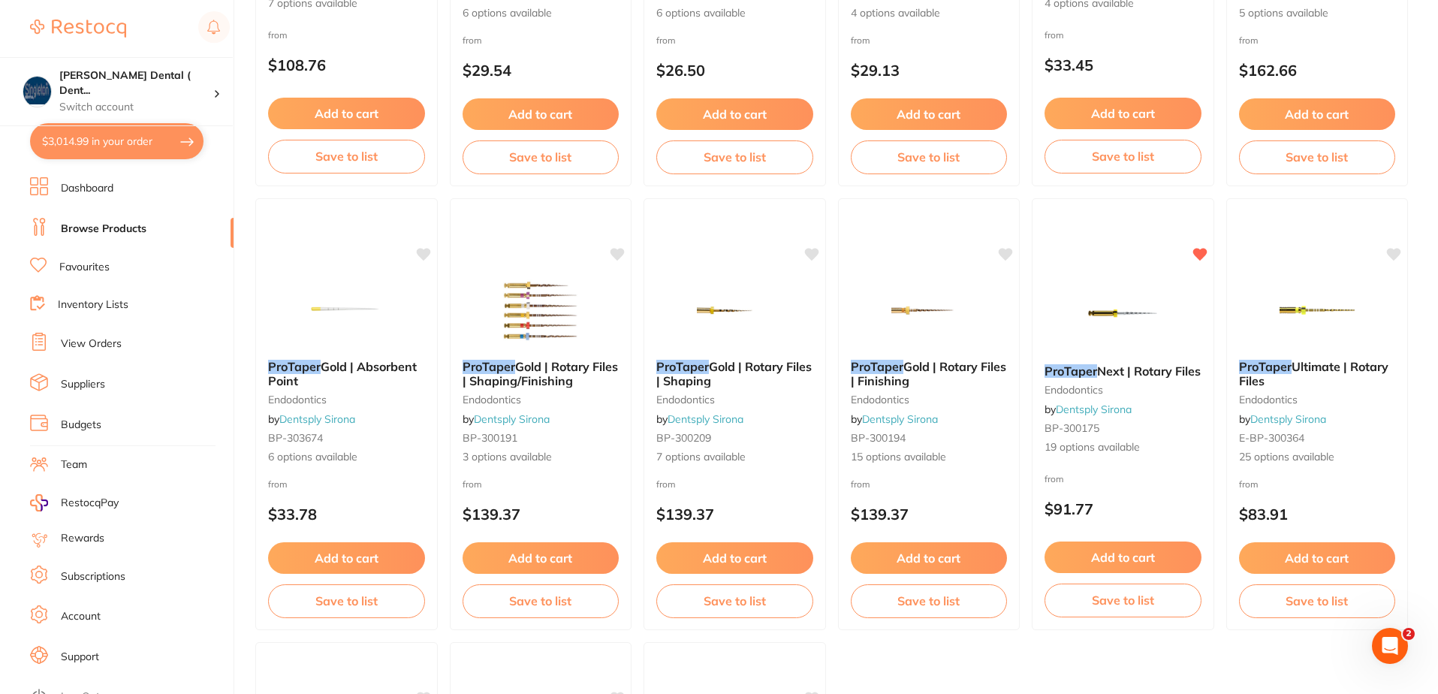
checkbox input "true"
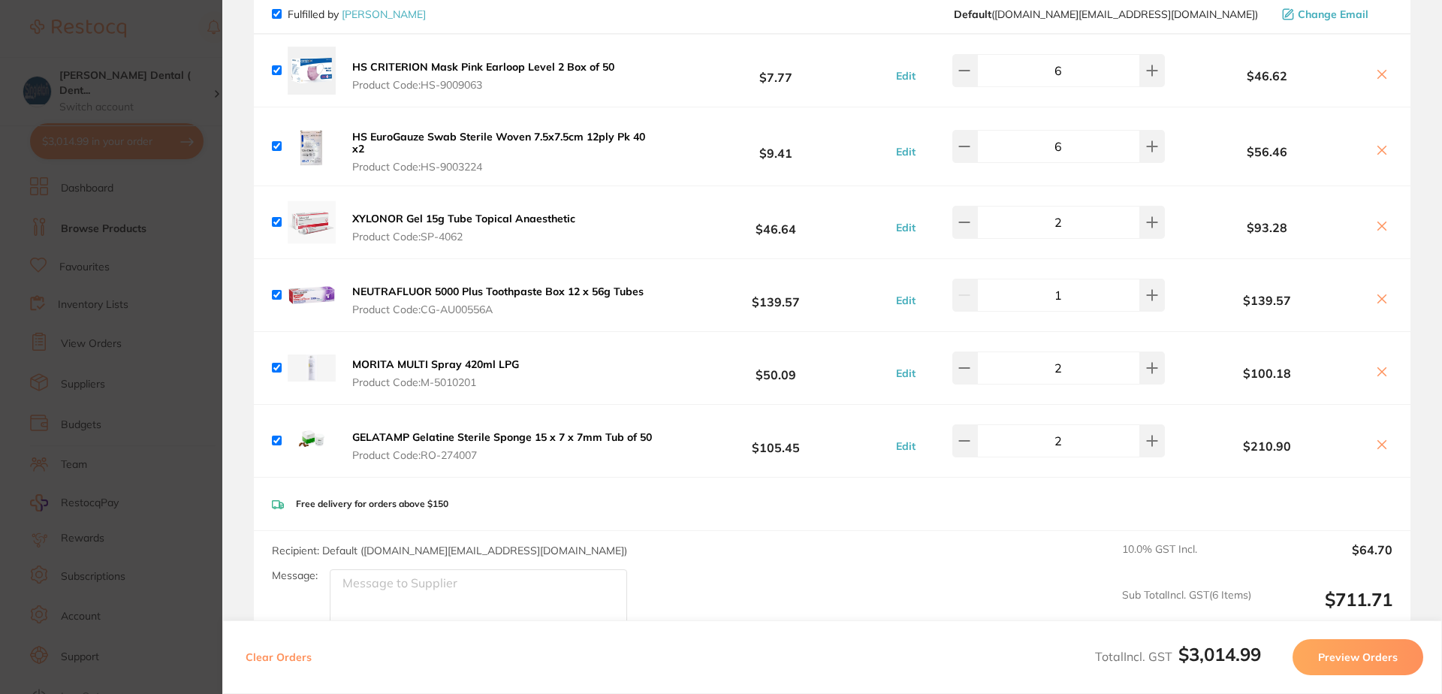
scroll to position [0, 0]
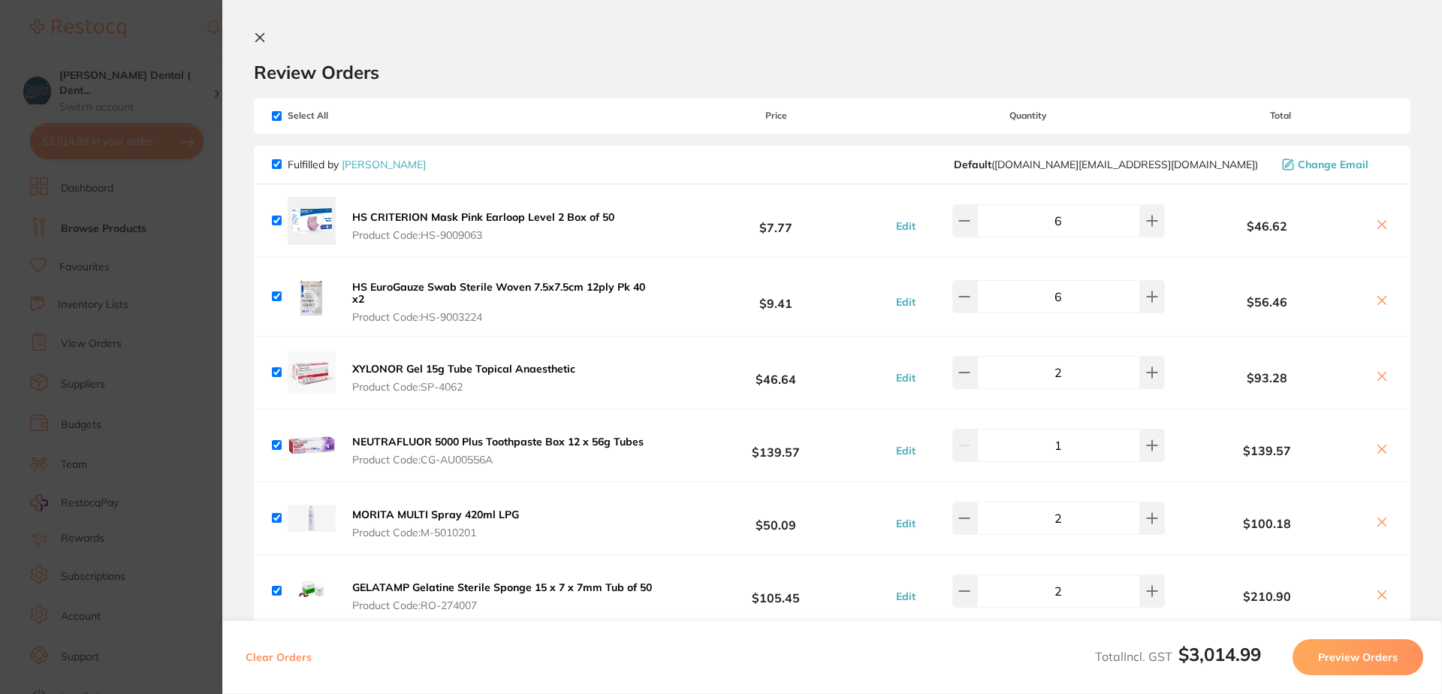
click at [261, 36] on icon at bounding box center [260, 38] width 12 height 12
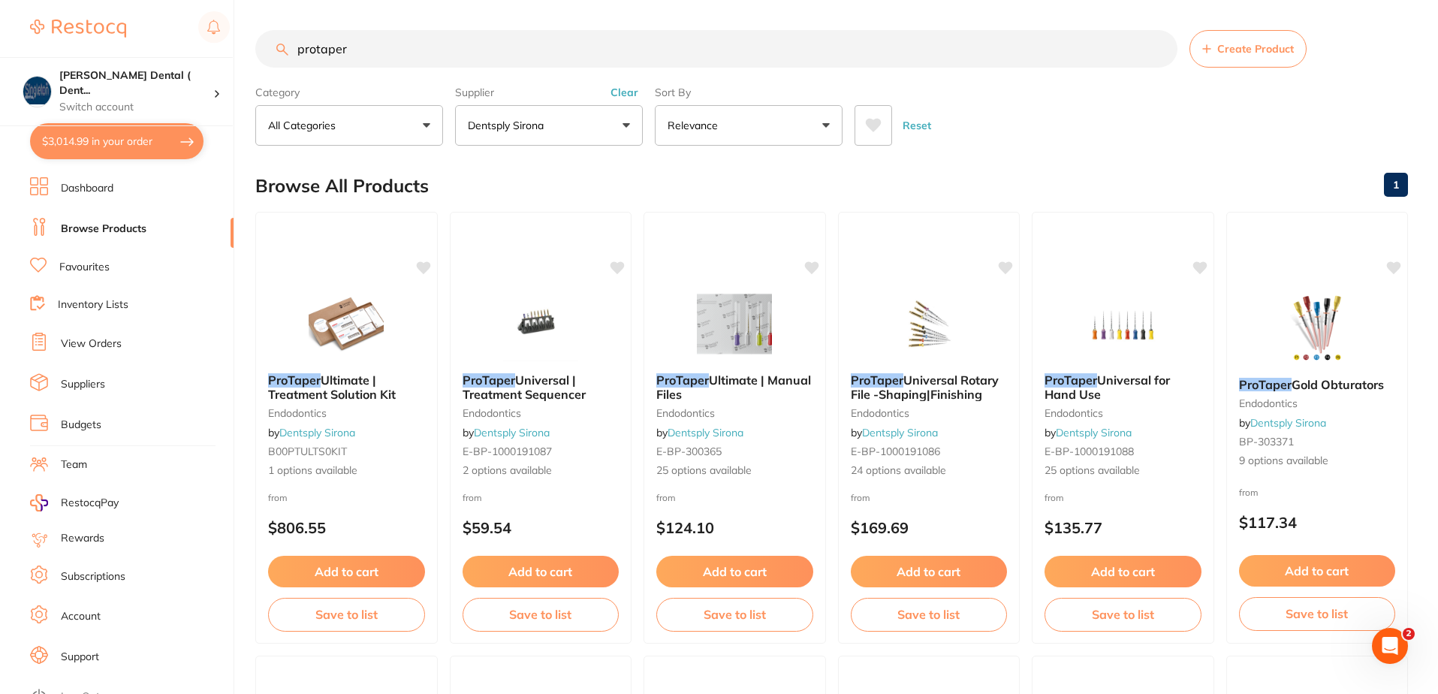
click at [629, 123] on button "Dentsply Sirona" at bounding box center [549, 125] width 188 height 41
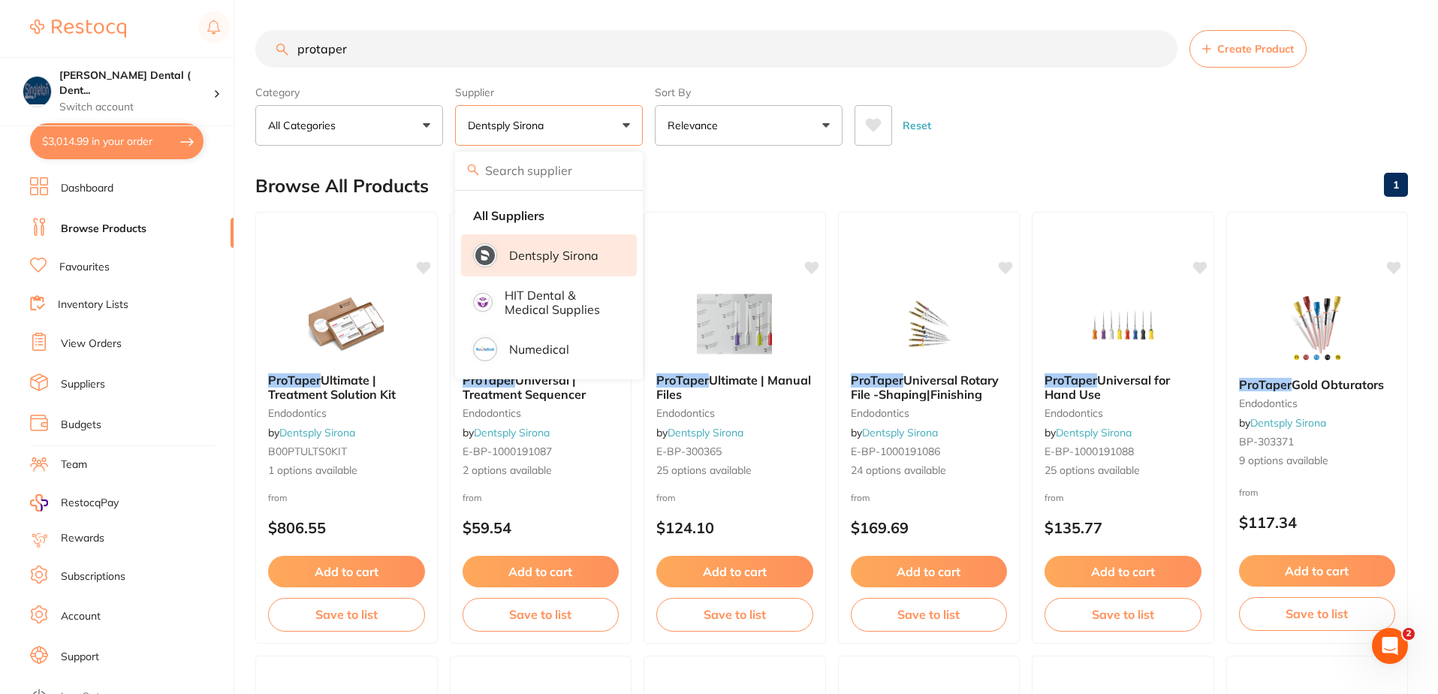
click at [571, 255] on p "Dentsply Sirona" at bounding box center [553, 256] width 89 height 14
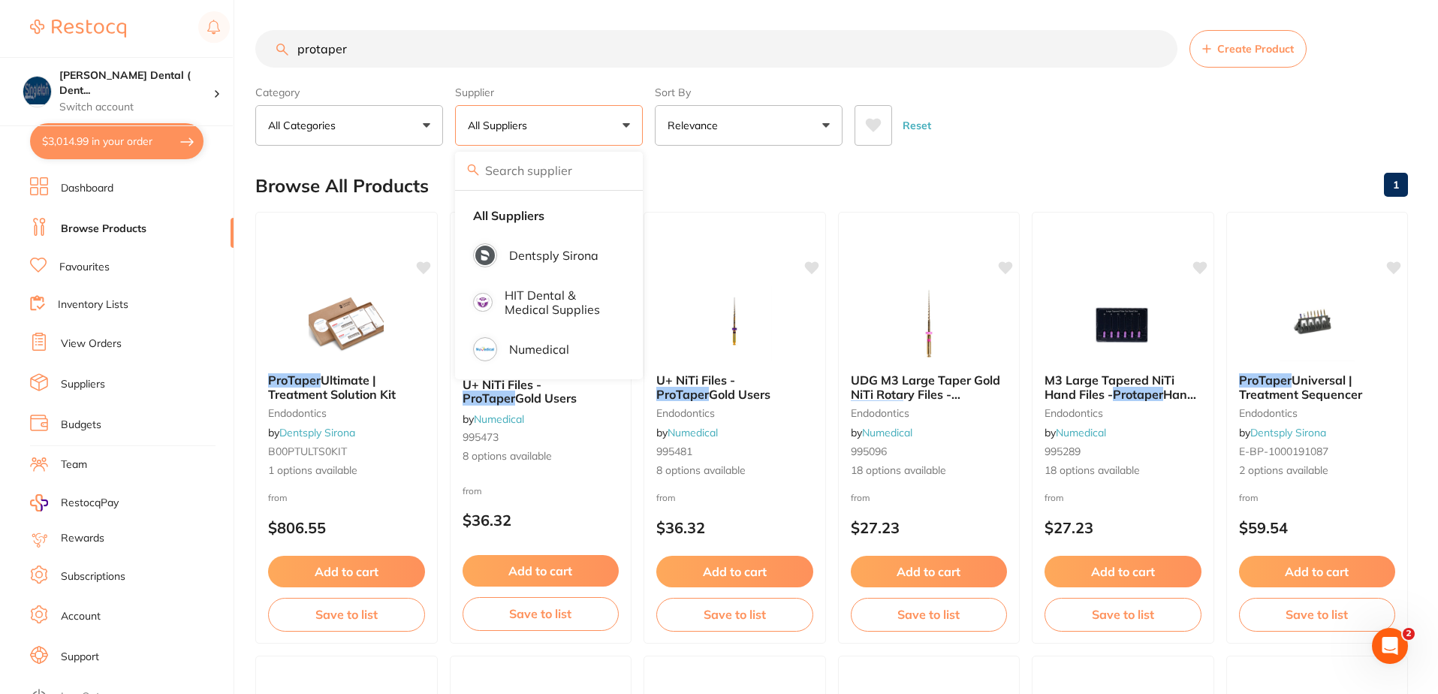
click at [627, 123] on button "All Suppliers" at bounding box center [549, 125] width 188 height 41
click at [1058, 113] on div "Reset" at bounding box center [1125, 119] width 541 height 53
click at [100, 227] on link "Browse Products" at bounding box center [104, 229] width 86 height 15
click at [629, 124] on button "All Suppliers" at bounding box center [549, 125] width 188 height 41
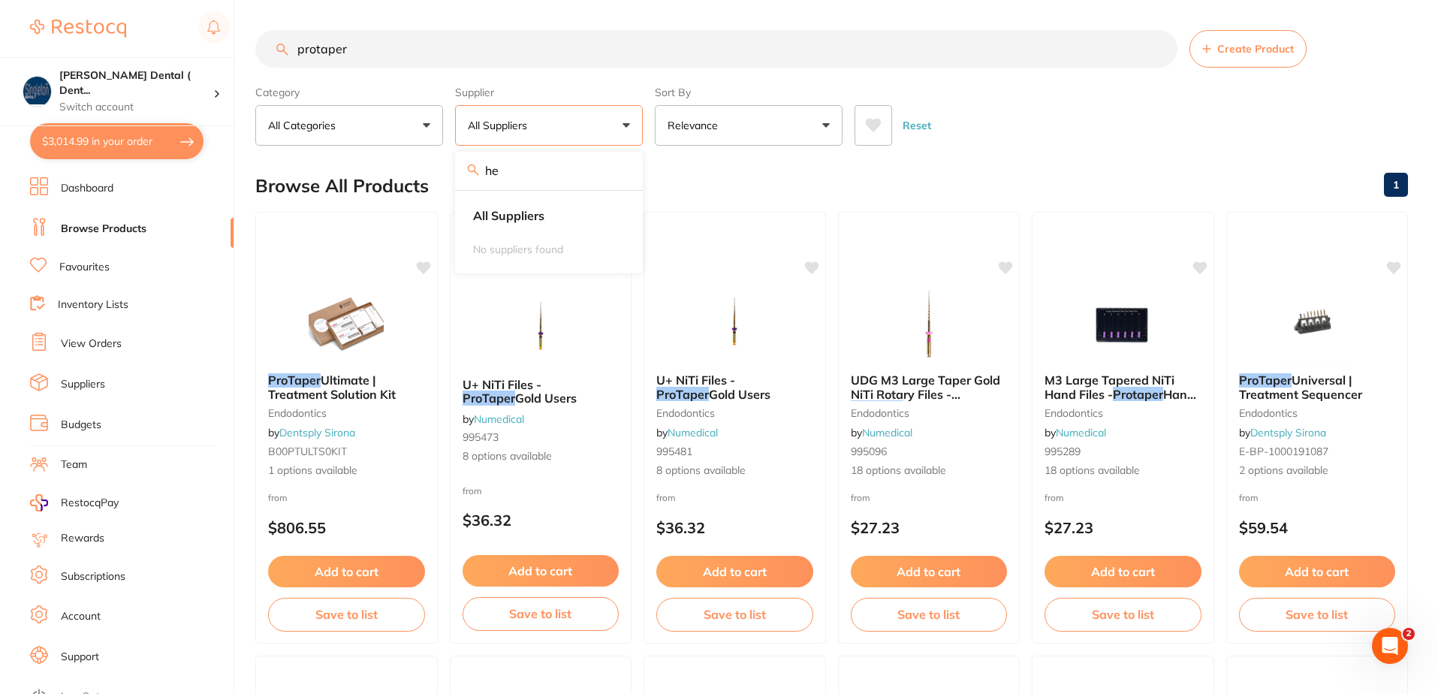
type input "h"
drag, startPoint x: 361, startPoint y: 48, endPoint x: 258, endPoint y: 70, distance: 105.2
click at [261, 68] on section "protaper Create Product Category All Categories All Categories endodontics Clea…" at bounding box center [831, 88] width 1153 height 116
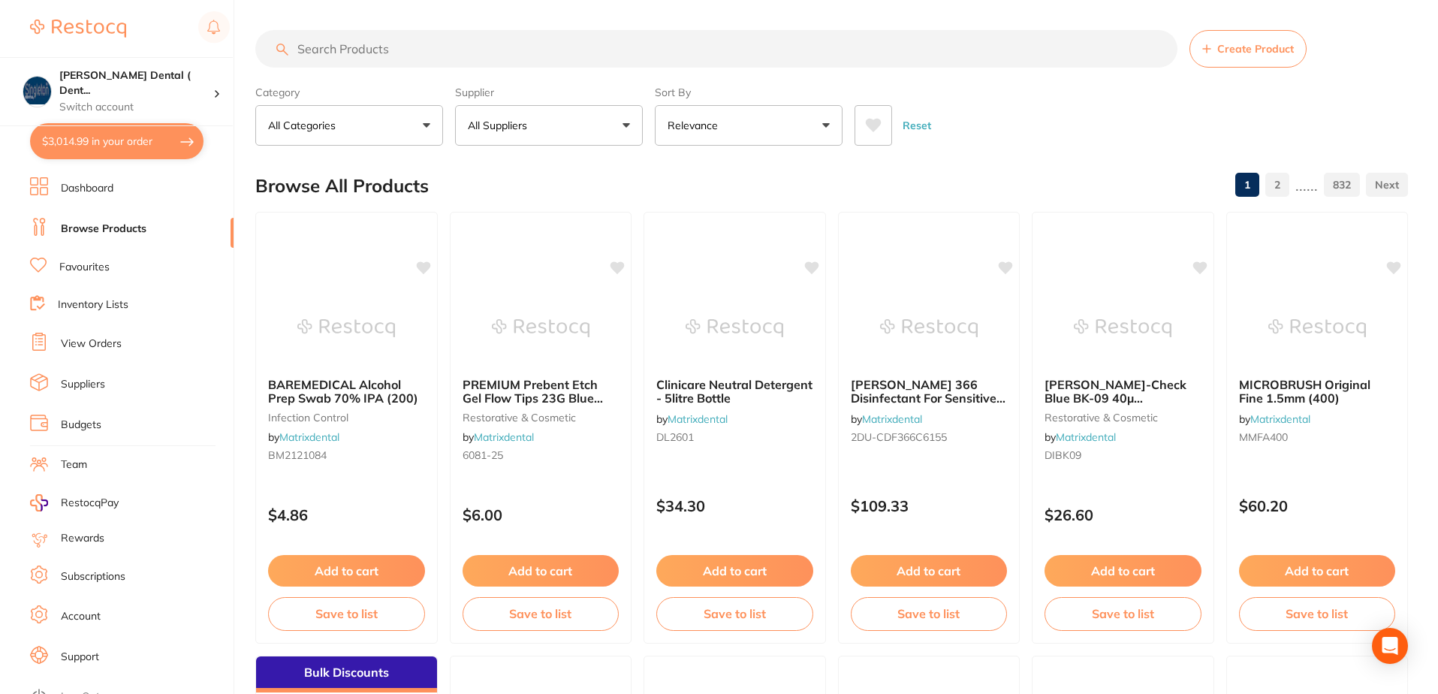
click at [625, 126] on button "All Suppliers" at bounding box center [549, 125] width 188 height 41
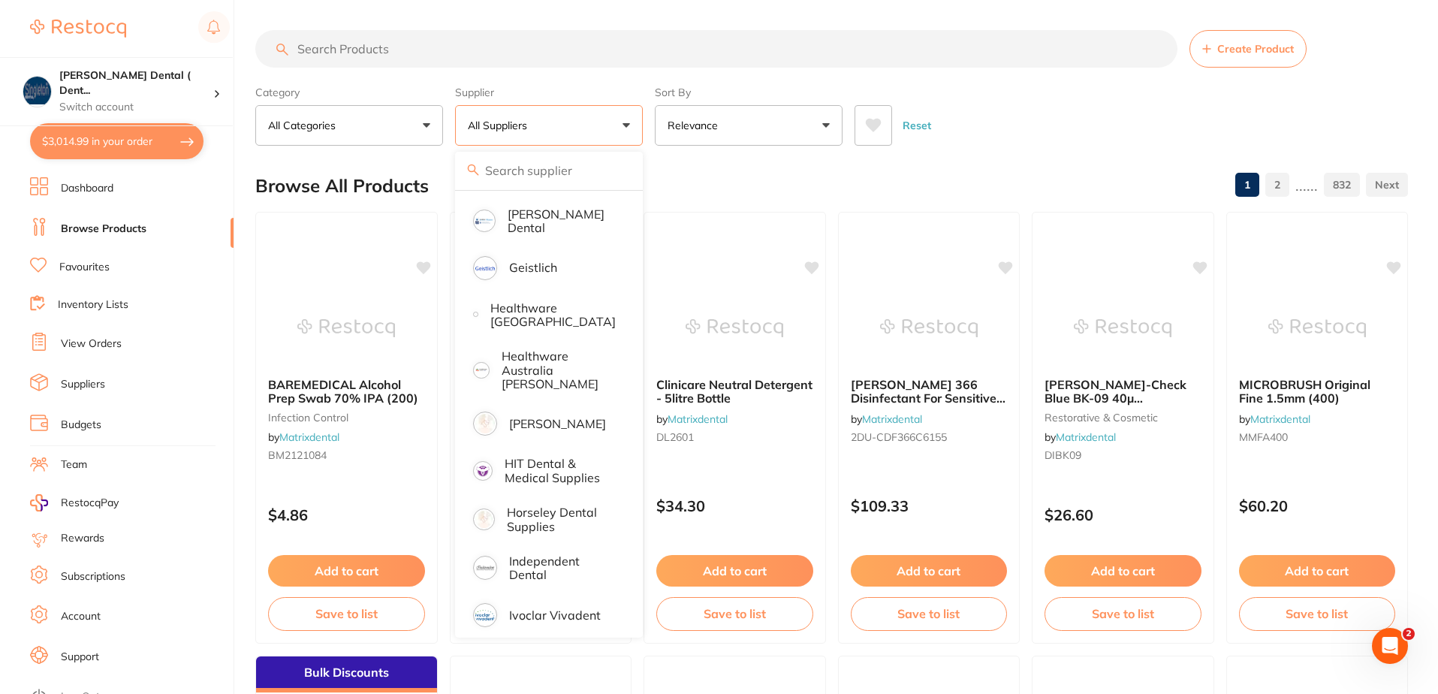
scroll to position [676, 0]
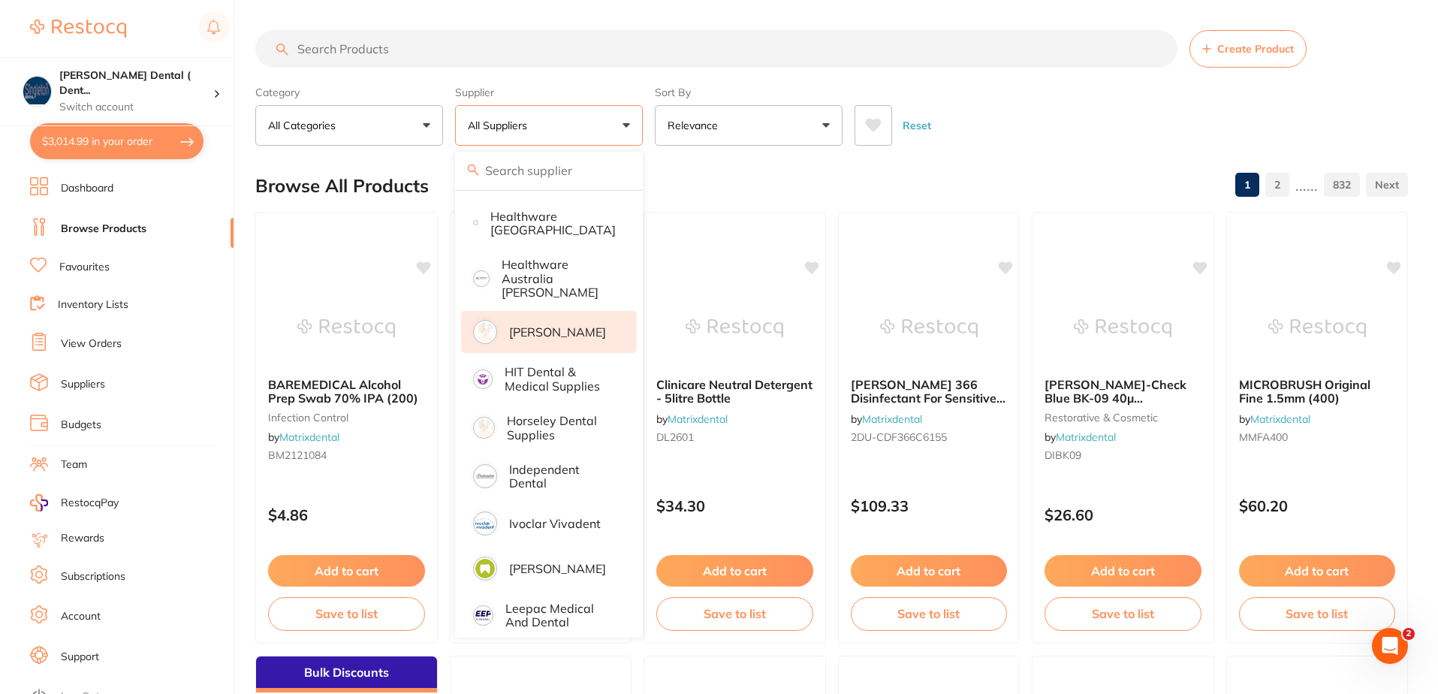
click at [535, 325] on p "[PERSON_NAME]" at bounding box center [557, 332] width 97 height 14
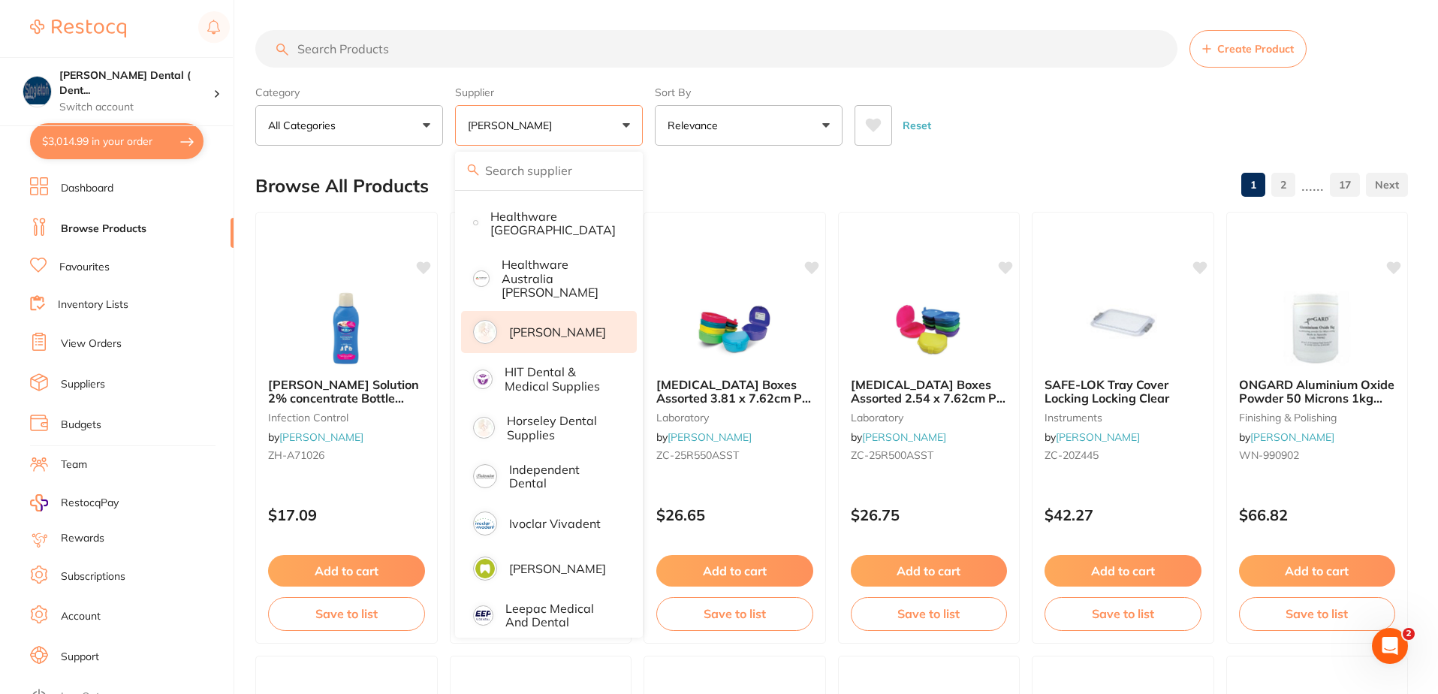
scroll to position [0, 0]
click at [393, 52] on input "search" at bounding box center [716, 49] width 922 height 38
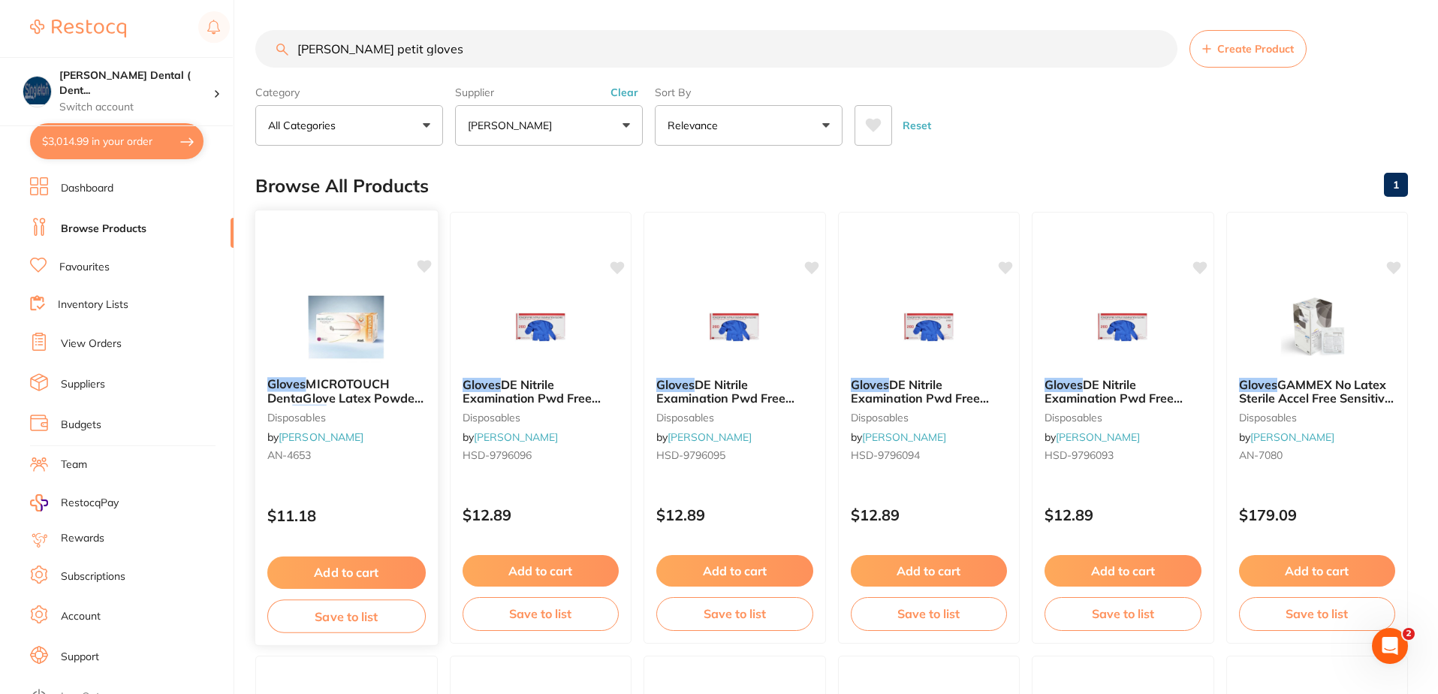
type input "[PERSON_NAME] petit gloves"
click at [425, 262] on icon at bounding box center [424, 266] width 14 height 13
click at [363, 570] on button "Add to cart" at bounding box center [346, 572] width 158 height 32
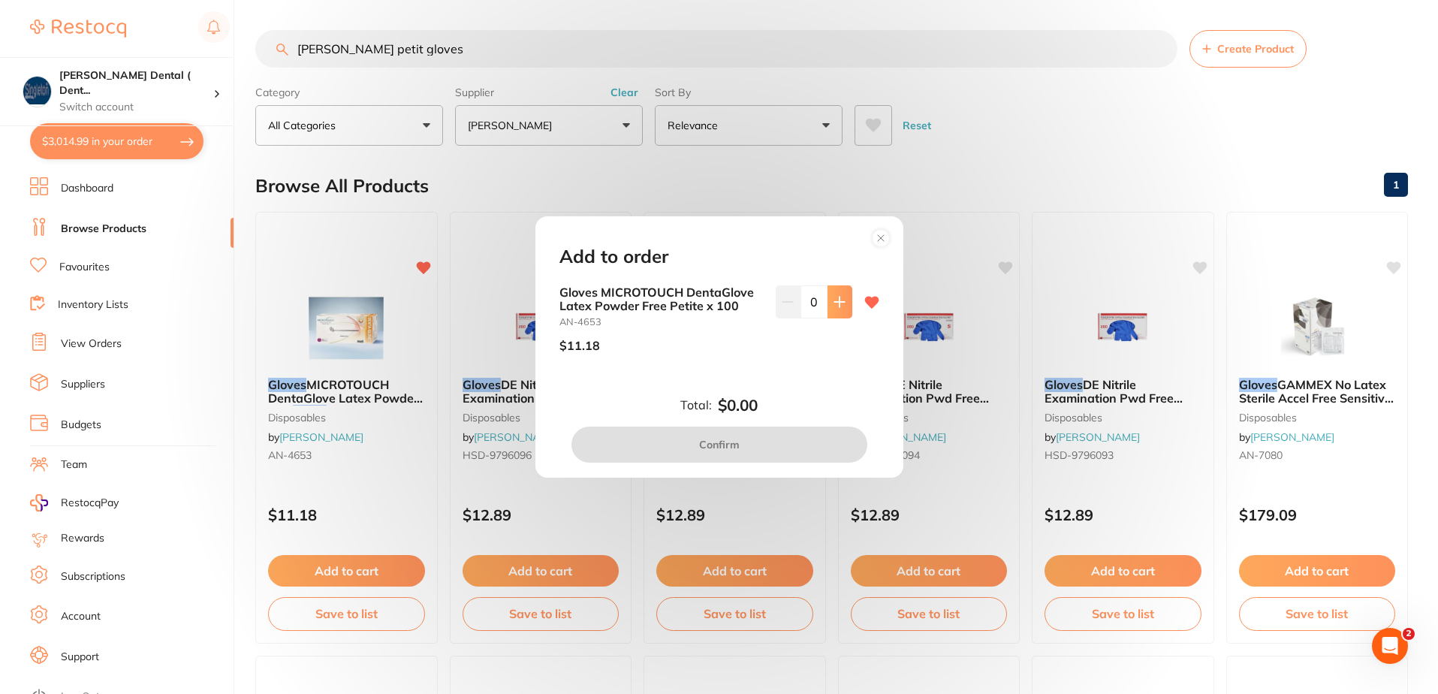
click at [834, 301] on icon at bounding box center [840, 302] width 12 height 12
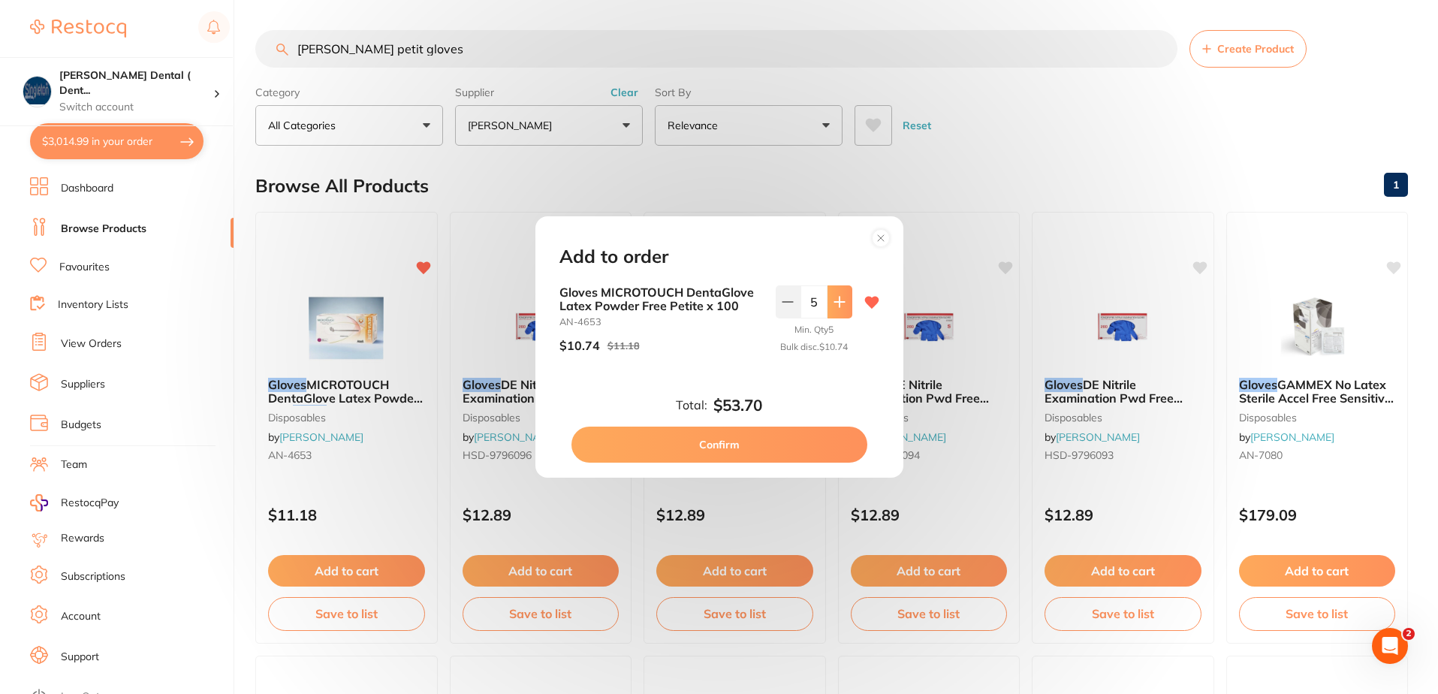
click at [834, 301] on icon at bounding box center [840, 302] width 12 height 12
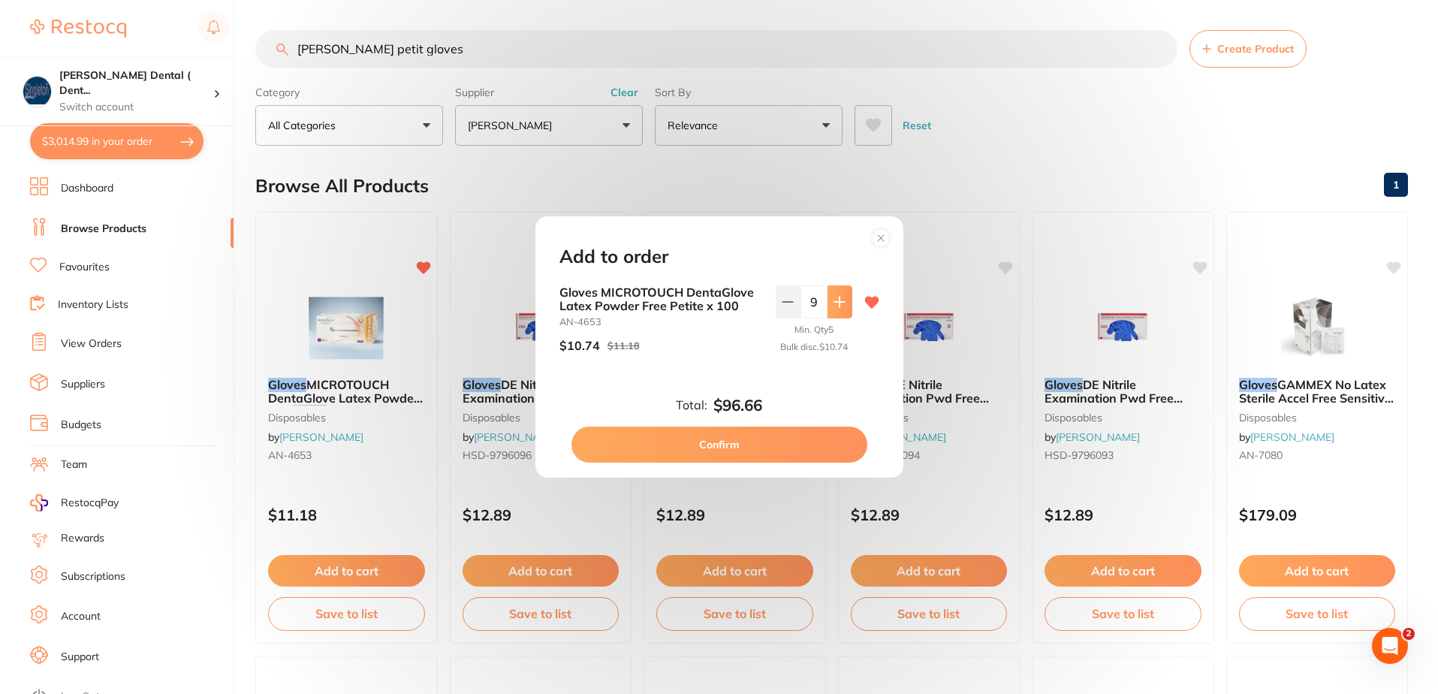
type input "10"
click at [724, 442] on button "Confirm" at bounding box center [720, 445] width 296 height 36
checkbox input "false"
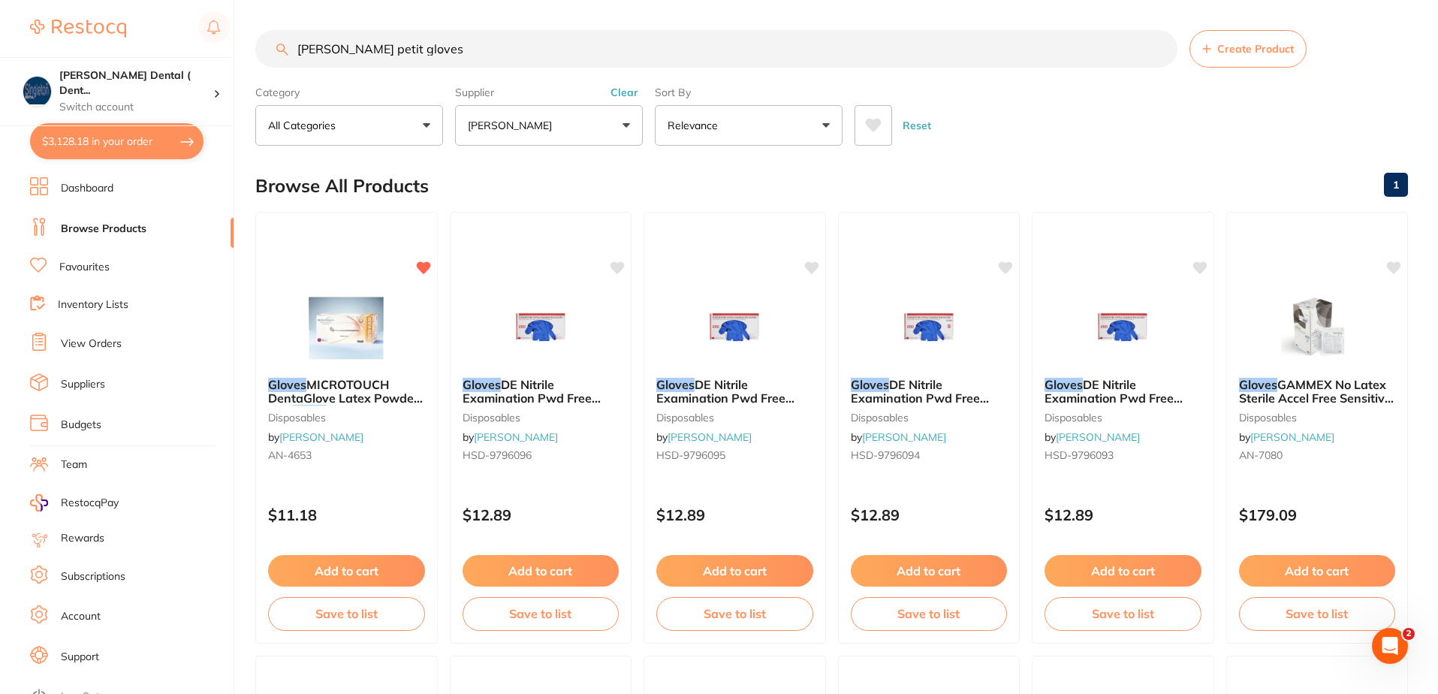
click at [161, 138] on button "$3,128.18 in your order" at bounding box center [116, 141] width 173 height 36
checkbox input "true"
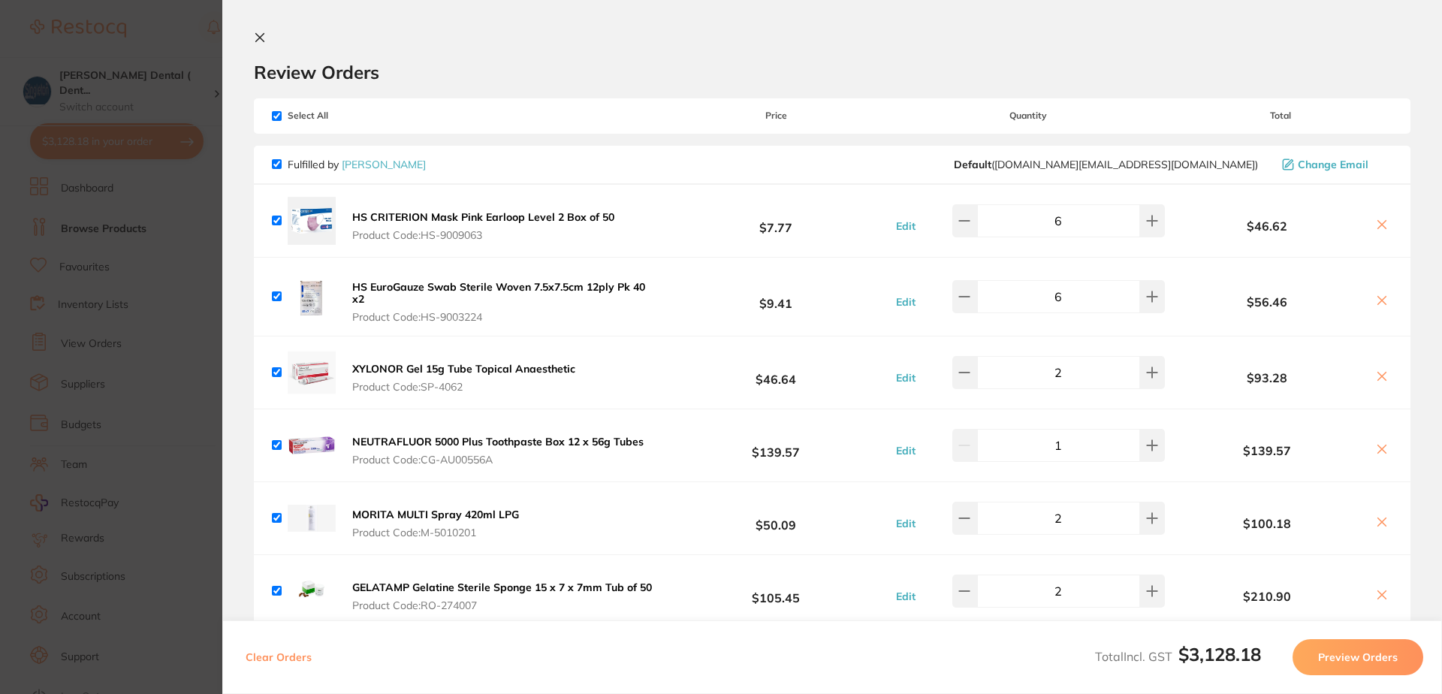
click at [258, 35] on icon at bounding box center [260, 38] width 8 height 8
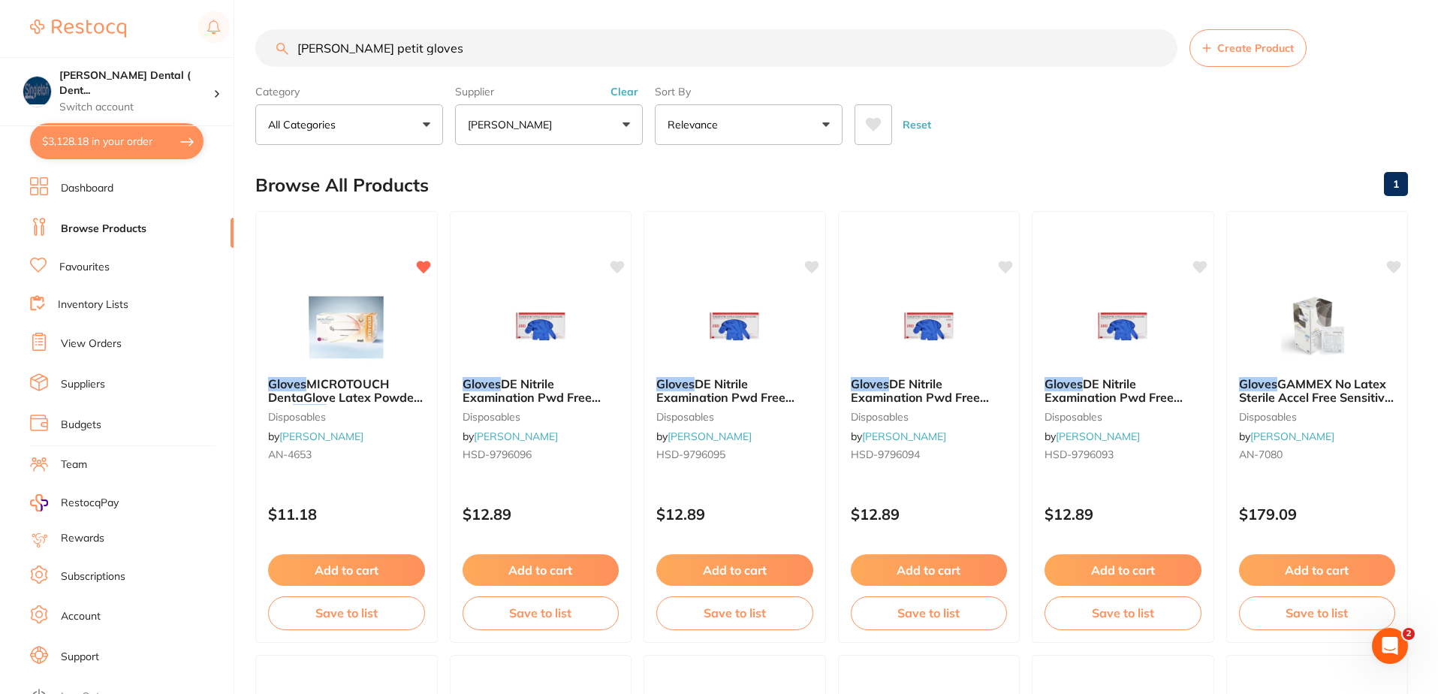
drag, startPoint x: 419, startPoint y: 50, endPoint x: 255, endPoint y: 56, distance: 164.6
click at [255, 56] on div "$3,128.18 [PERSON_NAME] Dental ( Dent... Switch account [PERSON_NAME] Dental ( …" at bounding box center [719, 346] width 1438 height 694
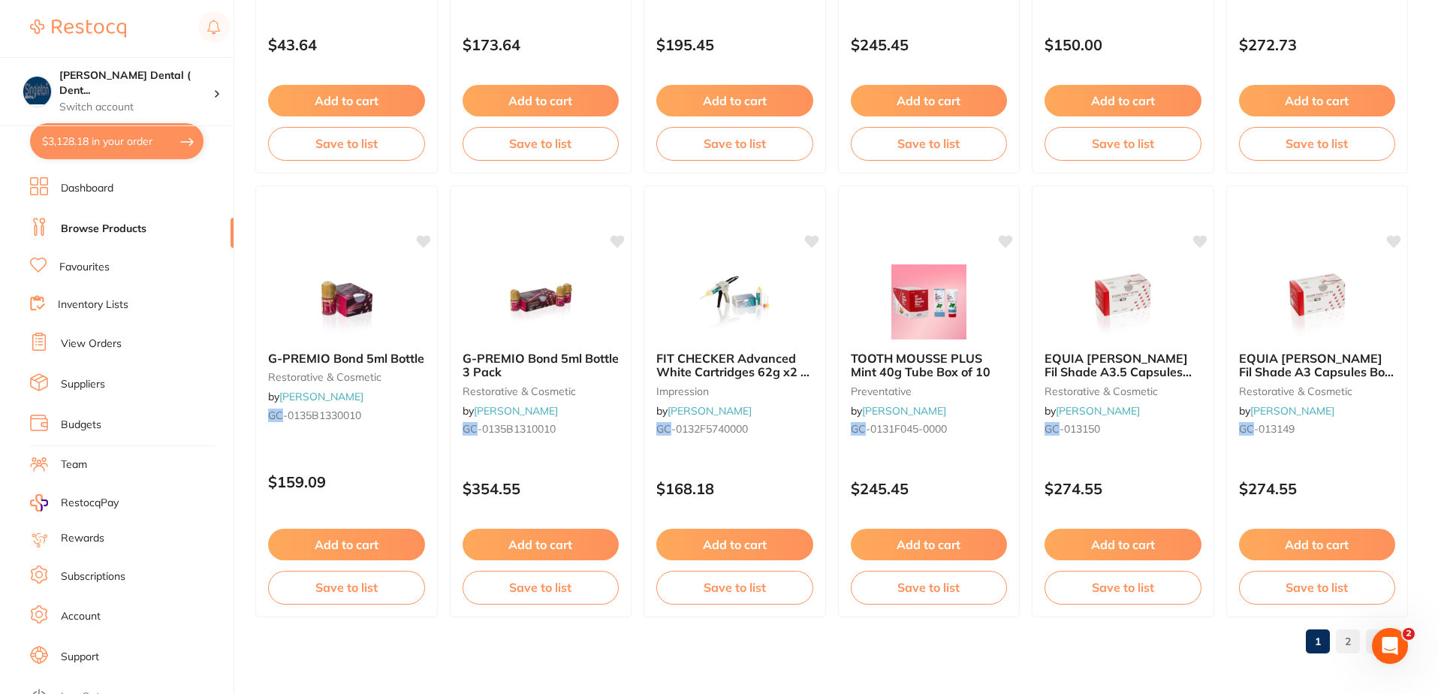
scroll to position [3579, 0]
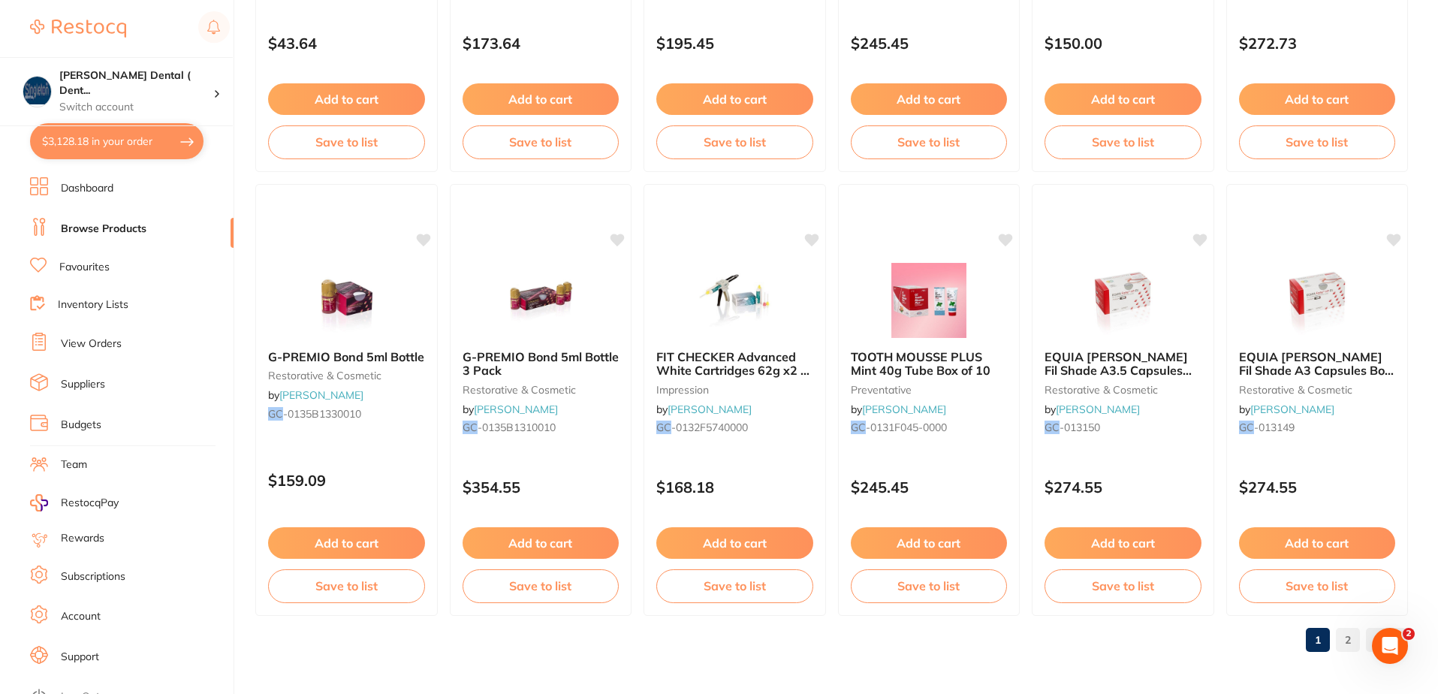
click at [1351, 641] on link "2" at bounding box center [1348, 640] width 24 height 30
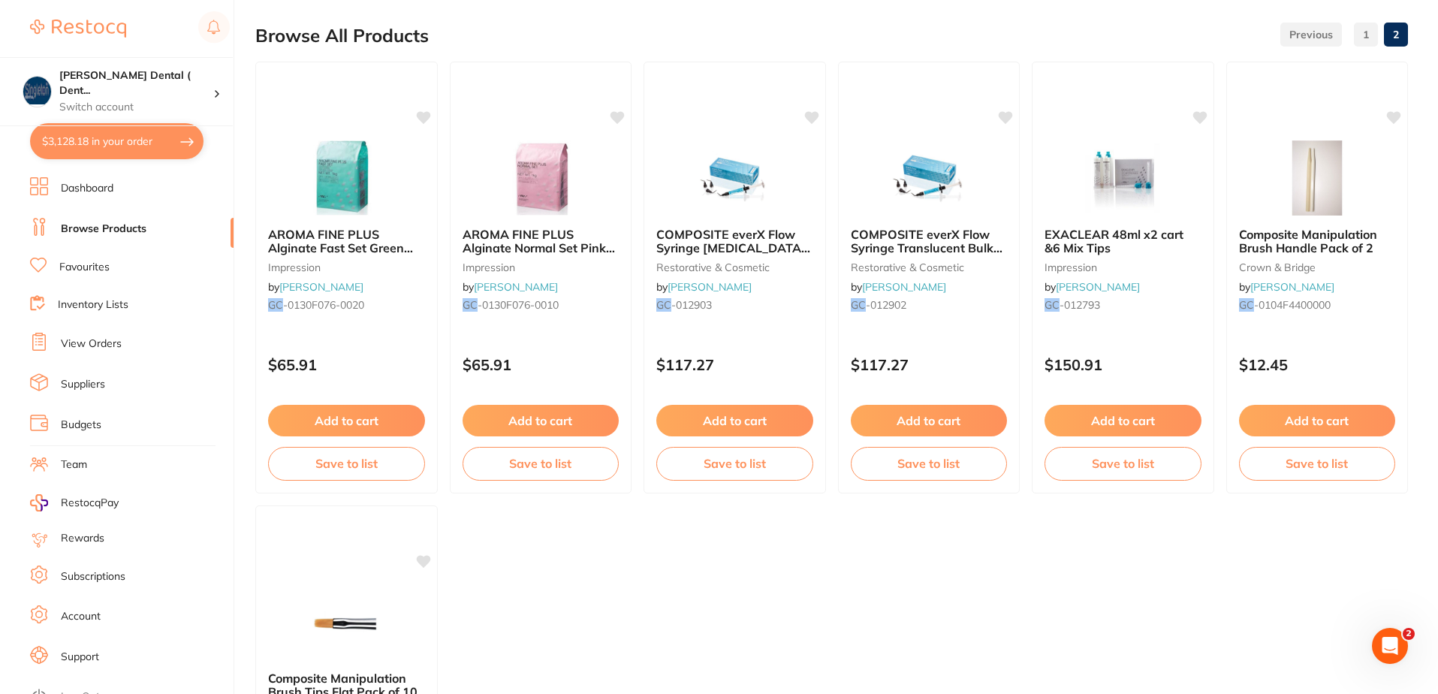
scroll to position [0, 0]
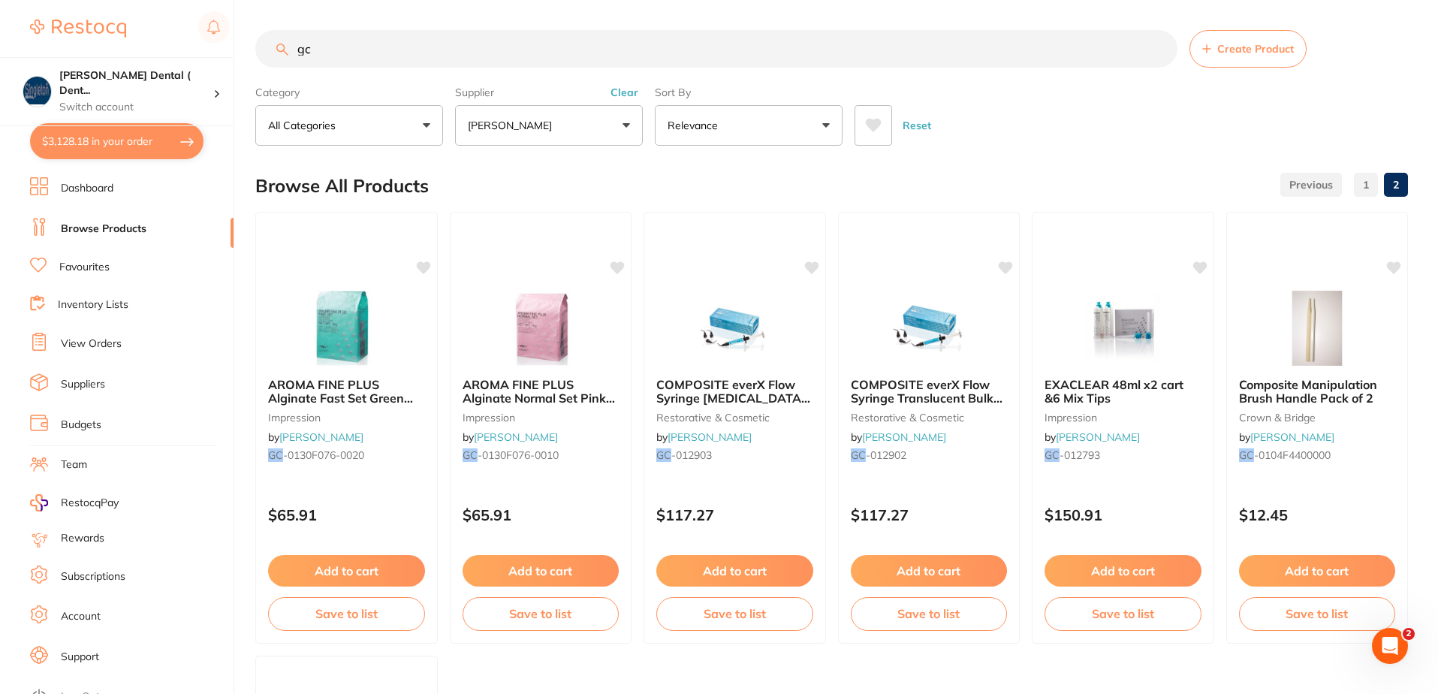
drag, startPoint x: 311, startPoint y: 47, endPoint x: 297, endPoint y: 49, distance: 14.4
click at [297, 49] on input "gc" at bounding box center [716, 49] width 922 height 38
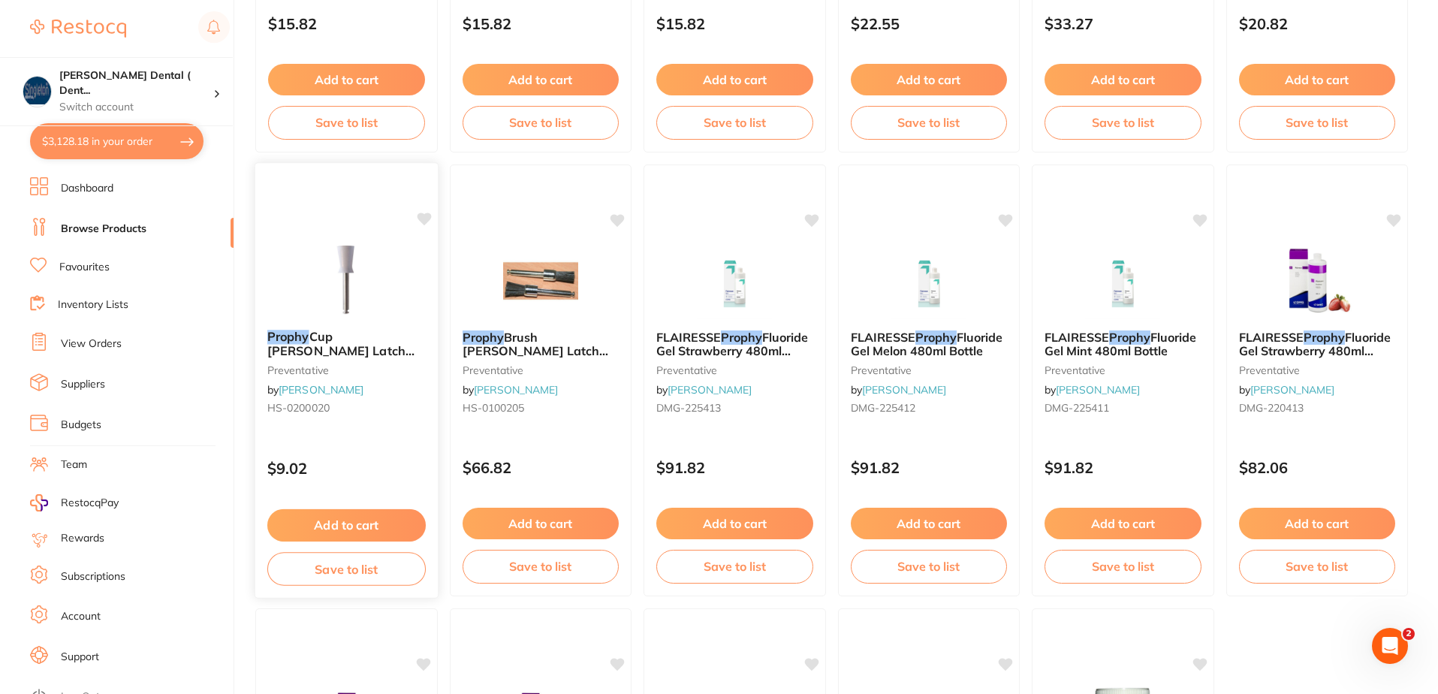
scroll to position [909, 0]
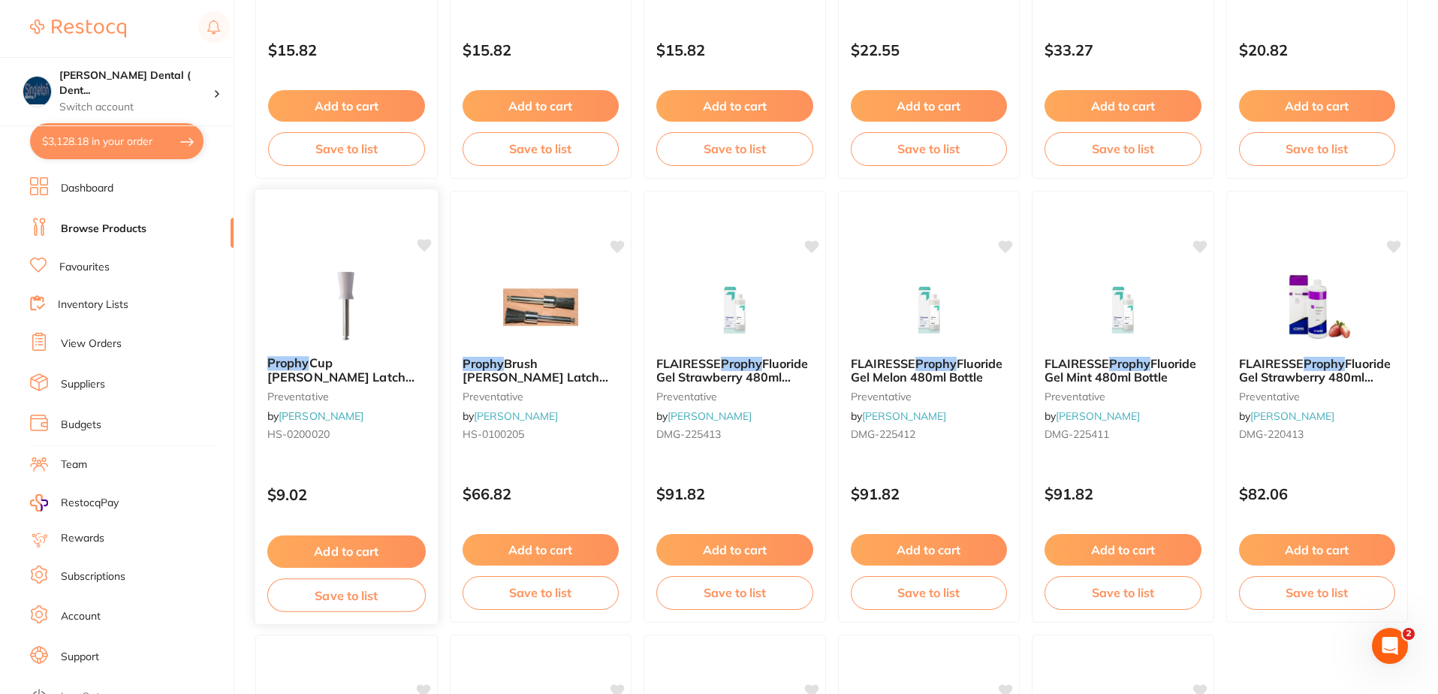
type input "acclean prophy"
click at [359, 385] on div "Prophy Cup [PERSON_NAME] Latch Metal Pack of 50 preventative by [PERSON_NAME] […" at bounding box center [346, 401] width 182 height 115
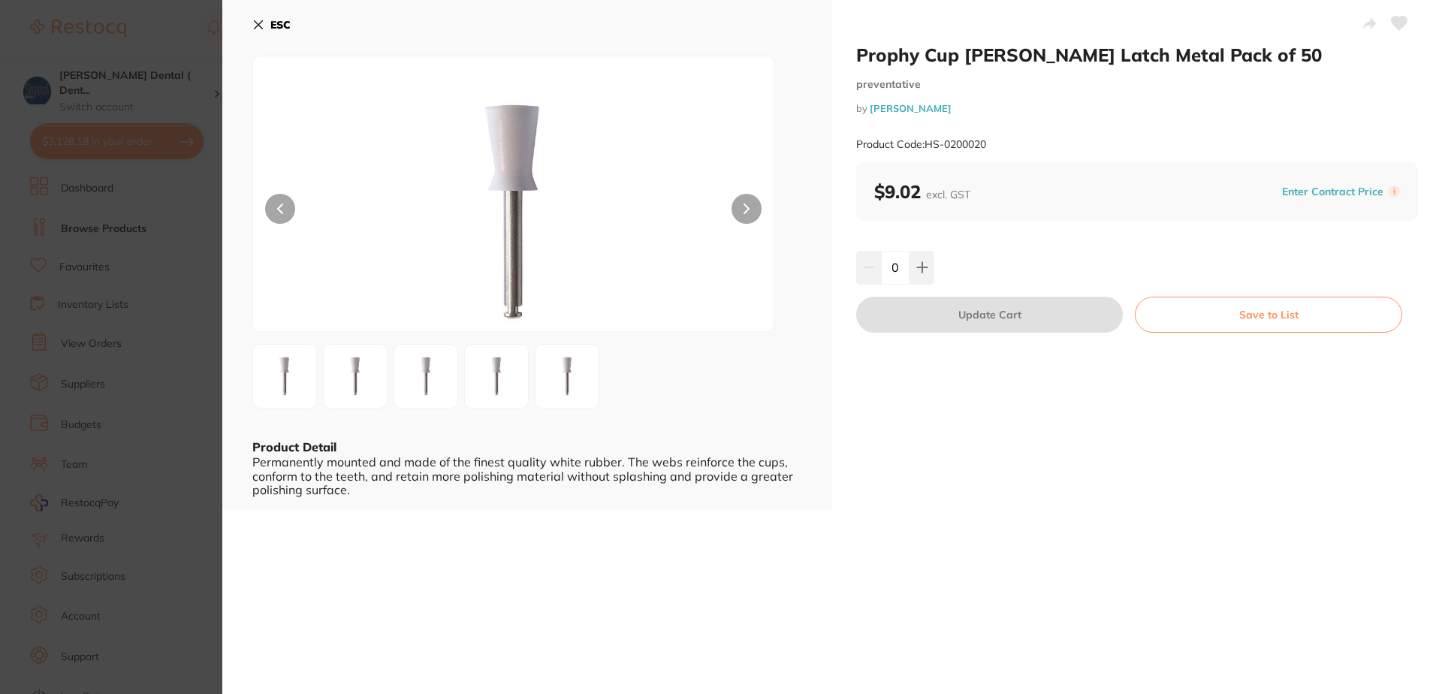
click at [255, 25] on icon at bounding box center [258, 25] width 12 height 12
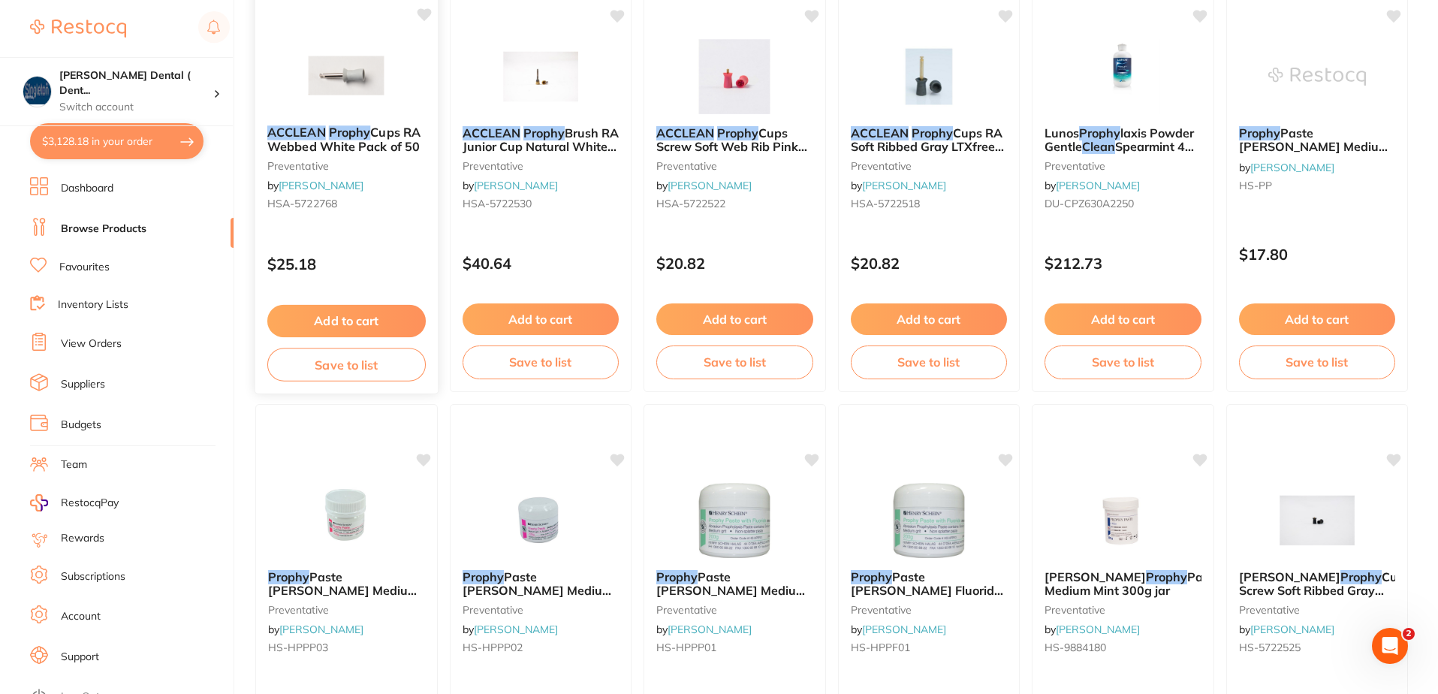
scroll to position [83, 0]
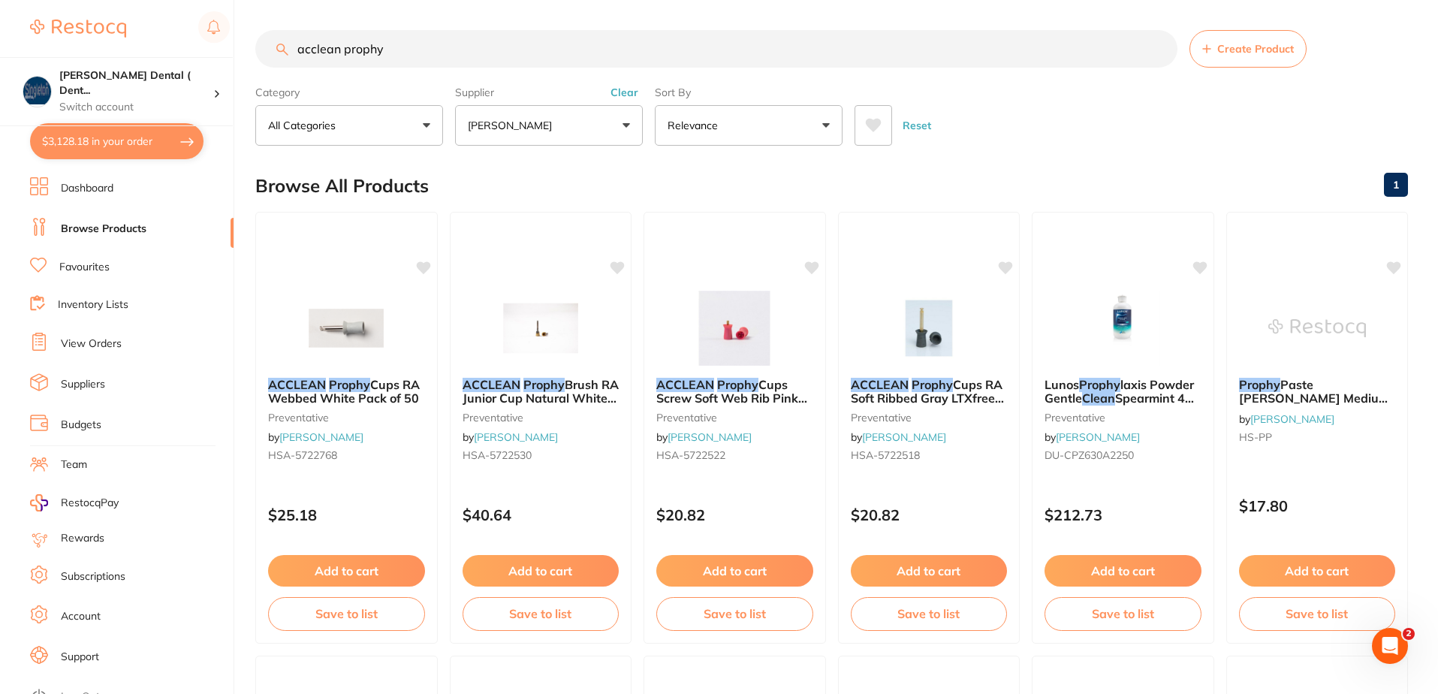
drag, startPoint x: 388, startPoint y: 50, endPoint x: 271, endPoint y: 38, distance: 117.0
click at [272, 38] on input "acclean prophy" at bounding box center [716, 49] width 922 height 38
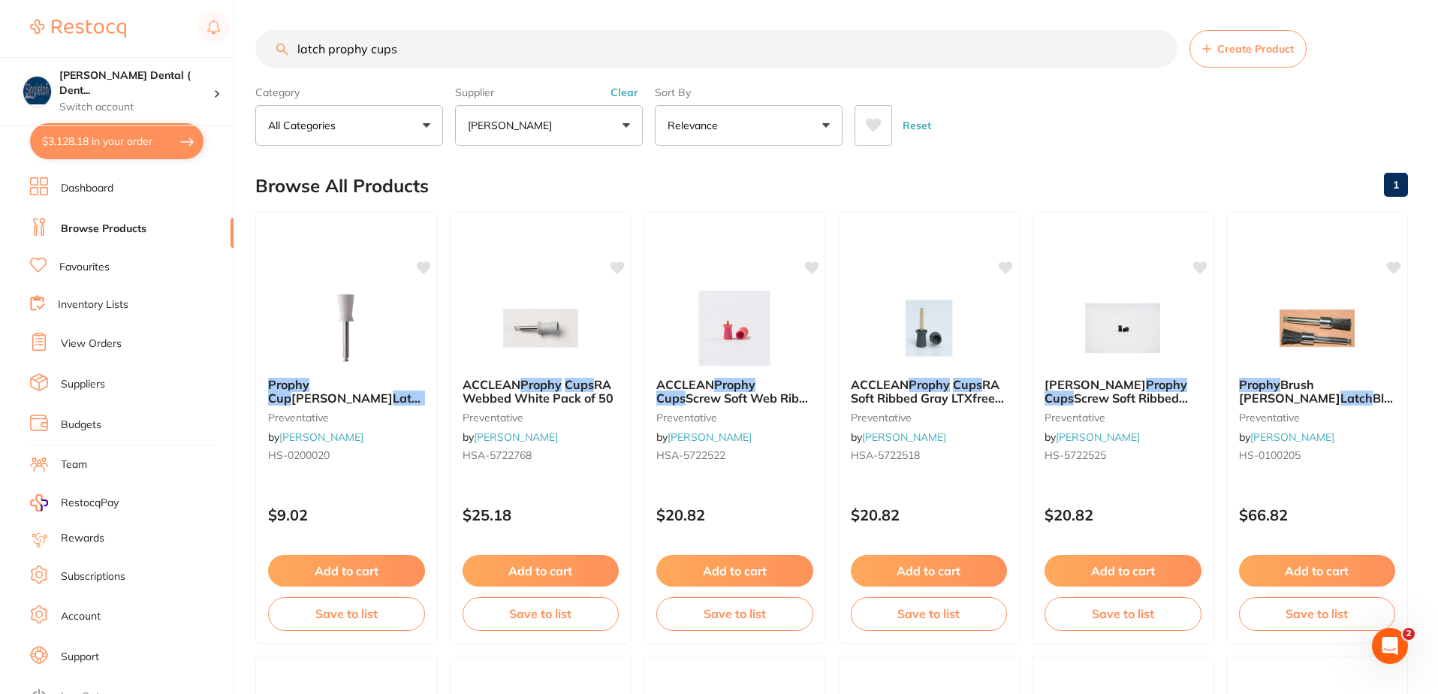
click at [424, 122] on button "All Categories" at bounding box center [349, 125] width 188 height 41
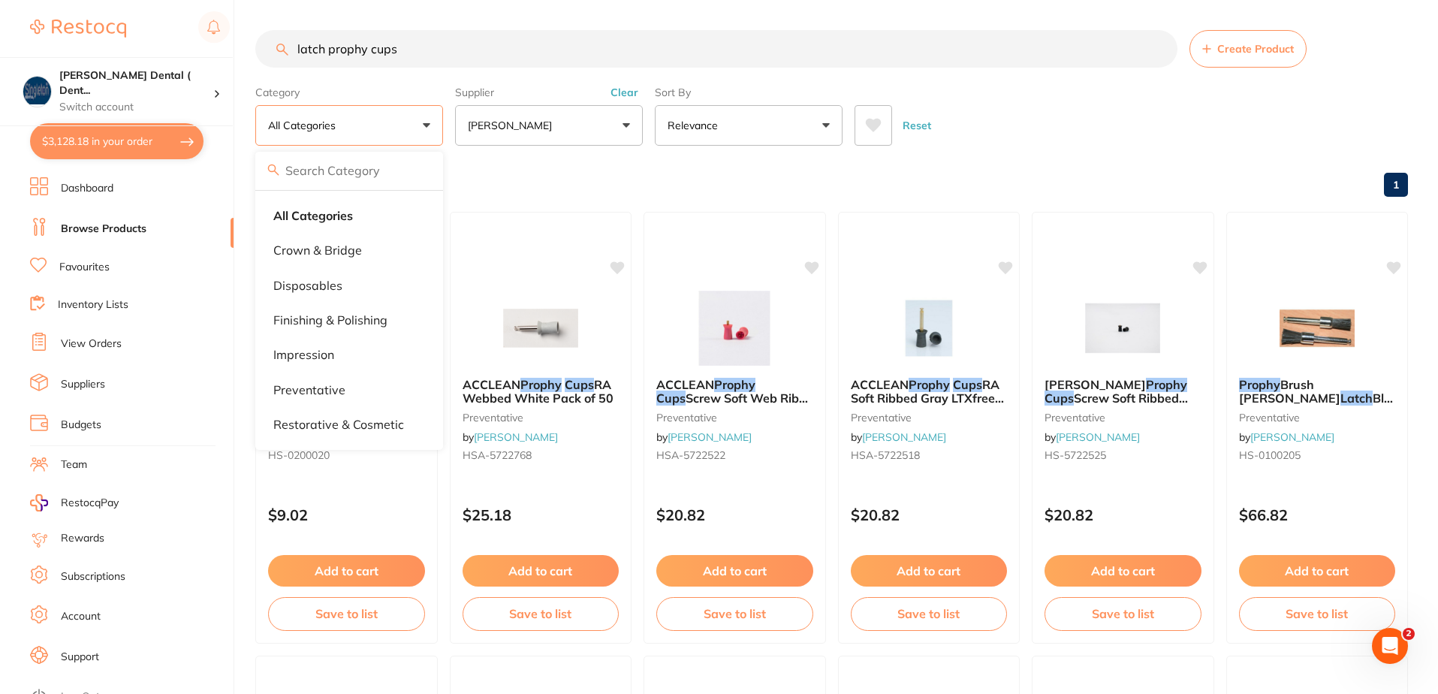
click at [602, 183] on div "Browse All Products 1" at bounding box center [831, 186] width 1153 height 50
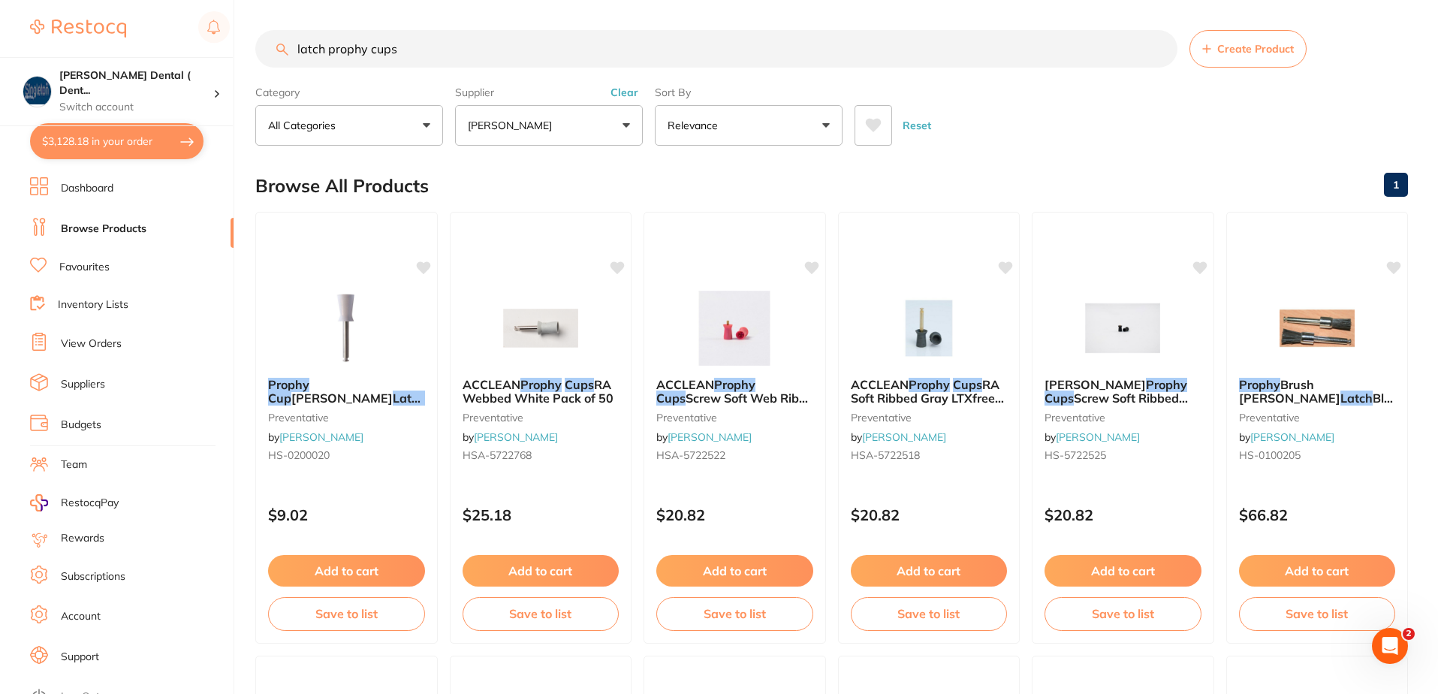
drag, startPoint x: 324, startPoint y: 49, endPoint x: 282, endPoint y: 54, distance: 42.4
click at [285, 54] on div "latch prophy cups Create Product" at bounding box center [831, 49] width 1153 height 38
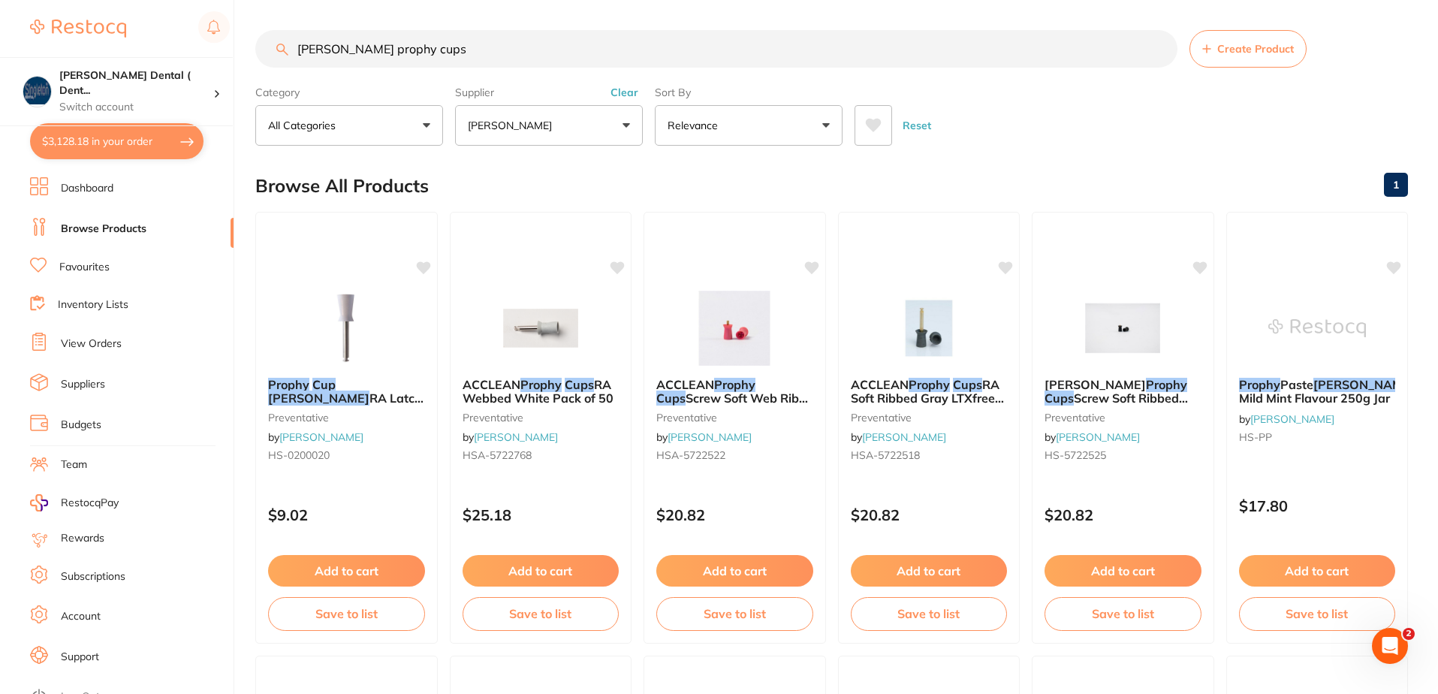
type input "halas prophy cups"
click at [169, 137] on button "$3,128.18 in your order" at bounding box center [116, 141] width 173 height 36
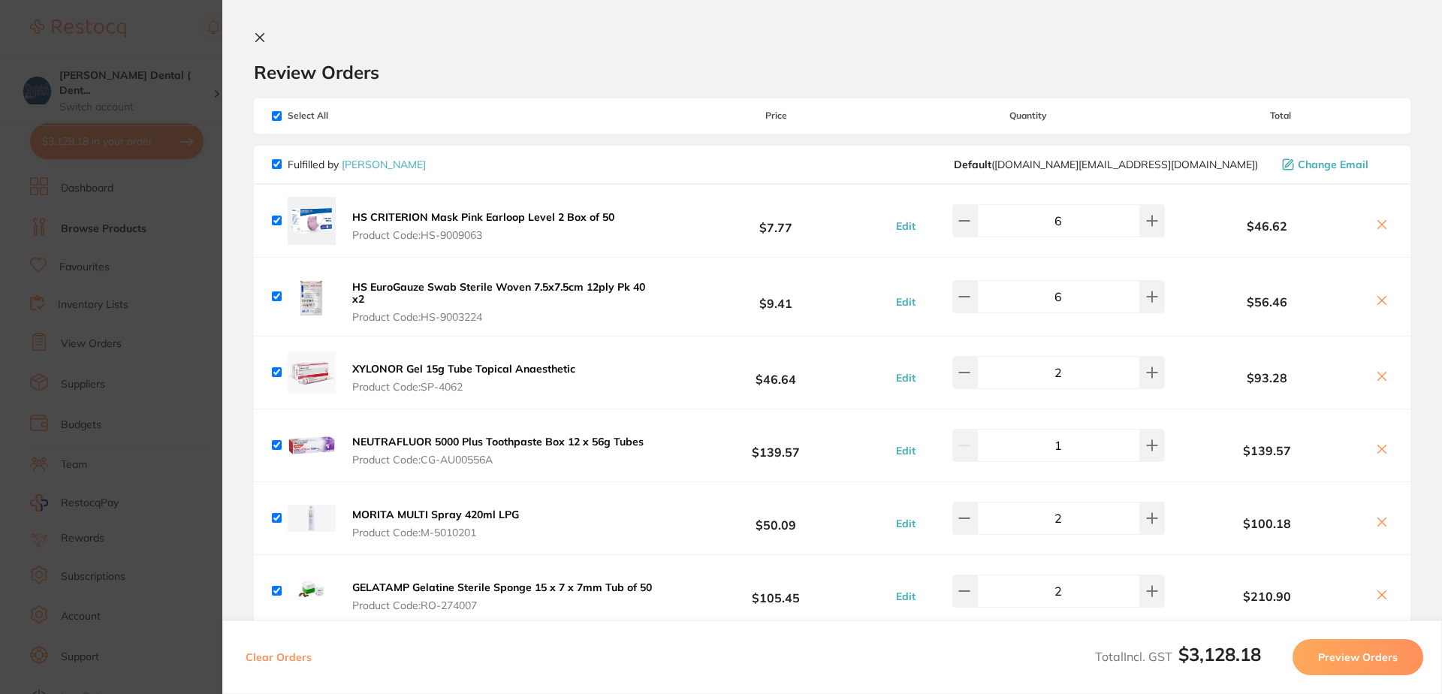
click at [261, 35] on icon at bounding box center [260, 38] width 12 height 12
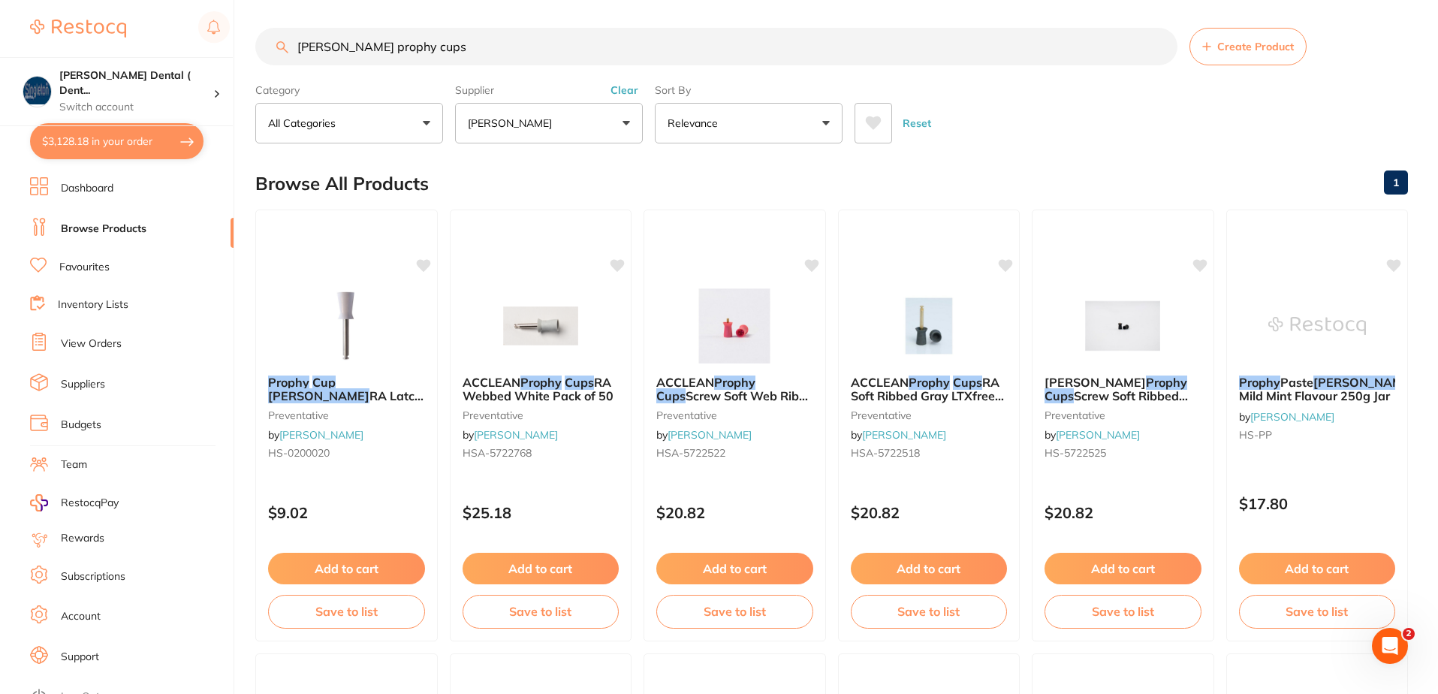
drag, startPoint x: 421, startPoint y: 44, endPoint x: 259, endPoint y: 50, distance: 161.6
click at [260, 50] on input "halas prophy cups" at bounding box center [716, 47] width 922 height 38
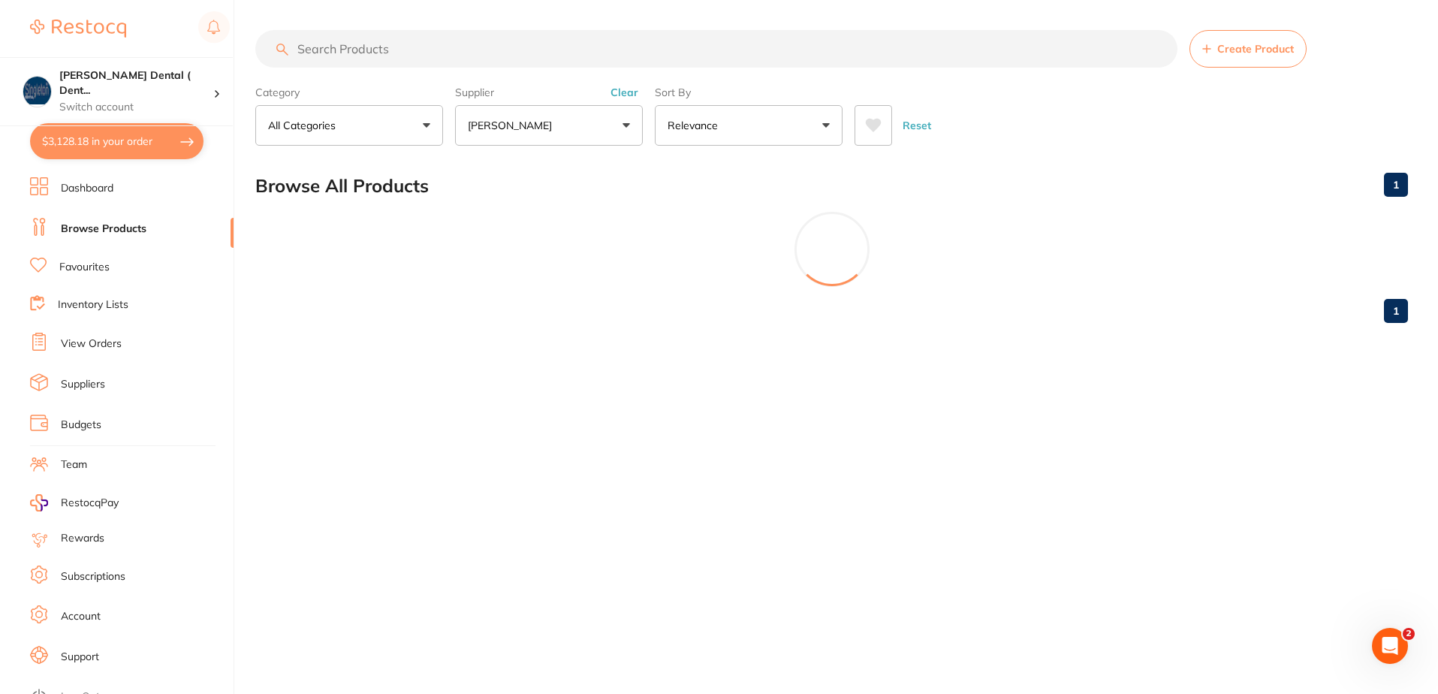
scroll to position [0, 0]
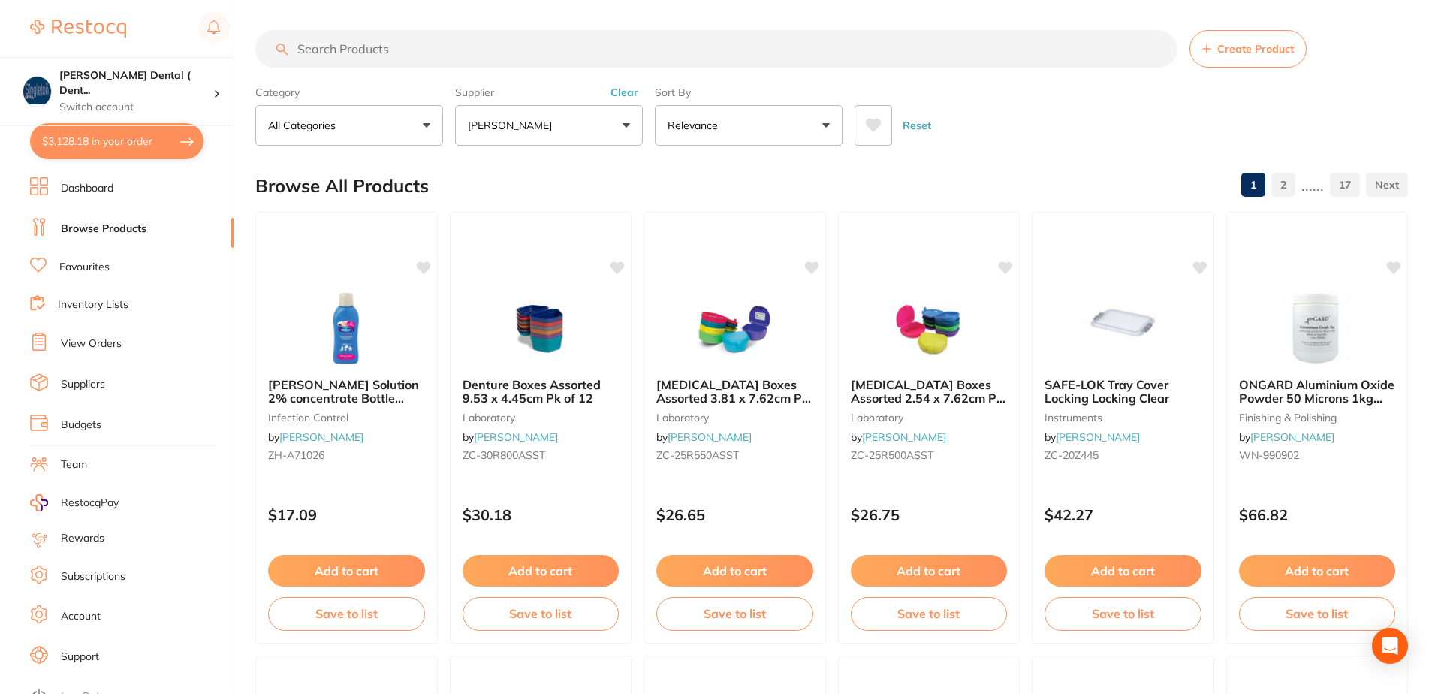
click at [627, 127] on button "[PERSON_NAME]" at bounding box center [549, 125] width 188 height 41
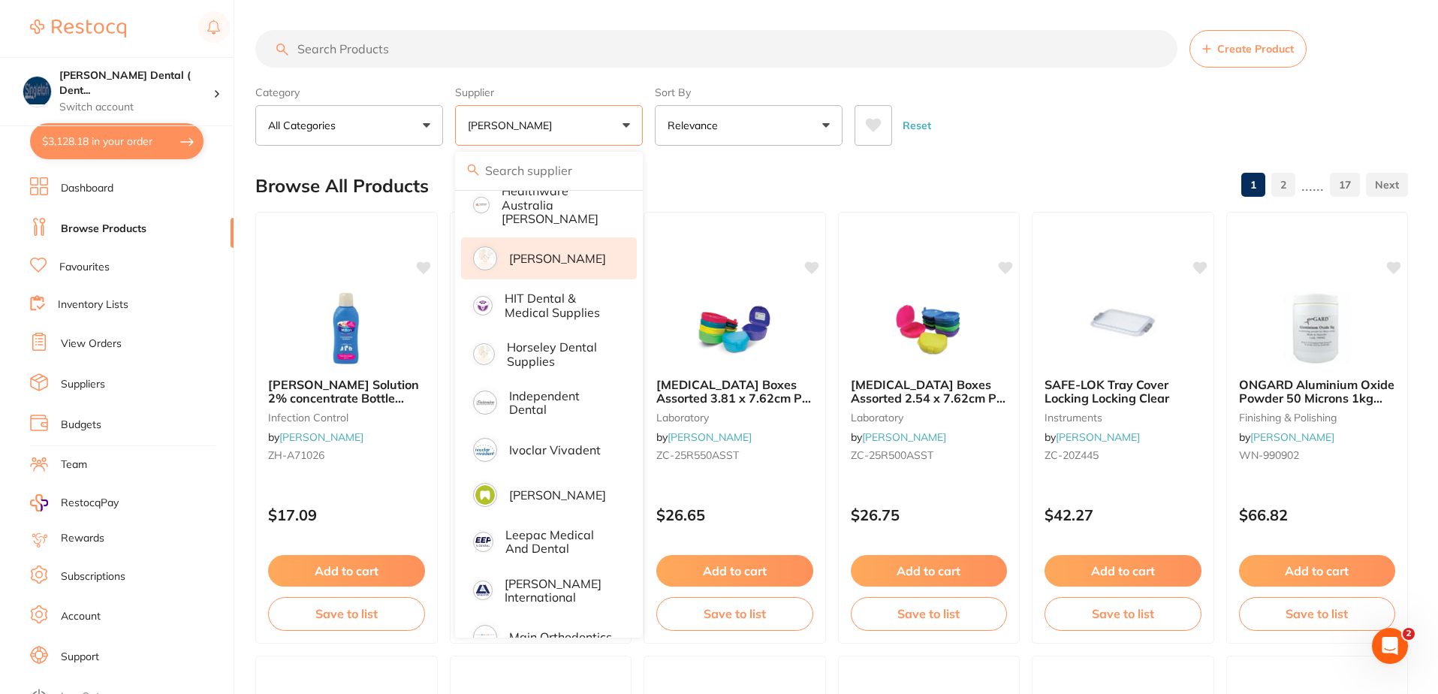
scroll to position [751, 0]
click at [511, 388] on p "Independent Dental" at bounding box center [562, 402] width 107 height 28
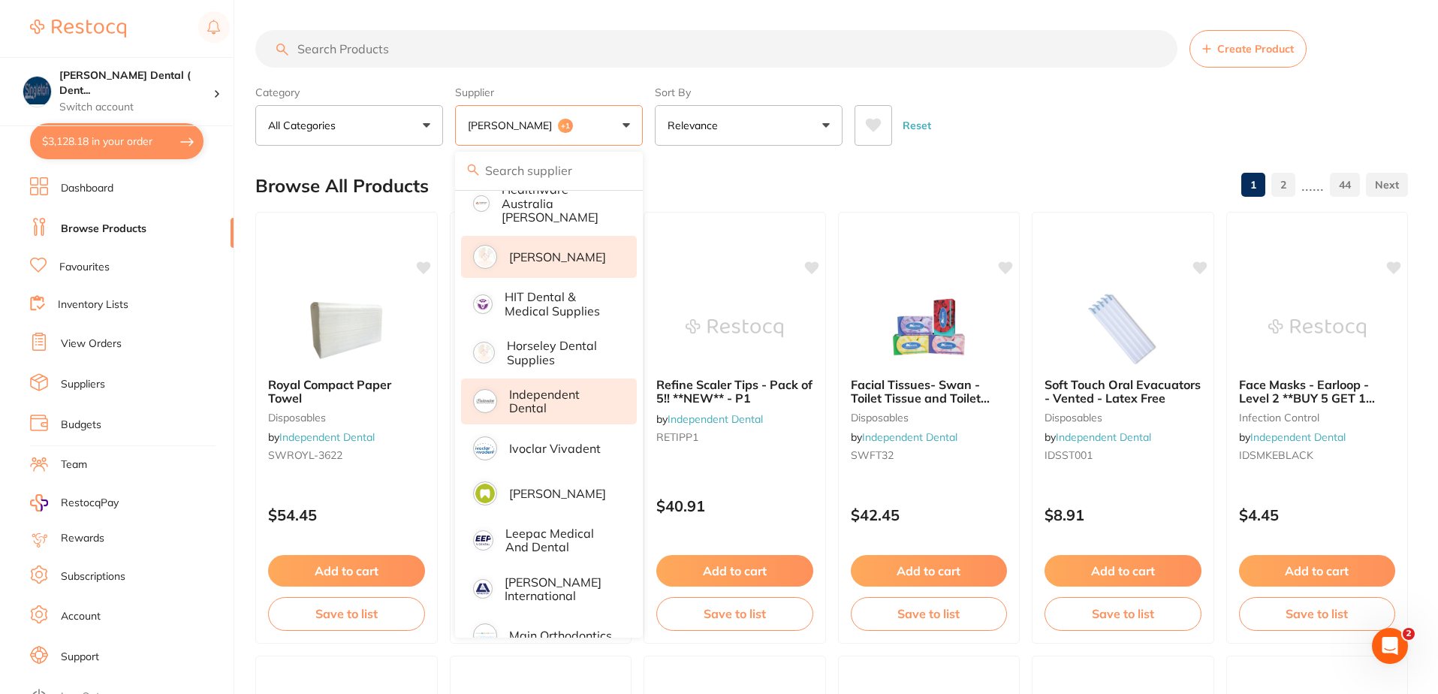
click at [511, 388] on p "Independent Dental" at bounding box center [562, 402] width 107 height 28
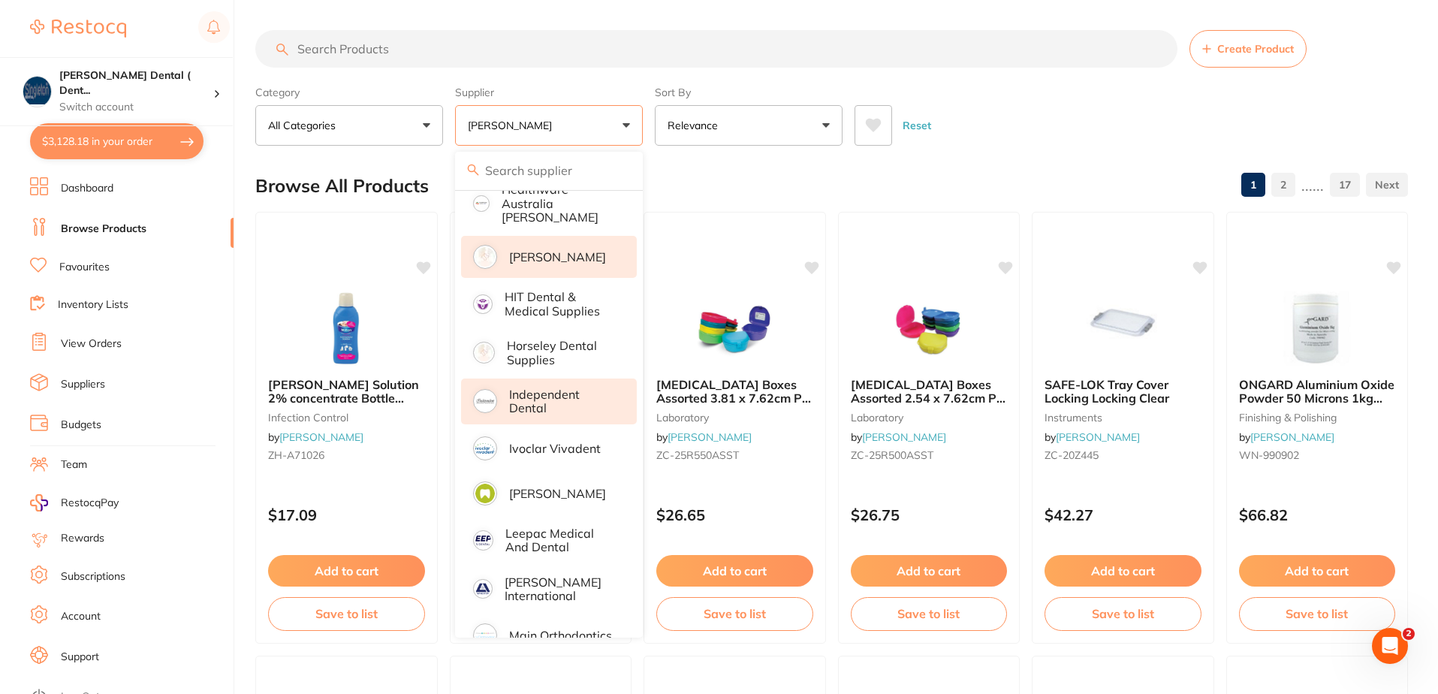
click at [533, 388] on p "Independent Dental" at bounding box center [562, 402] width 107 height 28
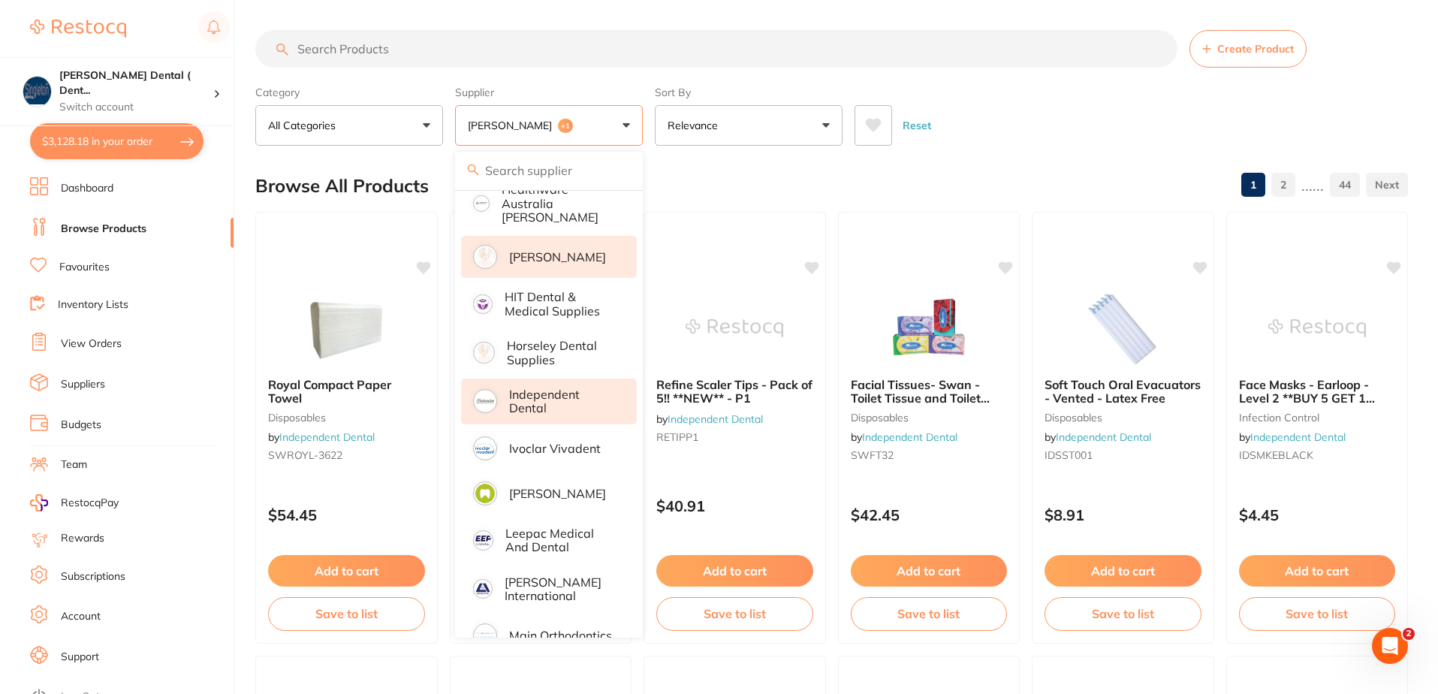
scroll to position [0, 0]
click at [573, 128] on span "+1" at bounding box center [565, 126] width 15 height 15
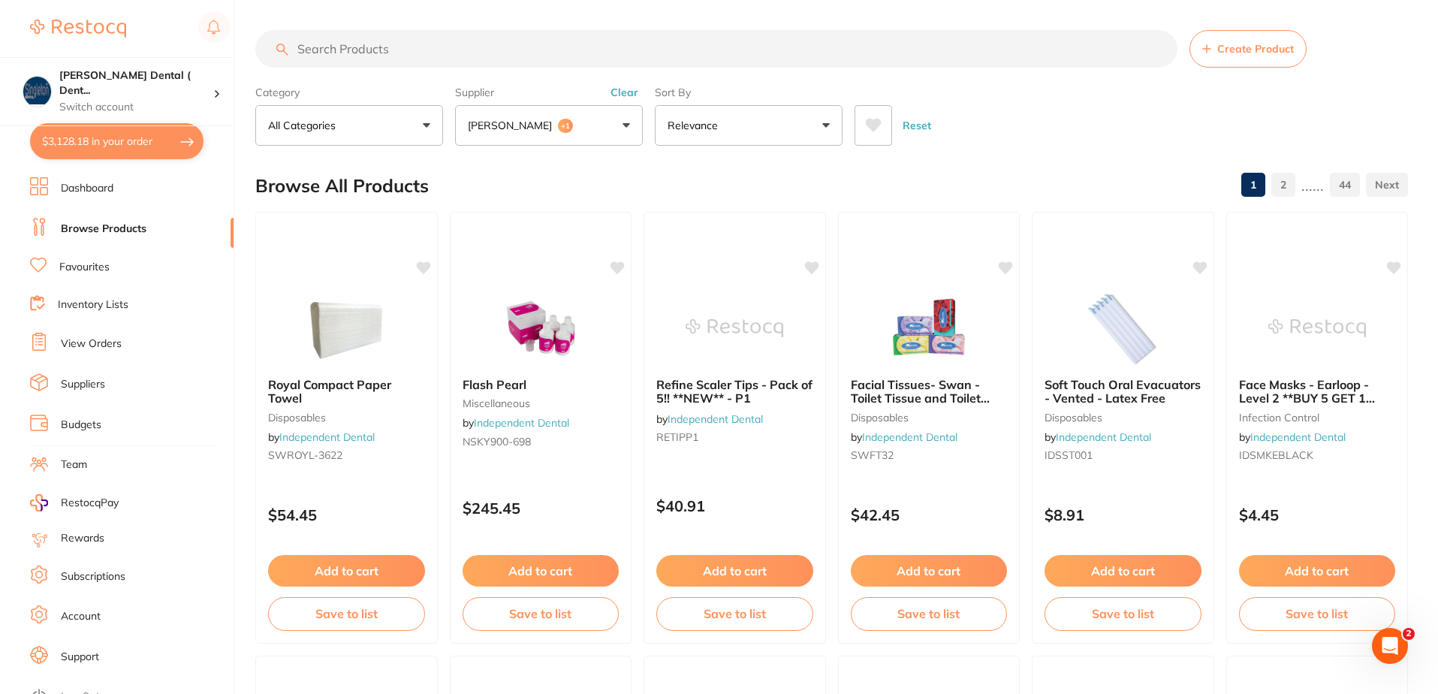
click at [573, 122] on span "+1" at bounding box center [565, 126] width 15 height 15
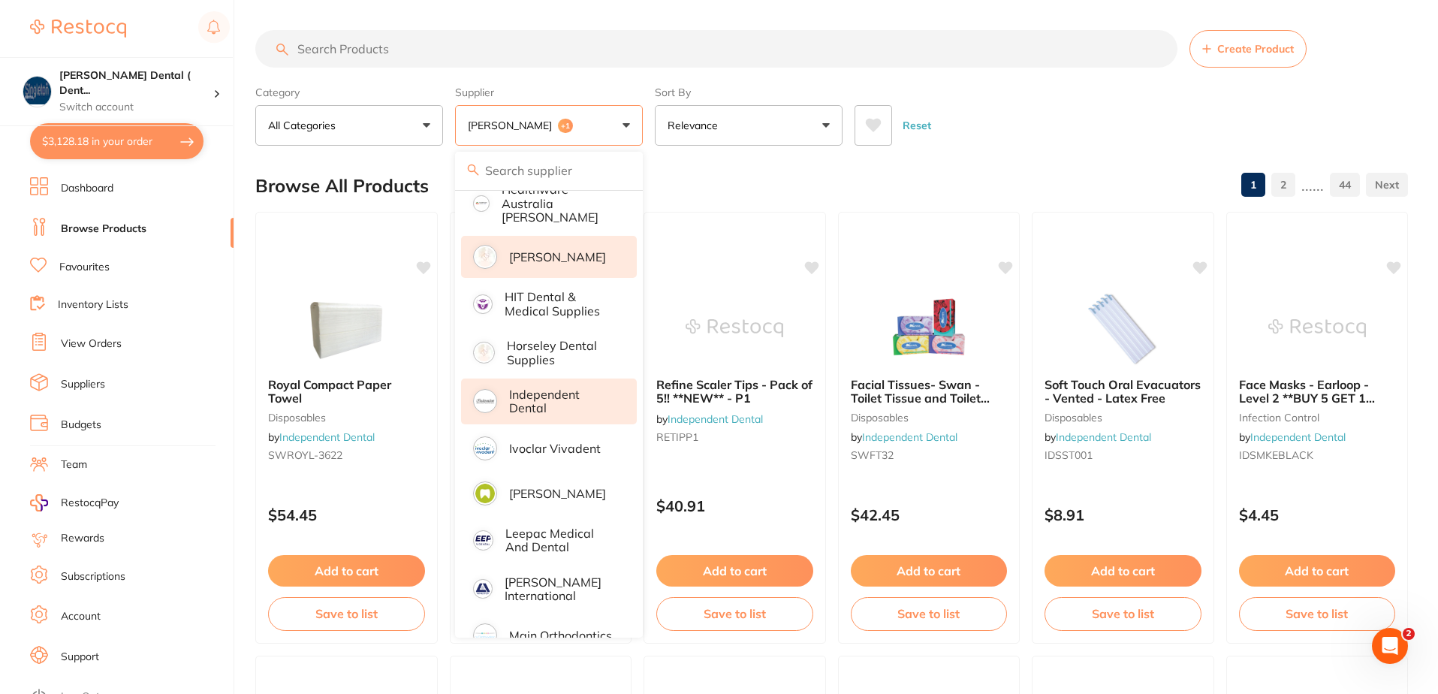
click at [534, 388] on p "Independent Dental" at bounding box center [562, 402] width 107 height 28
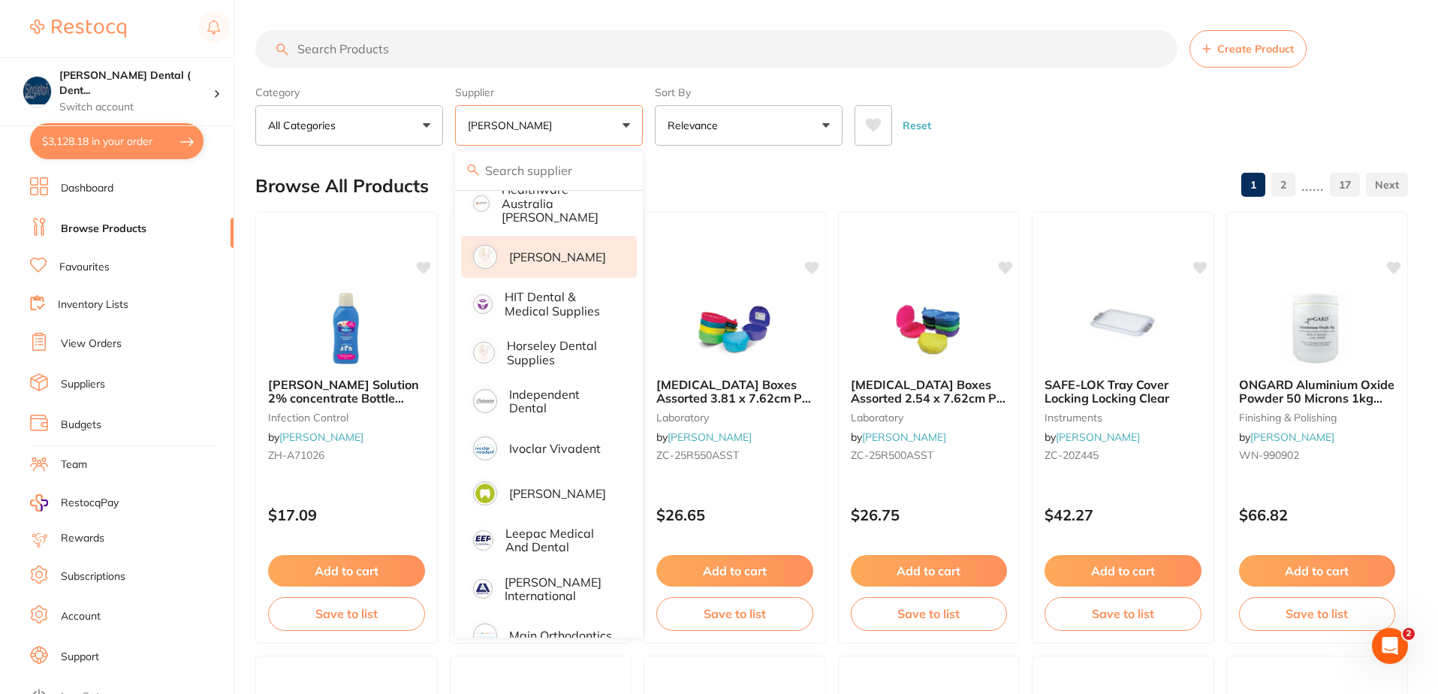
click at [581, 250] on p "[PERSON_NAME]" at bounding box center [557, 257] width 97 height 14
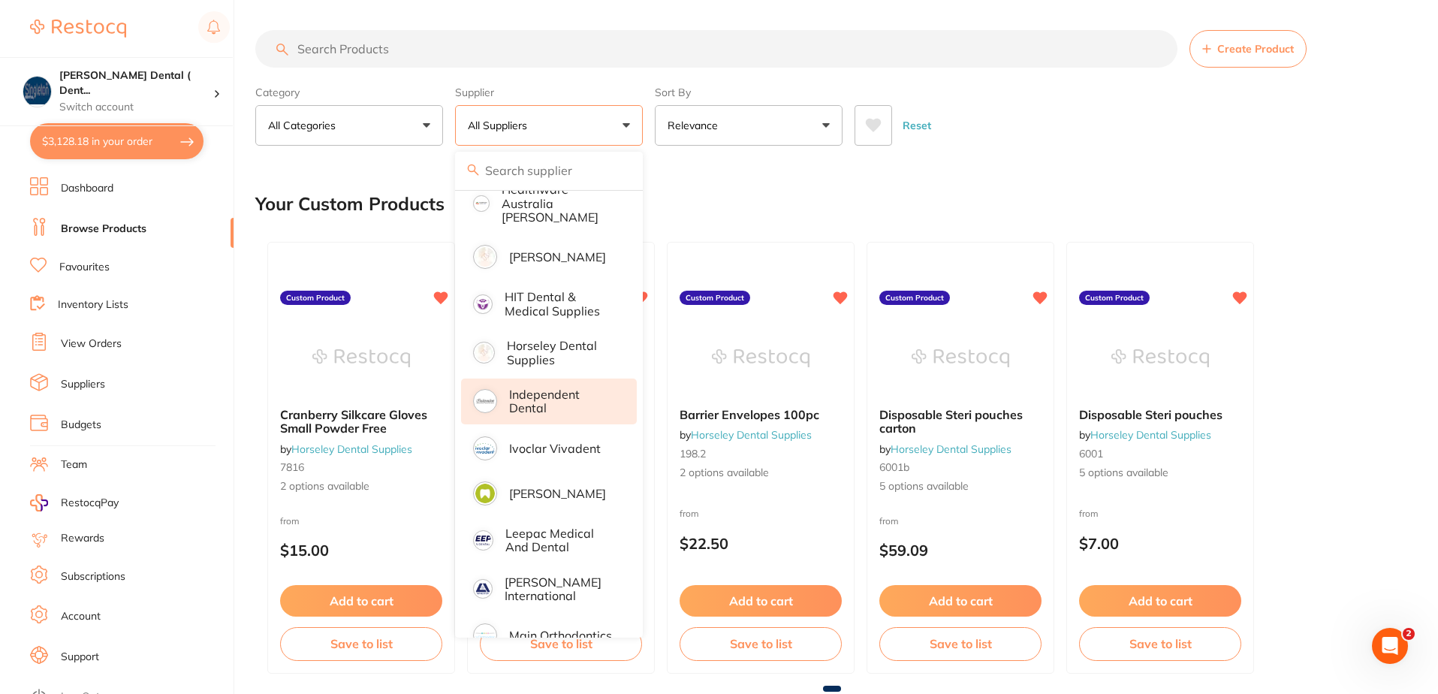
click at [532, 388] on p "Independent Dental" at bounding box center [562, 402] width 107 height 28
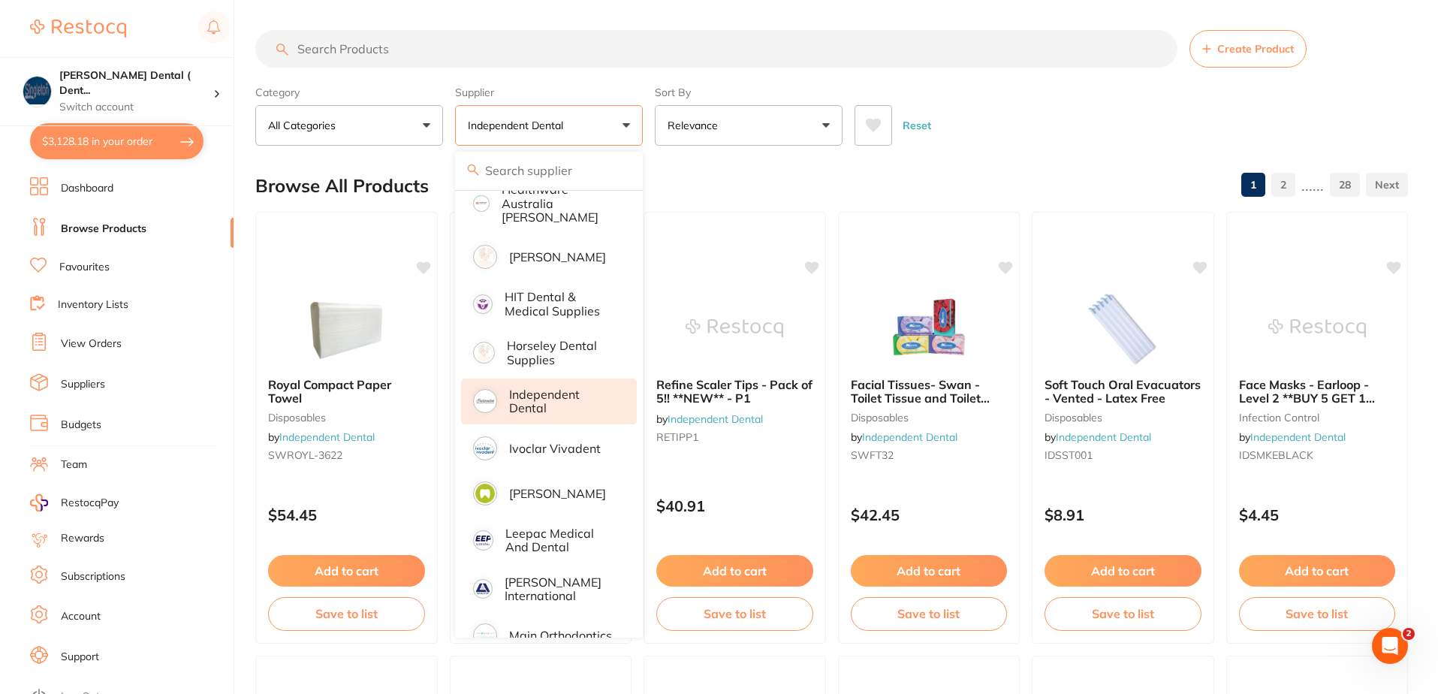
drag, startPoint x: 398, startPoint y: 50, endPoint x: 376, endPoint y: 43, distance: 23.7
click at [376, 46] on input "search" at bounding box center [716, 49] width 922 height 38
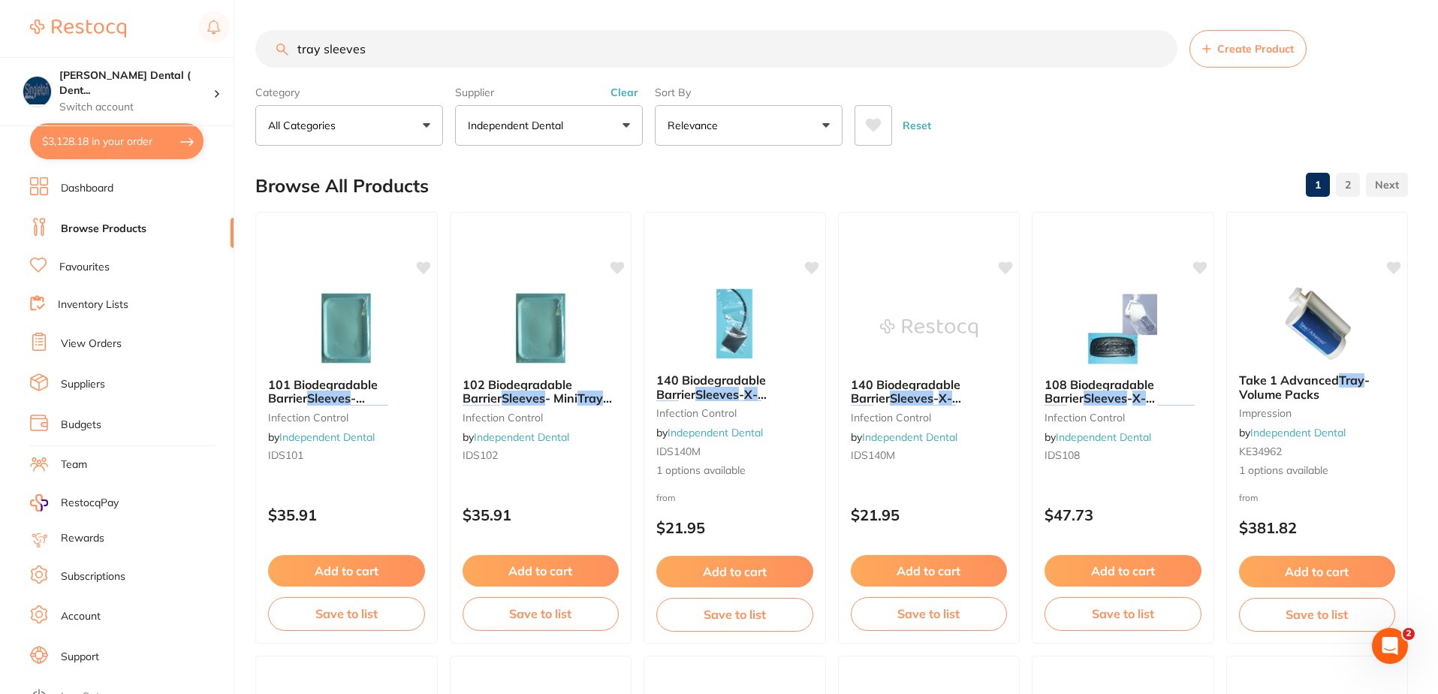
scroll to position [1, 0]
drag, startPoint x: 367, startPoint y: 51, endPoint x: 234, endPoint y: 61, distance: 133.3
click at [234, 61] on div "$3,128.18 Singleton Dental ( Dent... Switch account Singleton Dental ( DentalTo…" at bounding box center [719, 347] width 1438 height 694
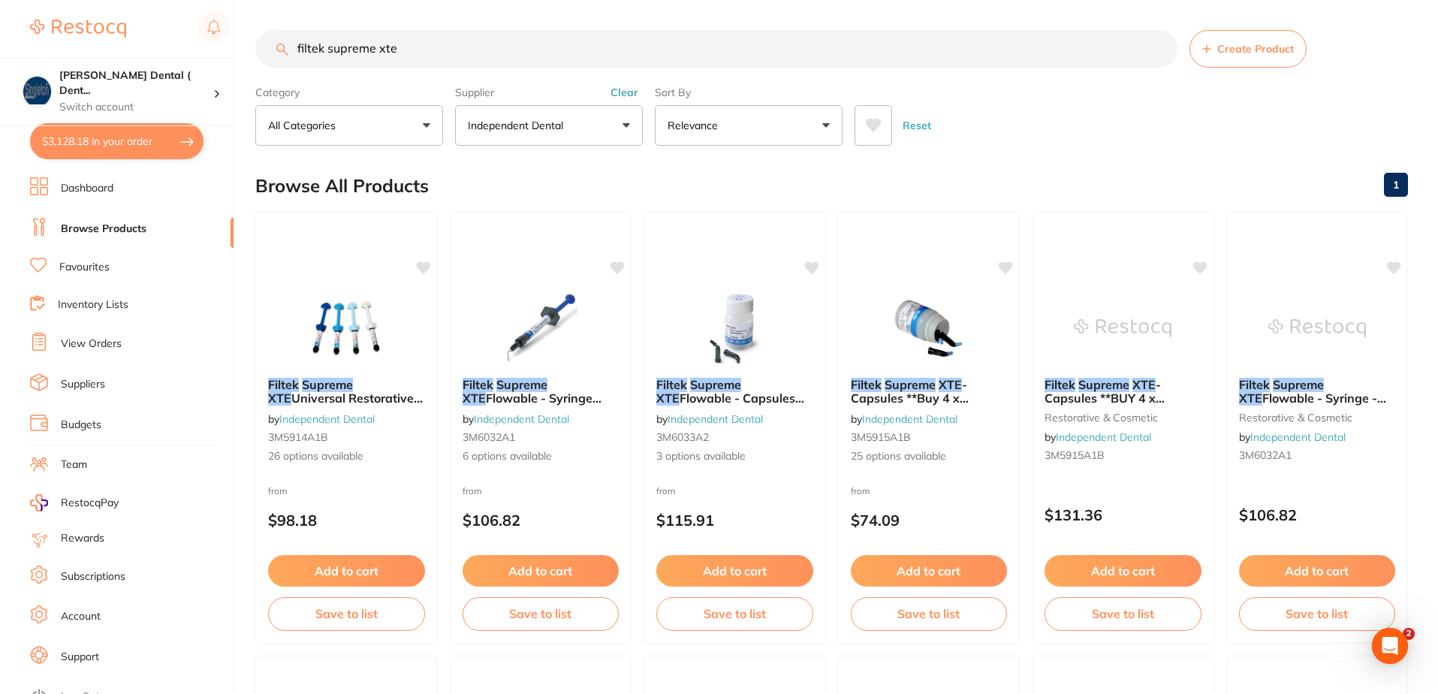
scroll to position [0, 0]
type input "filtek supreme xte"
click at [910, 478] on div "Filtek Supreme XTE - Capsules **Buy 4 x Capsules** Receive 1 x Filtek Bulk Fil …" at bounding box center [929, 428] width 184 height 436
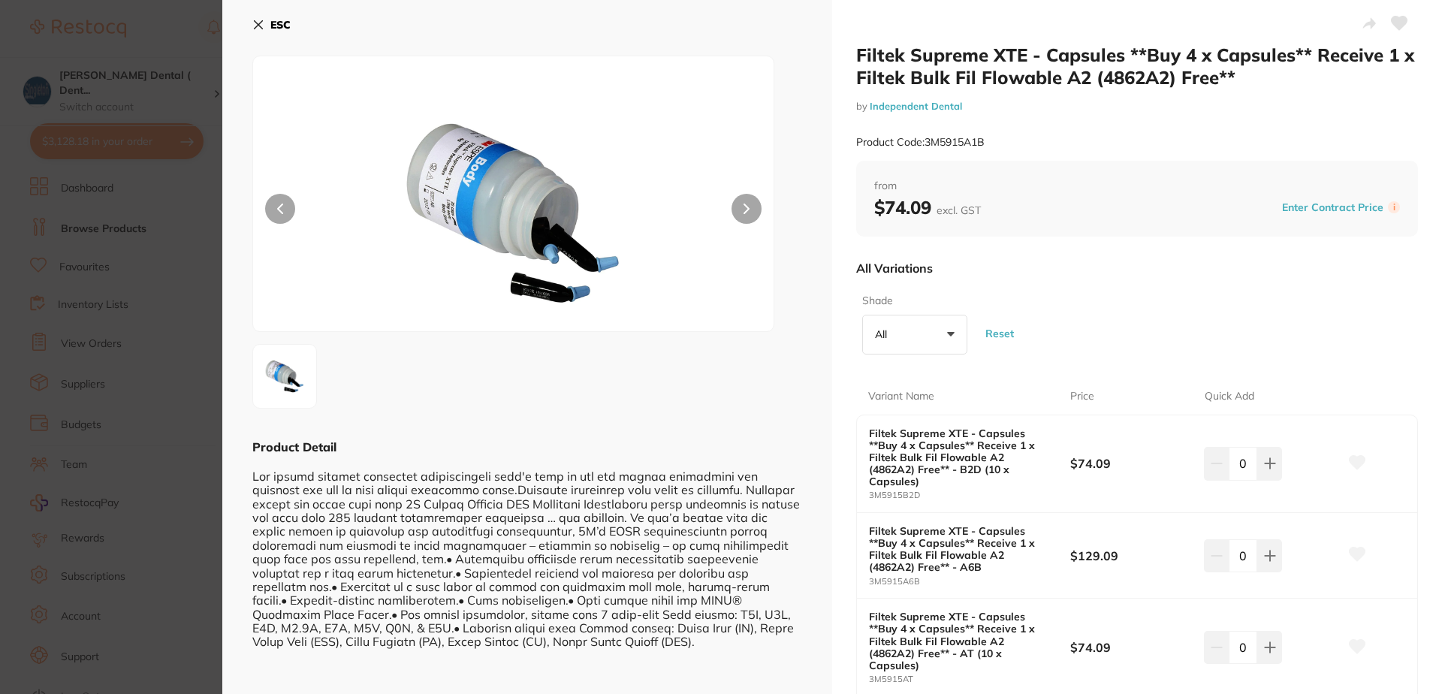
click at [257, 21] on icon at bounding box center [258, 25] width 12 height 12
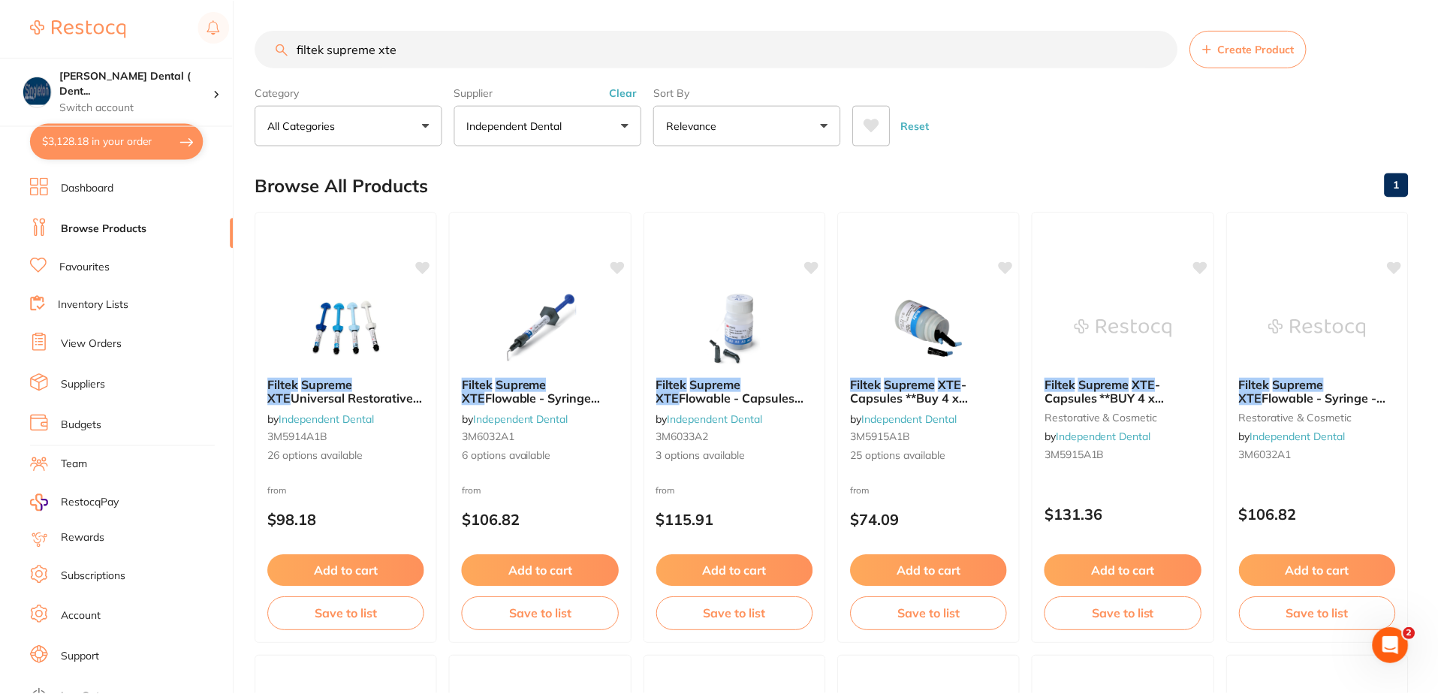
scroll to position [2, 0]
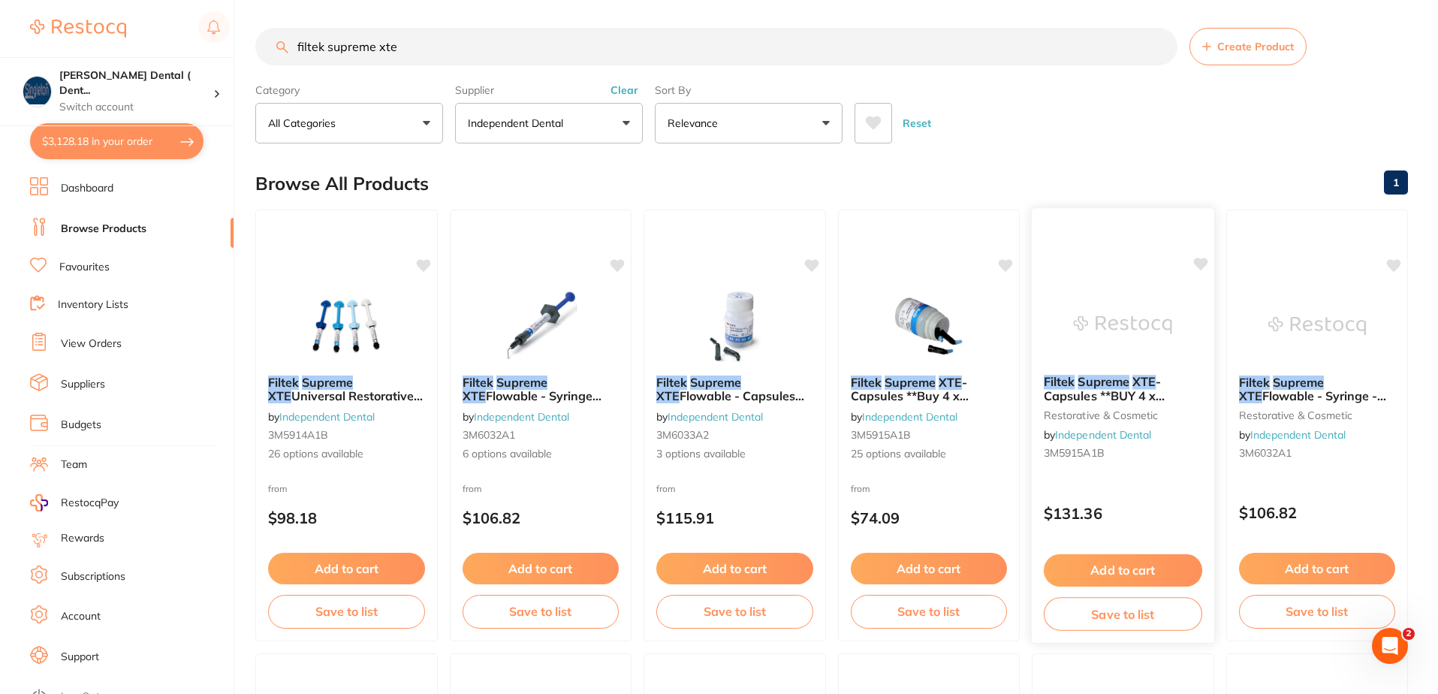
click at [1136, 327] on img at bounding box center [1123, 325] width 98 height 76
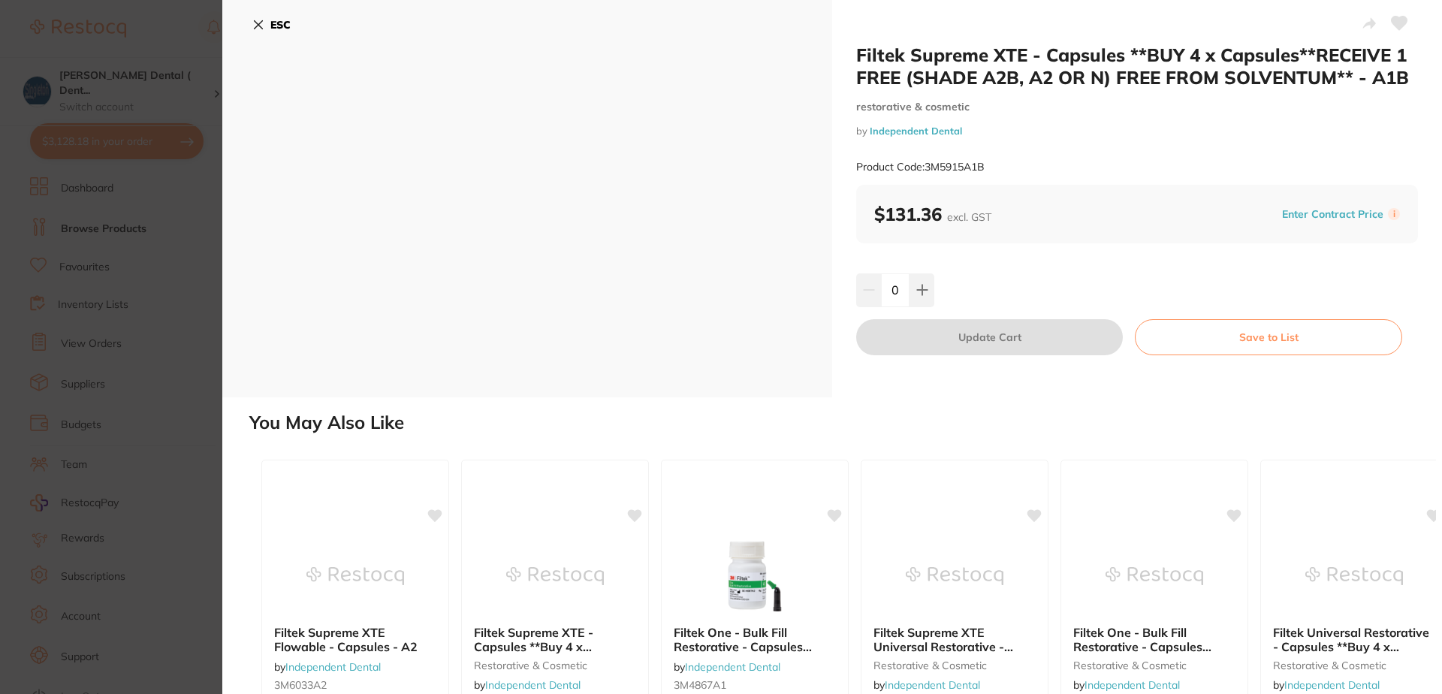
click at [261, 24] on icon at bounding box center [258, 25] width 12 height 12
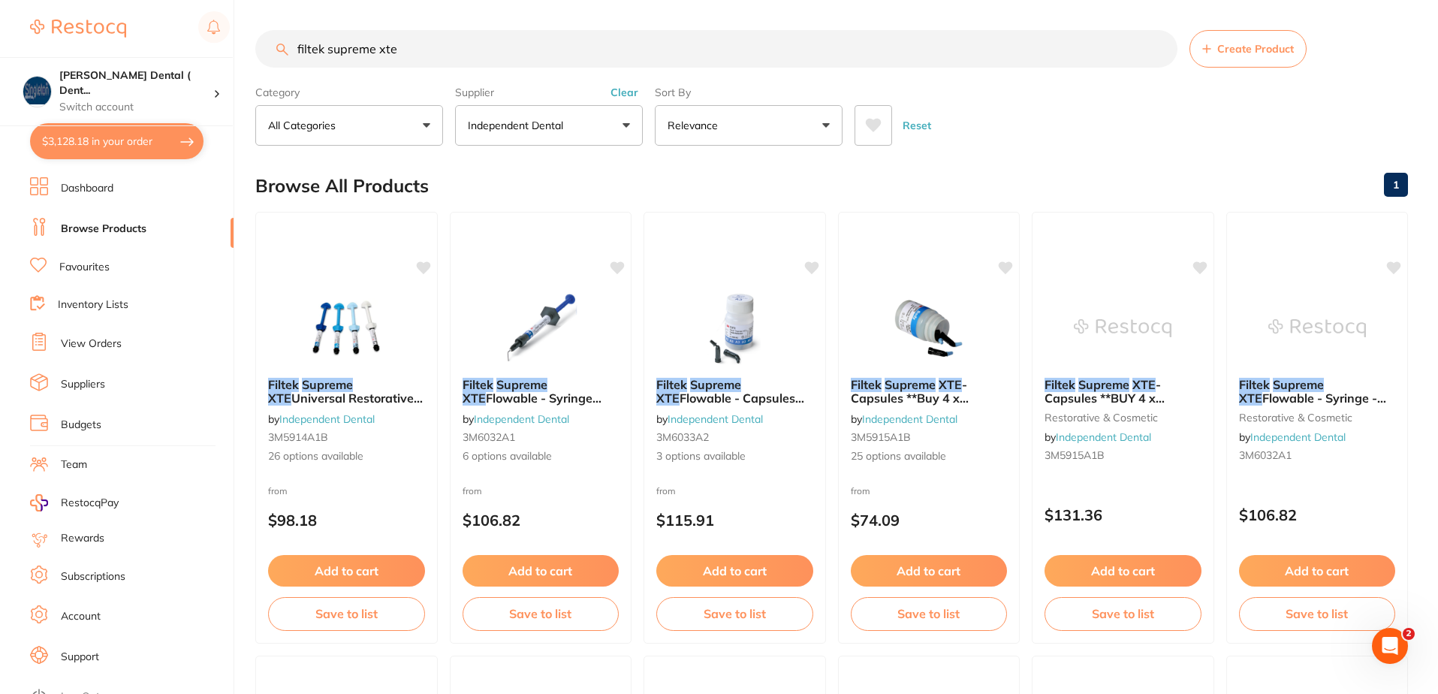
click at [96, 189] on link "Dashboard" at bounding box center [87, 188] width 53 height 15
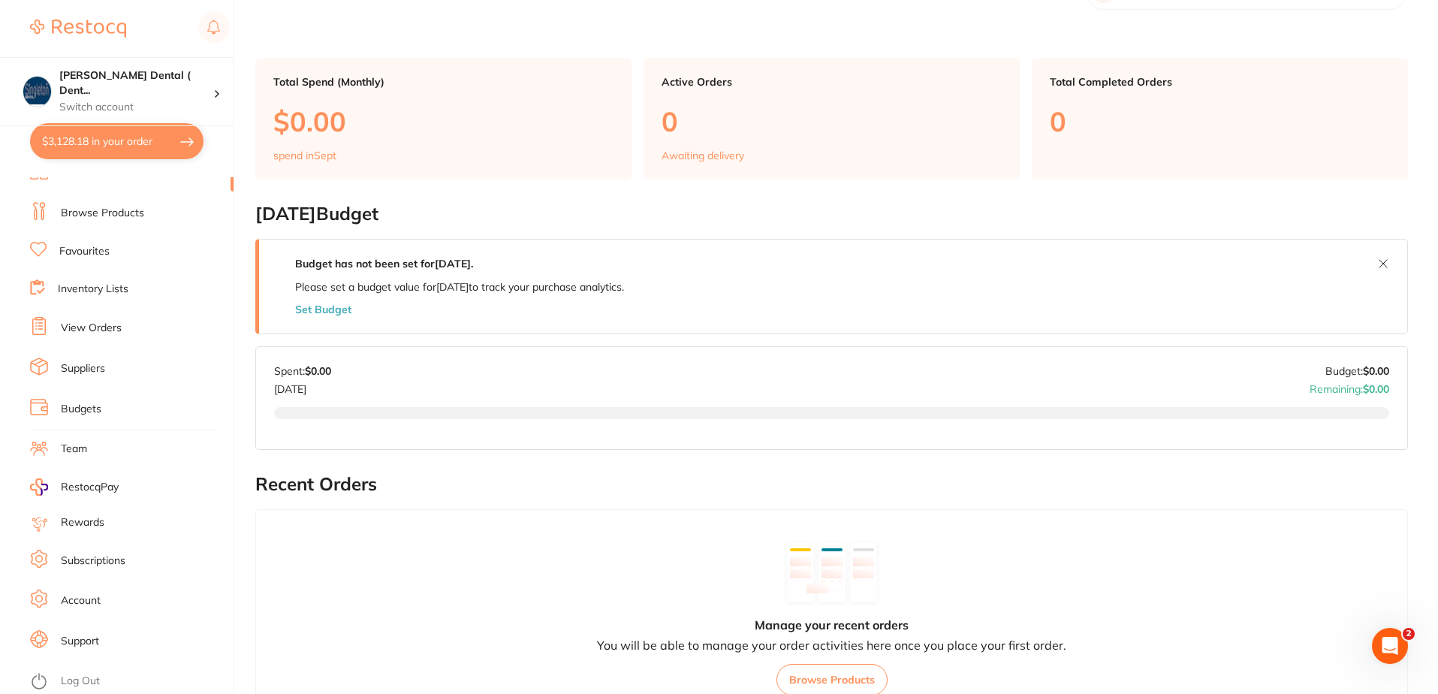
scroll to position [75, 0]
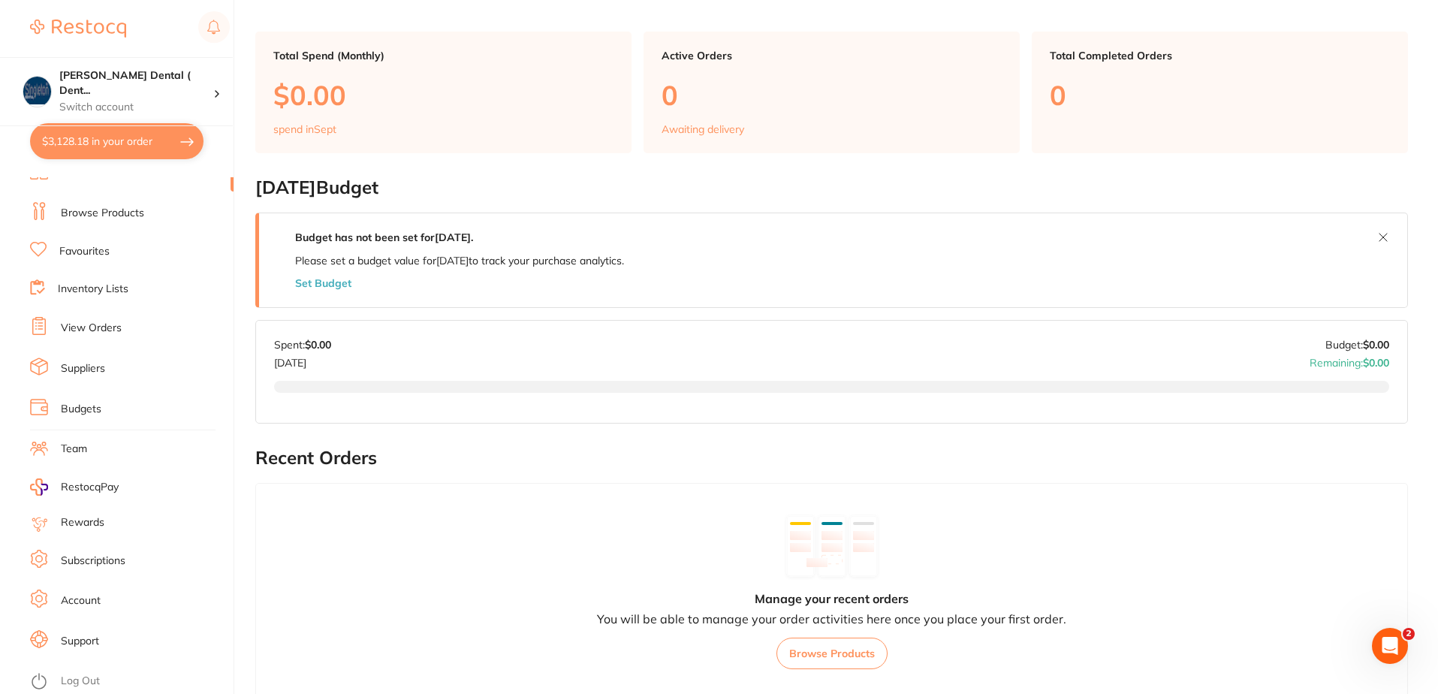
click at [83, 674] on link "Log Out" at bounding box center [80, 681] width 39 height 15
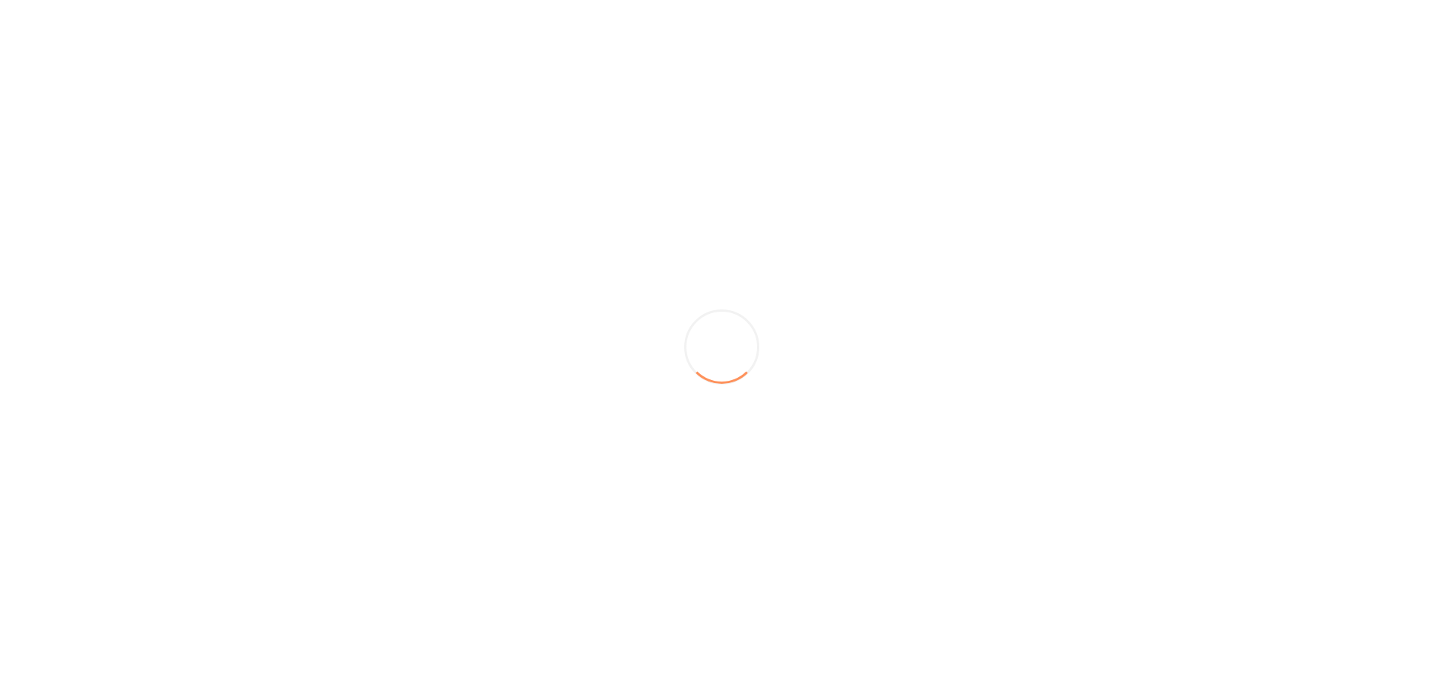
scroll to position [0, 0]
